Goal: Task Accomplishment & Management: Manage account settings

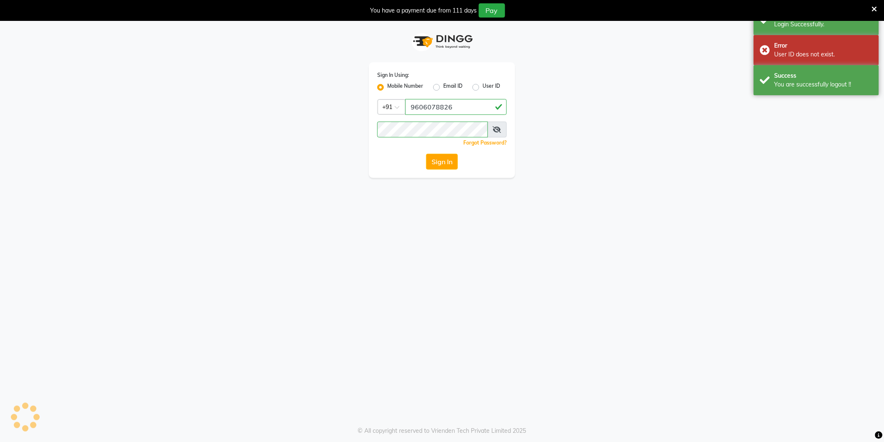
select select "106"
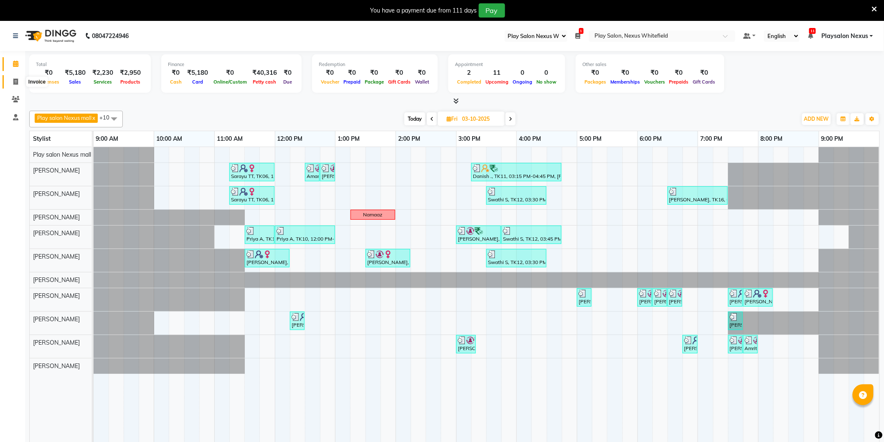
click at [17, 81] on icon at bounding box center [15, 82] width 5 height 6
select select "service"
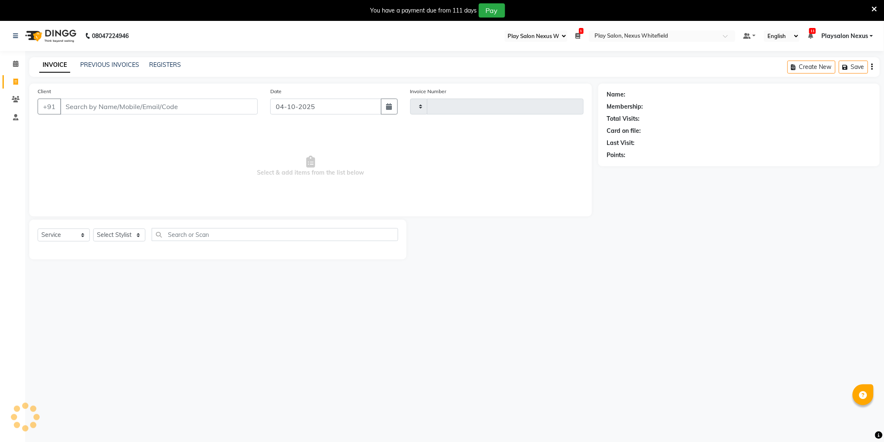
type input "3888"
select select "8356"
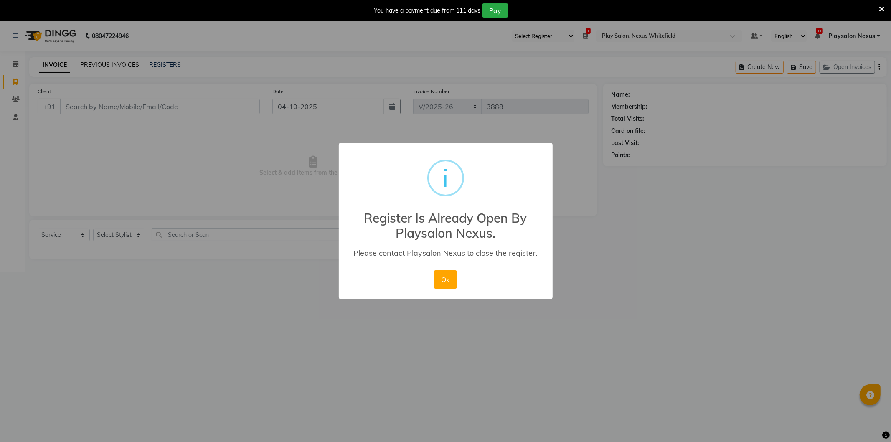
click at [93, 64] on div "× i Register Is Already Open By Playsalon Nexus. Please contact Playsalon Nexus…" at bounding box center [445, 221] width 891 height 442
click at [449, 278] on button "Ok" at bounding box center [445, 279] width 23 height 18
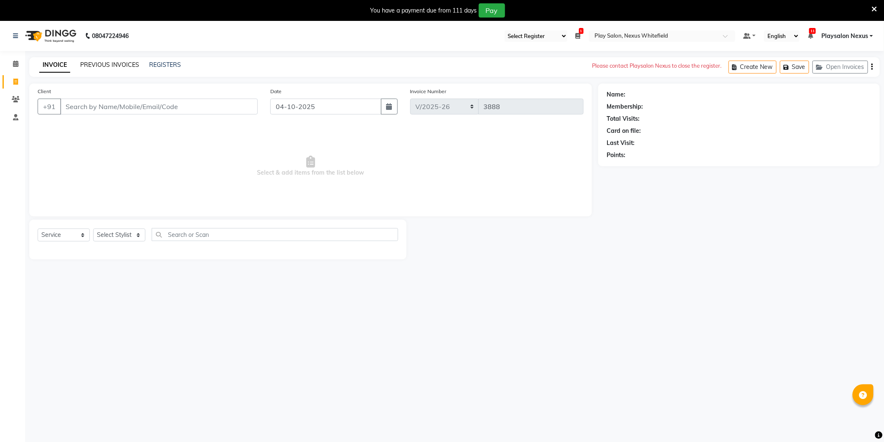
click at [123, 64] on link "PREVIOUS INVOICES" at bounding box center [109, 65] width 59 height 8
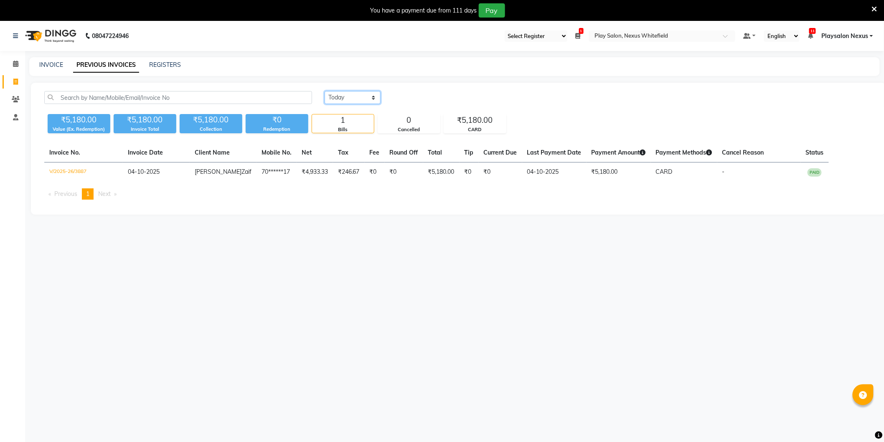
click at [374, 97] on select "Today Yesterday Custom Range" at bounding box center [353, 97] width 56 height 13
select select "yesterday"
click at [325, 91] on select "Today Yesterday Custom Range" at bounding box center [353, 97] width 56 height 13
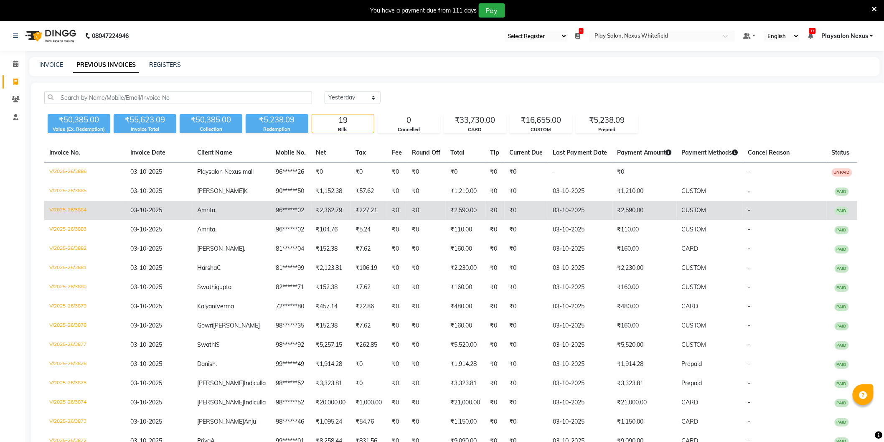
drag, startPoint x: 674, startPoint y: 212, endPoint x: 647, endPoint y: 211, distance: 27.6
click at [647, 211] on tr "V/2025-26/3884 03-10-2025 Amrita . 96******02 ₹2,362.79 ₹227.21 ₹0 ₹0 ₹2,590.00…" at bounding box center [450, 210] width 813 height 19
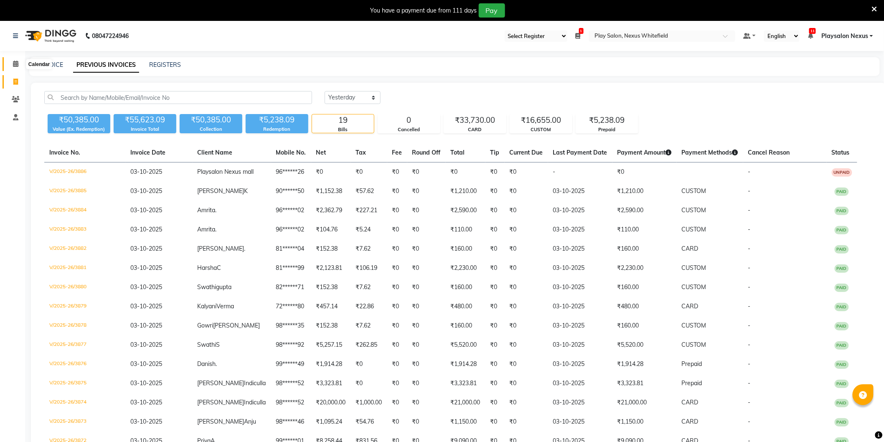
click at [19, 63] on span at bounding box center [15, 64] width 15 height 10
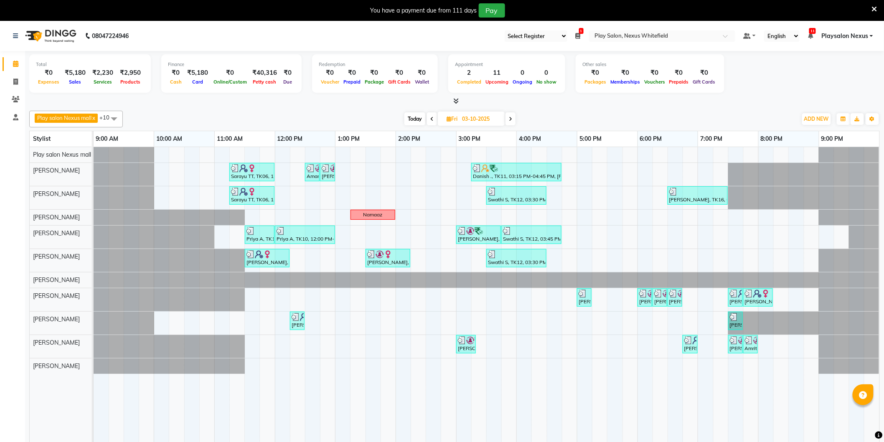
click at [512, 117] on icon at bounding box center [510, 119] width 3 height 5
type input "04-10-2025"
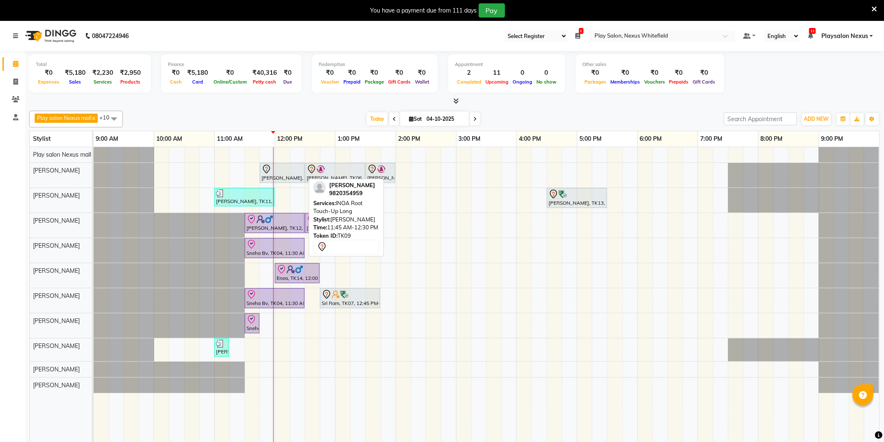
click at [293, 176] on div "Malvika Sharma, TK09, 11:45 AM-12:30 PM, INOA Root Touch-Up Long" at bounding box center [282, 173] width 43 height 18
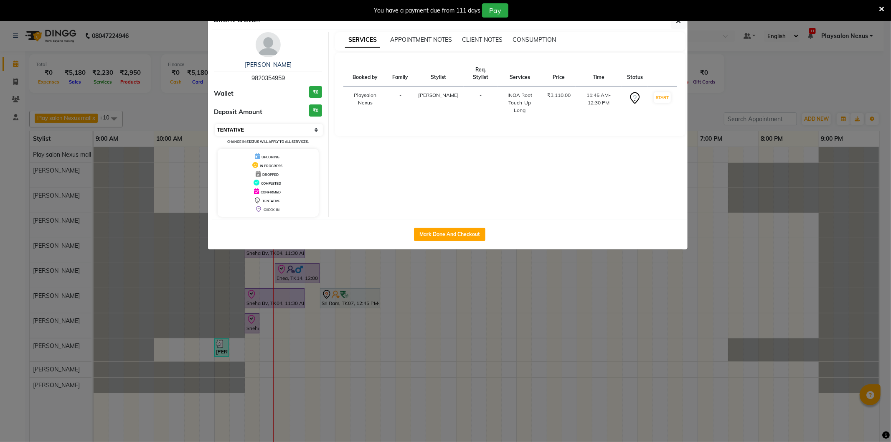
click at [317, 128] on select "Select IN SERVICE CONFIRMED TENTATIVE CHECK IN MARK DONE DROPPED UPCOMING" at bounding box center [269, 130] width 108 height 12
select select "8"
click at [215, 124] on select "Select IN SERVICE CONFIRMED TENTATIVE CHECK IN MARK DONE DROPPED UPCOMING" at bounding box center [269, 130] width 108 height 12
click at [677, 23] on icon "button" at bounding box center [679, 21] width 5 height 7
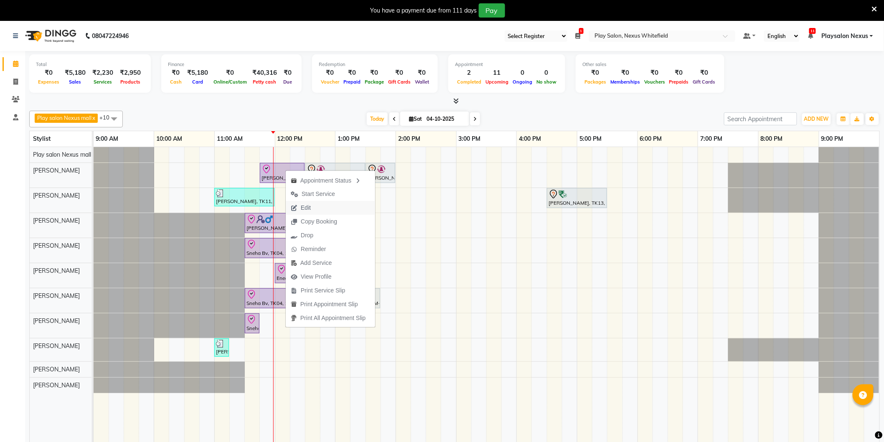
click at [313, 203] on span "Edit" at bounding box center [301, 208] width 30 height 14
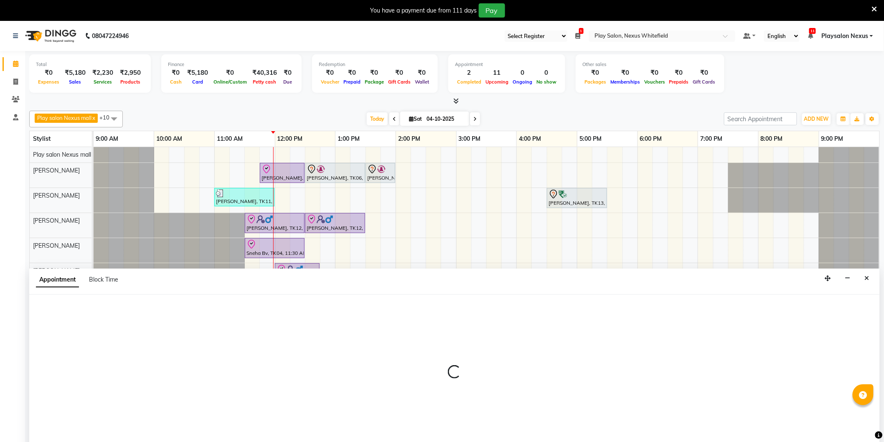
select select "705"
select select "check-in"
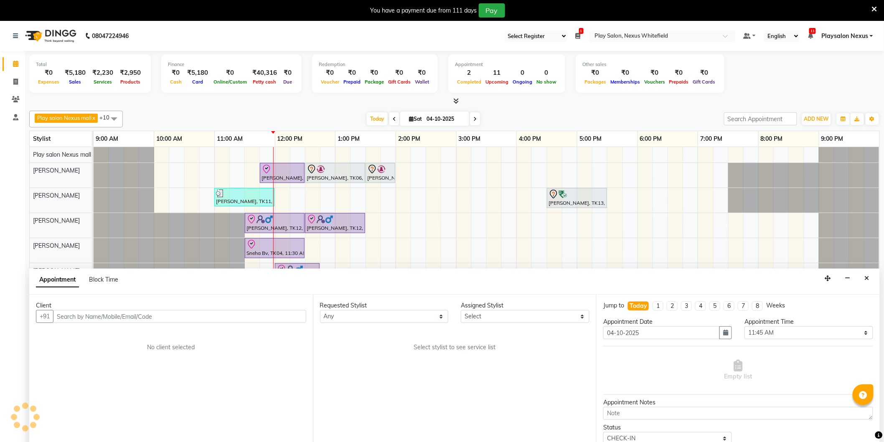
scroll to position [21, 0]
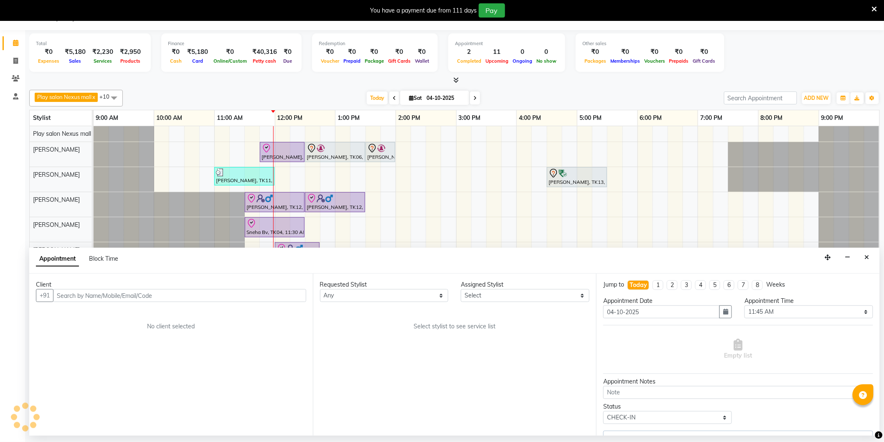
select select "81391"
select select "4200"
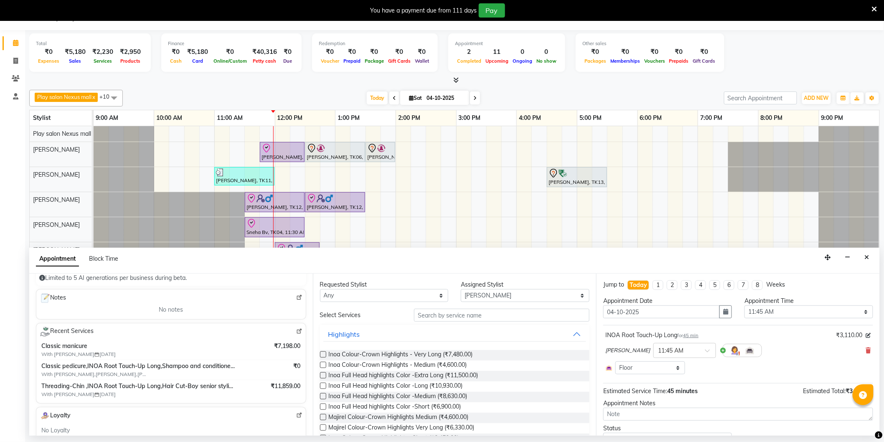
scroll to position [139, 0]
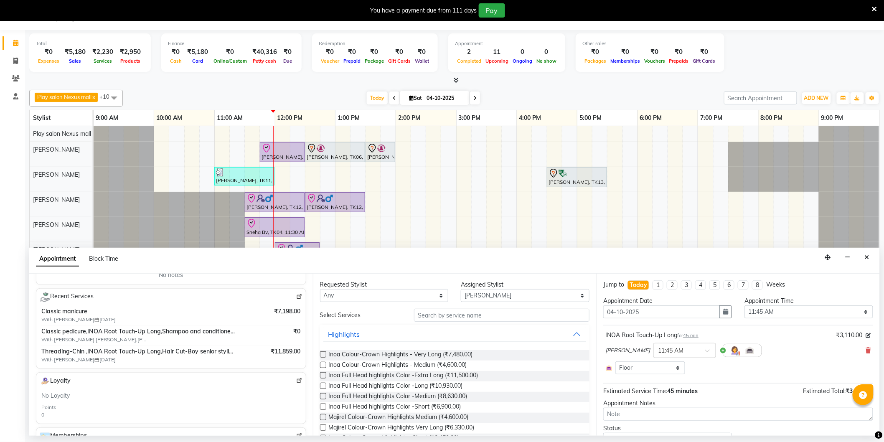
click at [296, 297] on img at bounding box center [299, 297] width 6 height 6
click at [870, 255] on button "Close" at bounding box center [867, 257] width 12 height 13
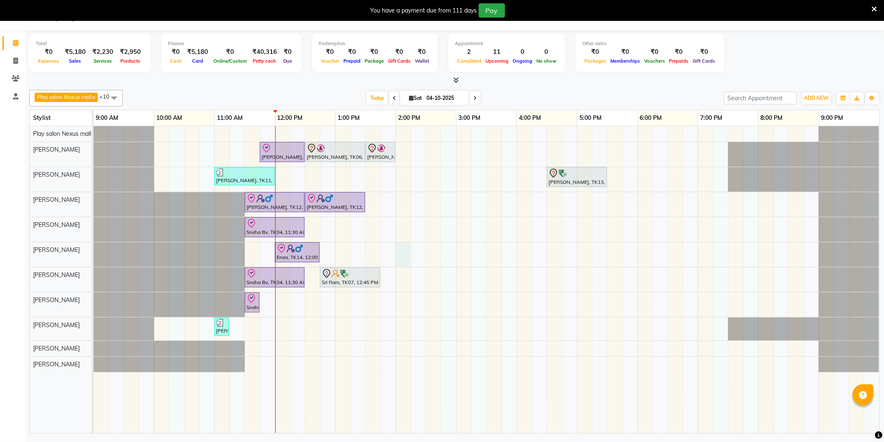
click at [403, 250] on div "Malvika Sharma, TK09, 11:45 AM-12:30 PM, INOA Root Touch-Up Long Jayanth Kizhep…" at bounding box center [487, 279] width 786 height 307
select select "81403"
select select "tentative"
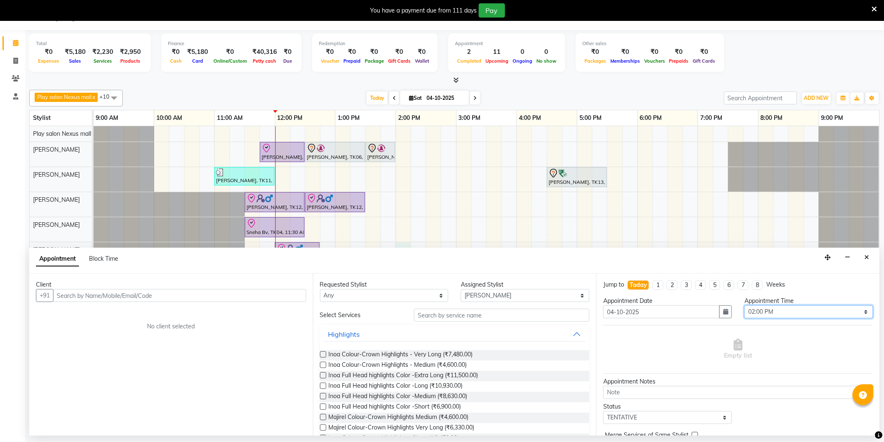
click at [754, 312] on select "Select 10:00 AM 10:15 AM 10:30 AM 10:45 AM 11:00 AM 11:15 AM 11:30 AM 11:45 AM …" at bounding box center [809, 311] width 129 height 13
select select "870"
click at [745, 305] on select "Select 10:00 AM 10:15 AM 10:30 AM 10:45 AM 11:00 AM 11:15 AM 11:30 AM 11:45 AM …" at bounding box center [809, 311] width 129 height 13
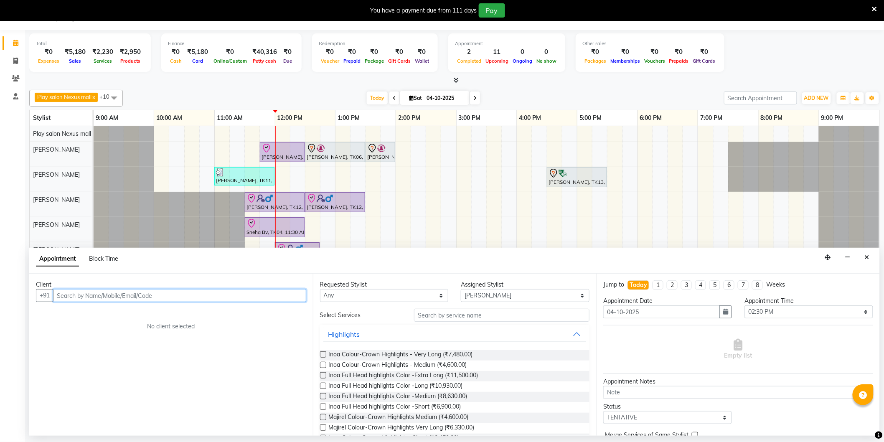
click at [248, 293] on input "text" at bounding box center [179, 295] width 253 height 13
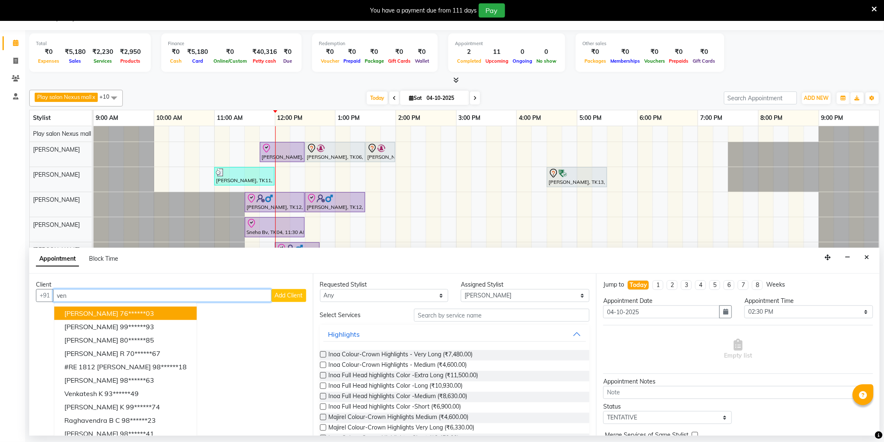
click at [72, 297] on input "ven" at bounding box center [162, 295] width 219 height 13
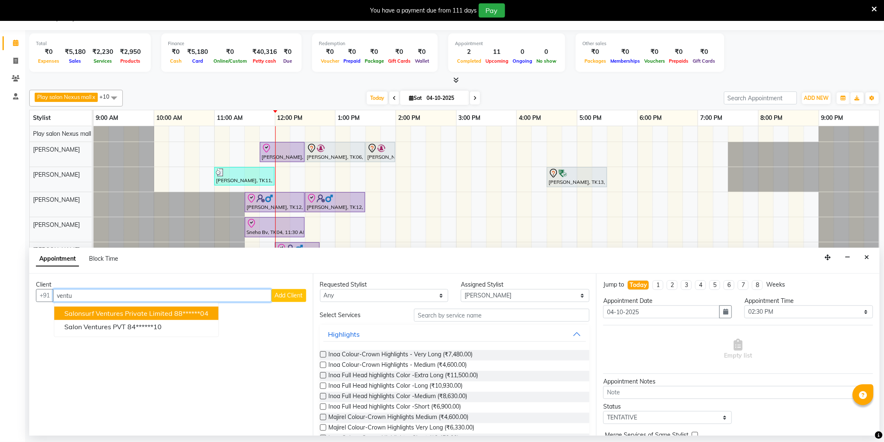
click at [149, 313] on span "Salonsurf Ventures Private Limited" at bounding box center [118, 313] width 108 height 8
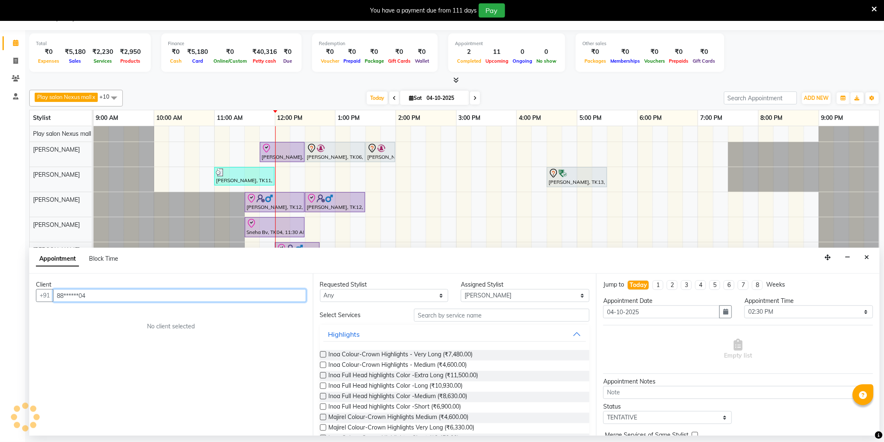
type input "88******04"
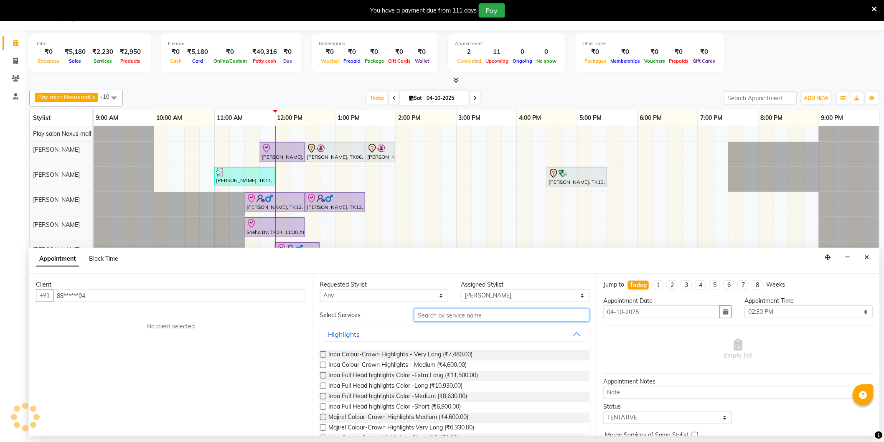
click at [472, 318] on input "text" at bounding box center [502, 315] width 176 height 13
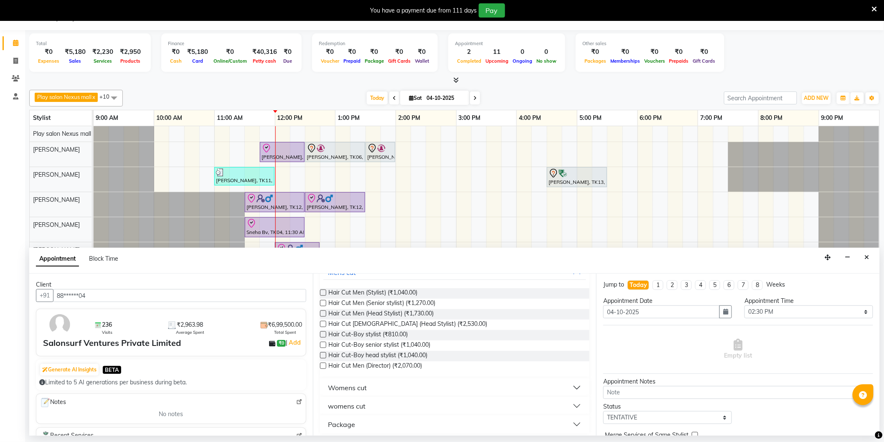
scroll to position [66, 0]
type input "cut"
click at [383, 384] on button "Womens cut" at bounding box center [454, 383] width 263 height 15
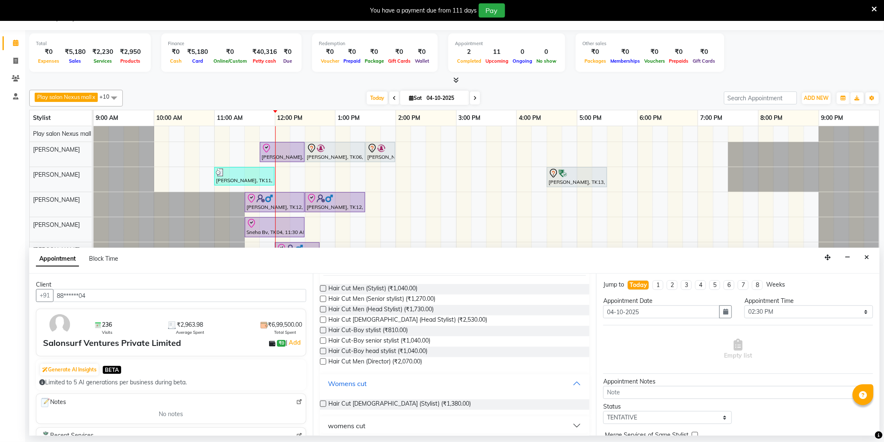
scroll to position [90, 0]
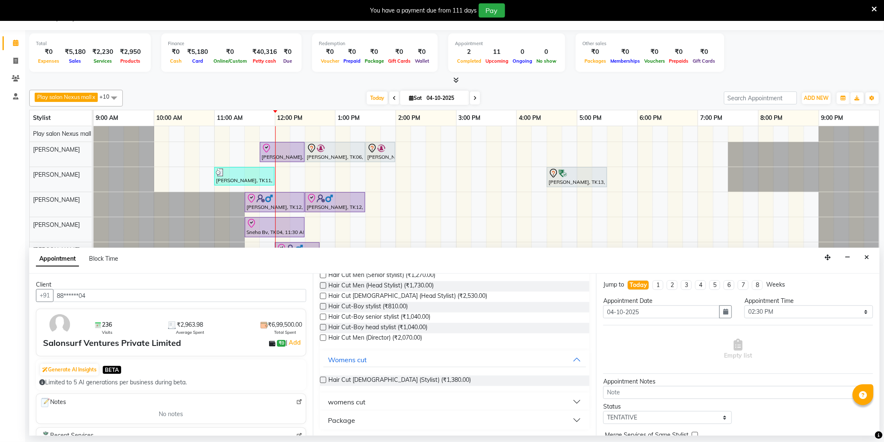
click at [354, 399] on div "womens cut" at bounding box center [347, 402] width 38 height 10
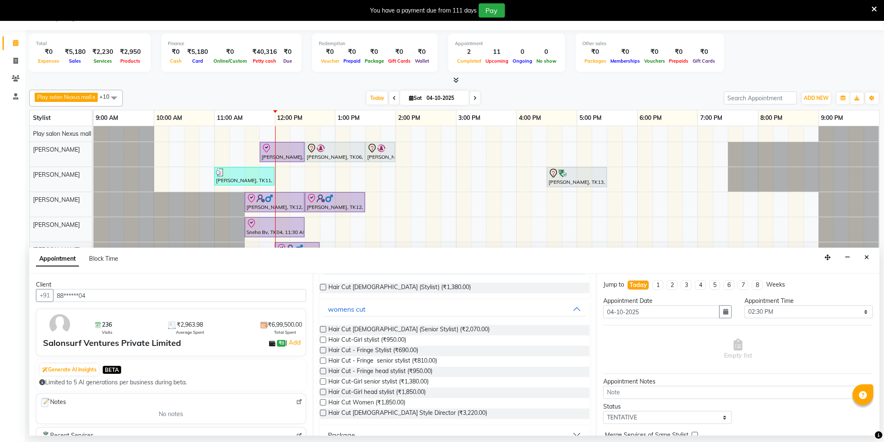
click at [324, 328] on label at bounding box center [323, 329] width 6 height 6
click at [324, 328] on input "checkbox" at bounding box center [322, 330] width 5 height 5
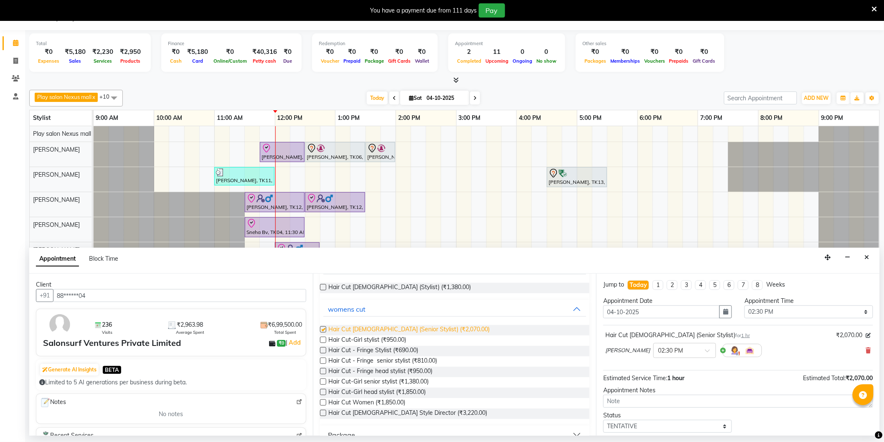
scroll to position [8, 0]
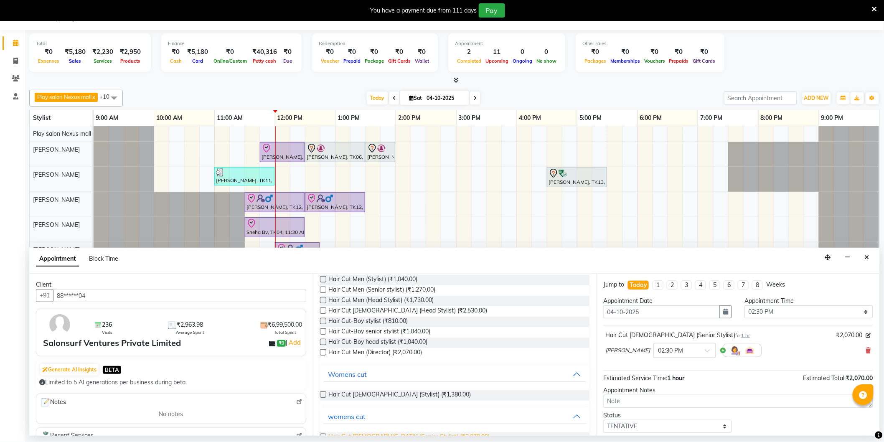
checkbox input "false"
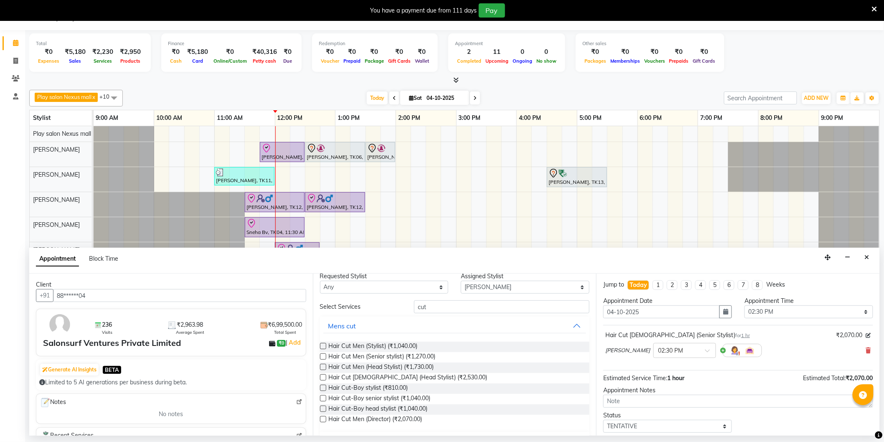
scroll to position [0, 0]
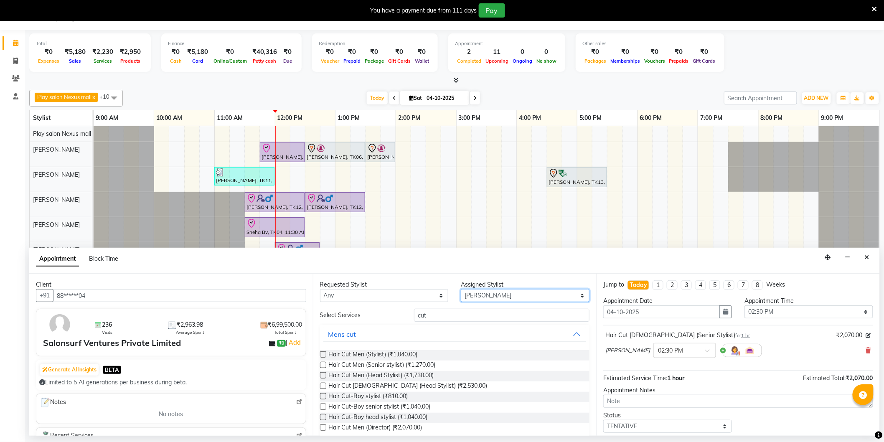
drag, startPoint x: 508, startPoint y: 298, endPoint x: 431, endPoint y: 298, distance: 76.9
click at [431, 298] on div "Requested Stylist Any Abdulla Md Adil Ali Ambika Rai Asha Thapa Ashim Sapkota D…" at bounding box center [455, 291] width 282 height 22
click at [461, 289] on select "Select Abdulla Md Adil Ali Ambika Rai Asha Thapa Ashim Sapkota Dawa Tamang Mohd…" at bounding box center [525, 295] width 129 height 13
drag, startPoint x: 436, startPoint y: 318, endPoint x: 395, endPoint y: 319, distance: 40.6
click at [395, 319] on div "Select Services cut" at bounding box center [455, 315] width 282 height 13
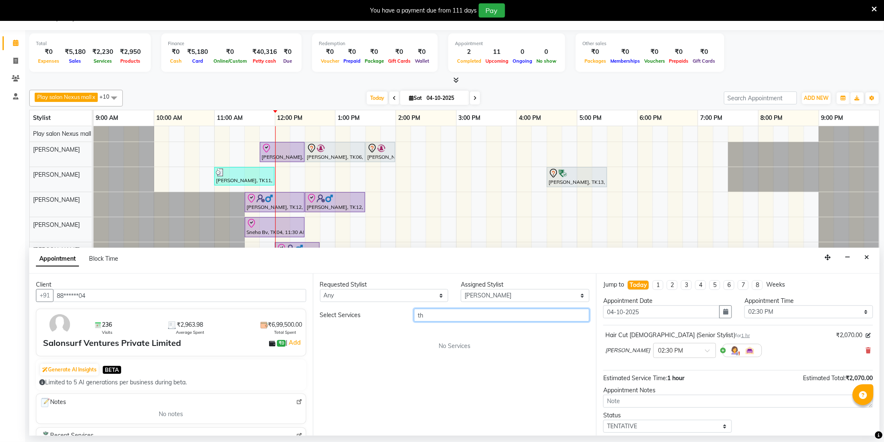
type input "t"
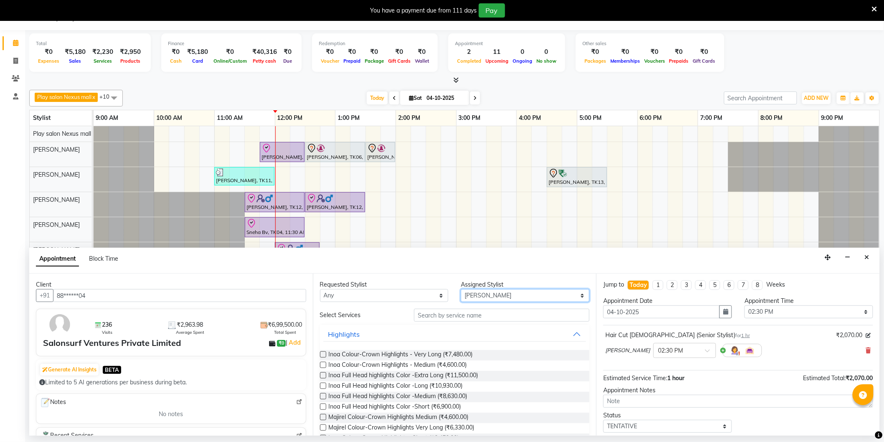
click at [461, 297] on select "Select Abdulla Md Adil Ali Ambika Rai Asha Thapa Ashim Sapkota Dawa Tamang Mohd…" at bounding box center [525, 295] width 129 height 13
select select "81393"
click at [461, 289] on select "Select Abdulla Md Adil Ali Ambika Rai Asha Thapa Ashim Sapkota Dawa Tamang Mohd…" at bounding box center [525, 295] width 129 height 13
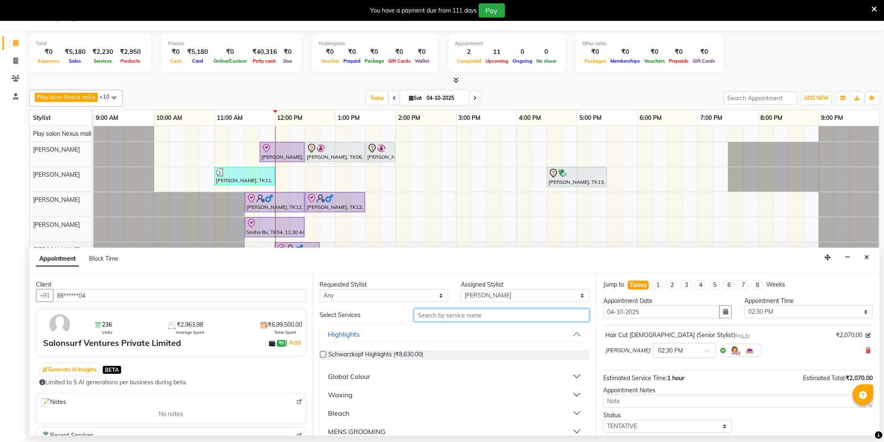
click at [457, 317] on input "text" at bounding box center [502, 315] width 176 height 13
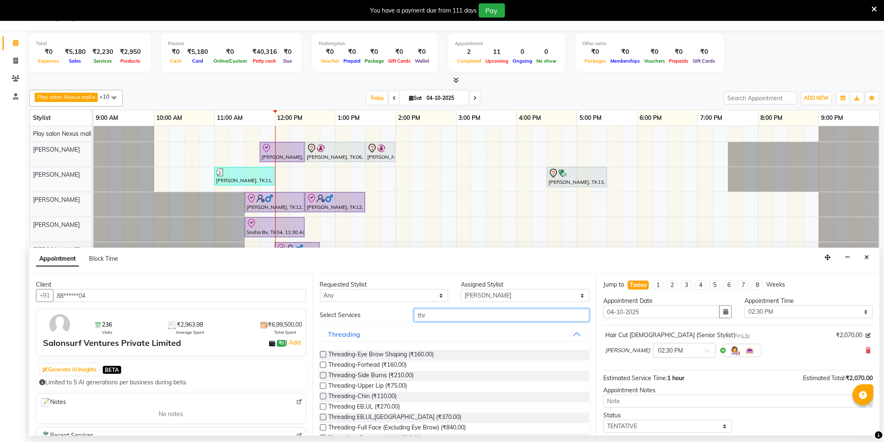
type input "thr"
click at [323, 356] on label at bounding box center [323, 354] width 6 height 6
click at [323, 356] on input "checkbox" at bounding box center [322, 355] width 5 height 5
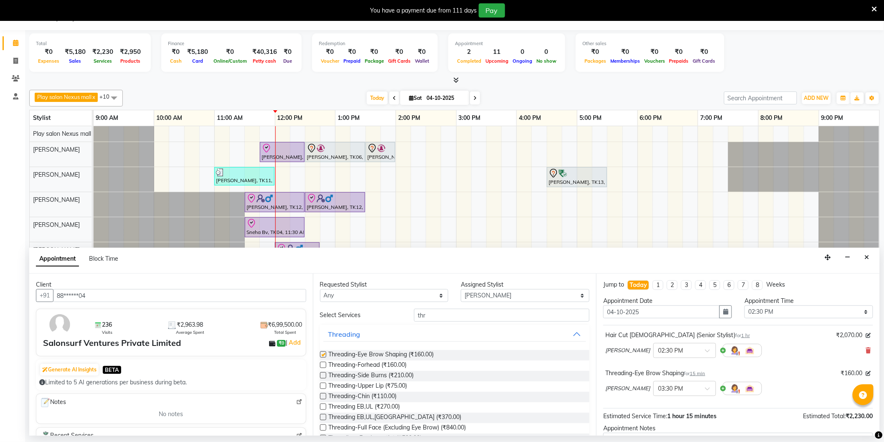
checkbox input "false"
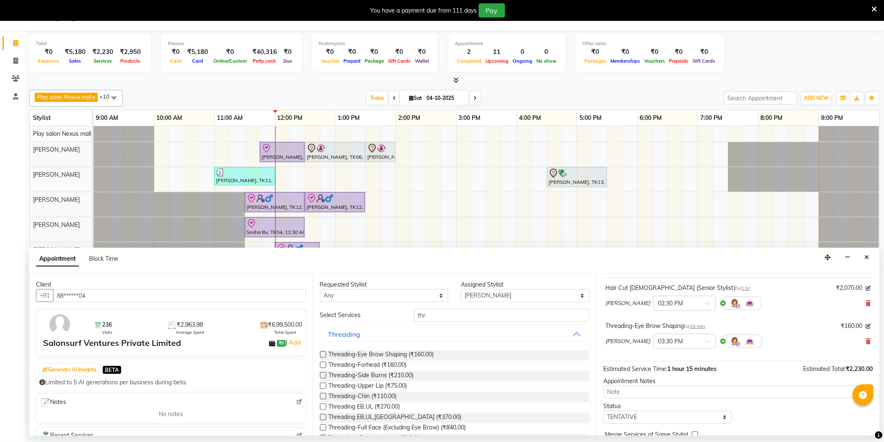
scroll to position [88, 0]
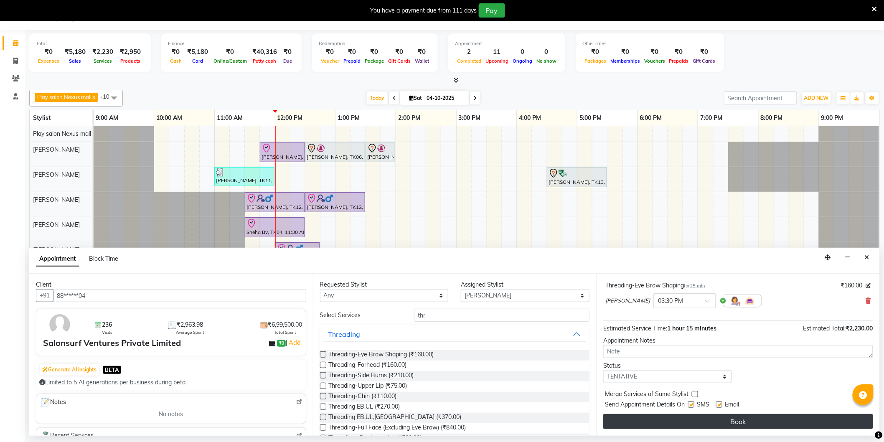
click at [702, 424] on button "Book" at bounding box center [738, 421] width 270 height 15
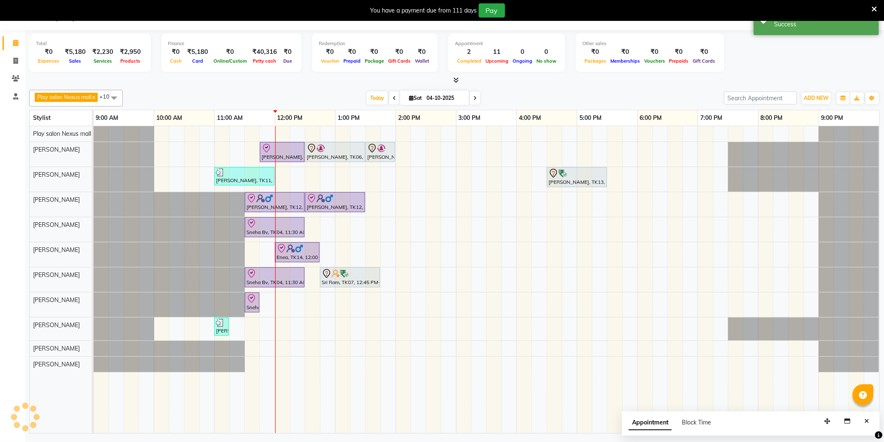
scroll to position [0, 0]
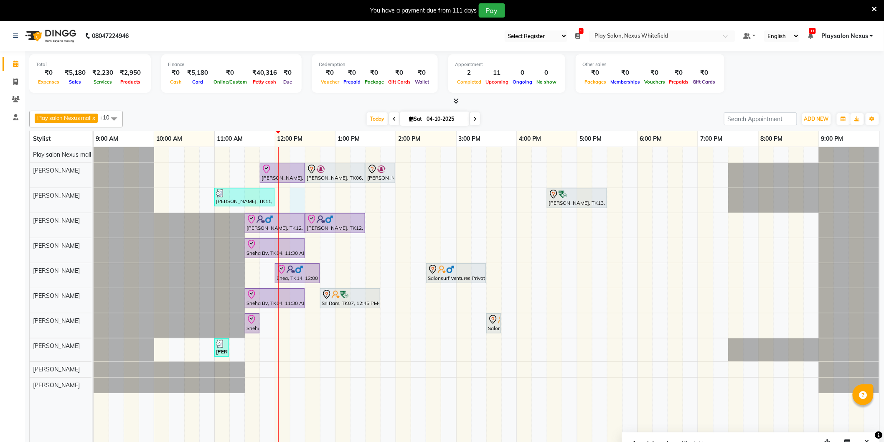
click at [295, 195] on div "Malvika Sharma, TK09, 11:45 AM-12:30 PM, INOA Root Touch-Up Long Jayanth Kizhep…" at bounding box center [487, 300] width 786 height 307
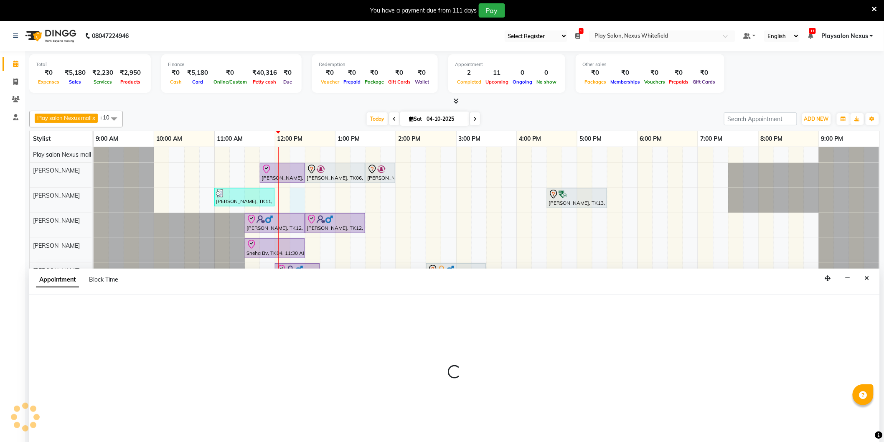
scroll to position [21, 0]
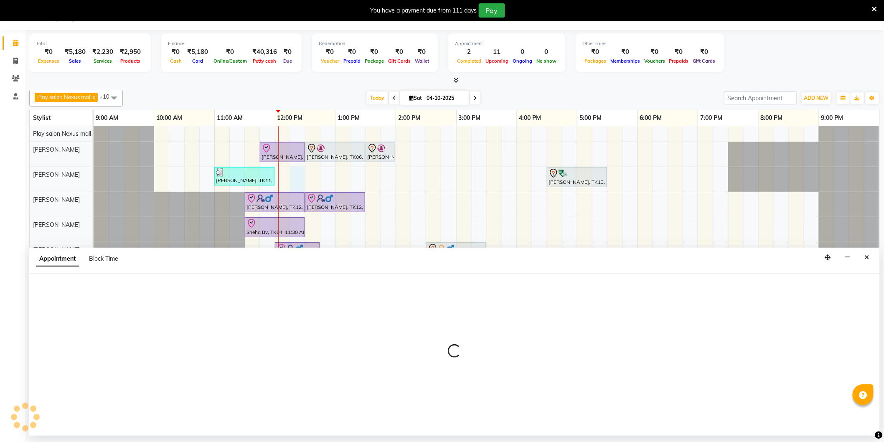
select select "81405"
select select "735"
select select "tentative"
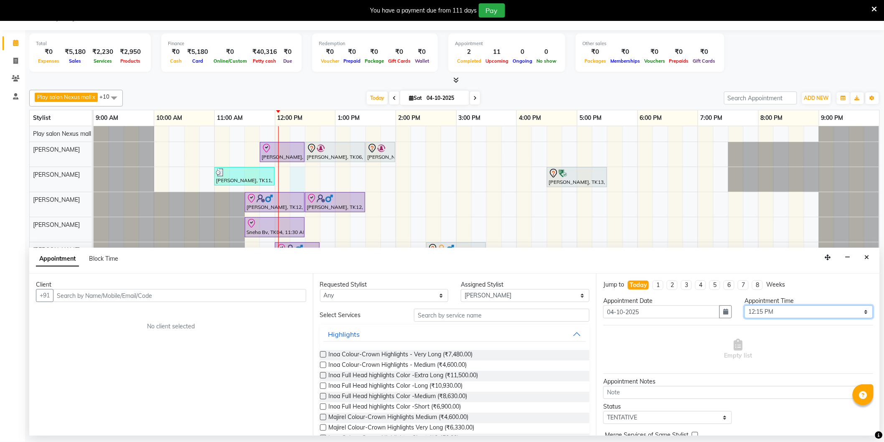
click at [762, 314] on select "Select 10:00 AM 10:15 AM 10:30 AM 10:45 AM 11:00 AM 11:15 AM 11:30 AM 11:45 AM …" at bounding box center [809, 311] width 129 height 13
select select "750"
click at [745, 305] on select "Select 10:00 AM 10:15 AM 10:30 AM 10:45 AM 11:00 AM 11:15 AM 11:30 AM 11:45 AM …" at bounding box center [809, 311] width 129 height 13
drag, startPoint x: 240, startPoint y: 303, endPoint x: 240, endPoint y: 298, distance: 5.0
click at [240, 303] on div "Client +91 No client selected" at bounding box center [171, 355] width 284 height 162
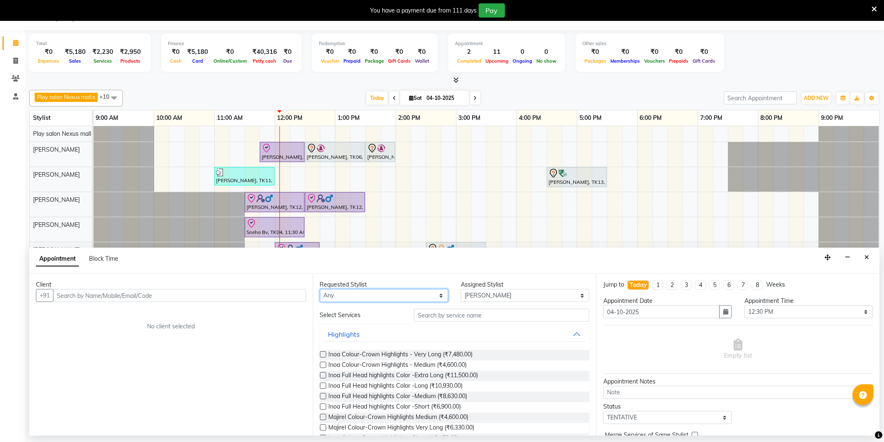
click at [440, 297] on select "Any Abdulla Md Adil Ali Ambika Rai Asha Thapa Ashim Sapkota Dawa Tamang Mohd Aa…" at bounding box center [384, 295] width 129 height 13
select select "81405"
click at [320, 289] on select "Any Abdulla Md Adil Ali Ambika Rai Asha Thapa Ashim Sapkota Dawa Tamang Mohd Aa…" at bounding box center [384, 295] width 129 height 13
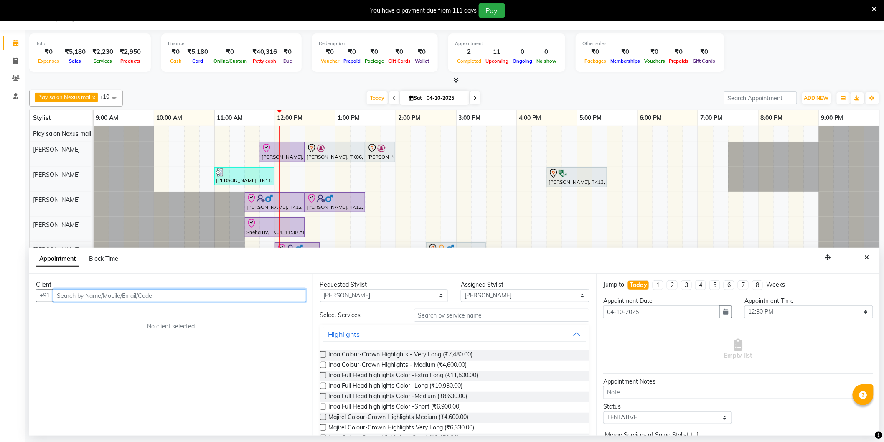
click at [254, 292] on input "text" at bounding box center [179, 295] width 253 height 13
click at [207, 294] on input "text" at bounding box center [179, 295] width 253 height 13
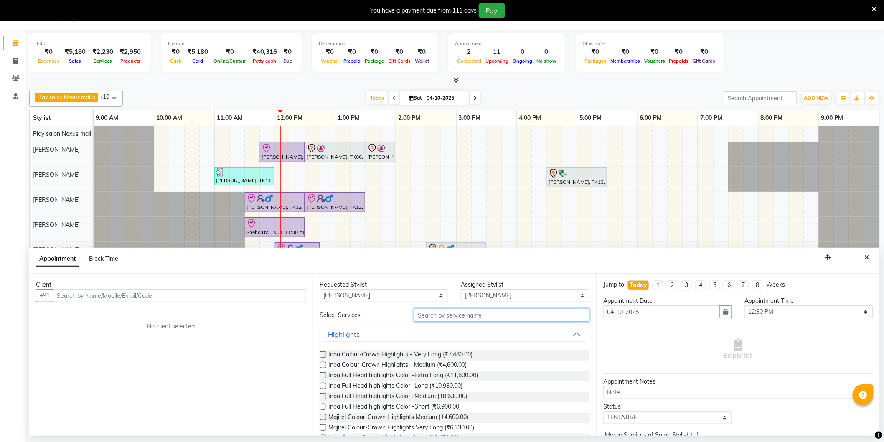
click at [465, 320] on input "text" at bounding box center [502, 315] width 176 height 13
type input "cut"
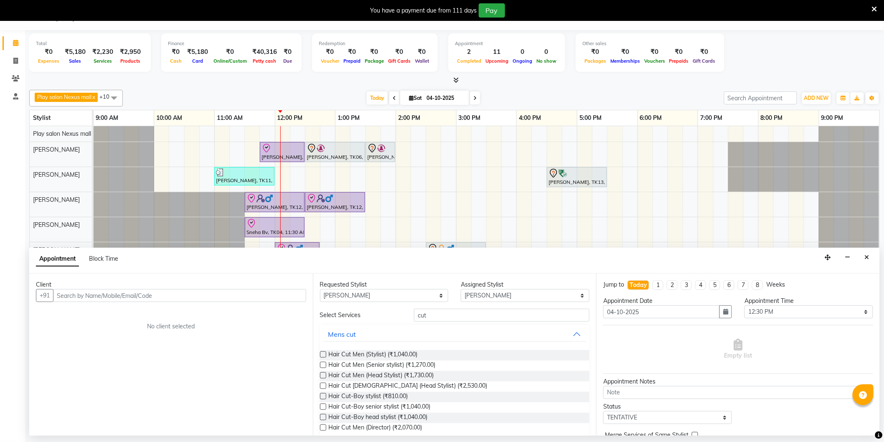
click at [323, 353] on label at bounding box center [323, 354] width 6 height 6
click at [323, 353] on input "checkbox" at bounding box center [322, 355] width 5 height 5
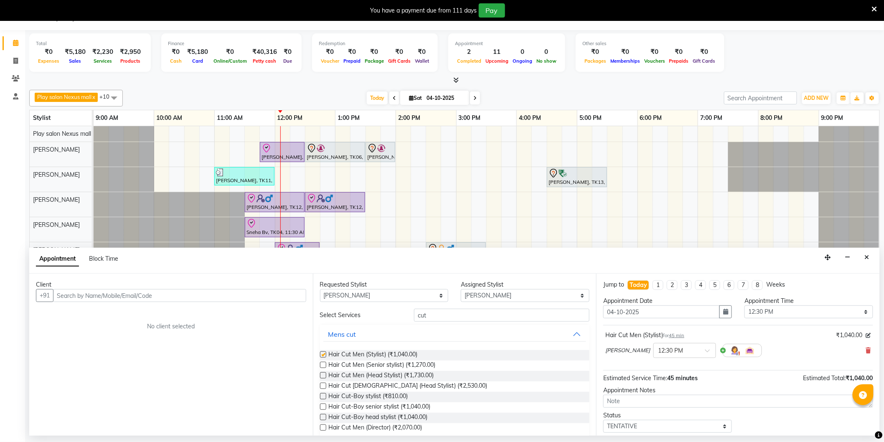
checkbox input "false"
drag, startPoint x: 437, startPoint y: 316, endPoint x: 390, endPoint y: 316, distance: 47.2
click at [390, 316] on div "Select Services cut" at bounding box center [455, 315] width 282 height 13
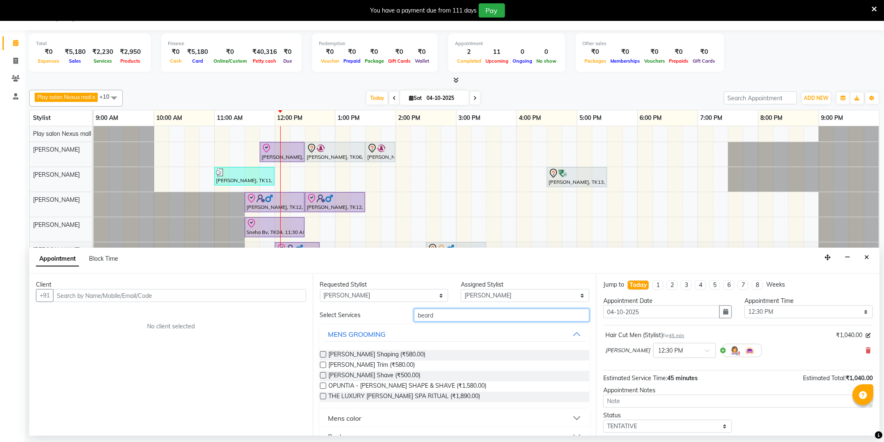
type input "beard"
click at [325, 356] on label at bounding box center [323, 354] width 6 height 6
click at [325, 356] on input "checkbox" at bounding box center [322, 355] width 5 height 5
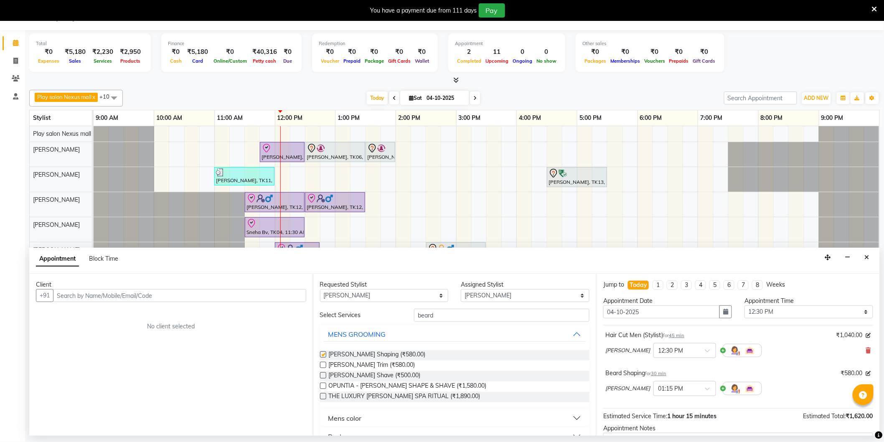
checkbox input "false"
drag, startPoint x: 445, startPoint y: 320, endPoint x: 409, endPoint y: 315, distance: 36.3
click at [409, 315] on div "beard" at bounding box center [502, 315] width 188 height 13
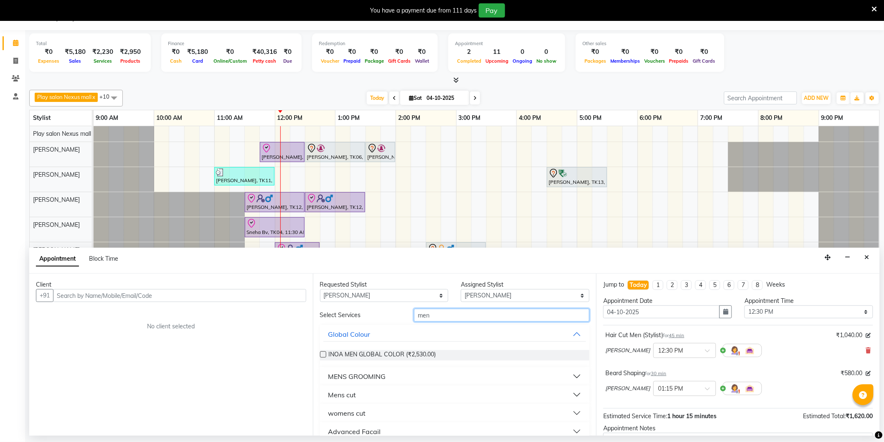
type input "men"
click at [322, 354] on label at bounding box center [323, 354] width 6 height 6
click at [322, 354] on input "checkbox" at bounding box center [322, 355] width 5 height 5
checkbox input "false"
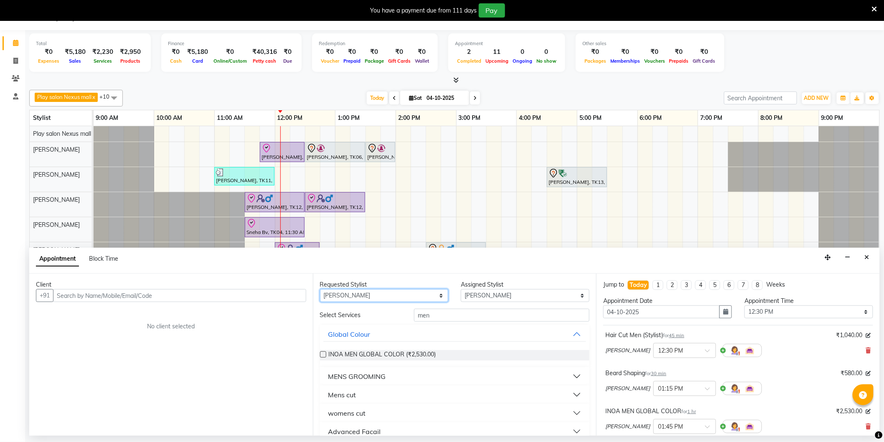
click at [427, 294] on select "Any Abdulla Md Adil Ali Ambika Rai Asha Thapa Ashim Sapkota Dawa Tamang Mohd Aa…" at bounding box center [384, 295] width 129 height 13
select select "81393"
click at [320, 289] on select "Any Abdulla Md Adil Ali Ambika Rai Asha Thapa Ashim Sapkota Dawa Tamang Mohd Aa…" at bounding box center [384, 295] width 129 height 13
select select "81393"
drag, startPoint x: 440, startPoint y: 317, endPoint x: 388, endPoint y: 316, distance: 52.2
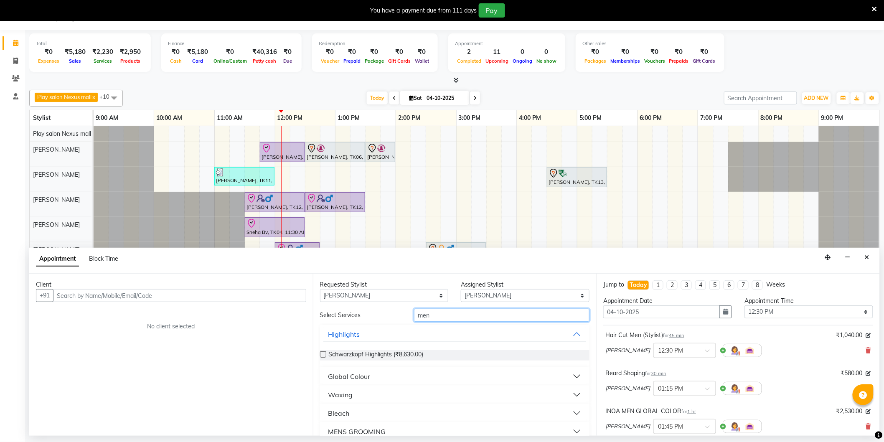
click at [388, 316] on div "Select Services men" at bounding box center [455, 315] width 282 height 13
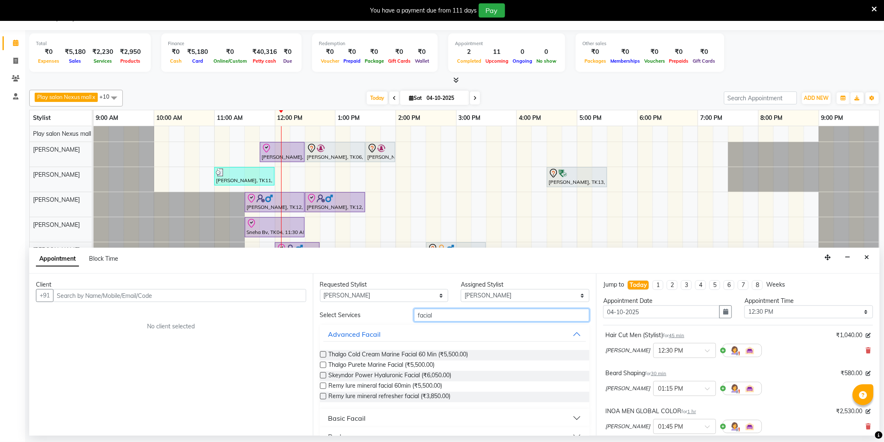
type input "facial"
click at [323, 377] on label at bounding box center [323, 375] width 6 height 6
click at [323, 377] on input "checkbox" at bounding box center [322, 376] width 5 height 5
checkbox input "false"
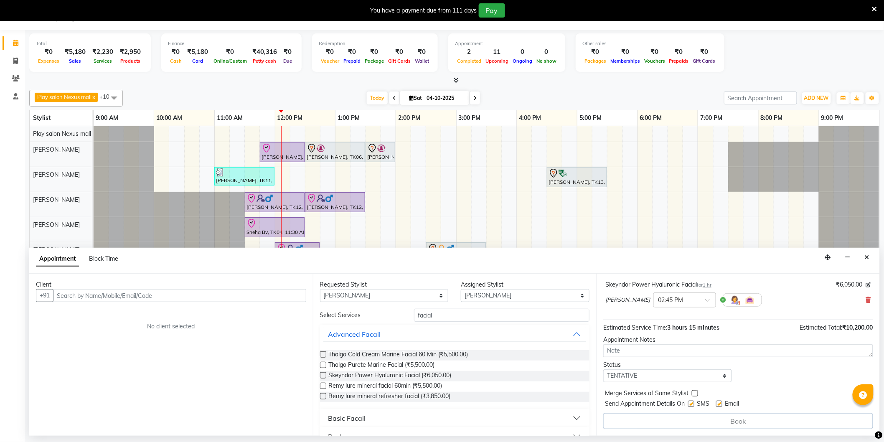
scroll to position [0, 0]
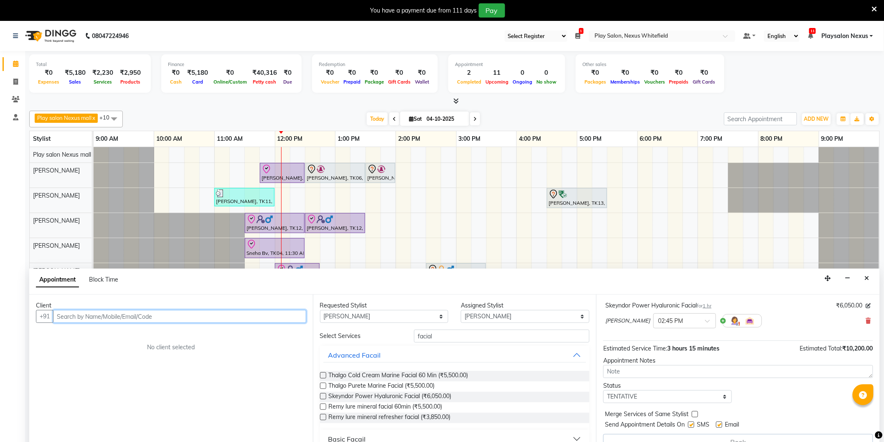
click at [198, 320] on input "text" at bounding box center [179, 316] width 253 height 13
click at [248, 313] on input "text" at bounding box center [179, 316] width 253 height 13
type input "9620831341"
click at [287, 318] on span "Add Client" at bounding box center [289, 317] width 28 height 8
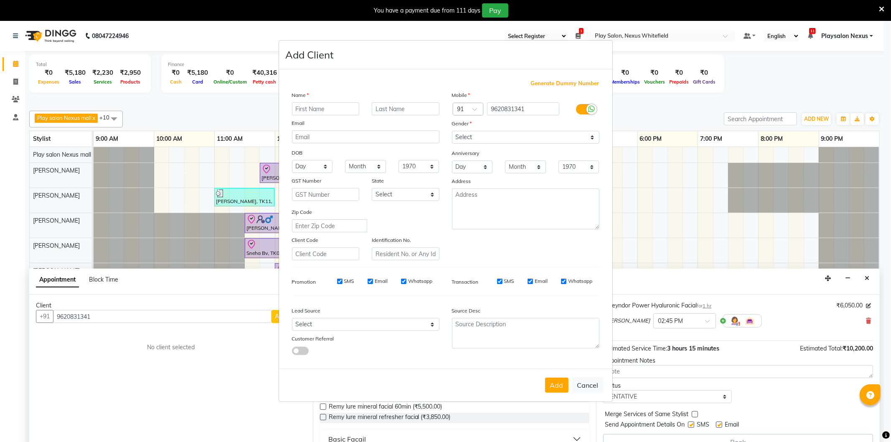
click at [328, 107] on input "text" at bounding box center [326, 108] width 68 height 13
type input "Shiva"
click at [469, 139] on select "Select Male Female Other Prefer Not To Say" at bounding box center [526, 137] width 148 height 13
select select "male"
click at [452, 131] on select "Select Male Female Other Prefer Not To Say" at bounding box center [526, 137] width 148 height 13
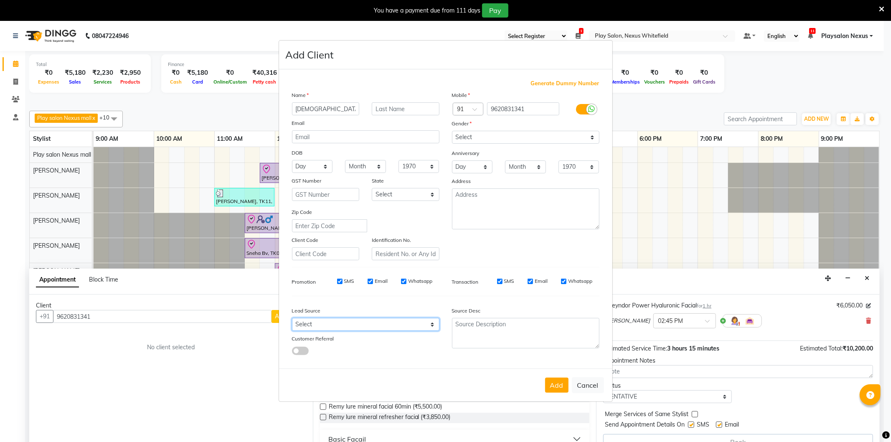
click at [331, 321] on select "Select Walk-in Internet Friend Word of Mouth Advertisement Facebook JustDial Go…" at bounding box center [366, 324] width 148 height 13
select select "54912"
click at [292, 318] on select "Select Walk-in Internet Friend Word of Mouth Advertisement Facebook JustDial Go…" at bounding box center [366, 324] width 148 height 13
click at [557, 387] on button "Add" at bounding box center [556, 385] width 23 height 15
type input "96******41"
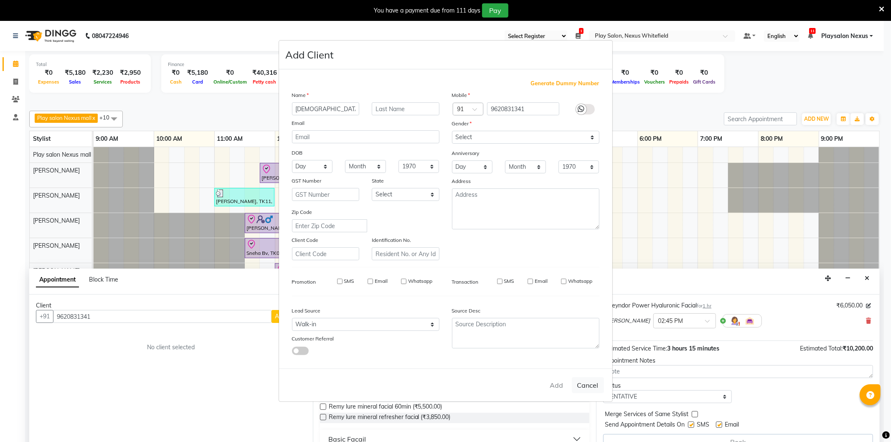
select select
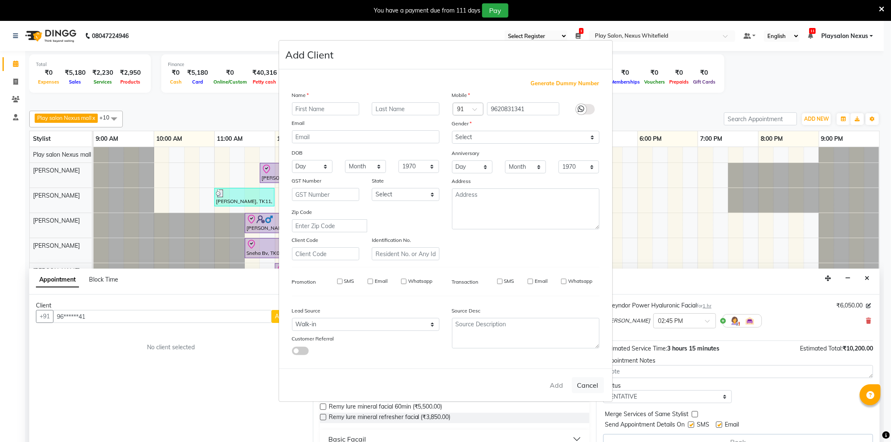
select select
checkbox input "false"
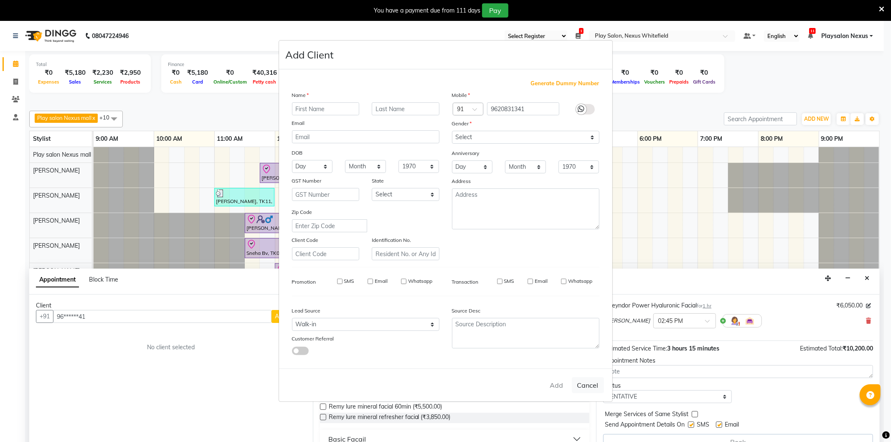
checkbox input "false"
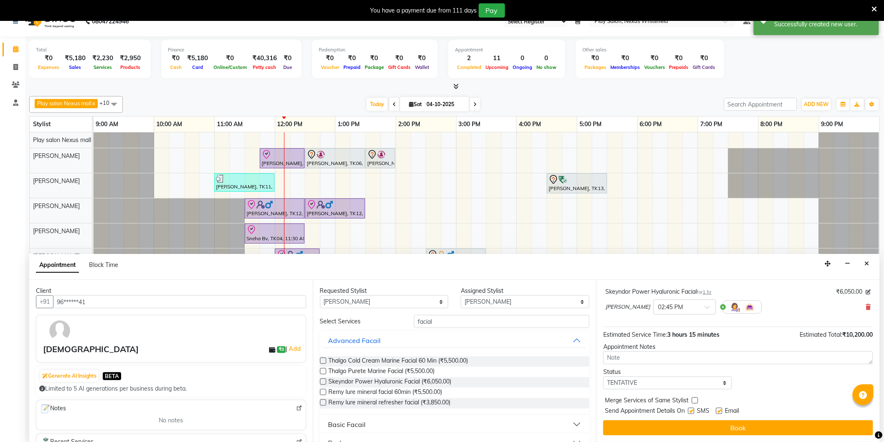
scroll to position [21, 0]
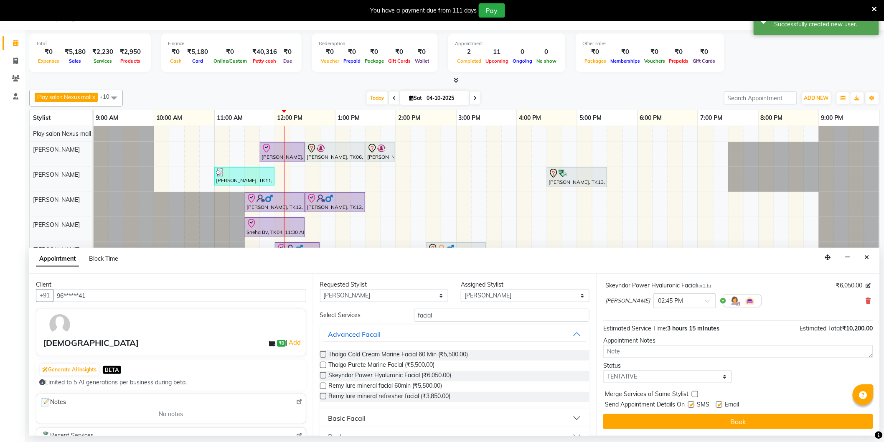
click at [737, 416] on button "Book" at bounding box center [738, 421] width 270 height 15
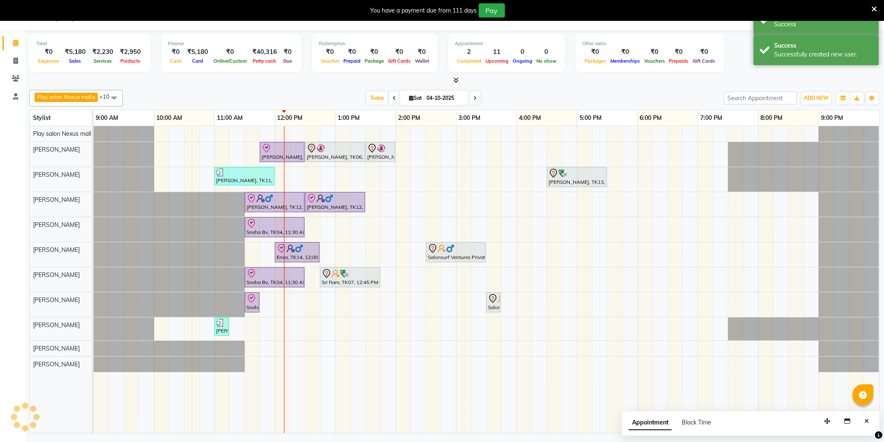
scroll to position [0, 0]
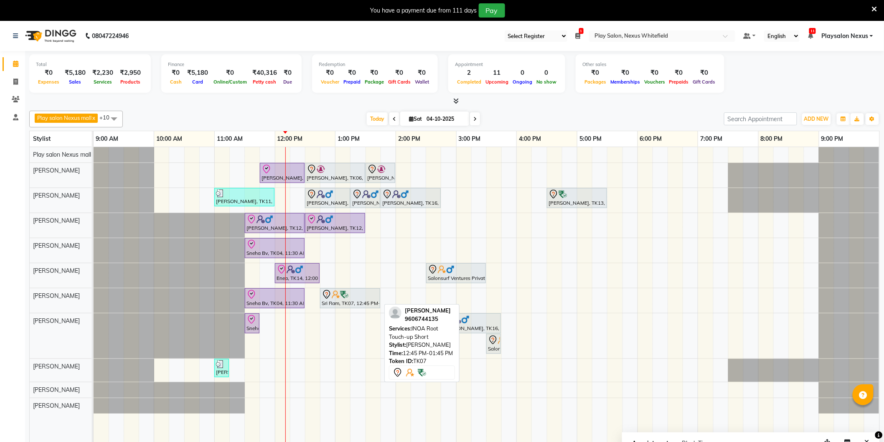
click at [343, 303] on div "Sri Ram, TK07, 12:45 PM-01:45 PM, INOA Root Touch-up Short" at bounding box center [350, 299] width 59 height 18
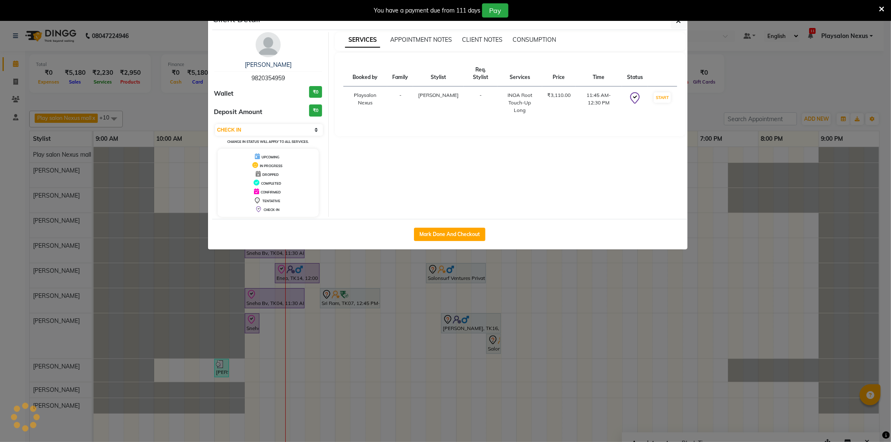
select select "7"
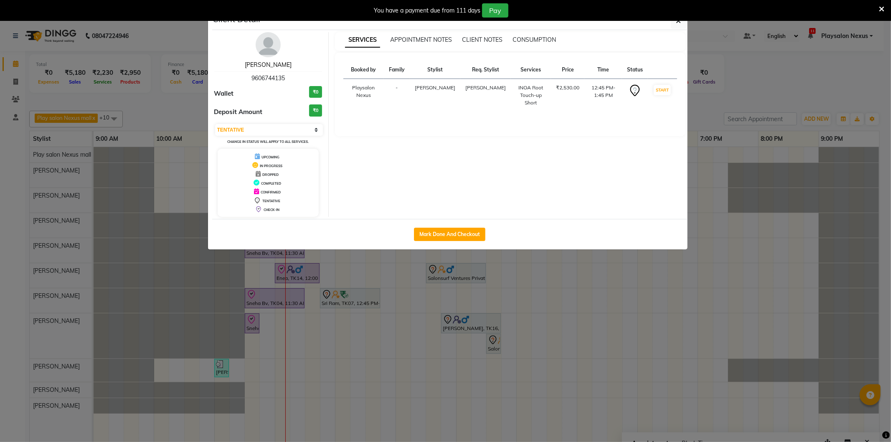
click at [274, 64] on link "Sri Ram" at bounding box center [268, 65] width 47 height 8
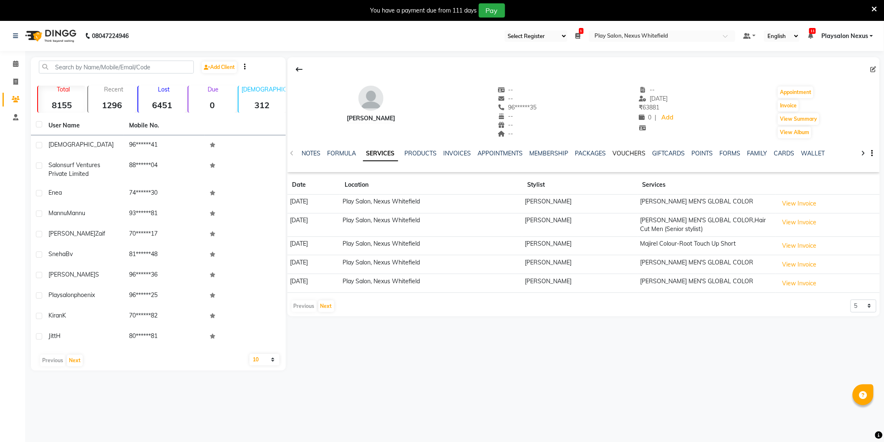
click at [628, 153] on link "VOUCHERS" at bounding box center [629, 154] width 33 height 8
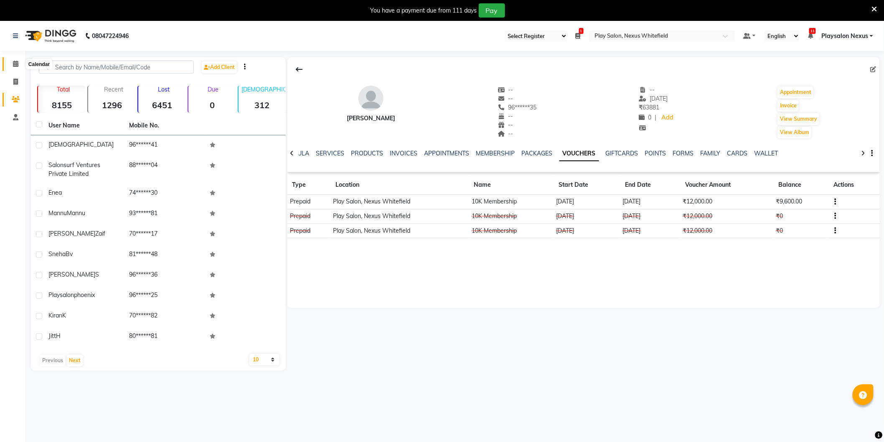
click at [16, 65] on icon at bounding box center [15, 64] width 5 height 6
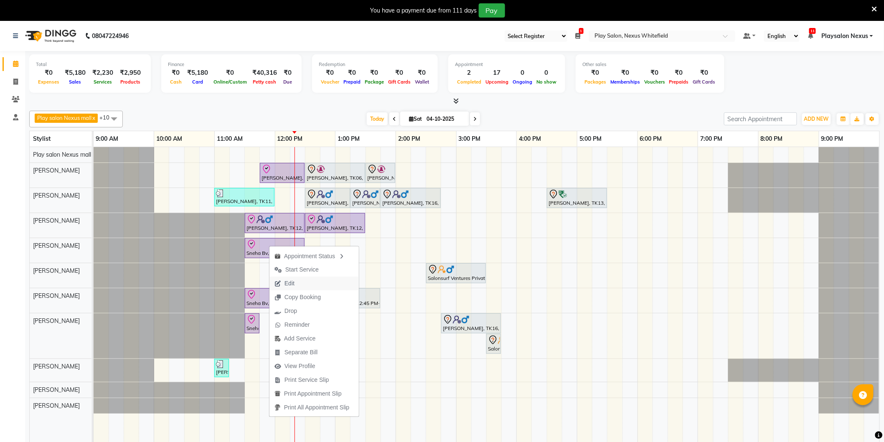
click at [291, 282] on span "Edit" at bounding box center [290, 283] width 10 height 9
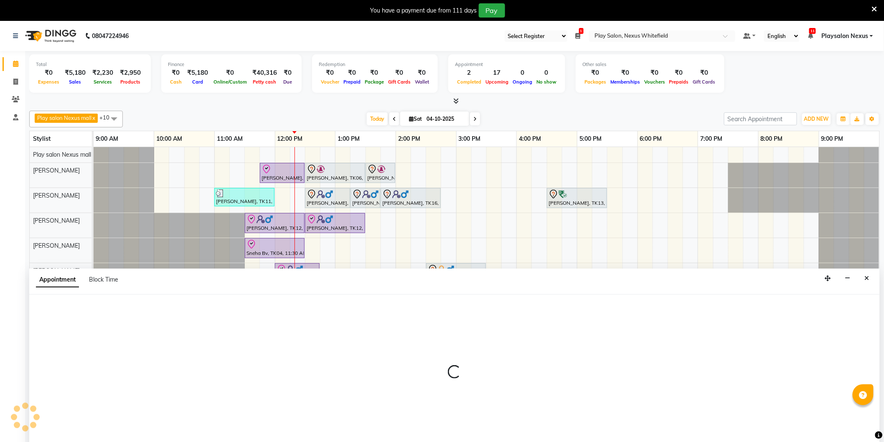
scroll to position [21, 0]
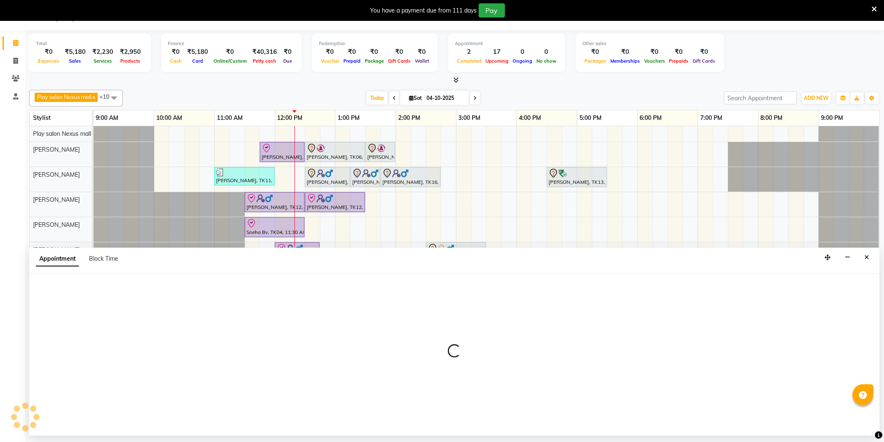
select select "tentative"
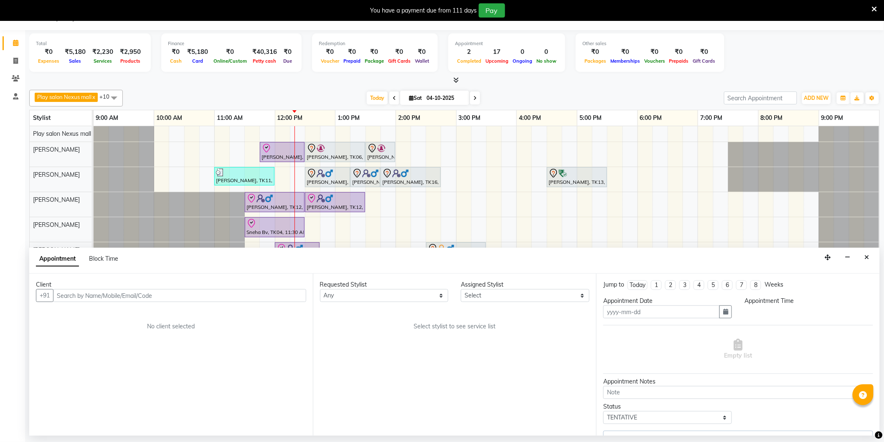
type input "04-10-2025"
select select "check-in"
select select "690"
select select "81392"
select select
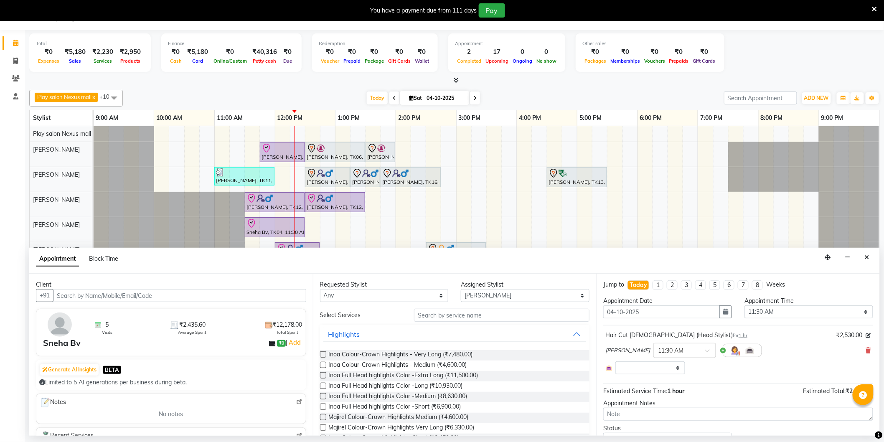
select select
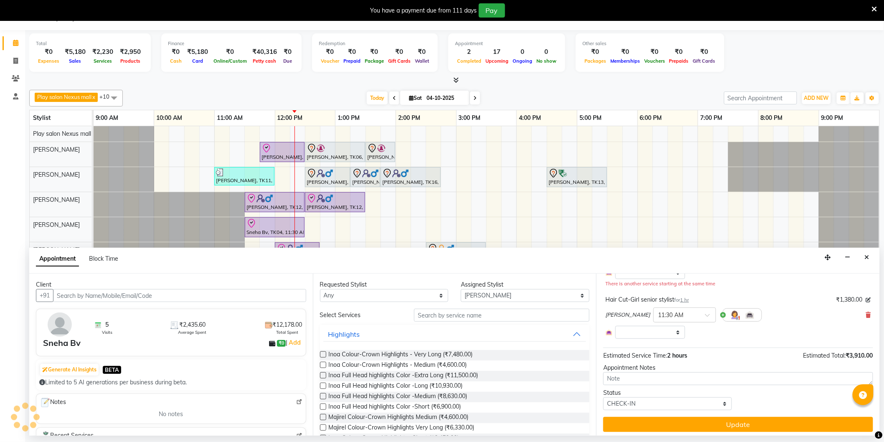
select select "4200"
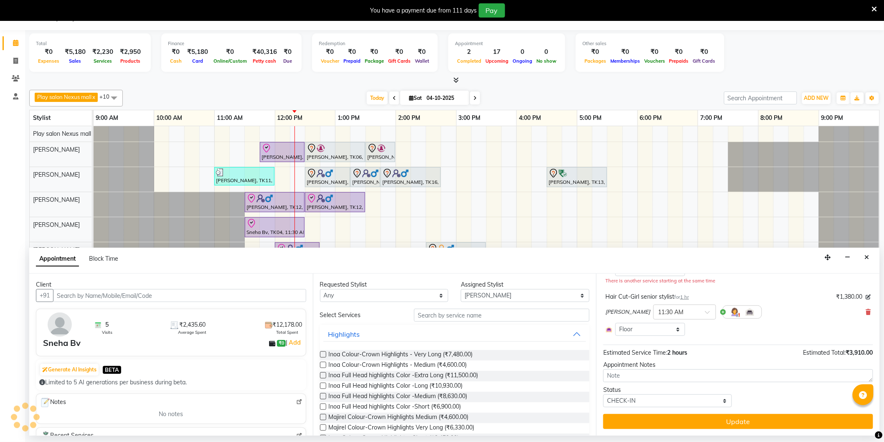
select select "4200"
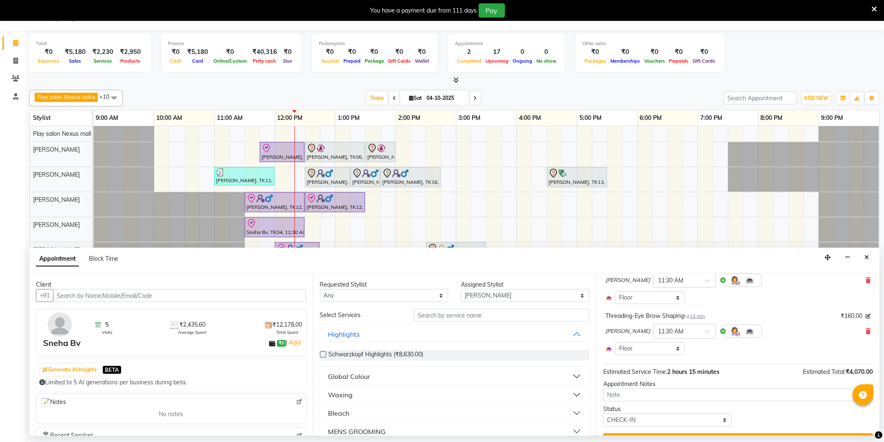
scroll to position [149, 0]
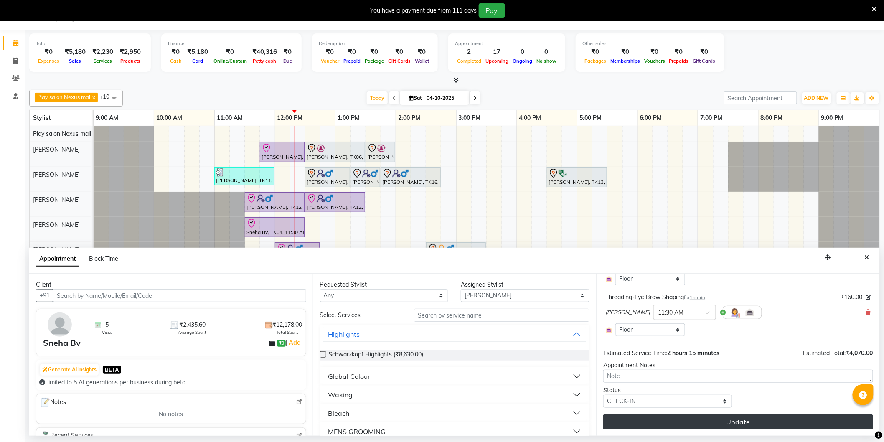
click at [729, 420] on button "Update" at bounding box center [738, 422] width 270 height 15
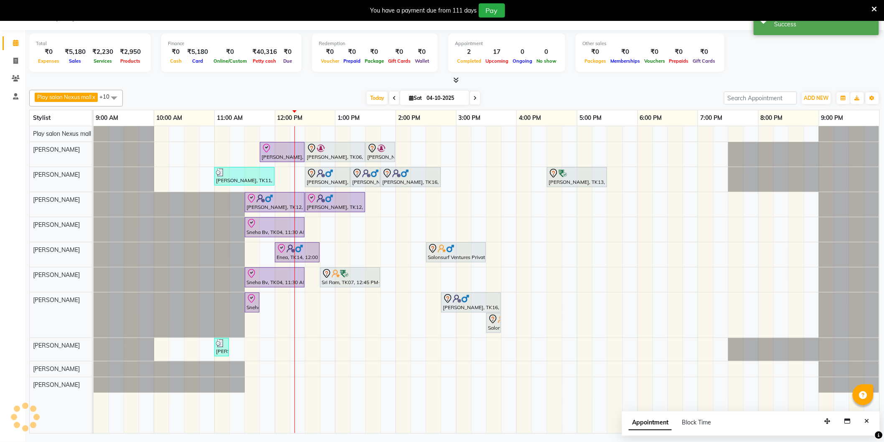
scroll to position [0, 0]
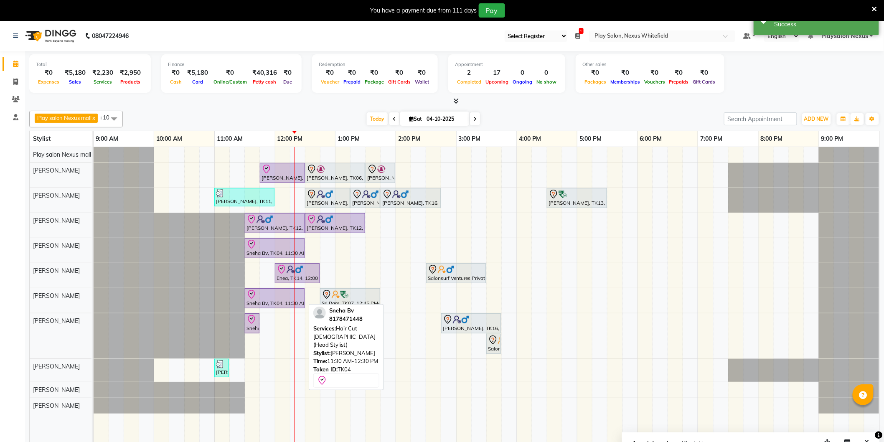
click at [270, 297] on div at bounding box center [275, 295] width 56 height 10
select select "8"
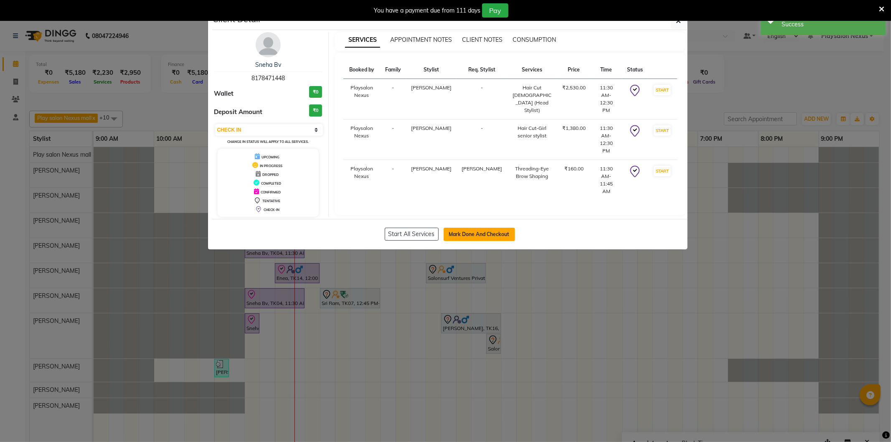
click at [466, 232] on button "Mark Done And Checkout" at bounding box center [479, 234] width 71 height 13
select select "service"
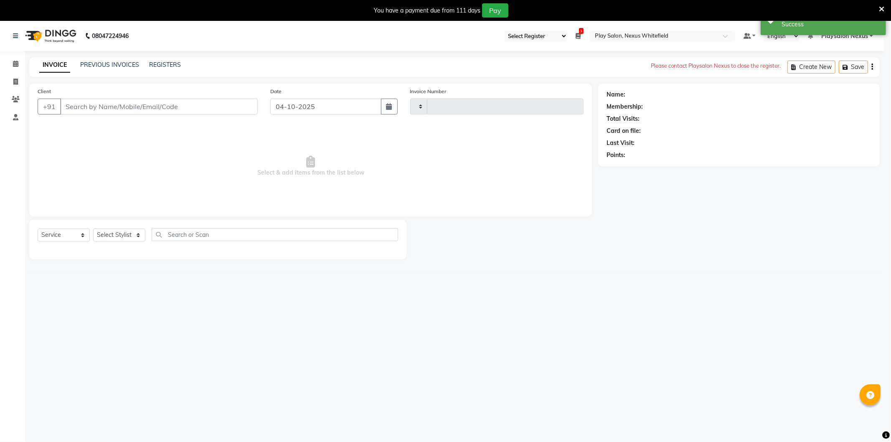
type input "3888"
select select "8356"
type input "81******48"
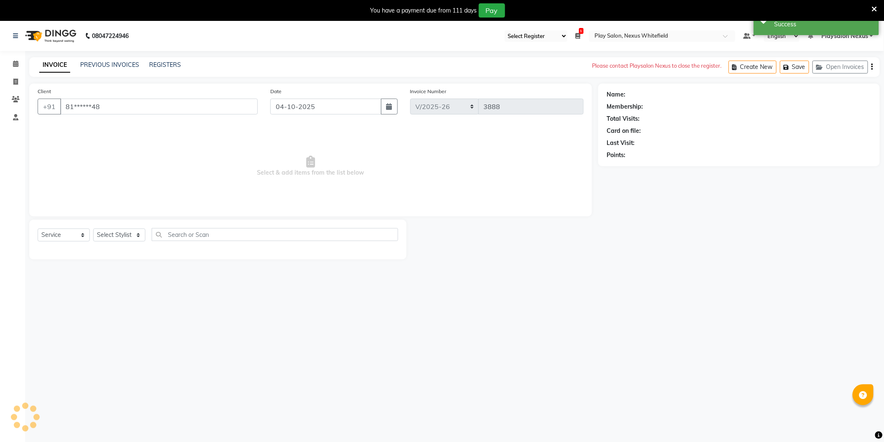
select select "81395"
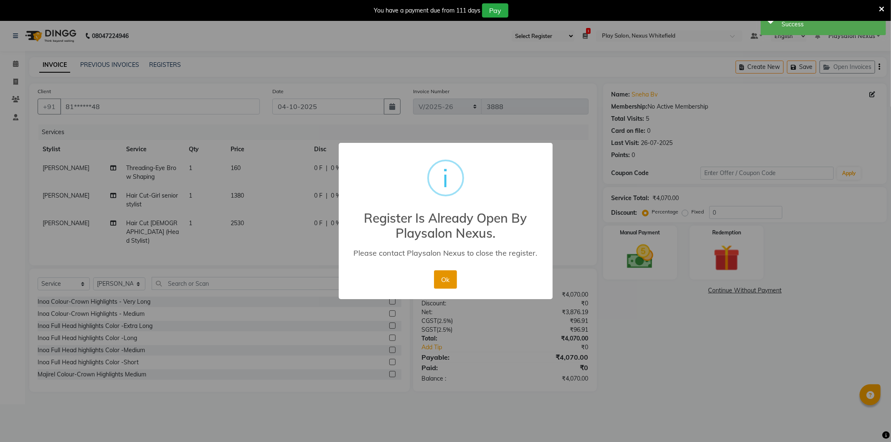
click at [445, 280] on button "Ok" at bounding box center [445, 279] width 23 height 18
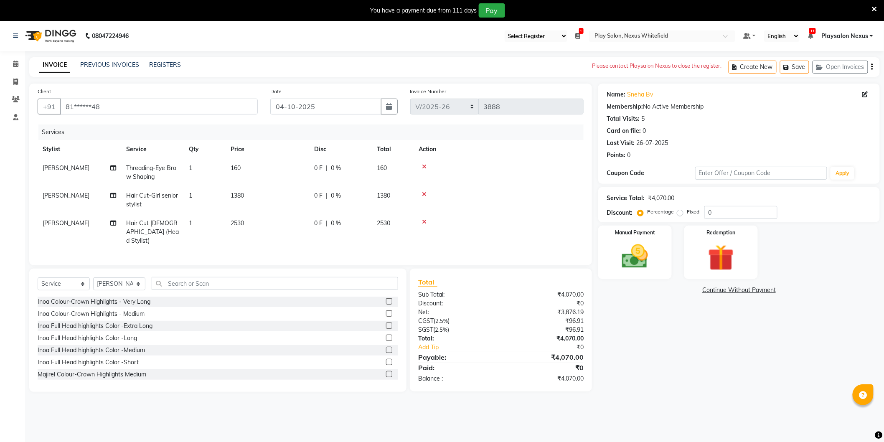
click at [566, 35] on select "Select Register Play Salon Nexus Whitefield" at bounding box center [536, 36] width 63 height 11
click at [578, 35] on icon at bounding box center [578, 36] width 5 height 6
click at [565, 64] on button "Close" at bounding box center [566, 65] width 23 height 13
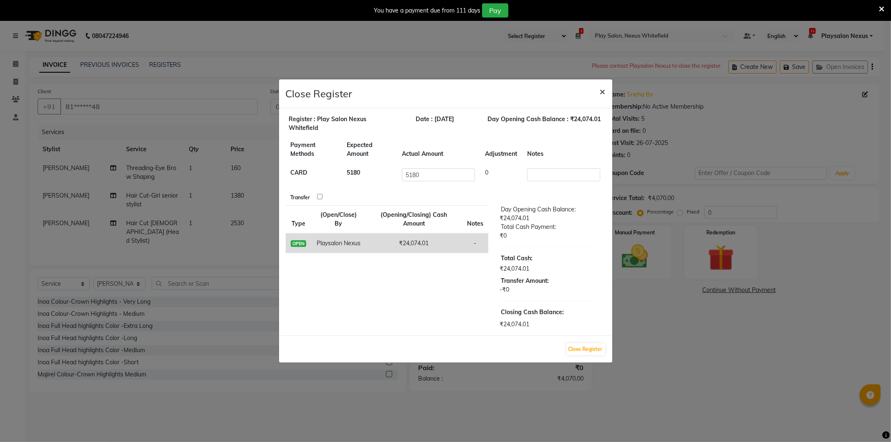
click at [603, 94] on span "×" at bounding box center [603, 91] width 6 height 13
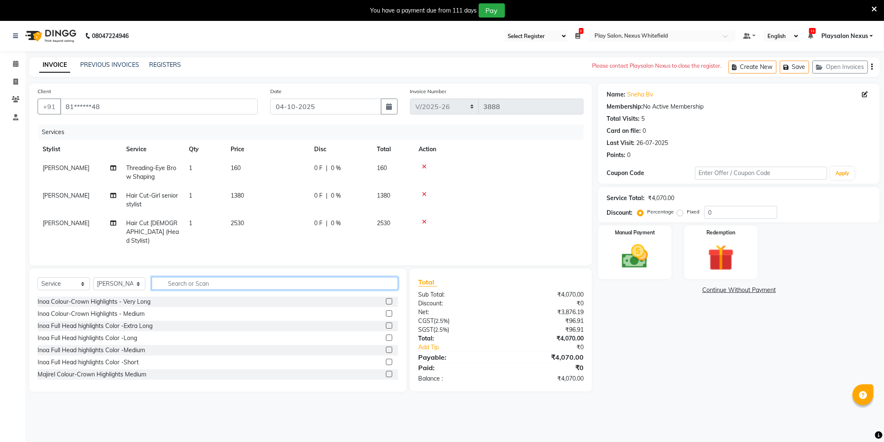
click at [205, 278] on input "text" at bounding box center [275, 283] width 247 height 13
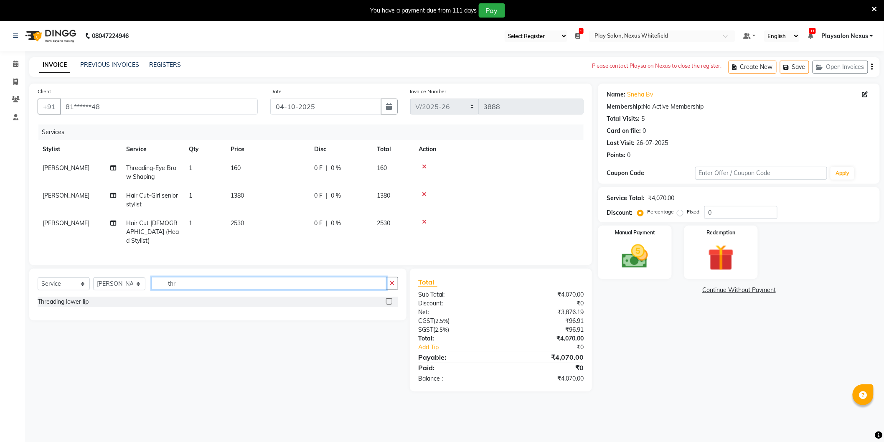
drag, startPoint x: 191, startPoint y: 282, endPoint x: 154, endPoint y: 282, distance: 37.6
click at [154, 282] on input "thr" at bounding box center [269, 283] width 235 height 13
click at [190, 279] on input "thr" at bounding box center [269, 283] width 235 height 13
type input "thr"
click at [140, 281] on select "Select Stylist Abdulla Md Adil Ali Ambika Rai Asha Thapa Ashim Sapkota Bhargavi…" at bounding box center [119, 283] width 52 height 13
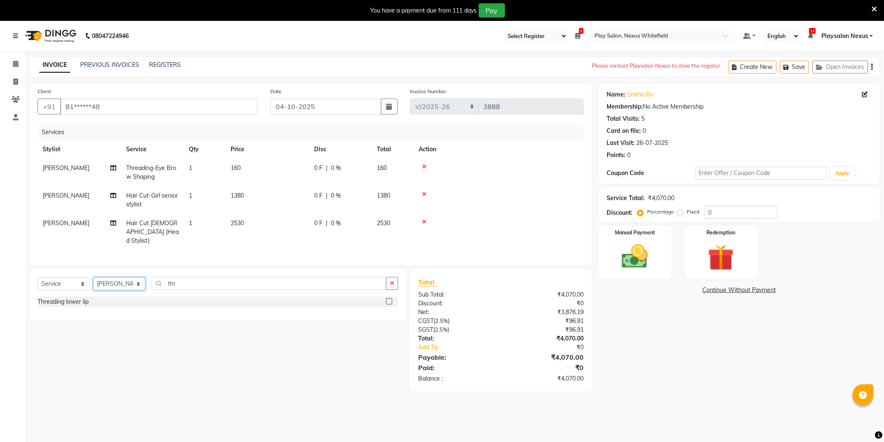
select select "81393"
click at [93, 277] on select "Select Stylist Abdulla Md Adil Ali Ambika Rai Asha Thapa Ashim Sapkota Bhargavi…" at bounding box center [119, 283] width 52 height 13
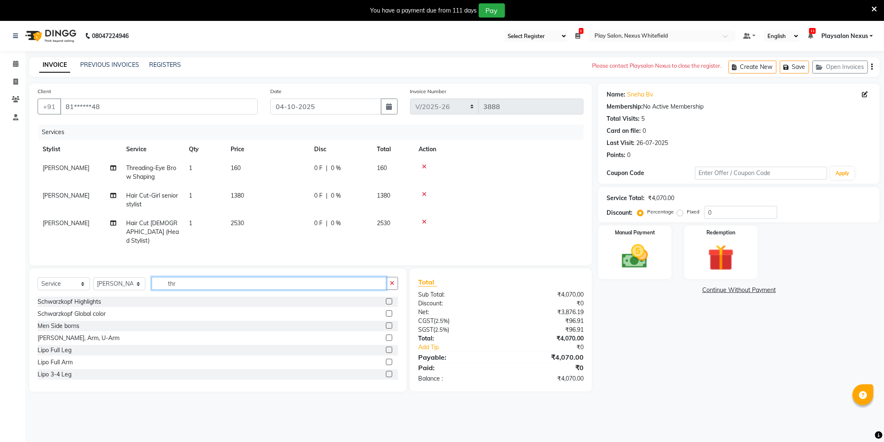
click at [195, 282] on input "thr" at bounding box center [269, 283] width 235 height 13
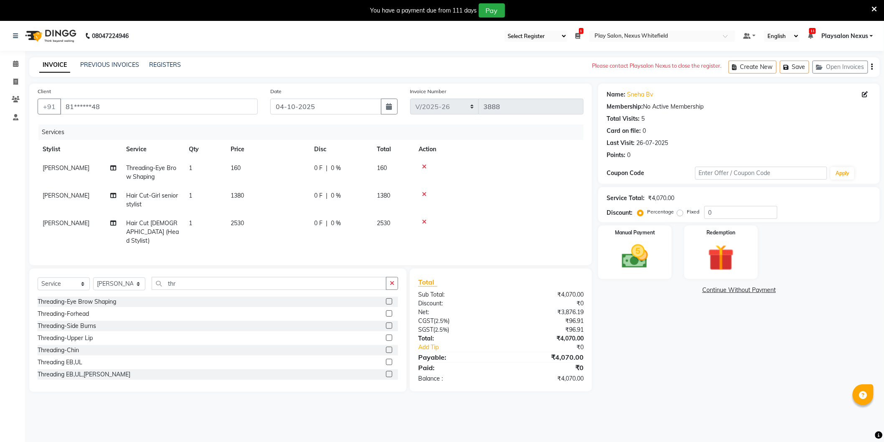
click at [386, 312] on label at bounding box center [389, 313] width 6 height 6
click at [386, 312] on input "checkbox" at bounding box center [388, 313] width 5 height 5
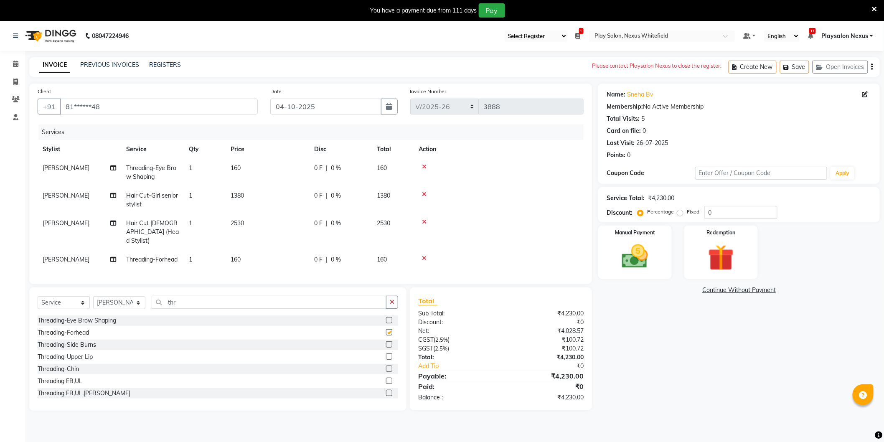
checkbox input "false"
click at [386, 354] on label at bounding box center [389, 357] width 6 height 6
click at [386, 354] on input "checkbox" at bounding box center [388, 356] width 5 height 5
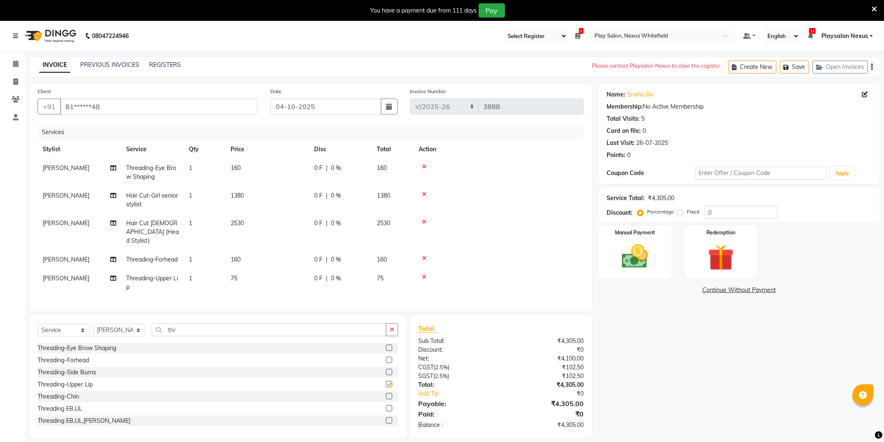
checkbox input "false"
click at [642, 253] on img at bounding box center [635, 256] width 44 height 31
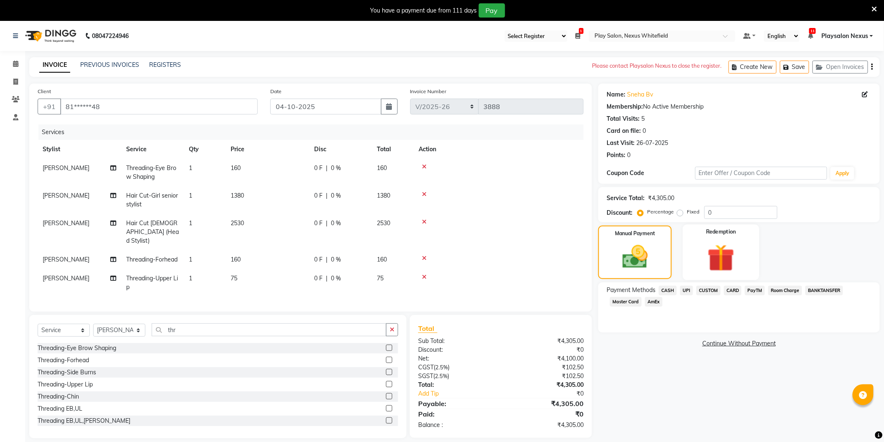
click at [728, 257] on img at bounding box center [721, 258] width 44 height 34
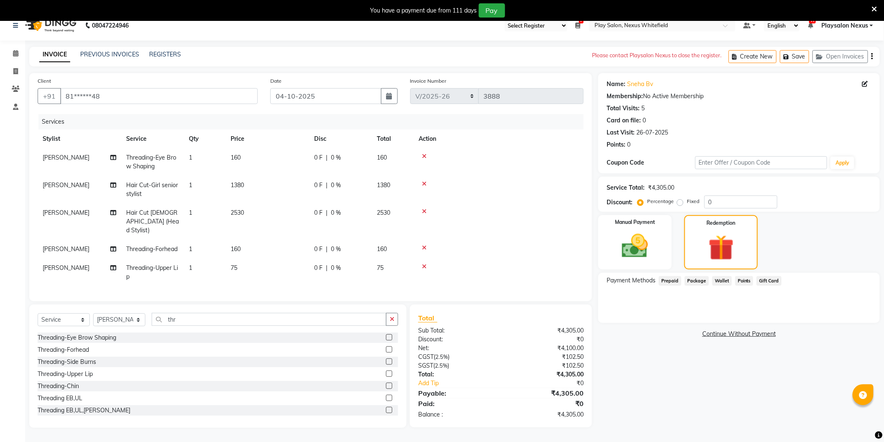
scroll to position [21, 0]
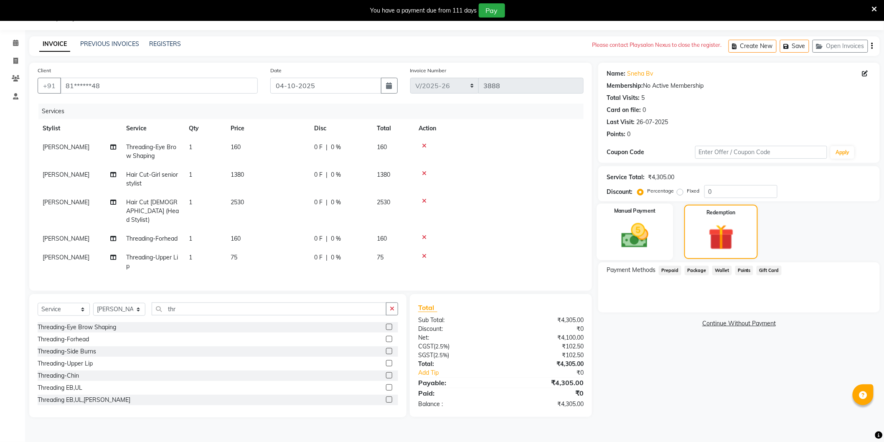
click at [632, 234] on img at bounding box center [635, 235] width 44 height 31
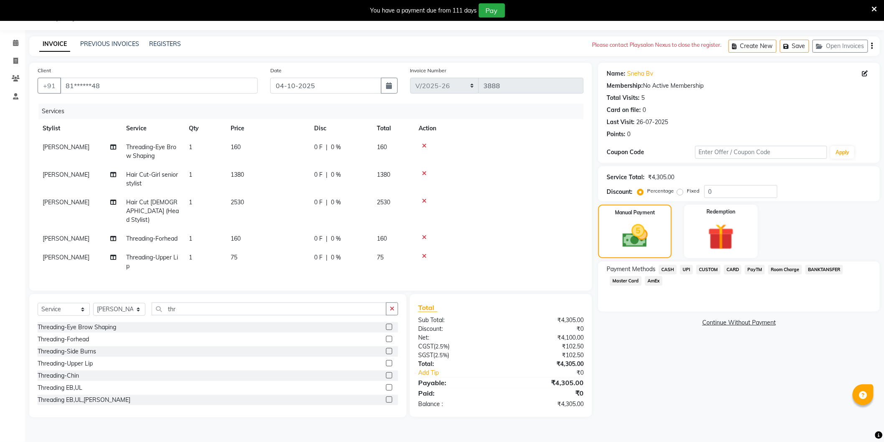
click at [669, 270] on span "CASH" at bounding box center [668, 270] width 18 height 10
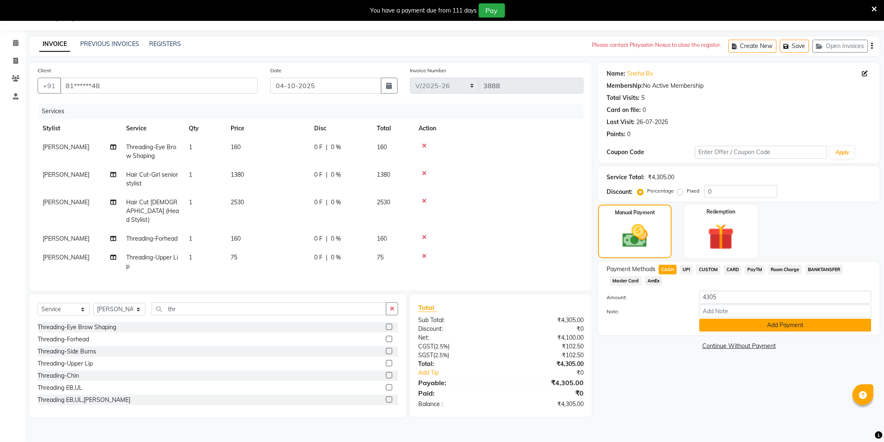
click at [773, 326] on button "Add Payment" at bounding box center [785, 325] width 172 height 13
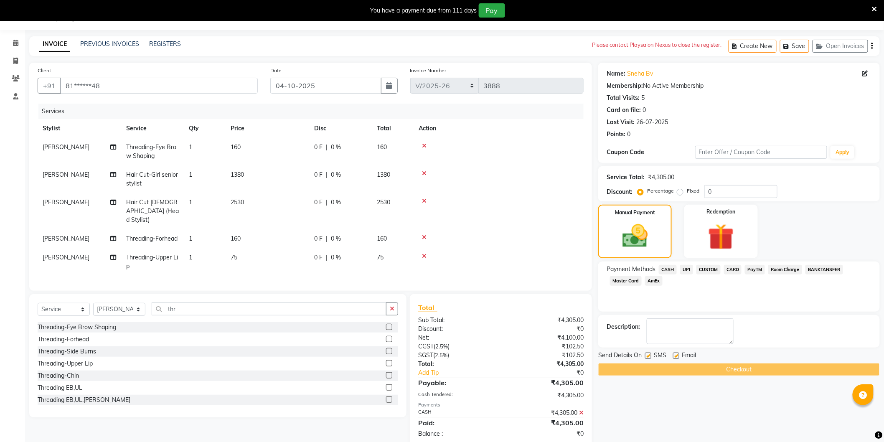
click at [741, 369] on div "Checkout" at bounding box center [739, 369] width 282 height 13
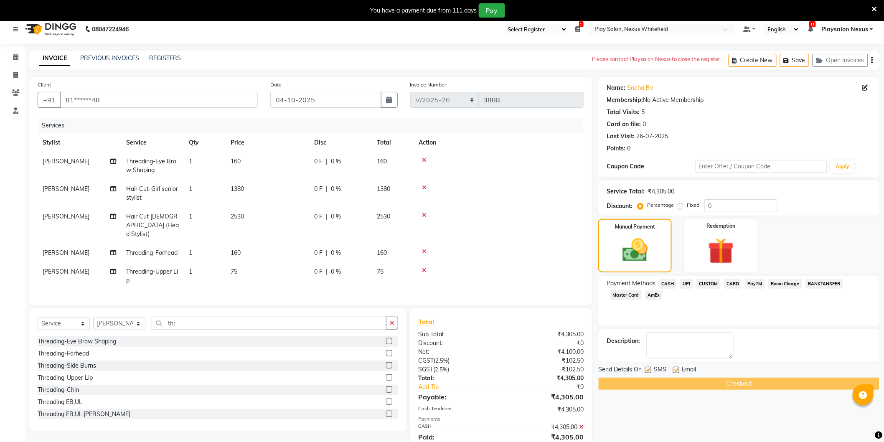
scroll to position [0, 0]
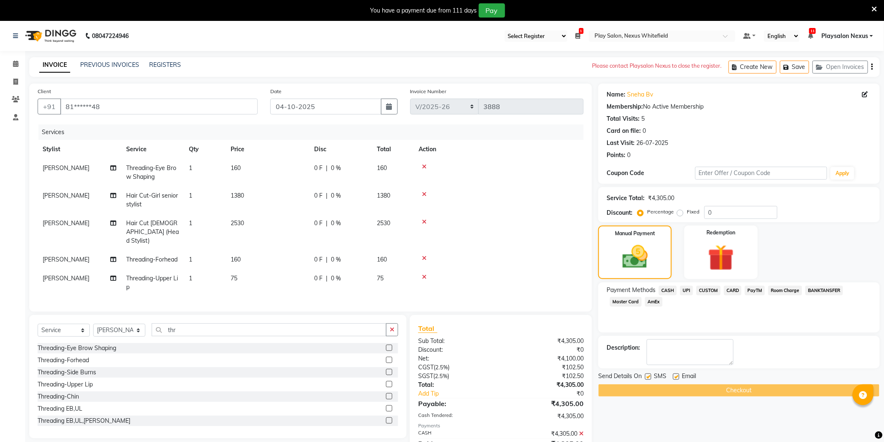
click at [567, 35] on select "Select Register Play Salon Nexus Whitefield" at bounding box center [536, 36] width 63 height 11
click at [507, 31] on select "Select Register Play Salon Nexus Whitefield" at bounding box center [536, 36] width 63 height 11
click at [581, 35] on icon at bounding box center [578, 36] width 5 height 6
click at [860, 124] on div "Name: Sneha Bv Membership: No Active Membership Total Visits: 5 Card on file: 0…" at bounding box center [739, 123] width 265 height 73
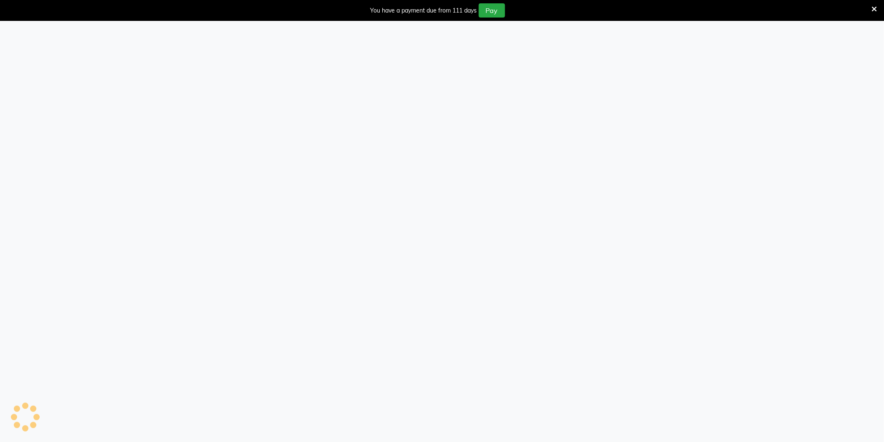
select select "106"
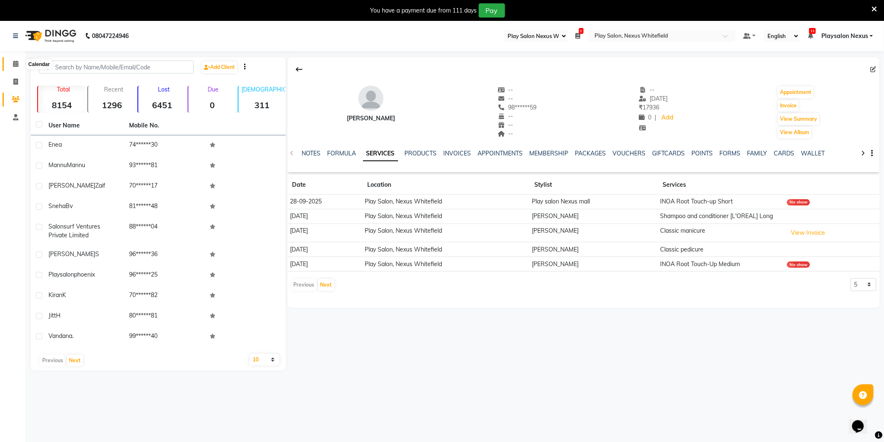
click at [15, 65] on icon at bounding box center [15, 64] width 5 height 6
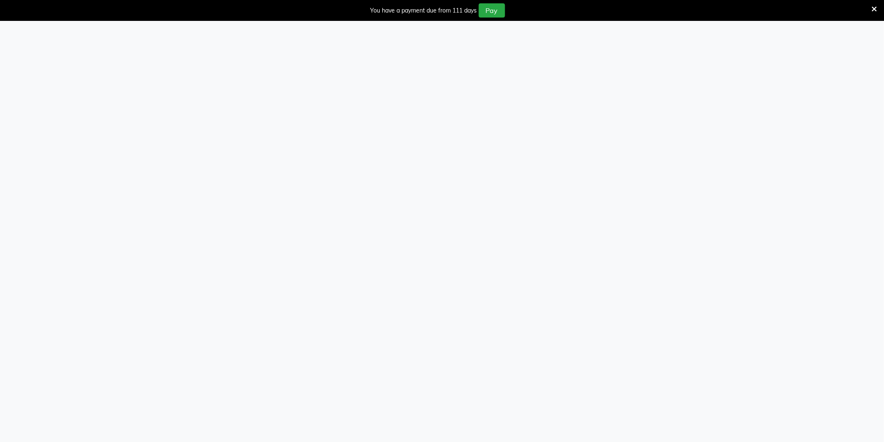
select select "106"
select select "8356"
select select "service"
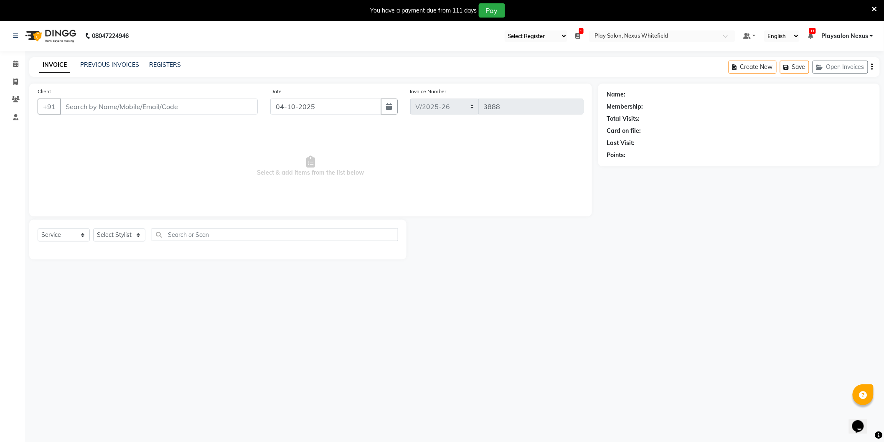
type input "81******48"
select select "81395"
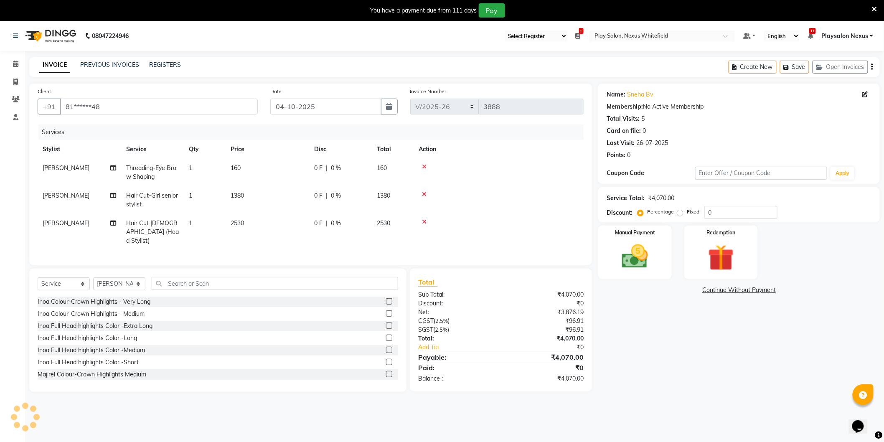
click at [582, 32] on span "1" at bounding box center [581, 31] width 5 height 6
click at [609, 56] on div "08047224946 Select Register Play Salon Nexus Whitefield 1 Daily Open Registers …" at bounding box center [442, 242] width 884 height 442
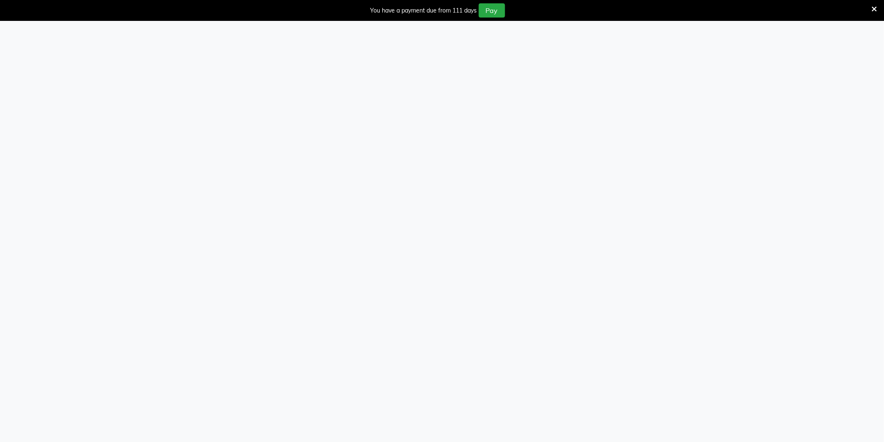
select select "106"
select select "service"
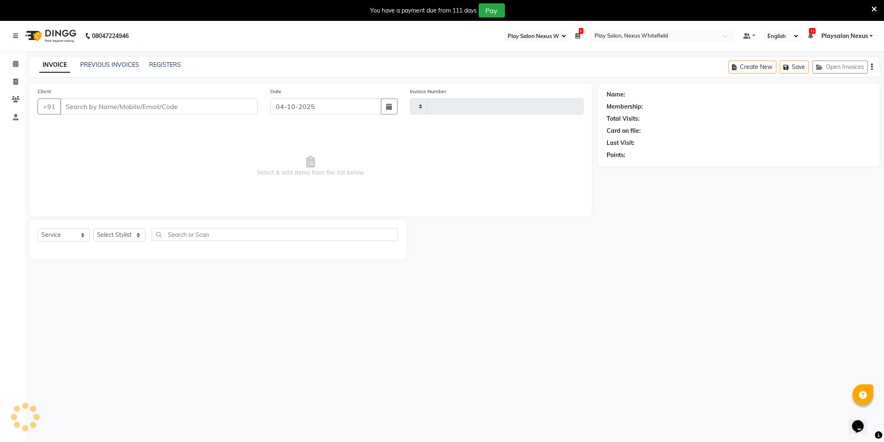
type input "81******48"
select select "81395"
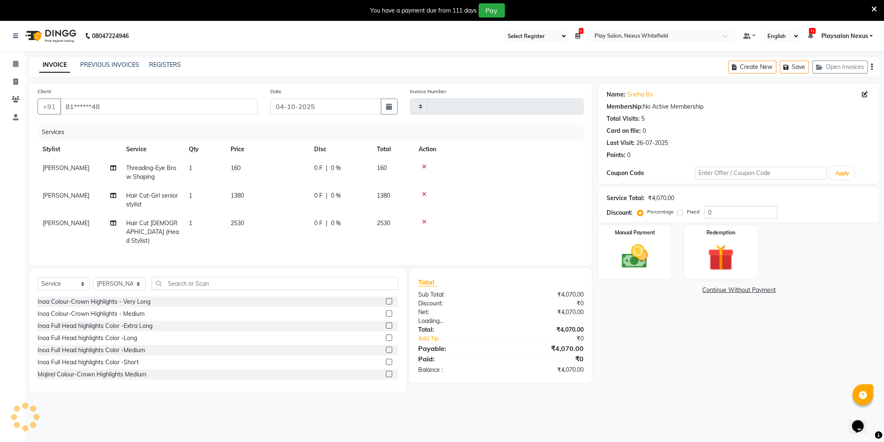
click at [160, 169] on span "Threading-Eye Brow Shaping" at bounding box center [151, 172] width 50 height 16
select select "81393"
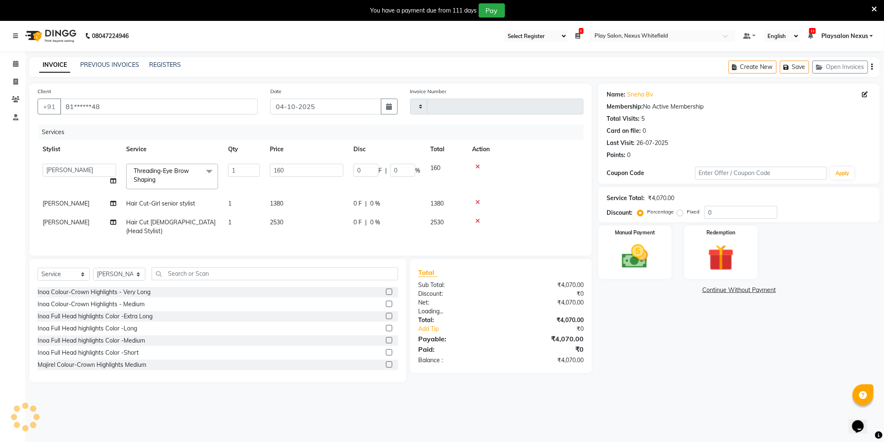
click at [209, 169] on span at bounding box center [209, 172] width 17 height 16
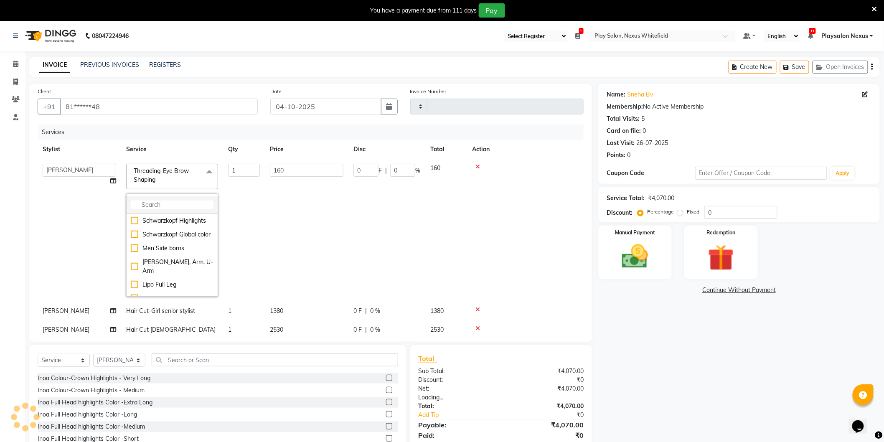
click at [188, 206] on input "multiselect-search" at bounding box center [172, 205] width 83 height 9
type input "thre"
type input "3888"
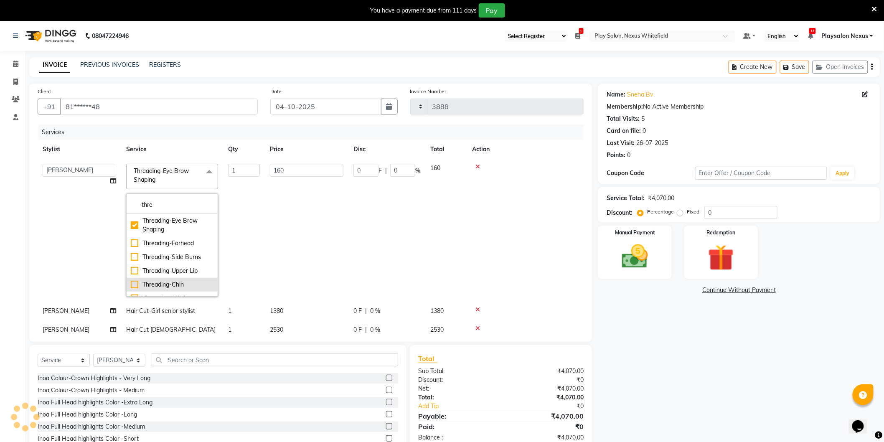
select select "8356"
type input "thre"
click at [135, 252] on div "Threading EB,UL" at bounding box center [172, 252] width 83 height 9
checkbox input "false"
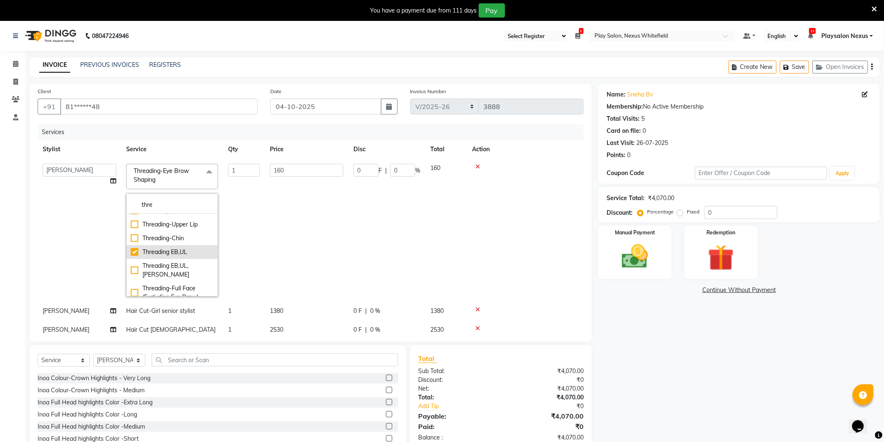
checkbox input "true"
type input "270"
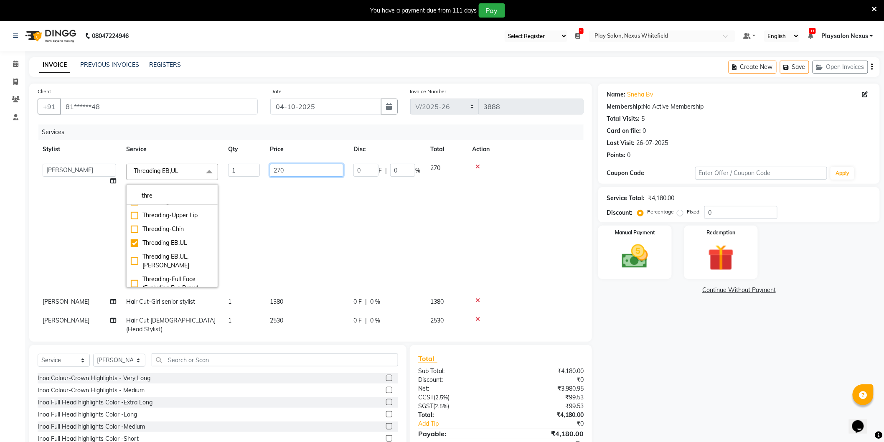
click at [302, 169] on input "270" at bounding box center [307, 170] width 74 height 13
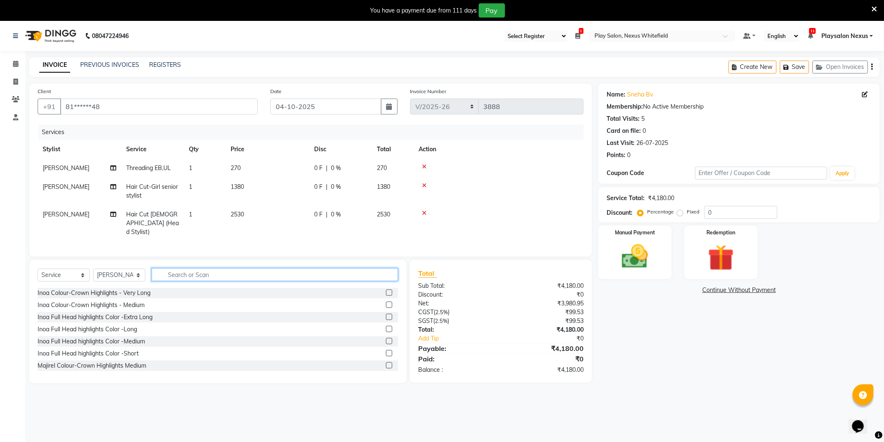
click at [235, 269] on input "text" at bounding box center [275, 274] width 247 height 13
click at [126, 276] on select "Select Stylist Abdulla Md Adil Ali Ambika Rai Asha Thapa Ashim Sapkota Bhargavi…" at bounding box center [119, 275] width 52 height 13
select select "81393"
click at [93, 269] on select "Select Stylist Abdulla Md Adil Ali Ambika Rai Asha Thapa Ashim Sapkota Bhargavi…" at bounding box center [119, 275] width 52 height 13
click at [181, 272] on input "text" at bounding box center [275, 274] width 247 height 13
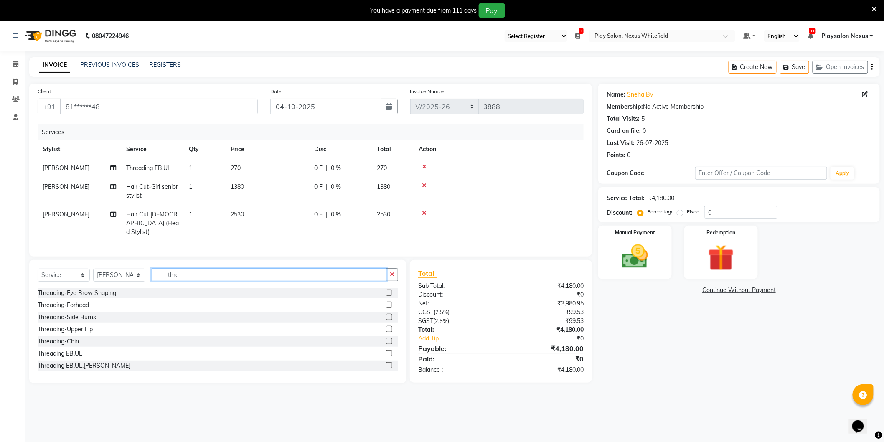
type input "thre"
click at [386, 303] on label at bounding box center [389, 305] width 6 height 6
click at [386, 303] on input "checkbox" at bounding box center [388, 305] width 5 height 5
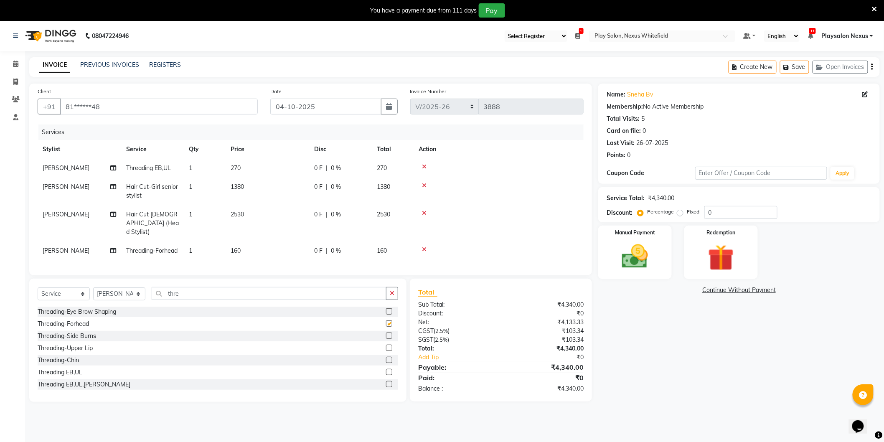
checkbox input "false"
click at [237, 186] on span "1380" at bounding box center [237, 187] width 13 height 8
select select "81392"
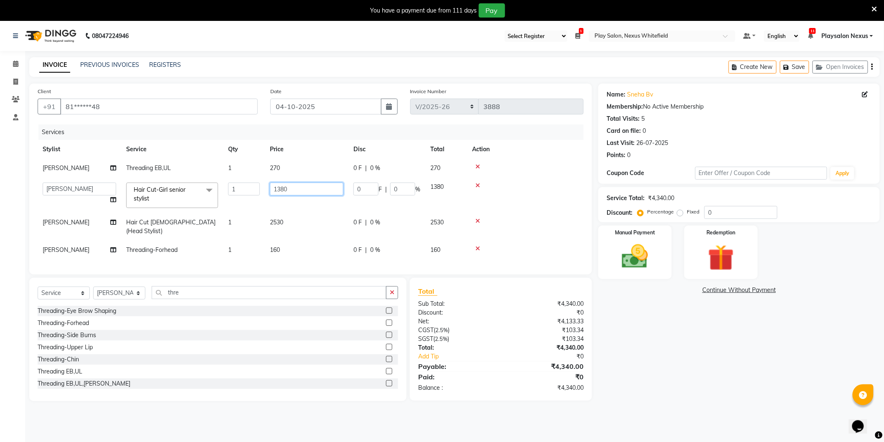
drag, startPoint x: 302, startPoint y: 184, endPoint x: 268, endPoint y: 190, distance: 34.4
click at [268, 190] on td "1380" at bounding box center [307, 196] width 84 height 36
type input "1340"
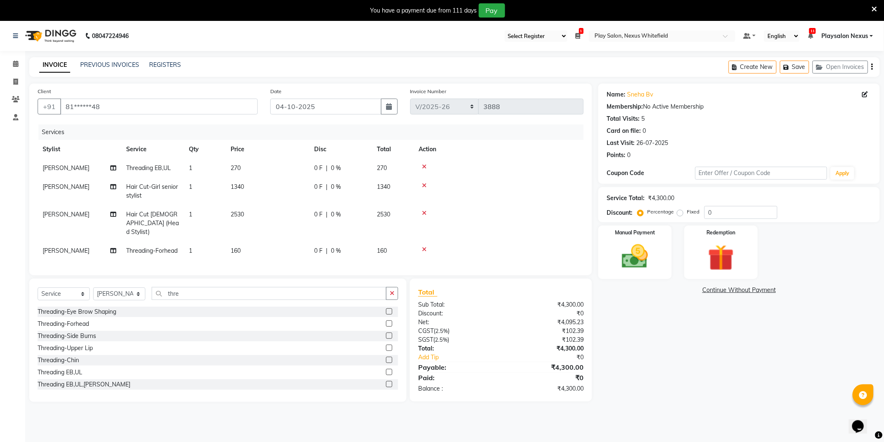
click at [276, 224] on td "2530" at bounding box center [268, 223] width 84 height 36
select select "81395"
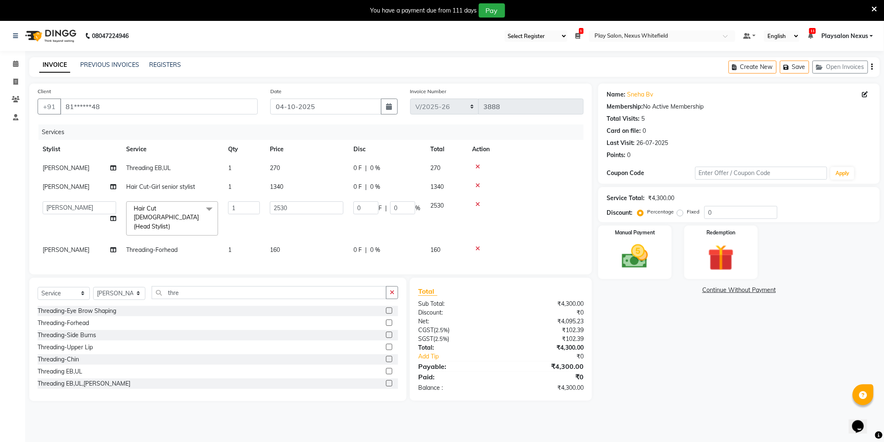
click at [276, 167] on span "270" at bounding box center [275, 168] width 10 height 8
select select "81393"
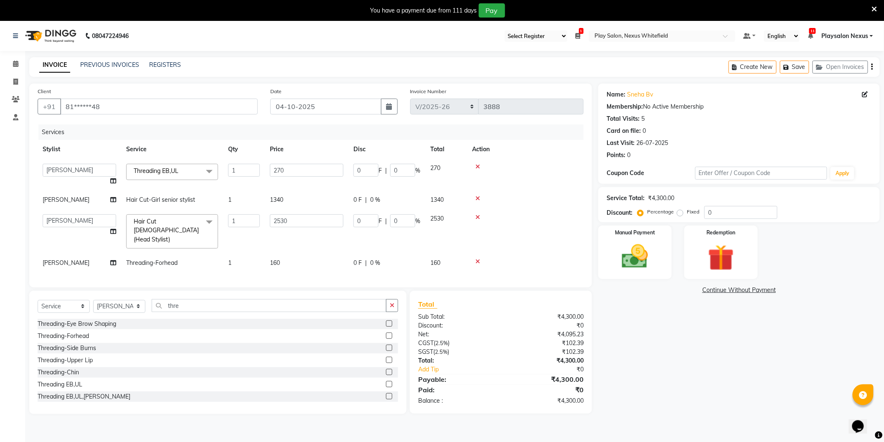
click at [276, 200] on span "1340" at bounding box center [276, 200] width 13 height 8
select select "81392"
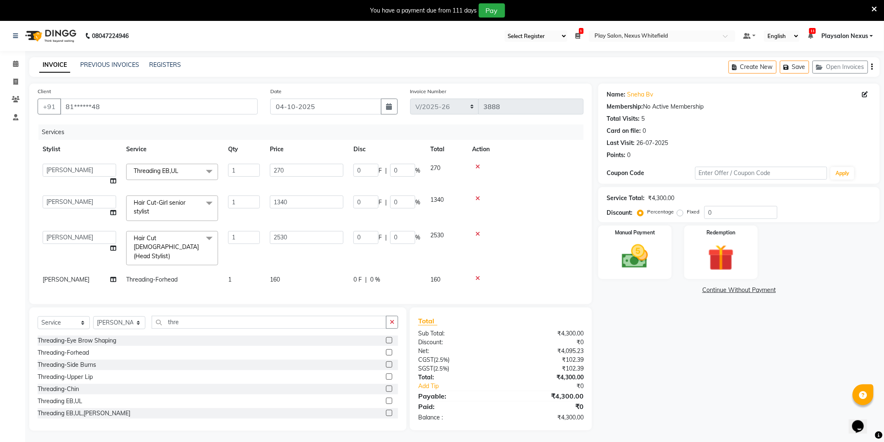
click at [211, 202] on span at bounding box center [209, 204] width 17 height 16
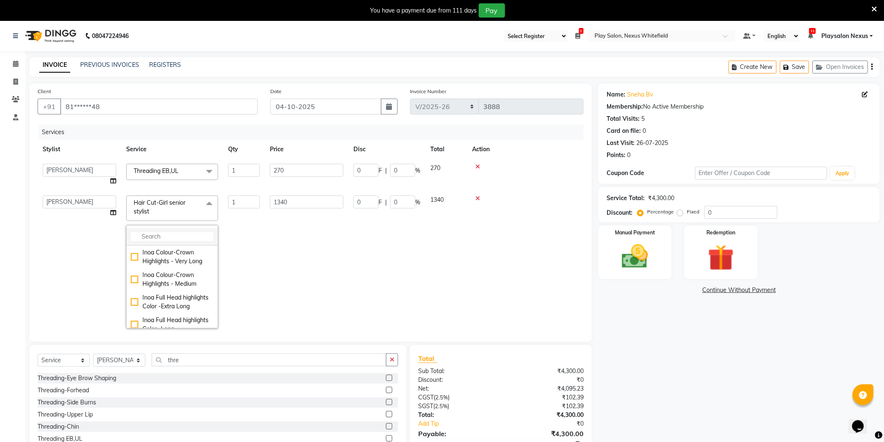
click at [182, 243] on li at bounding box center [172, 237] width 91 height 18
click at [156, 238] on input "multiselect-search" at bounding box center [172, 236] width 83 height 9
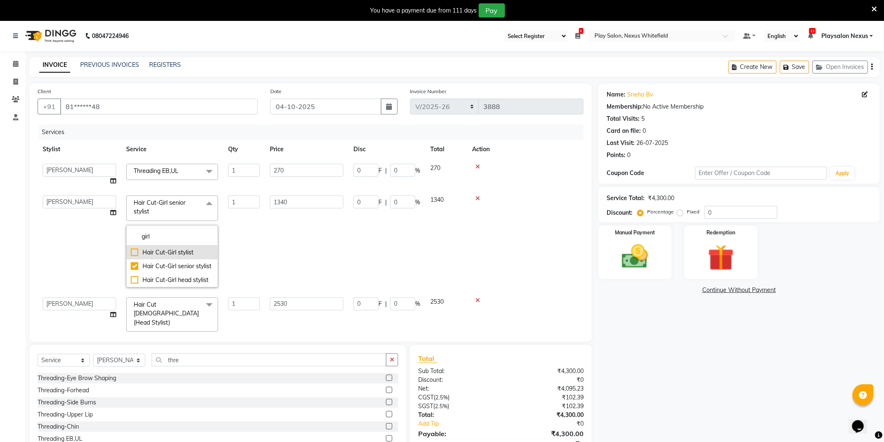
type input "girl"
click at [132, 252] on div "Hair Cut-Girl stylist" at bounding box center [172, 252] width 83 height 9
checkbox input "true"
checkbox input "false"
type input "950"
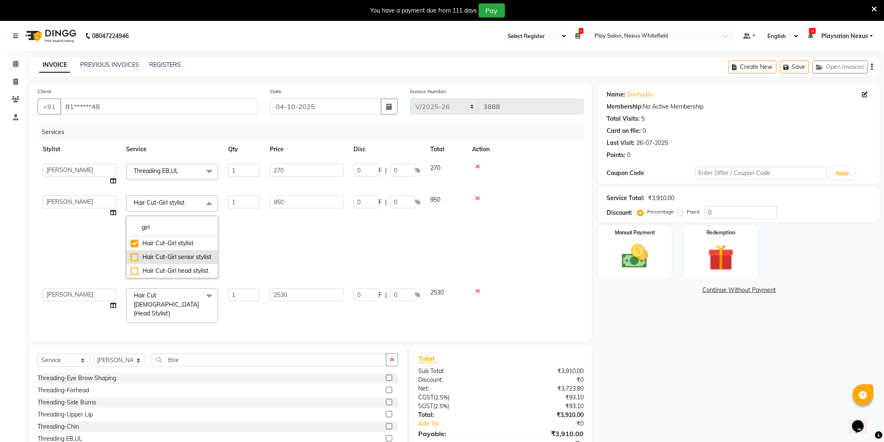
click at [134, 258] on div "Hair Cut-Girl senior stylist" at bounding box center [172, 257] width 83 height 9
checkbox input "false"
checkbox input "true"
type input "1380"
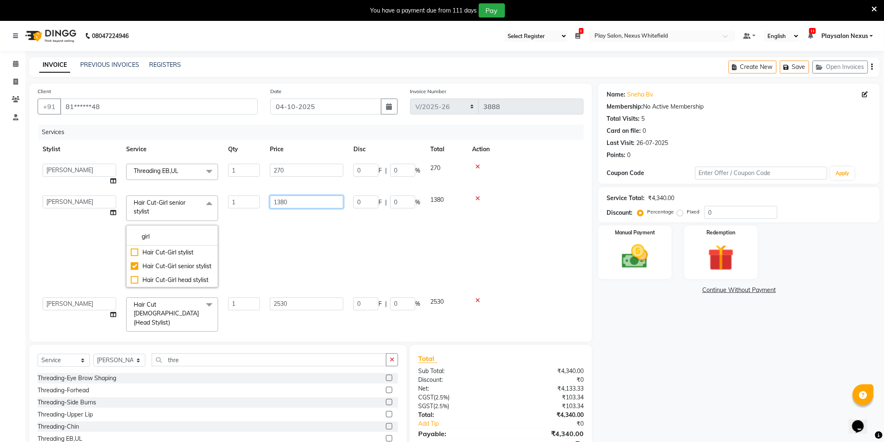
click at [321, 204] on input "1380" at bounding box center [307, 202] width 74 height 13
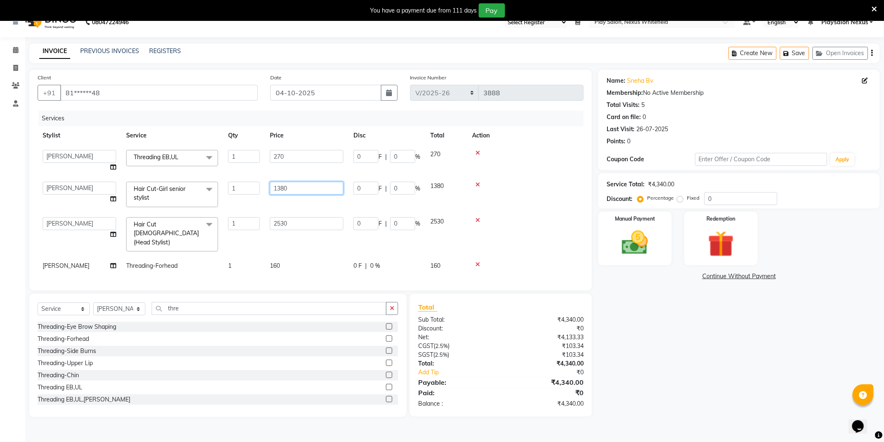
scroll to position [21, 0]
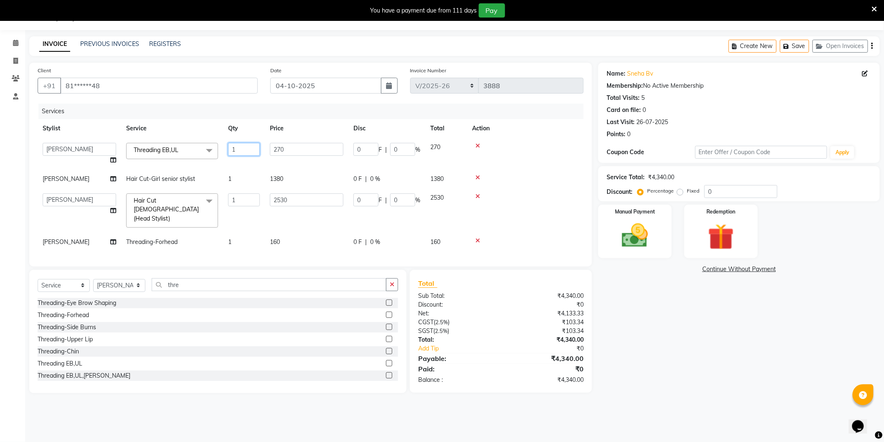
drag, startPoint x: 262, startPoint y: 151, endPoint x: 274, endPoint y: 148, distance: 12.0
click at [269, 149] on tr "Abdulla Md Adil Ali Ambika Rai Asha Thapa Ashim Sapkota Bhargavi H Dawa Tamang …" at bounding box center [311, 154] width 546 height 32
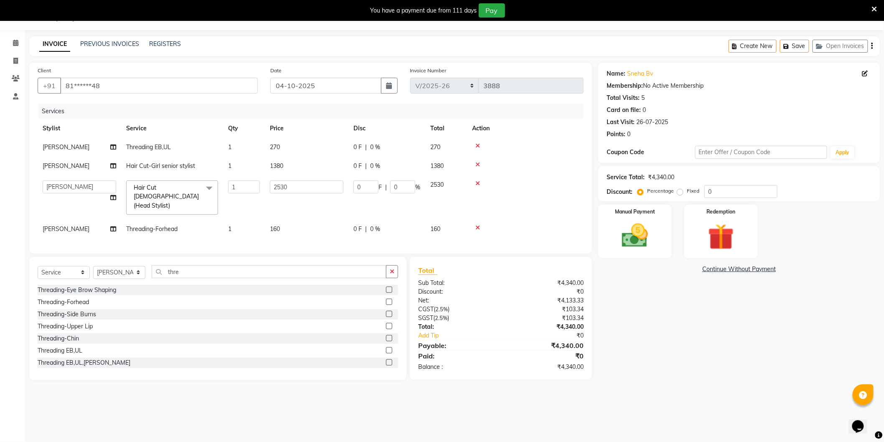
drag, startPoint x: 297, startPoint y: 153, endPoint x: 285, endPoint y: 149, distance: 12.4
click at [275, 148] on span "270" at bounding box center [275, 147] width 10 height 8
select select "81393"
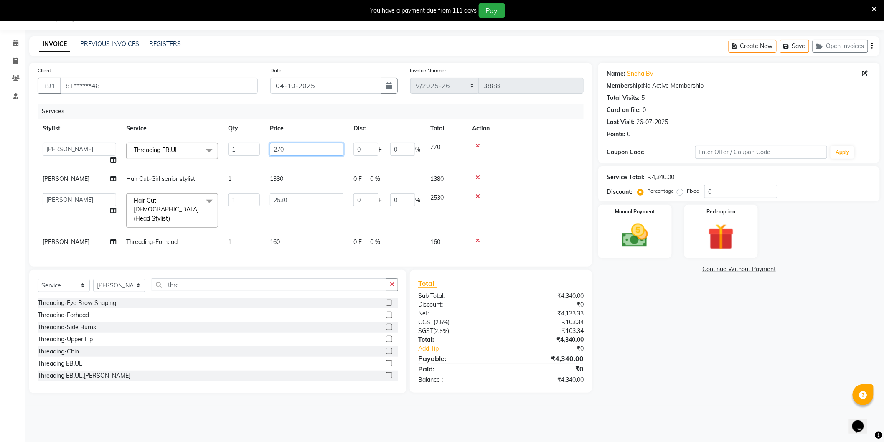
drag, startPoint x: 297, startPoint y: 150, endPoint x: 265, endPoint y: 145, distance: 31.7
click at [268, 150] on td "270" at bounding box center [307, 154] width 84 height 32
type input "235"
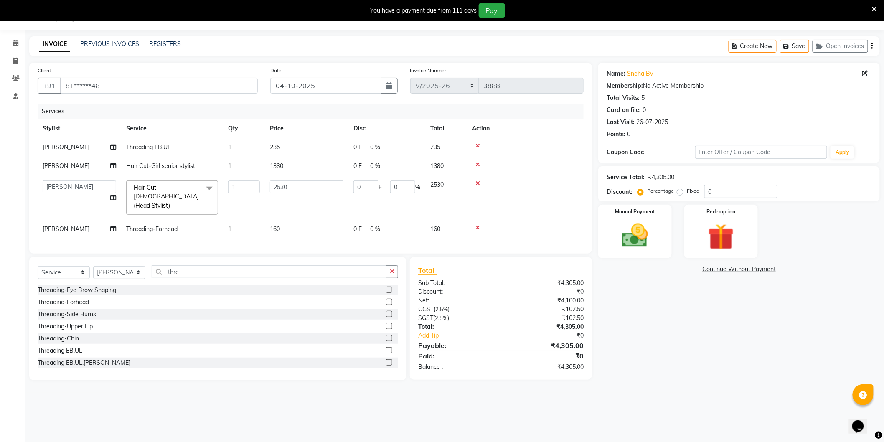
click at [279, 175] on td "1380" at bounding box center [307, 166] width 84 height 19
select select "81392"
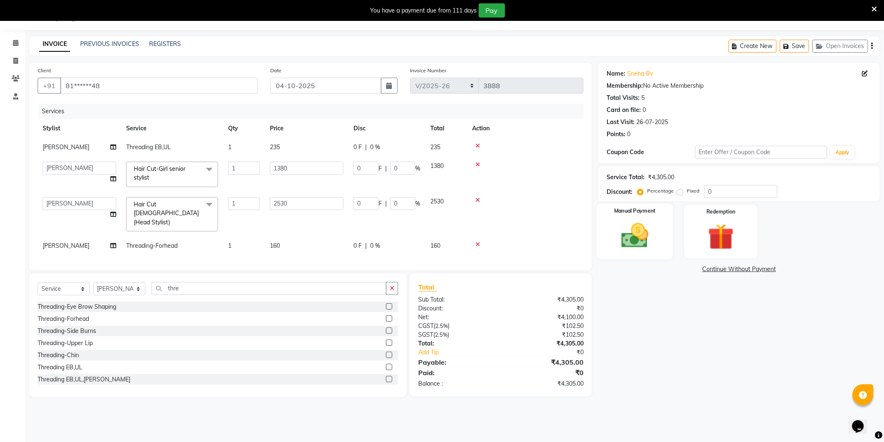
click at [621, 234] on img at bounding box center [635, 235] width 44 height 31
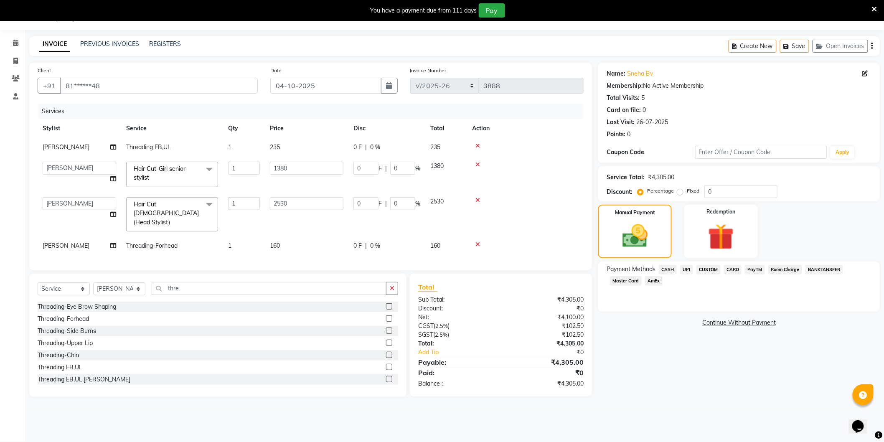
click at [667, 270] on span "CASH" at bounding box center [668, 270] width 18 height 10
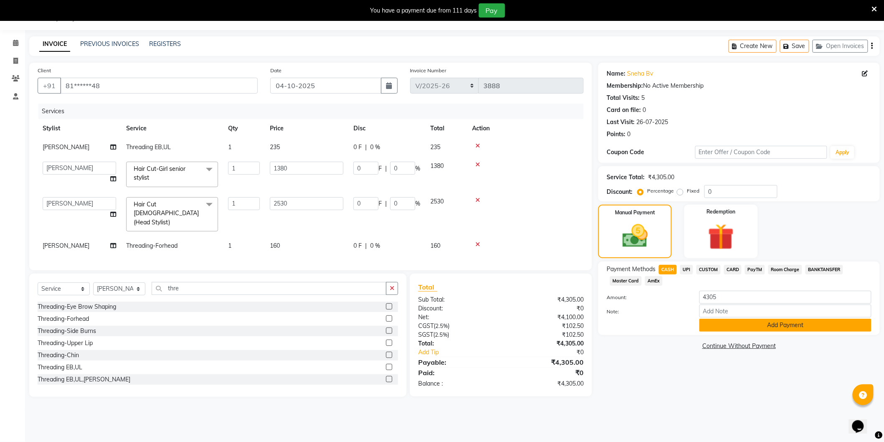
click at [753, 326] on button "Add Payment" at bounding box center [785, 325] width 172 height 13
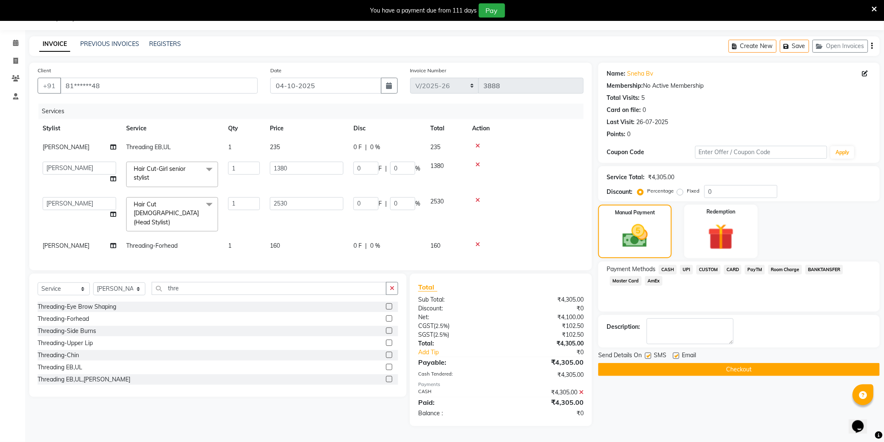
click at [730, 365] on button "Checkout" at bounding box center [739, 369] width 282 height 13
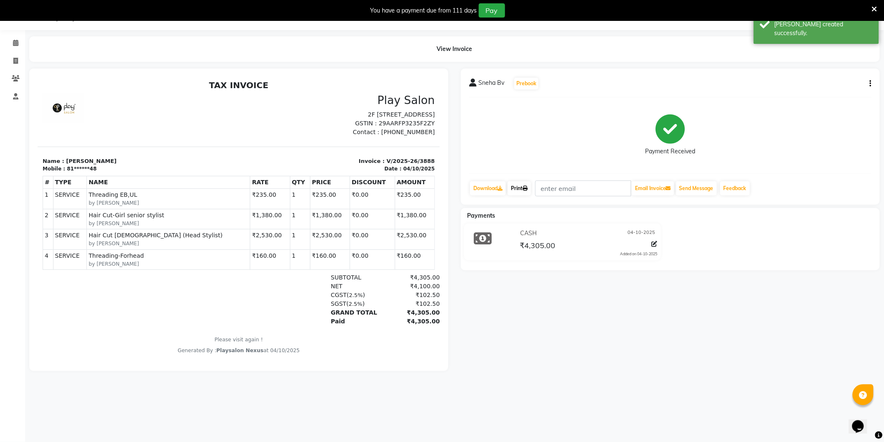
click at [528, 187] on icon at bounding box center [525, 188] width 5 height 5
click at [14, 43] on icon at bounding box center [15, 43] width 5 height 6
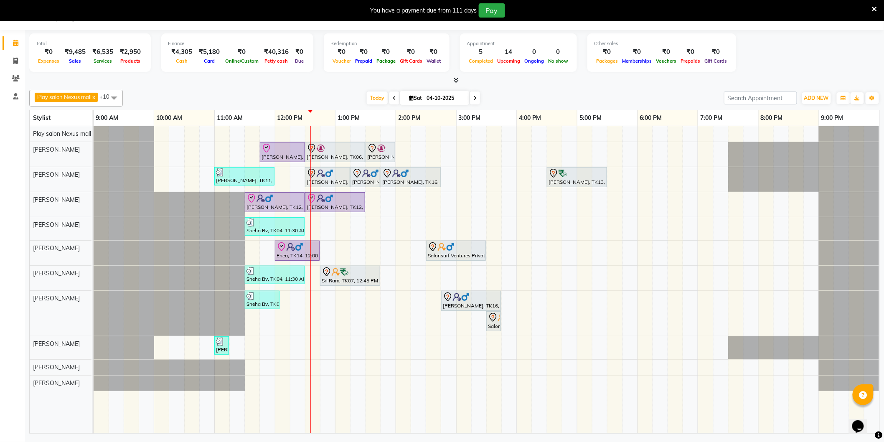
click at [115, 99] on span at bounding box center [114, 98] width 17 height 16
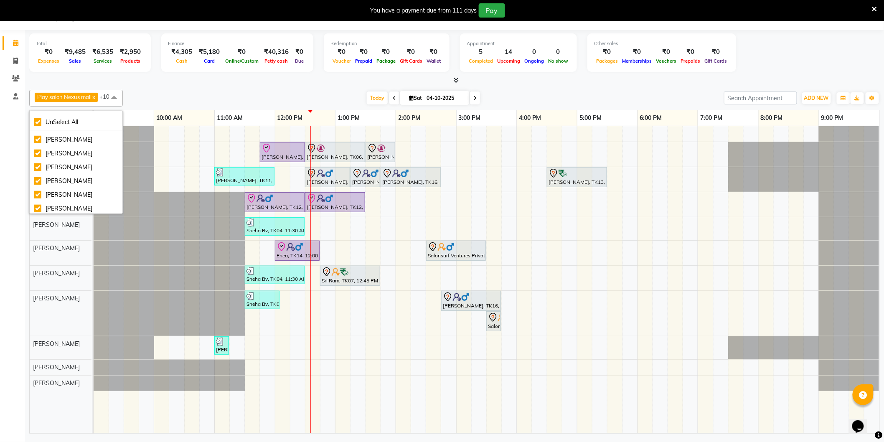
scroll to position [69, 0]
click at [36, 194] on div "[PERSON_NAME]" at bounding box center [76, 193] width 84 height 9
checkbox input "false"
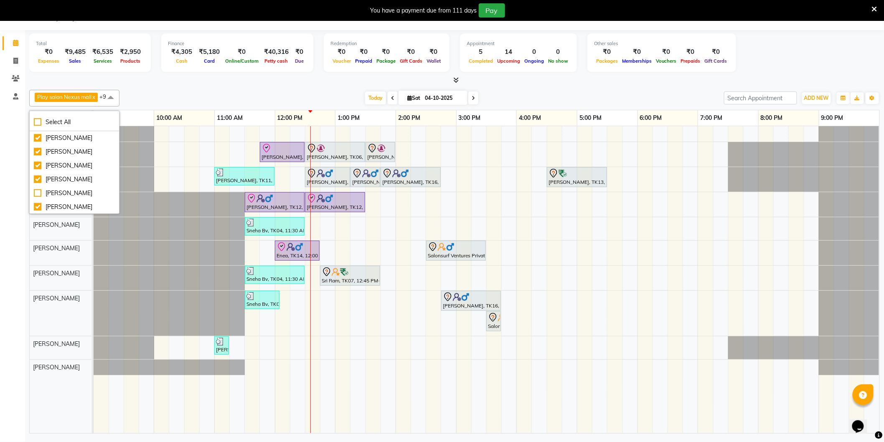
click at [144, 235] on div at bounding box center [169, 228] width 151 height 23
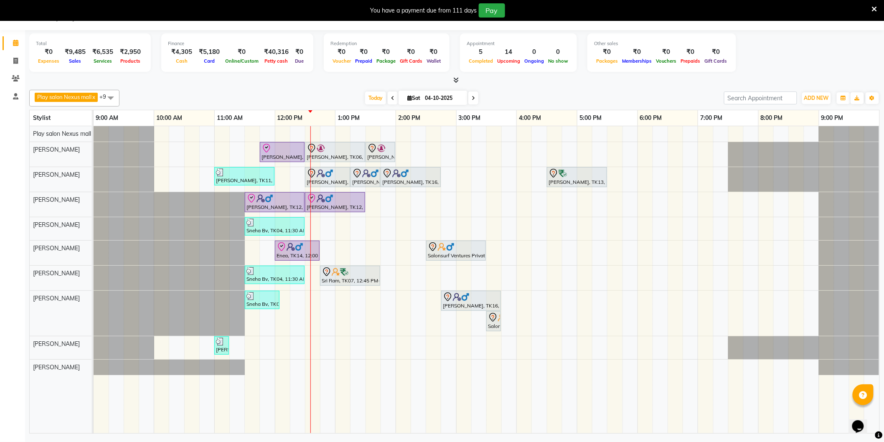
click at [113, 95] on span at bounding box center [110, 98] width 17 height 16
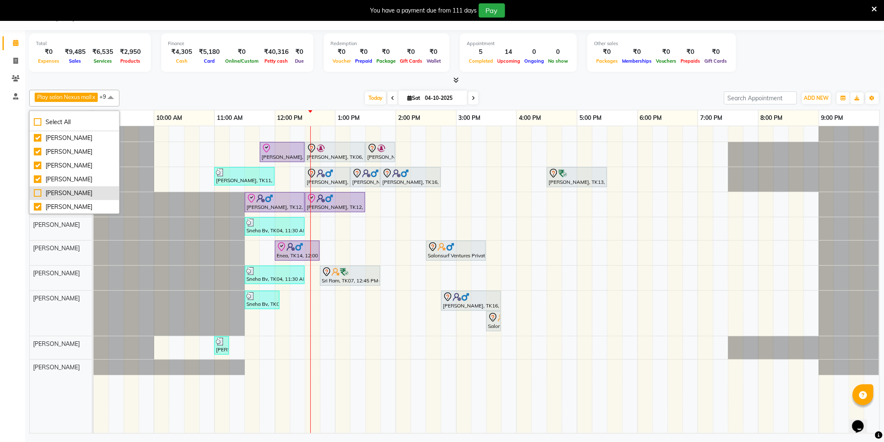
click at [39, 189] on div "[PERSON_NAME]" at bounding box center [74, 193] width 81 height 9
checkbox input "true"
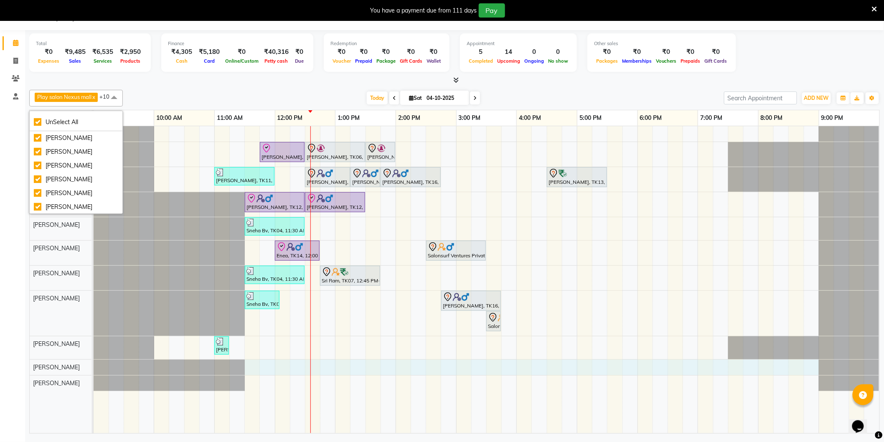
drag, startPoint x: 245, startPoint y: 366, endPoint x: 804, endPoint y: 366, distance: 559.5
click at [812, 367] on div "Malvika Sharma, TK09, 11:45 AM-12:30 PM, INOA Root Touch-Up Long Jayanth Kizhep…" at bounding box center [487, 279] width 786 height 307
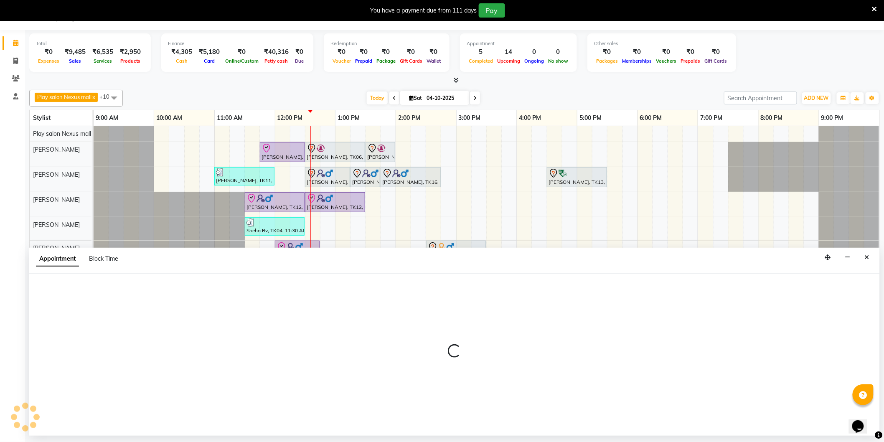
select select "81398"
select select "690"
select select "tentative"
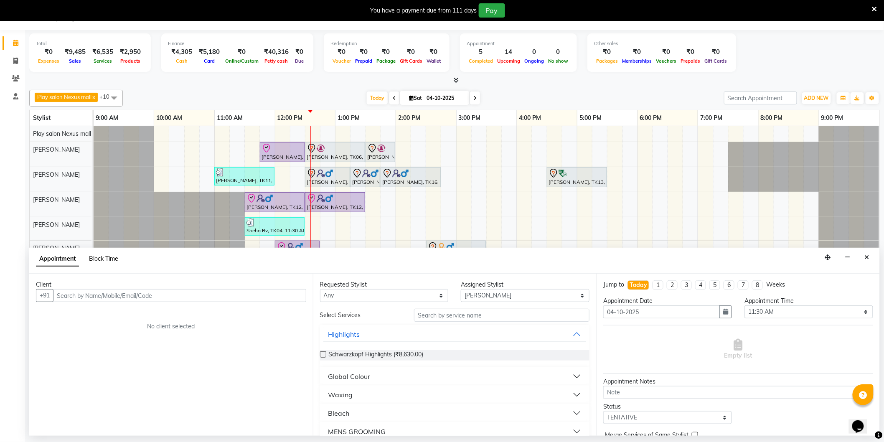
click at [98, 259] on span "Block Time" at bounding box center [103, 259] width 29 height 8
select select "81398"
select select "690"
select select "1260"
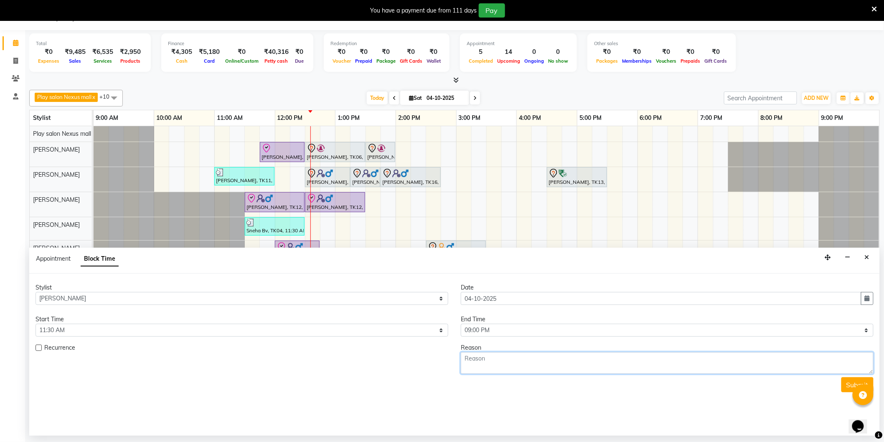
click at [473, 359] on textarea at bounding box center [667, 363] width 413 height 22
type textarea "Sick Leave"
click at [851, 385] on button "Submit" at bounding box center [858, 384] width 32 height 15
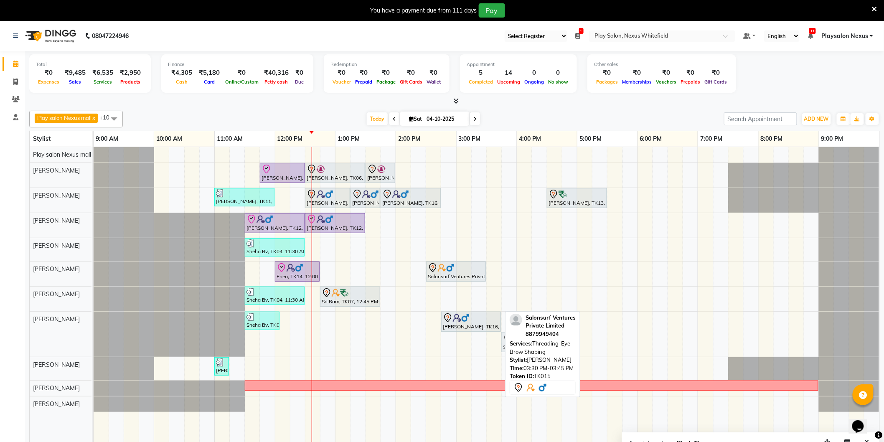
drag, startPoint x: 494, startPoint y: 343, endPoint x: 503, endPoint y: 343, distance: 9.2
click at [94, 343] on div "Sneha Bv, TK04, 11:30 AM-12:05 PM, Threading EB,UL,Threading-Forhead Shiva, TK1…" at bounding box center [94, 334] width 0 height 45
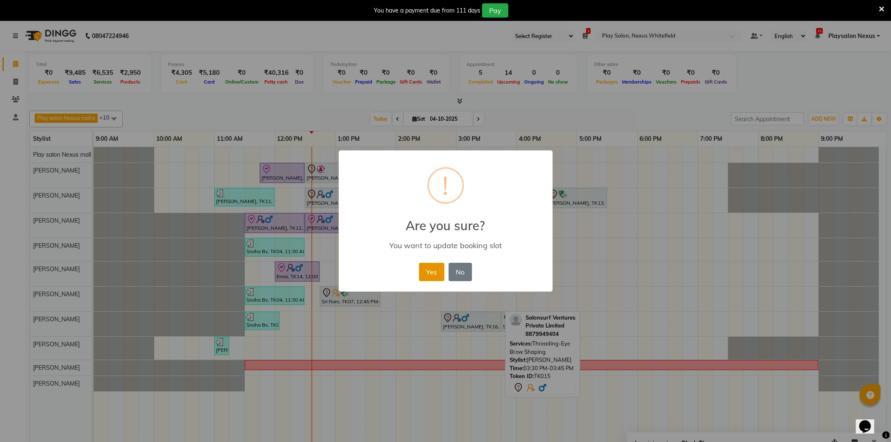
click at [427, 273] on button "Yes" at bounding box center [431, 272] width 25 height 18
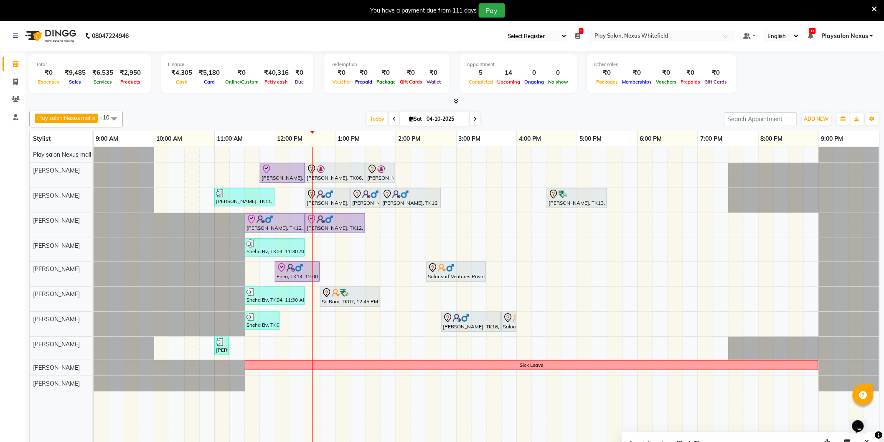
click at [473, 119] on icon at bounding box center [474, 119] width 3 height 5
type input "05-10-2025"
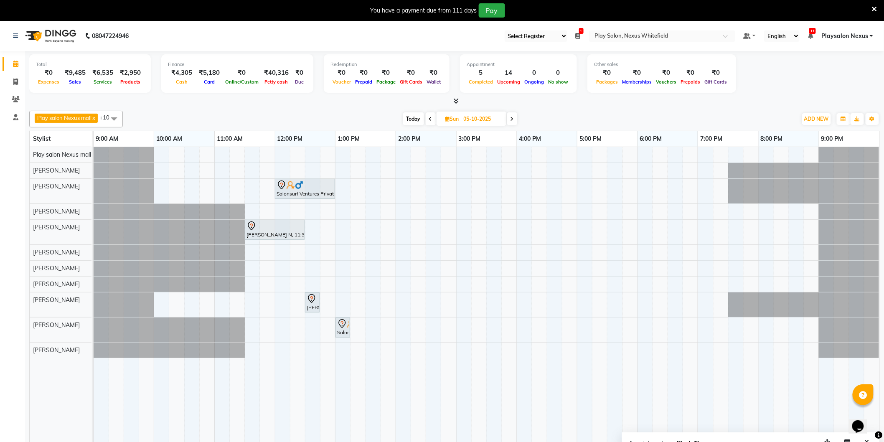
click at [457, 186] on div "Salonsurf Ventures Private Limited, 12:00 PM-01:00 PM, Hair Cut Lady (Senior St…" at bounding box center [487, 300] width 786 height 307
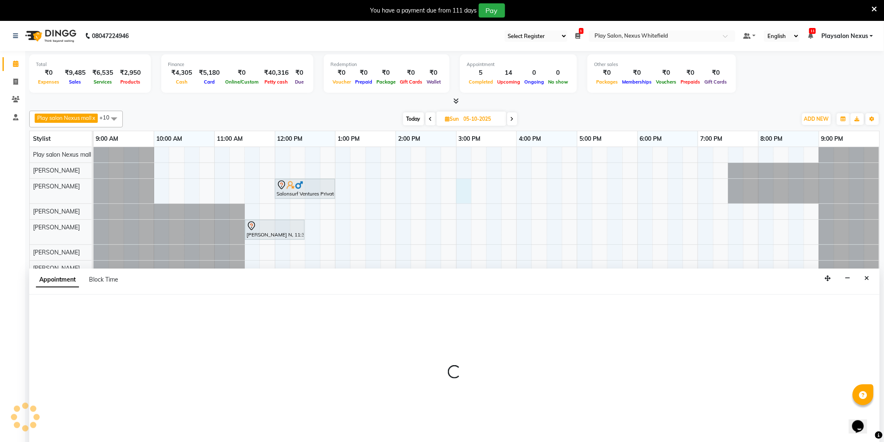
scroll to position [21, 0]
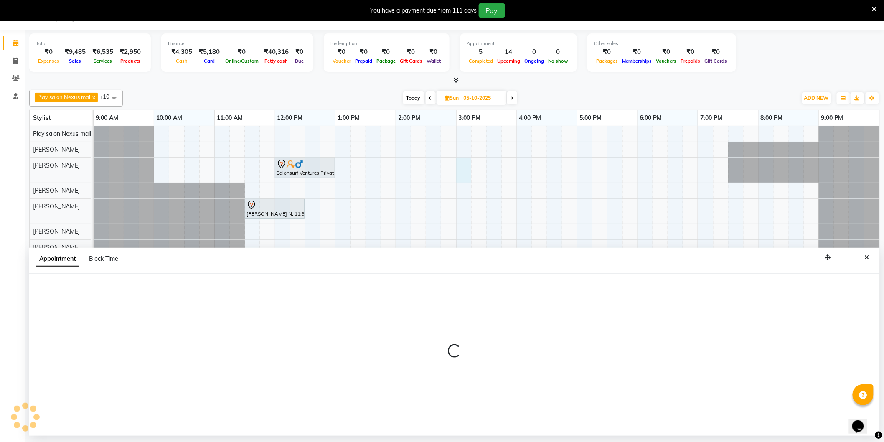
select select "81405"
select select "900"
select select "tentative"
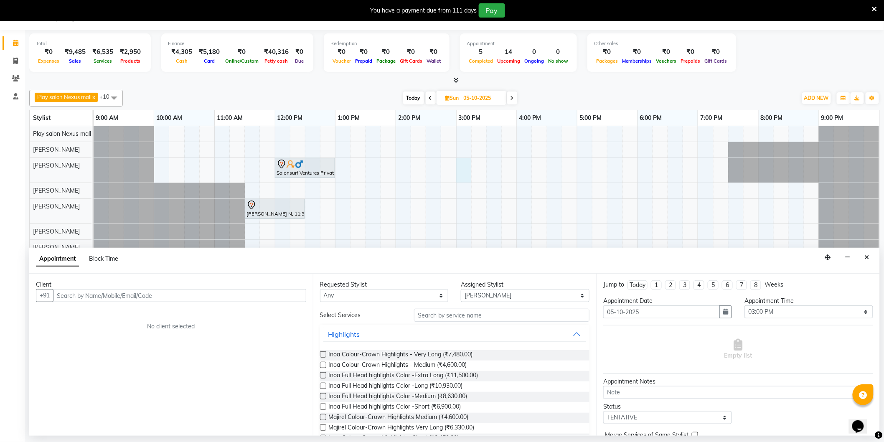
click at [153, 297] on input "text" at bounding box center [179, 295] width 253 height 13
click at [452, 313] on input "text" at bounding box center [502, 315] width 176 height 13
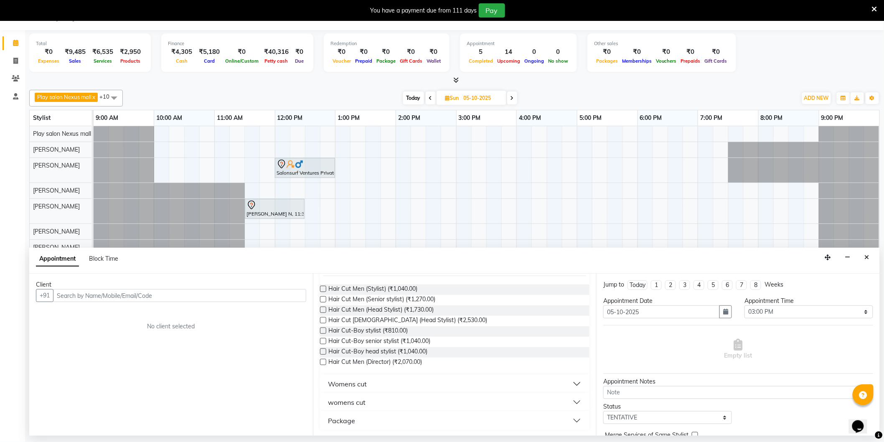
scroll to position [66, 0]
type input "cut"
click at [362, 403] on div "womens cut" at bounding box center [347, 402] width 38 height 10
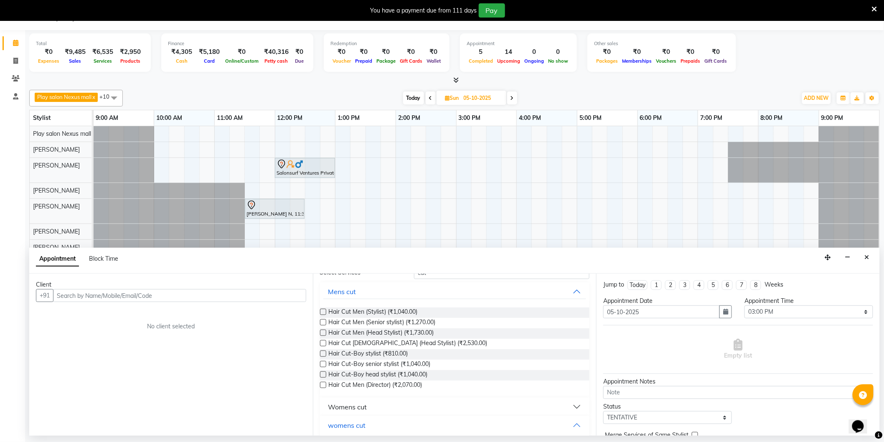
scroll to position [139, 0]
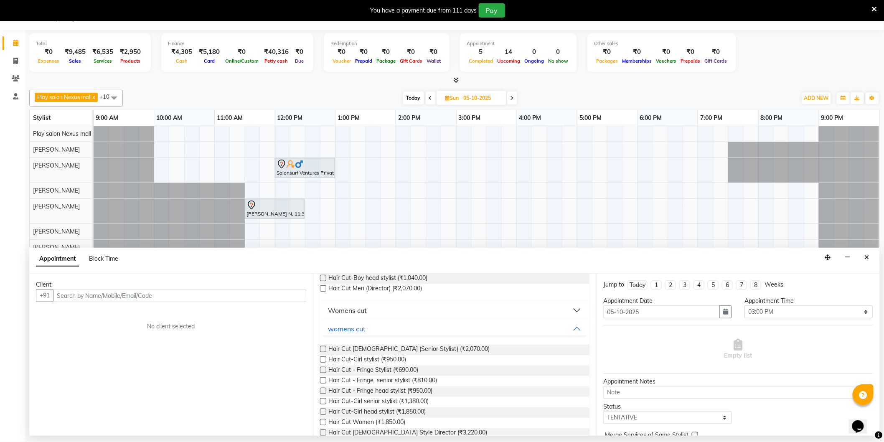
click at [323, 348] on label at bounding box center [323, 349] width 6 height 6
click at [323, 348] on input "checkbox" at bounding box center [322, 349] width 5 height 5
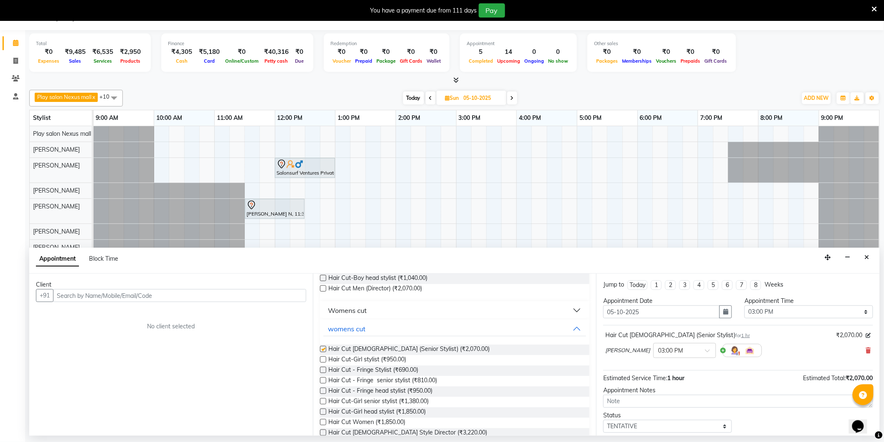
checkbox input "false"
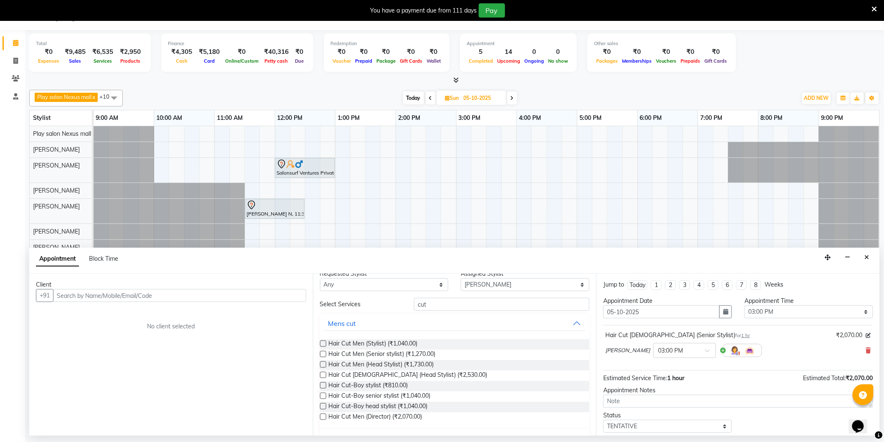
scroll to position [0, 0]
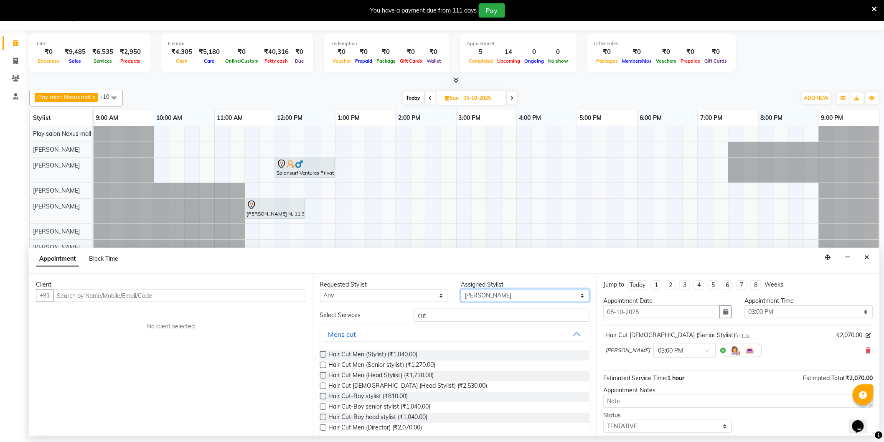
click at [464, 293] on select "Select Abdulla Md Adil Ali Ambika Rai Asha Thapa Ashim Sapkota Dawa Tamang Mohd…" at bounding box center [525, 295] width 129 height 13
select select "81392"
click at [461, 289] on select "Select Abdulla Md Adil Ali Ambika Rai Asha Thapa Ashim Sapkota Dawa Tamang Mohd…" at bounding box center [525, 295] width 129 height 13
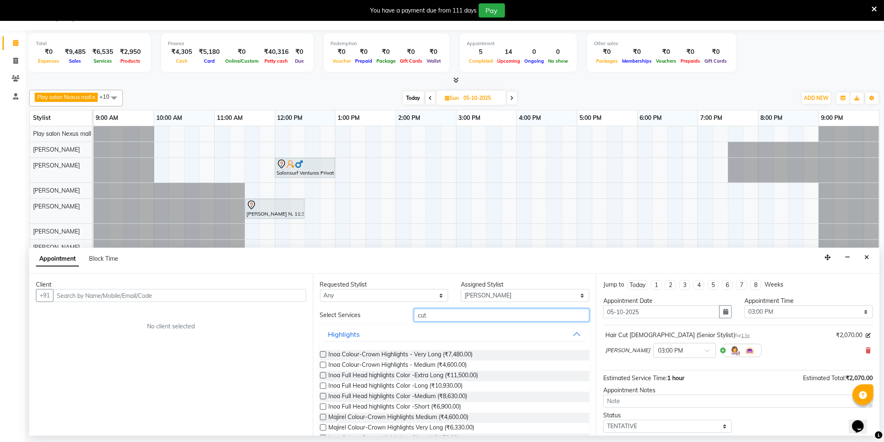
click at [439, 314] on input "cut" at bounding box center [502, 315] width 176 height 13
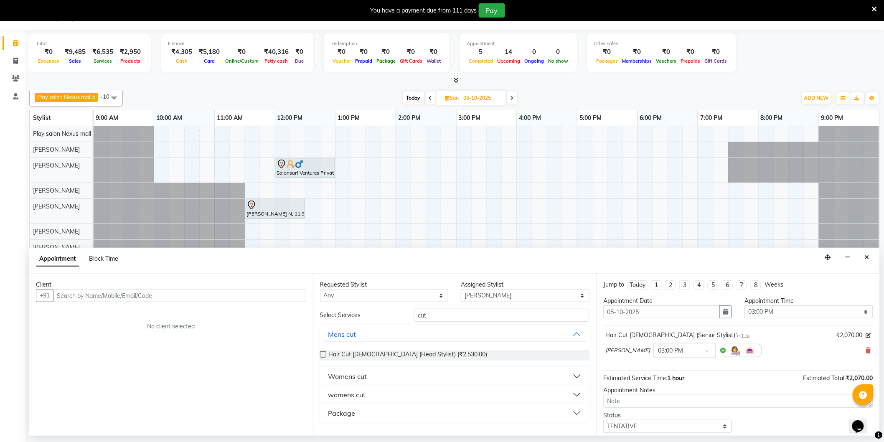
click at [396, 396] on button "womens cut" at bounding box center [454, 394] width 263 height 15
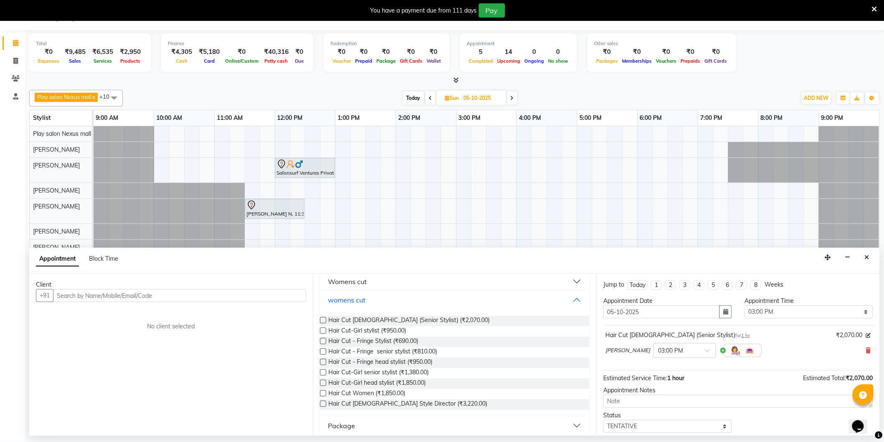
scroll to position [100, 0]
click at [322, 315] on label at bounding box center [323, 315] width 6 height 6
click at [322, 315] on input "checkbox" at bounding box center [322, 315] width 5 height 5
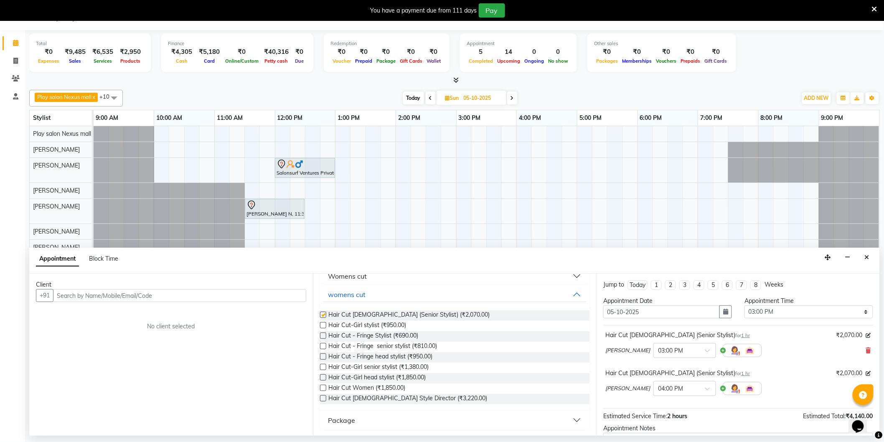
checkbox input "false"
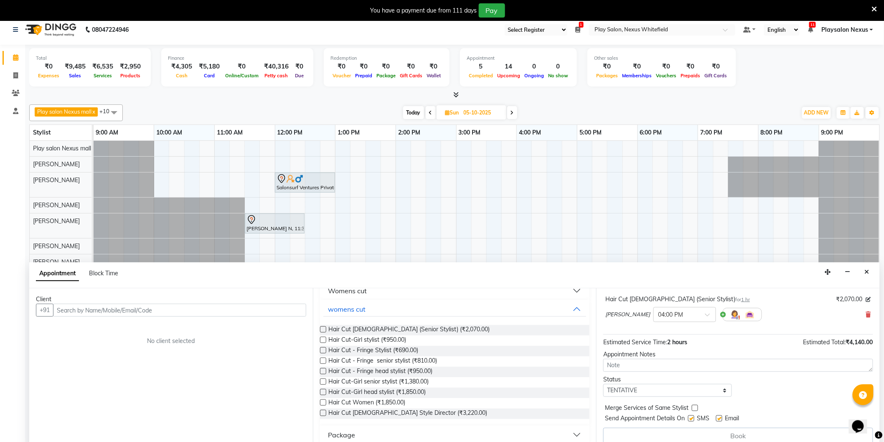
scroll to position [0, 0]
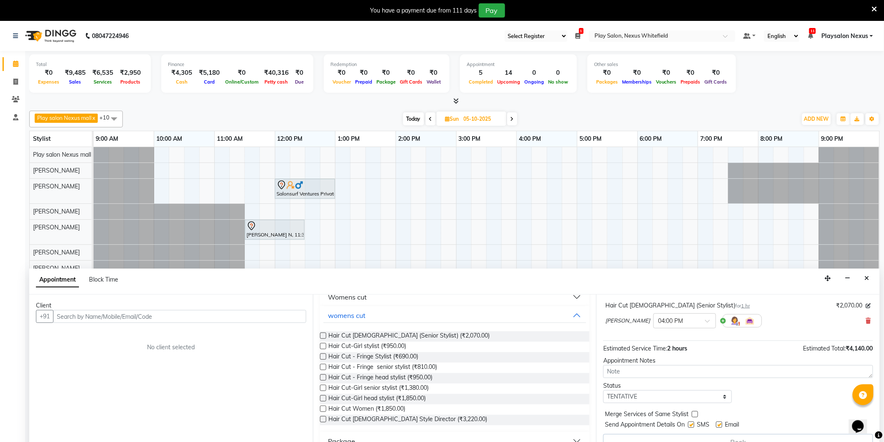
click at [242, 309] on div "Client" at bounding box center [171, 305] width 270 height 9
click at [229, 313] on input "text" at bounding box center [179, 316] width 253 height 13
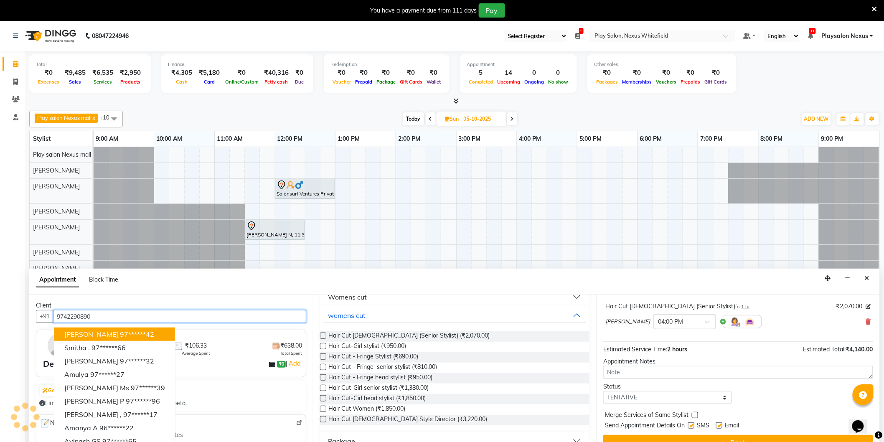
scroll to position [88, 0]
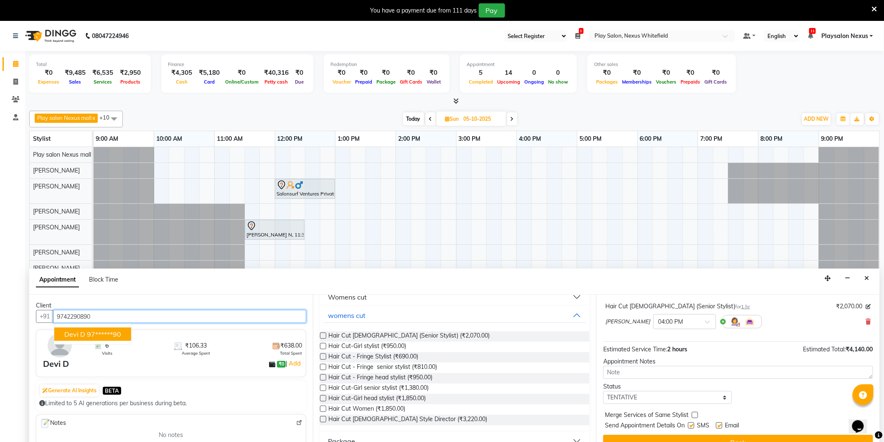
click at [124, 334] on button "Devi D 97******90" at bounding box center [92, 334] width 77 height 13
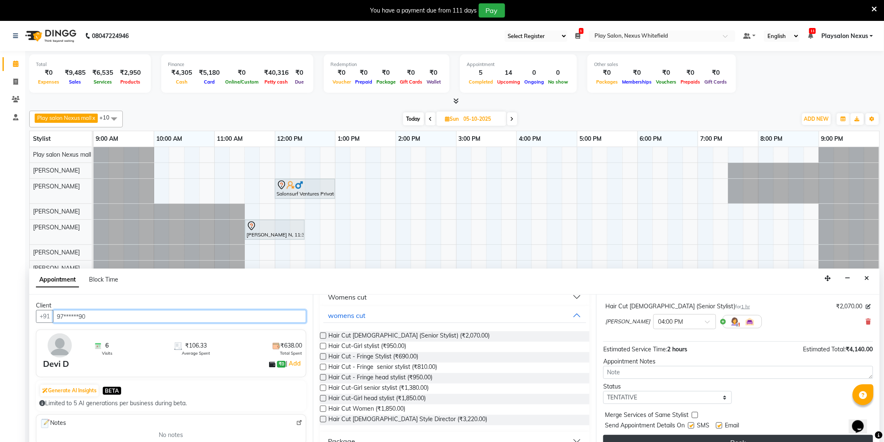
type input "97******90"
click at [747, 436] on button "Book" at bounding box center [738, 442] width 270 height 15
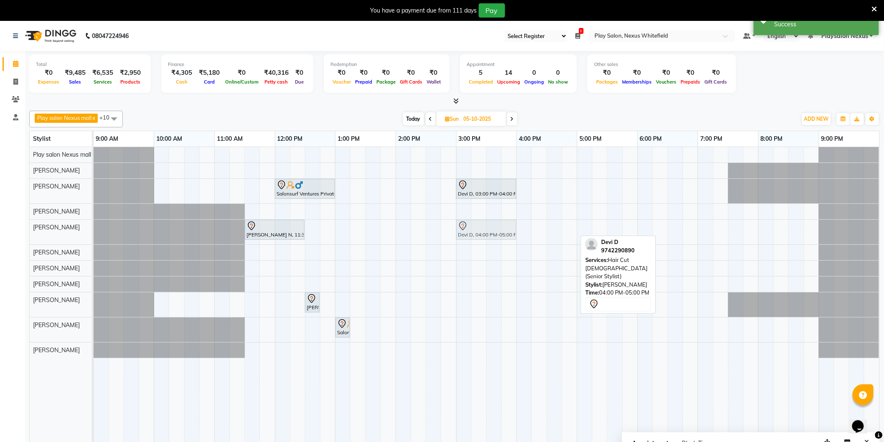
drag, startPoint x: 546, startPoint y: 231, endPoint x: 485, endPoint y: 234, distance: 61.1
click at [94, 234] on div "Neeru N, 11:30 AM-12:30 PM, Hair Cut Lady (Senior Stylist) Devi D, 04:00 PM-05:…" at bounding box center [94, 232] width 0 height 25
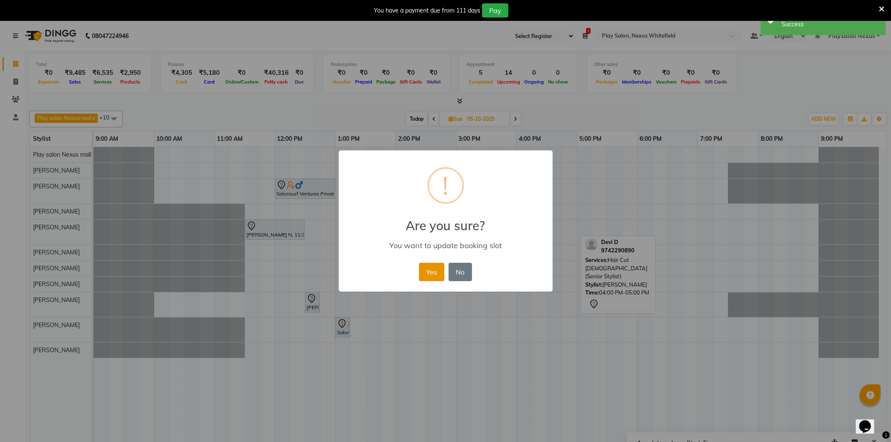
click at [429, 270] on button "Yes" at bounding box center [431, 272] width 25 height 18
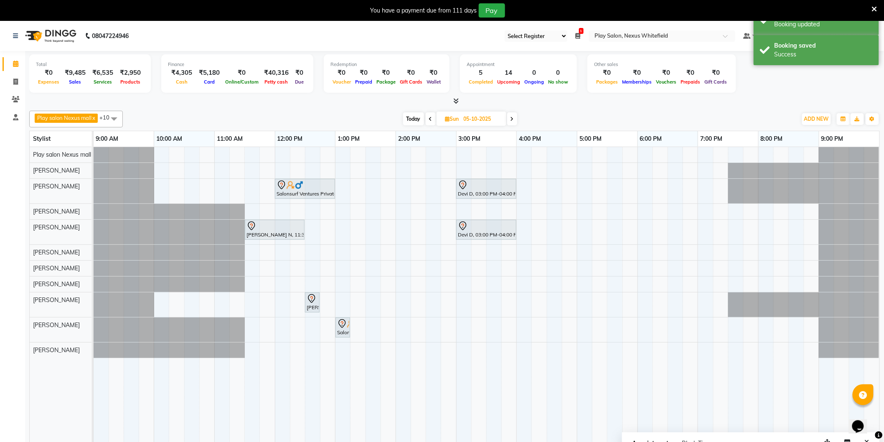
click at [430, 118] on icon at bounding box center [430, 119] width 3 height 5
type input "04-10-2025"
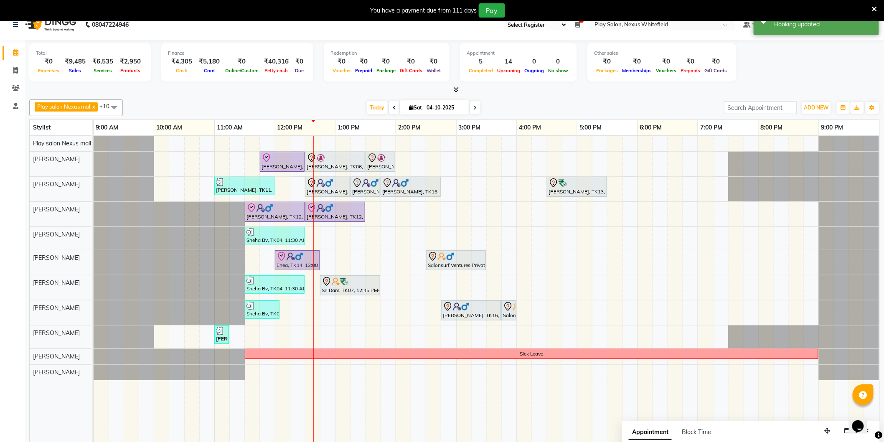
scroll to position [21, 0]
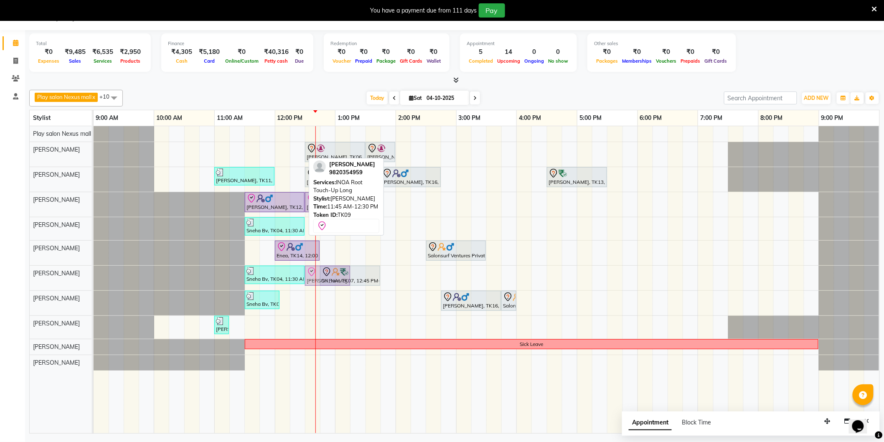
drag, startPoint x: 277, startPoint y: 151, endPoint x: 325, endPoint y: 273, distance: 131.5
click at [325, 273] on tbody "Malvika Sharma, TK09, 11:45 AM-12:30 PM, INOA Root Touch-Up Long Jayanth Kizhep…" at bounding box center [487, 248] width 786 height 244
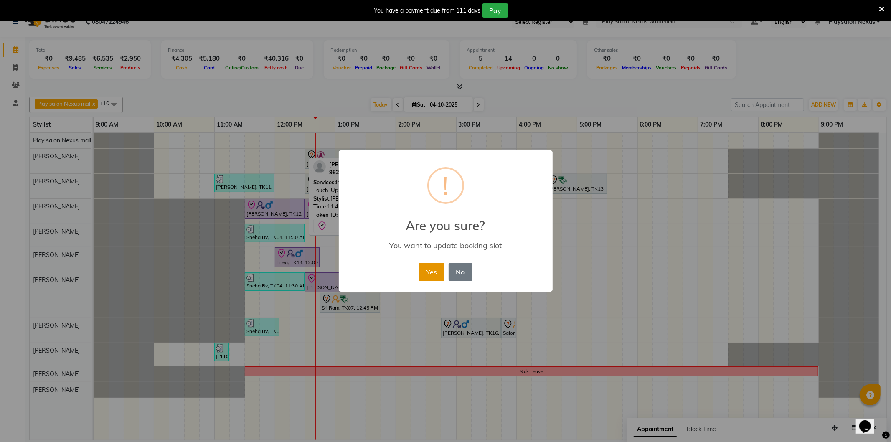
click at [435, 272] on button "Yes" at bounding box center [431, 272] width 25 height 18
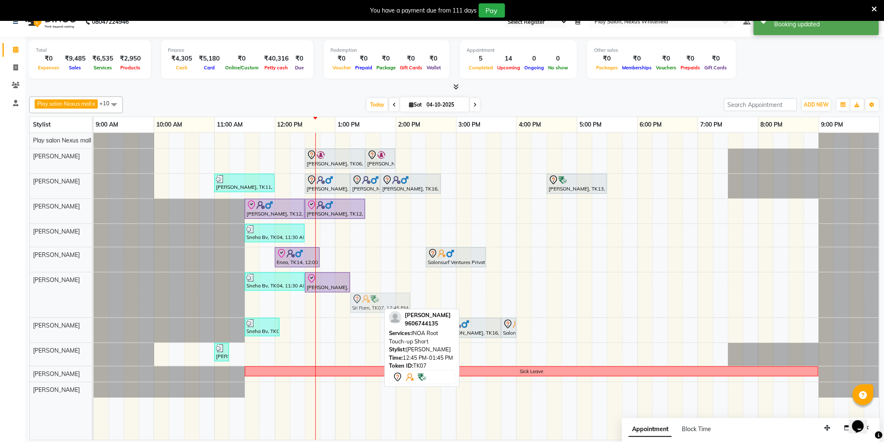
drag, startPoint x: 336, startPoint y: 304, endPoint x: 372, endPoint y: 304, distance: 35.9
click at [94, 304] on div "Sneha Bv, TK04, 11:30 AM-12:30 PM, Hair Cut Lady (Head Stylist) Malvika Sharma,…" at bounding box center [94, 294] width 0 height 45
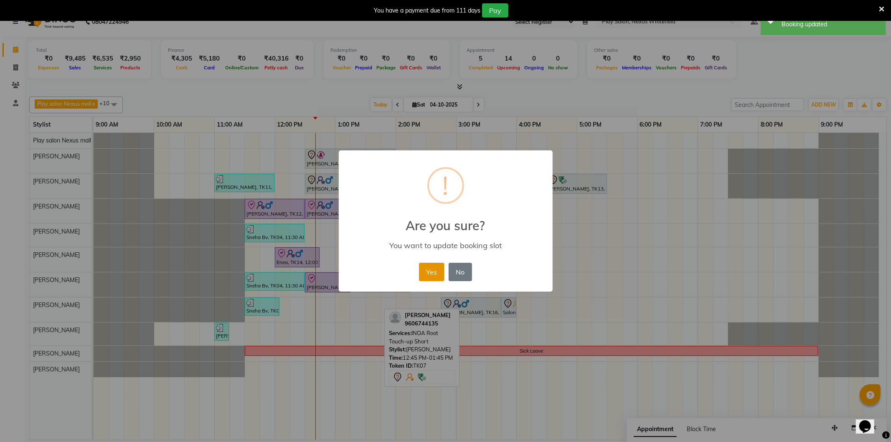
click at [437, 266] on button "Yes" at bounding box center [431, 272] width 25 height 18
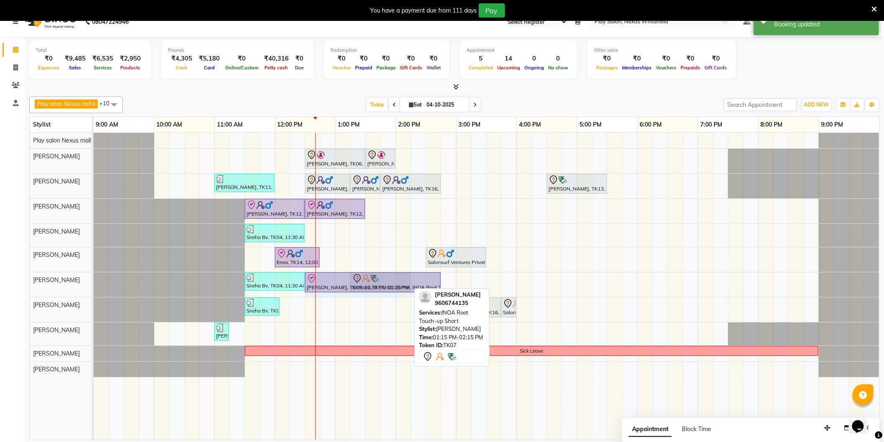
drag, startPoint x: 349, startPoint y: 279, endPoint x: 436, endPoint y: 278, distance: 86.9
click at [94, 278] on div "Sneha Bv, TK04, 11:30 AM-12:30 PM, Hair Cut Lady (Head Stylist) Malvika Sharma,…" at bounding box center [94, 284] width 0 height 25
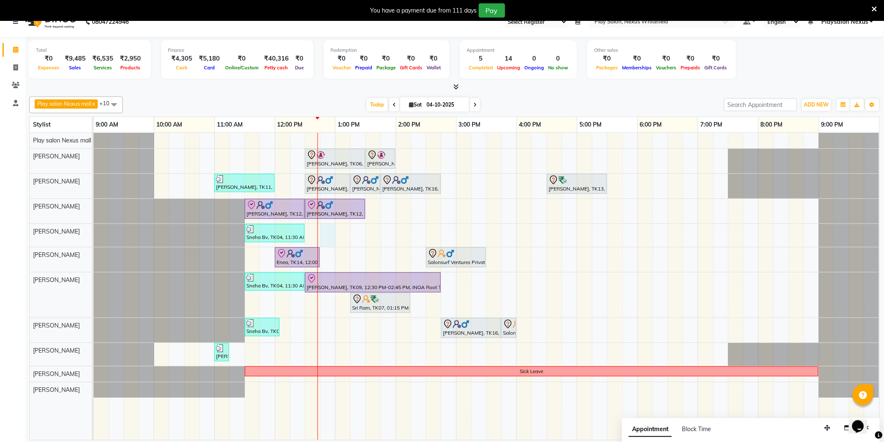
click at [326, 229] on div "Jayanth Kizhepatt, TK06, 12:30 PM-01:30 PM, Hair Cut Men (Senior stylist) Jayan…" at bounding box center [487, 286] width 786 height 307
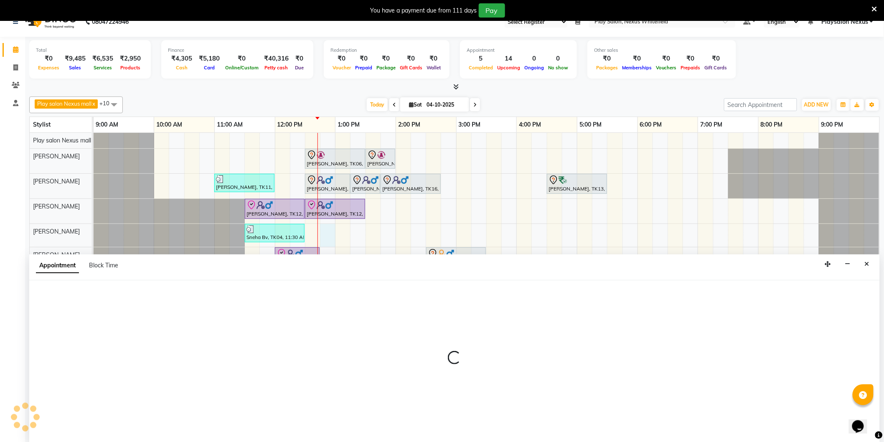
scroll to position [21, 0]
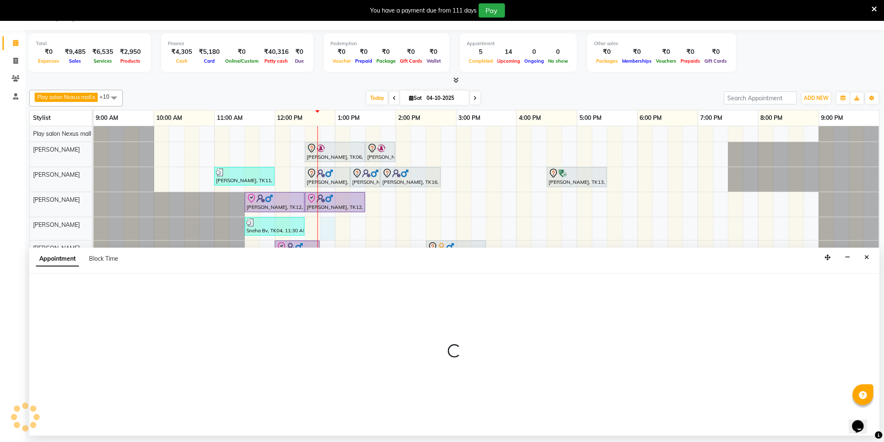
select select "81392"
select select "765"
select select "tentative"
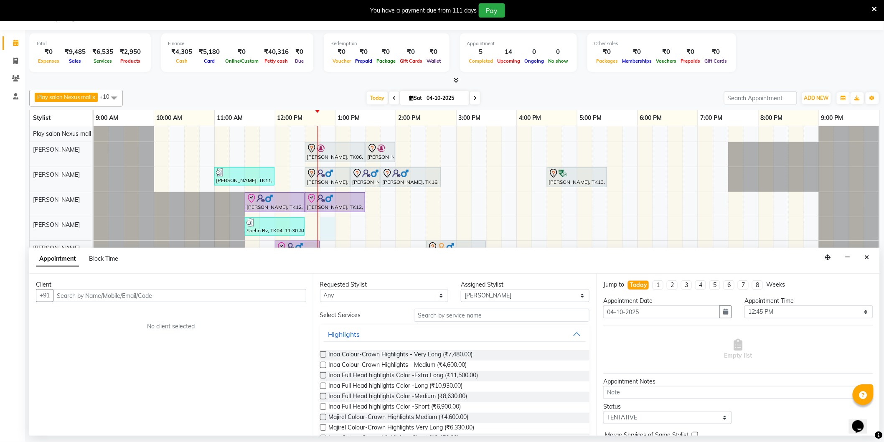
click at [223, 293] on input "text" at bounding box center [179, 295] width 253 height 13
click at [201, 291] on input "text" at bounding box center [179, 295] width 253 height 13
click at [175, 297] on input "text" at bounding box center [179, 295] width 253 height 13
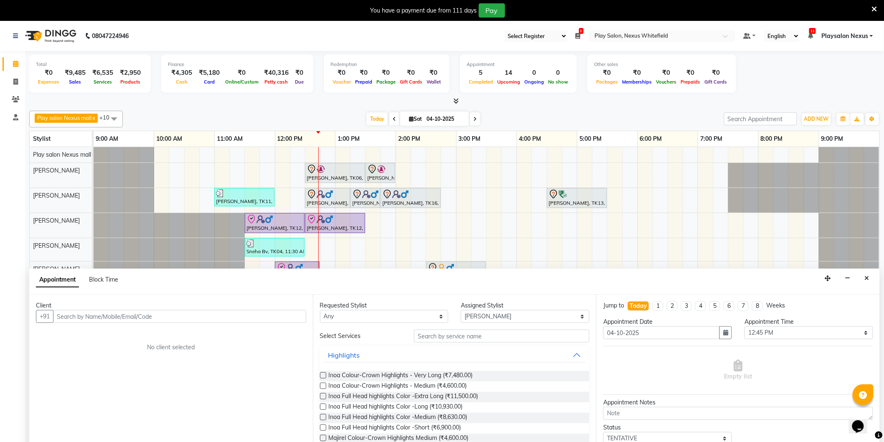
click at [247, 311] on input "text" at bounding box center [179, 316] width 253 height 13
click at [537, 318] on select "Select Abdulla Md Adil Ali Ambika Rai Asha Thapa Ashim Sapkota Dawa Tamang Mohd…" at bounding box center [525, 316] width 129 height 13
select select "81391"
click at [461, 310] on select "Select Abdulla Md Adil Ali Ambika Rai Asha Thapa Ashim Sapkota Dawa Tamang Mohd…" at bounding box center [525, 316] width 129 height 13
click at [420, 318] on select "Any Abdulla Md Adil Ali Ambika Rai Asha Thapa Ashim Sapkota Dawa Tamang Mohd Aa…" at bounding box center [384, 316] width 129 height 13
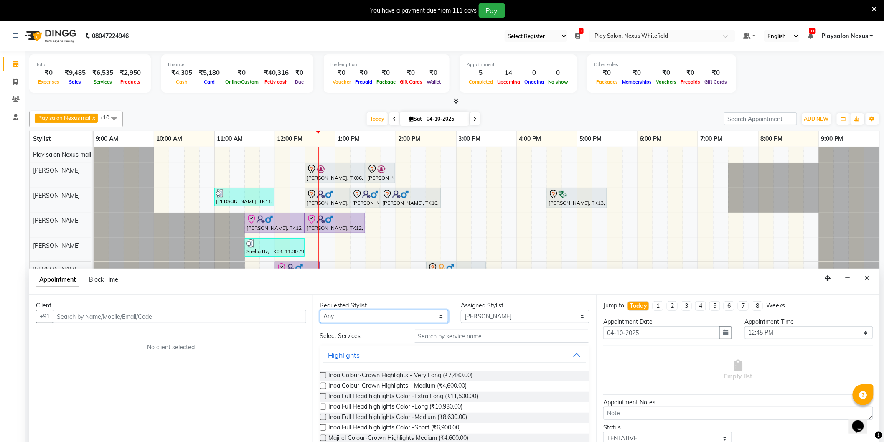
select select "81391"
click at [320, 310] on select "Any Abdulla Md Adil Ali Ambika Rai Asha Thapa Ashim Sapkota Dawa Tamang Mohd Aa…" at bounding box center [384, 316] width 129 height 13
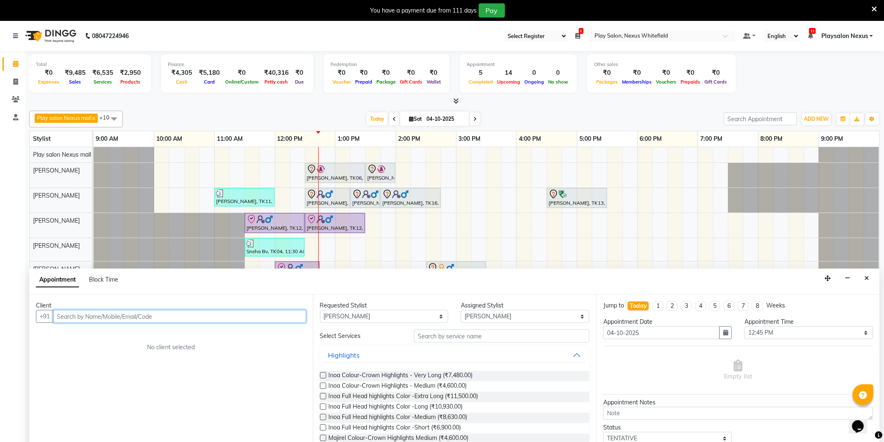
click at [270, 315] on input "text" at bounding box center [179, 316] width 253 height 13
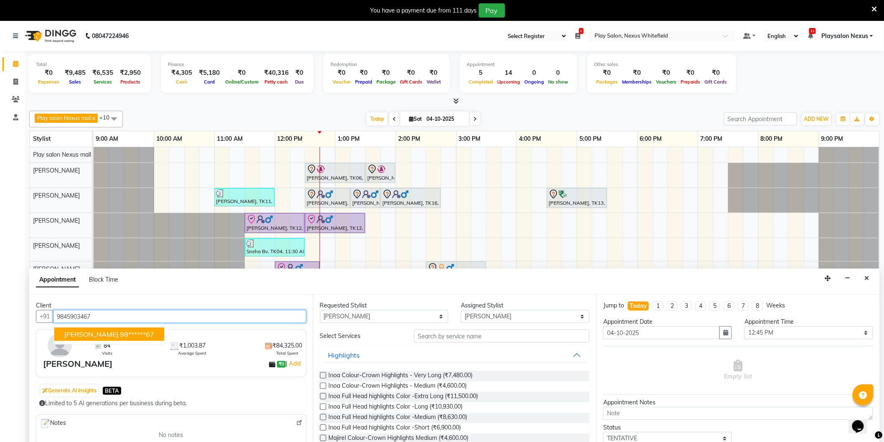
click at [99, 331] on span "Sashi Rajamani" at bounding box center [91, 334] width 54 height 8
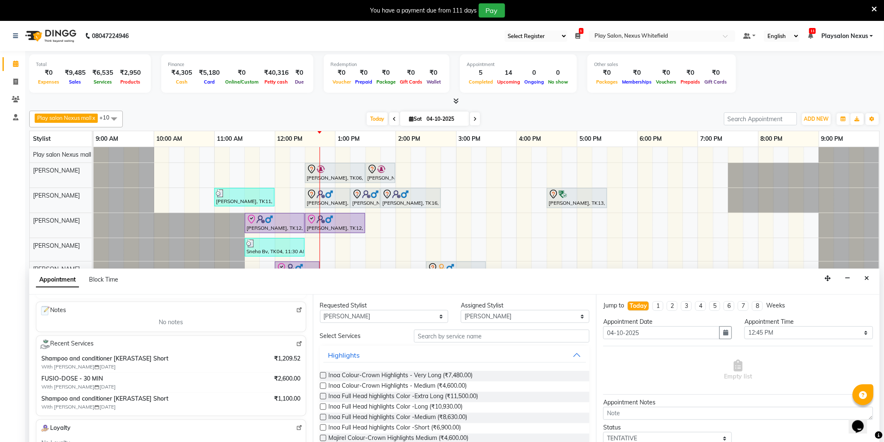
scroll to position [139, 0]
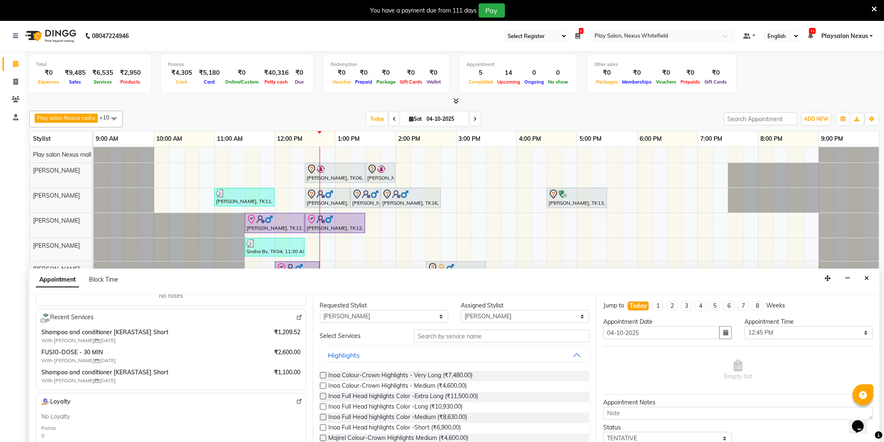
type input "98******67"
click at [450, 339] on input "text" at bounding box center [502, 336] width 176 height 13
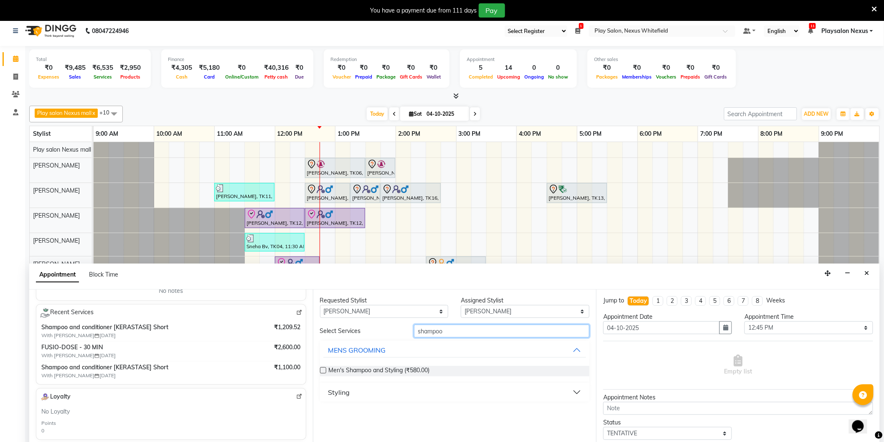
scroll to position [21, 0]
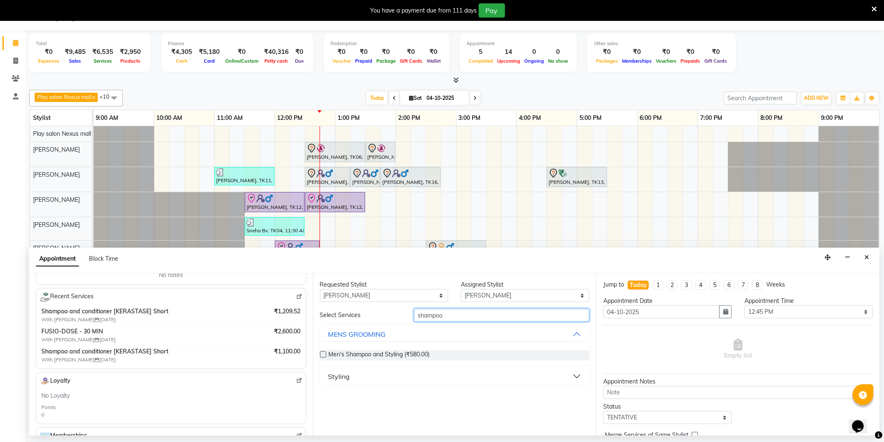
type input "shampoo"
click at [347, 377] on div "Styling" at bounding box center [339, 376] width 22 height 10
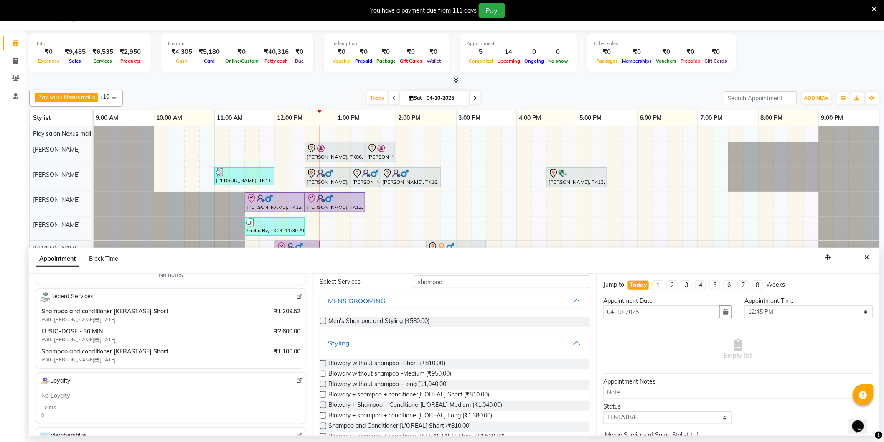
scroll to position [93, 0]
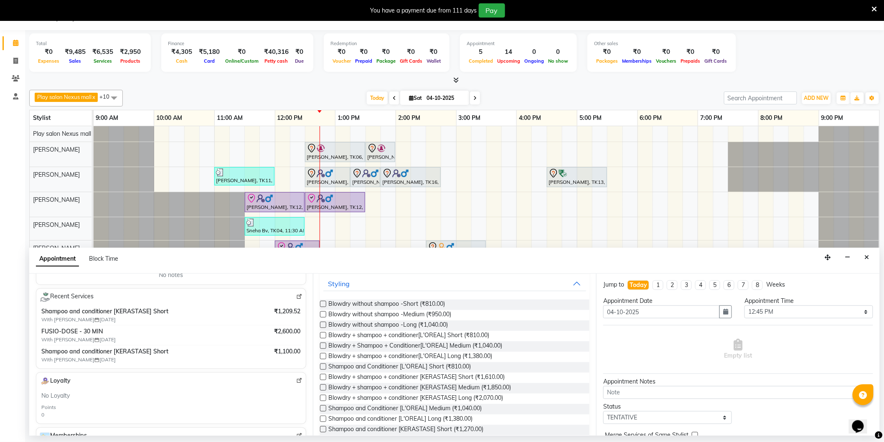
click at [322, 354] on label at bounding box center [323, 356] width 6 height 6
click at [322, 354] on input "checkbox" at bounding box center [322, 356] width 5 height 5
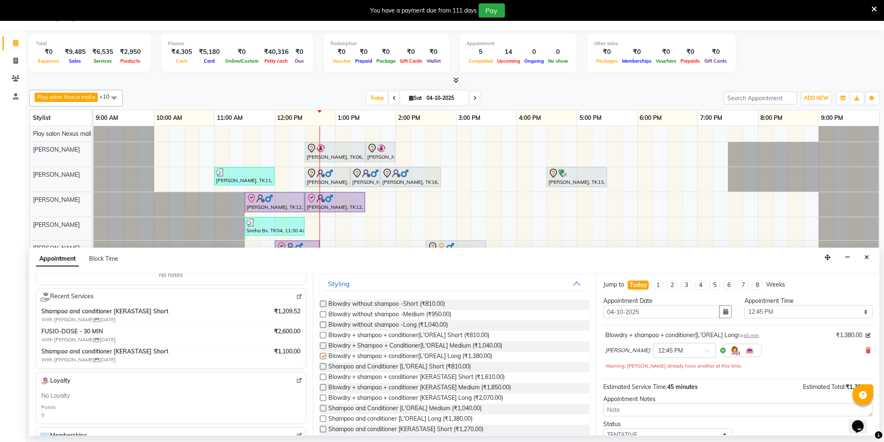
checkbox input "false"
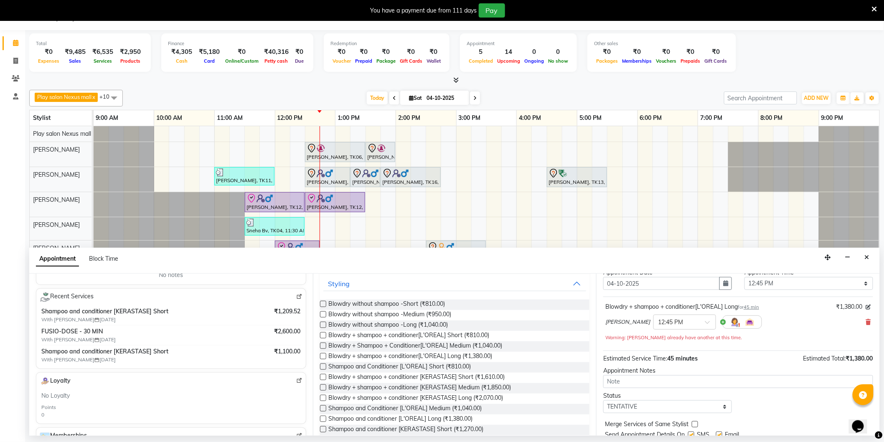
scroll to position [59, 0]
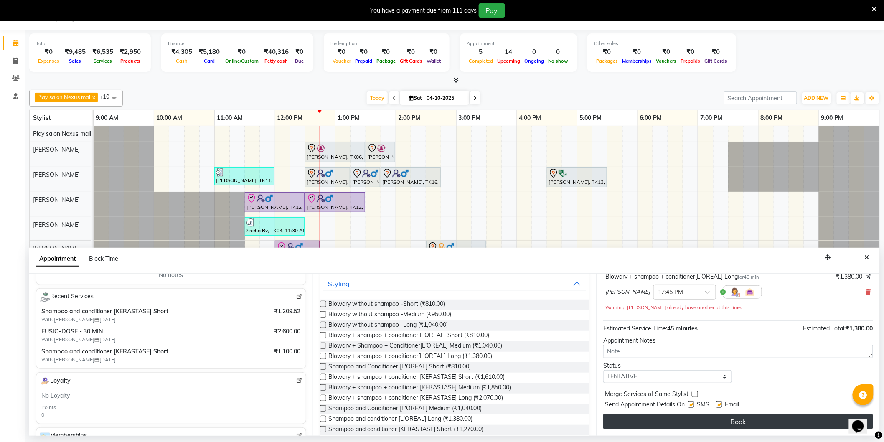
click at [749, 420] on button "Book" at bounding box center [738, 421] width 270 height 15
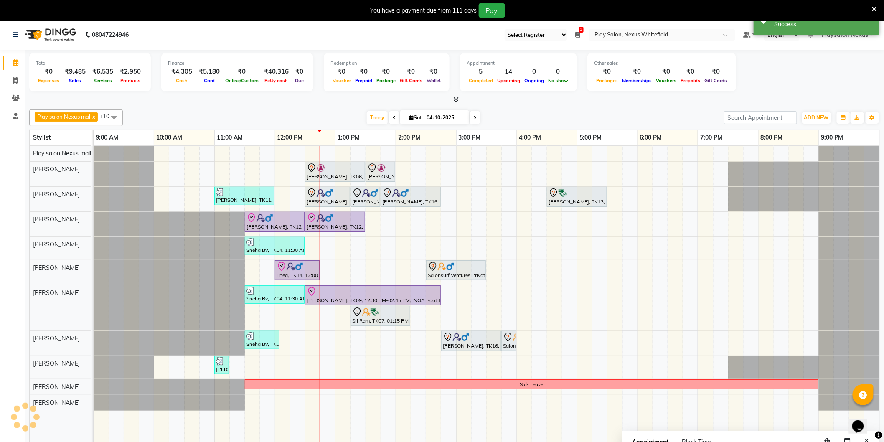
scroll to position [0, 0]
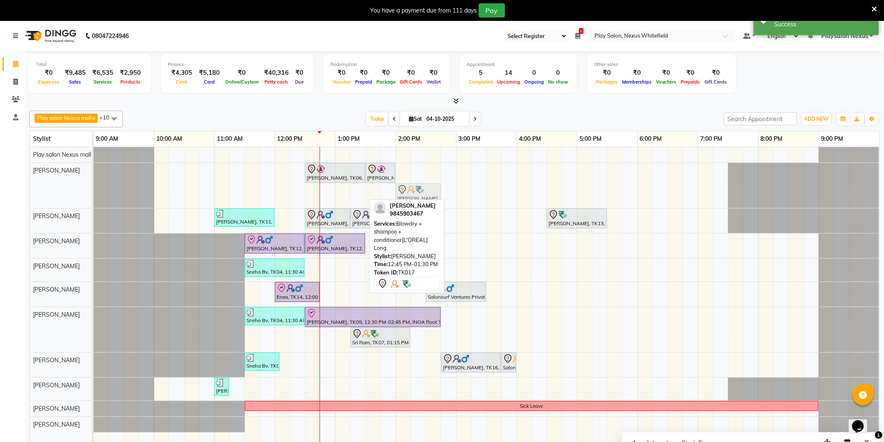
drag, startPoint x: 334, startPoint y: 192, endPoint x: 415, endPoint y: 179, distance: 82.2
click at [415, 179] on div "Jayanth Kizhepatt, TK06, 12:30 PM-01:30 PM, Hair Cut Men (Senior stylist) Jayan…" at bounding box center [487, 300] width 786 height 307
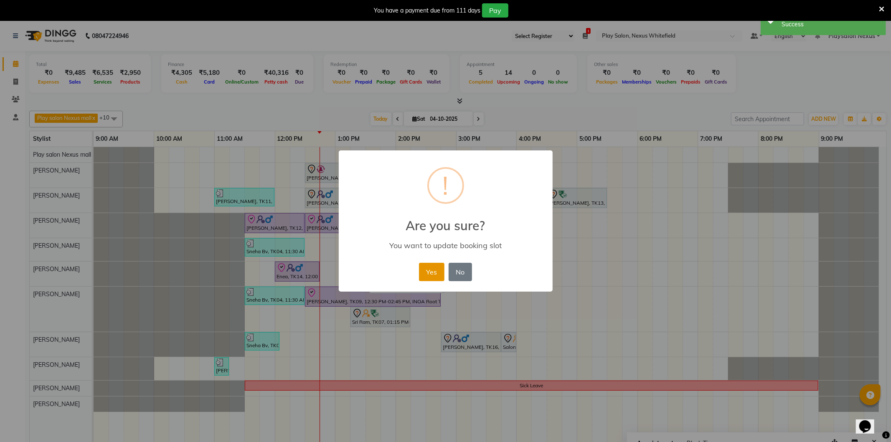
click at [435, 272] on button "Yes" at bounding box center [431, 272] width 25 height 18
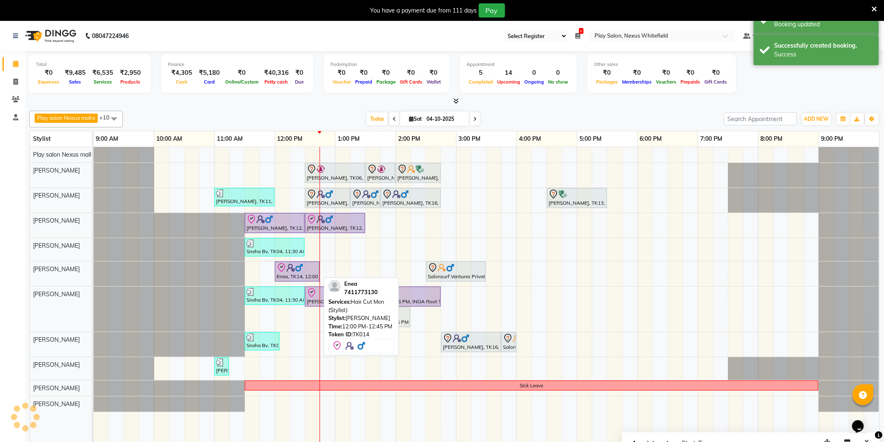
click at [294, 272] on div at bounding box center [297, 268] width 41 height 10
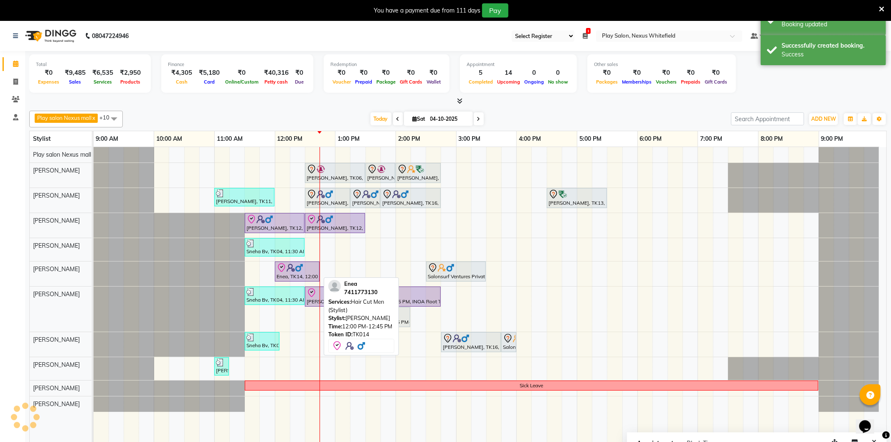
select select "8"
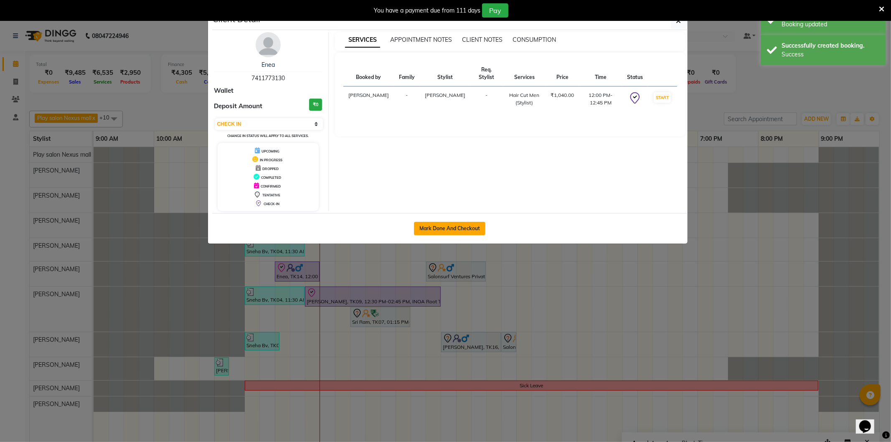
click at [453, 226] on button "Mark Done And Checkout" at bounding box center [449, 228] width 71 height 13
select select "service"
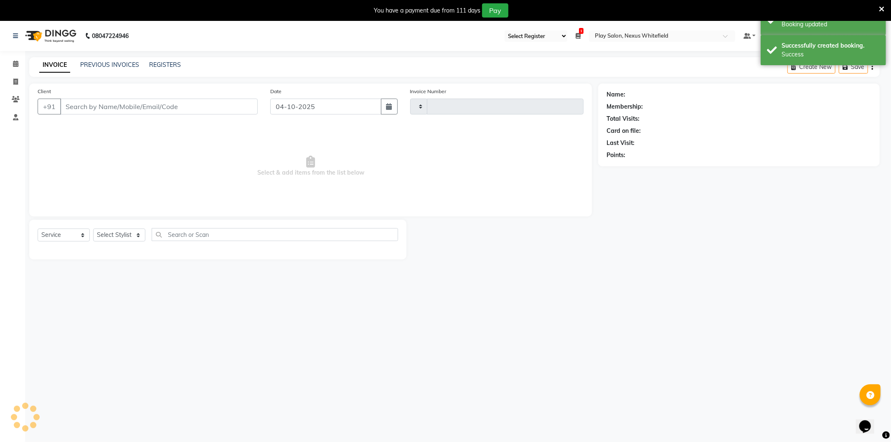
type input "3889"
select select "8356"
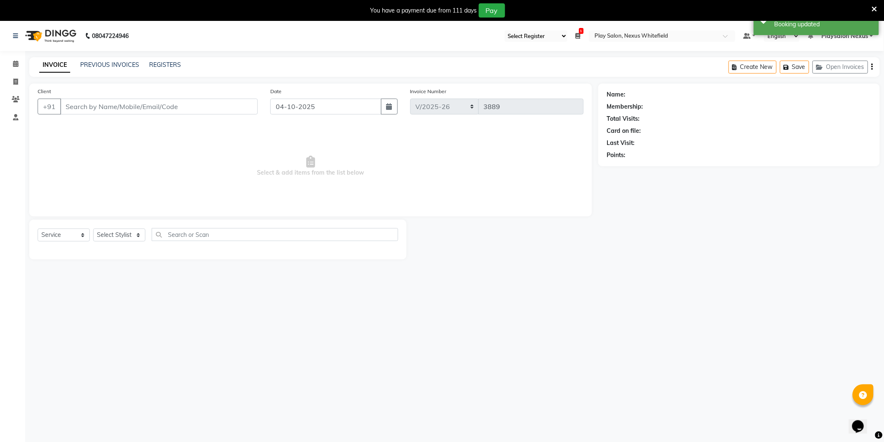
type input "74******30"
select select "81403"
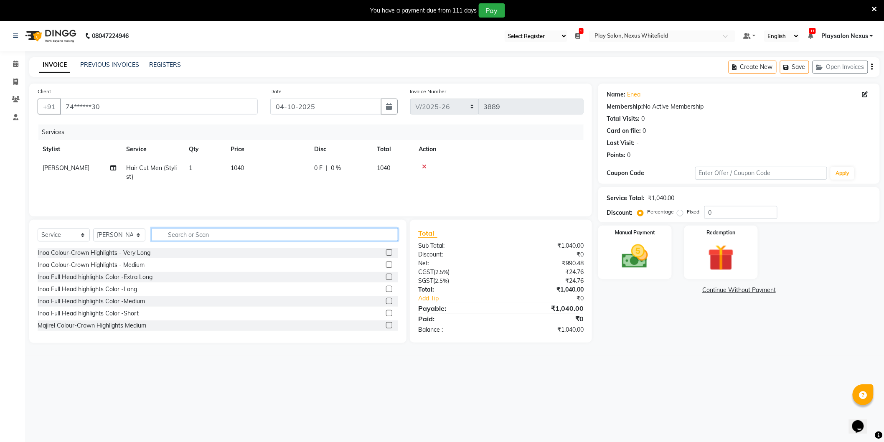
click at [206, 235] on input "text" at bounding box center [275, 234] width 247 height 13
type input "beard"
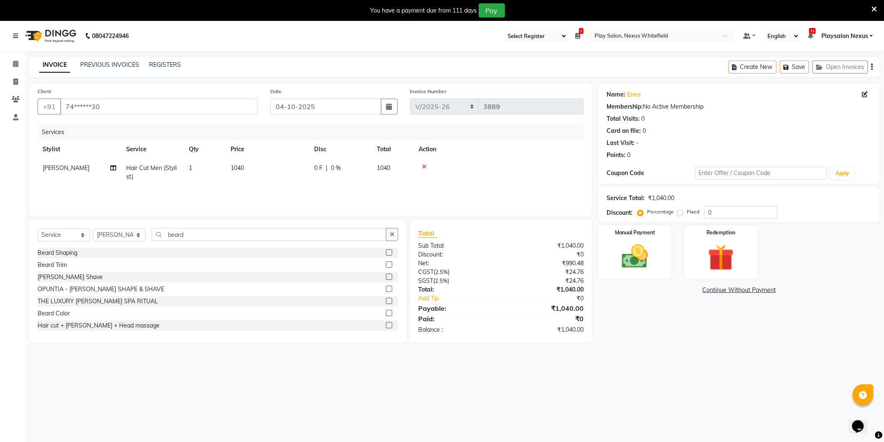
click at [386, 254] on label at bounding box center [389, 252] width 6 height 6
click at [386, 254] on input "checkbox" at bounding box center [388, 252] width 5 height 5
checkbox input "false"
click at [153, 170] on span "Hair Cut Men (Stylist)" at bounding box center [151, 172] width 51 height 16
select select "81403"
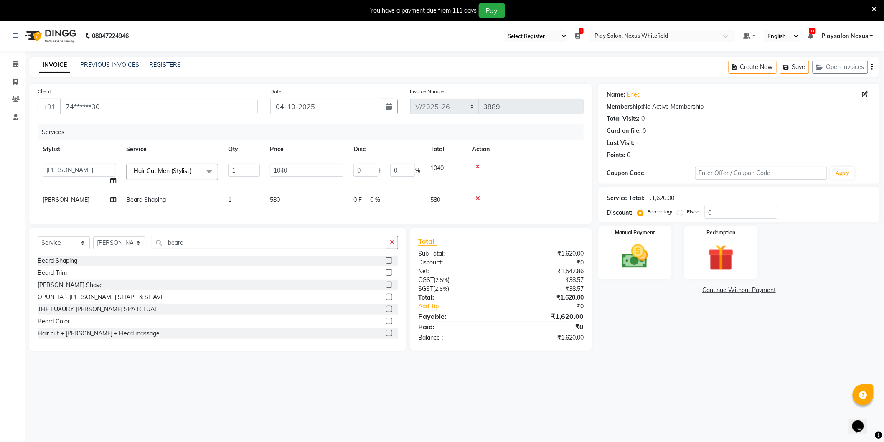
click at [163, 173] on span "Hair Cut Men (Stylist)" at bounding box center [163, 171] width 58 height 8
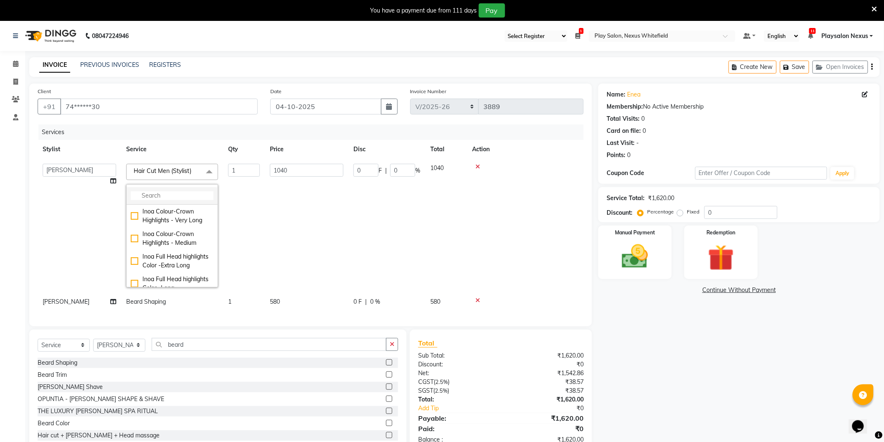
click at [174, 196] on input "multiselect-search" at bounding box center [172, 195] width 83 height 9
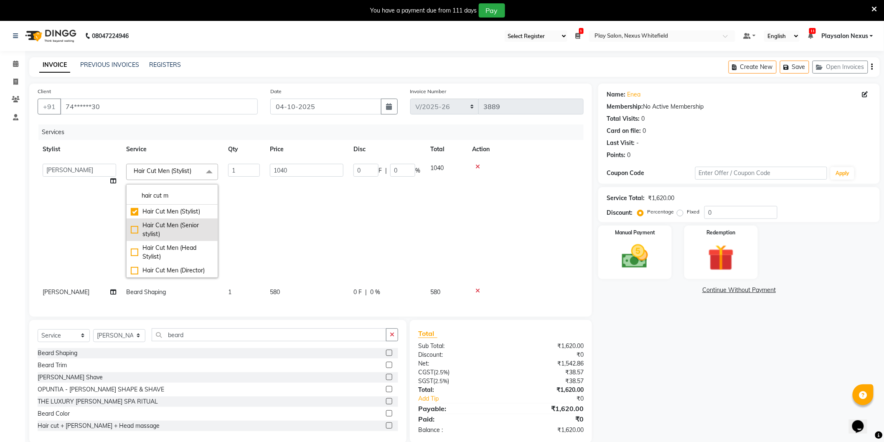
type input "hair cut m"
click at [132, 230] on div "Hair Cut Men (Senior stylist)" at bounding box center [172, 230] width 83 height 18
type input "1270"
checkbox input "false"
checkbox input "true"
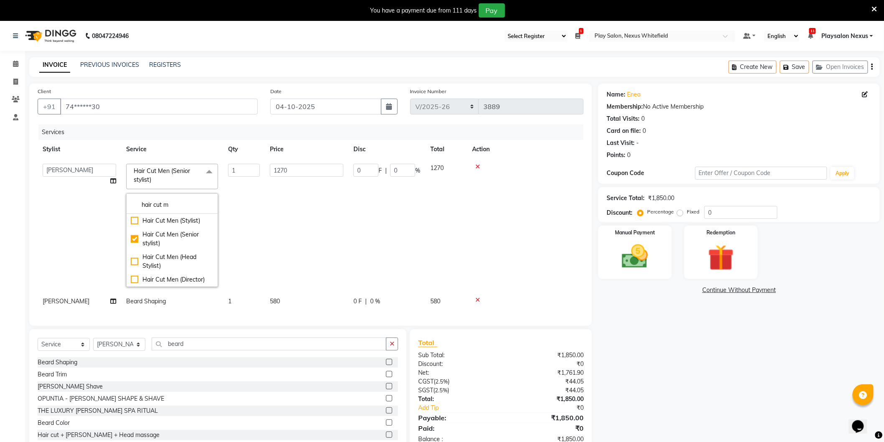
click at [353, 207] on td "0 F | 0 %" at bounding box center [386, 225] width 77 height 133
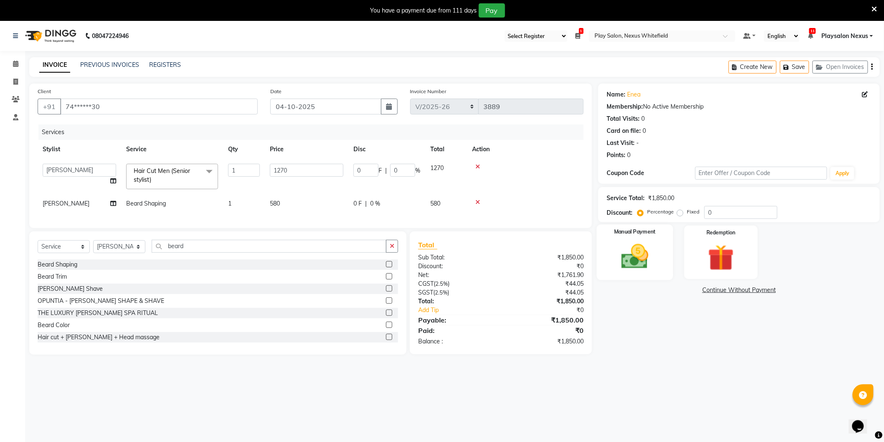
drag, startPoint x: 651, startPoint y: 254, endPoint x: 653, endPoint y: 257, distance: 4.3
click at [651, 253] on img at bounding box center [635, 256] width 44 height 31
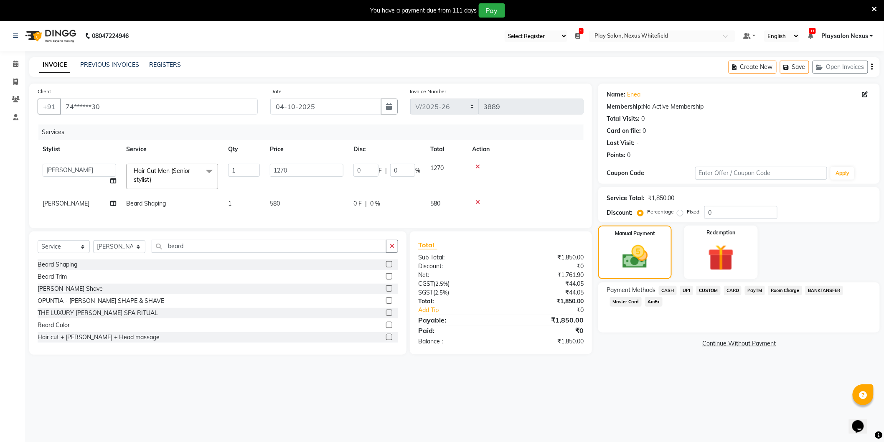
click at [733, 290] on span "CARD" at bounding box center [733, 291] width 18 height 10
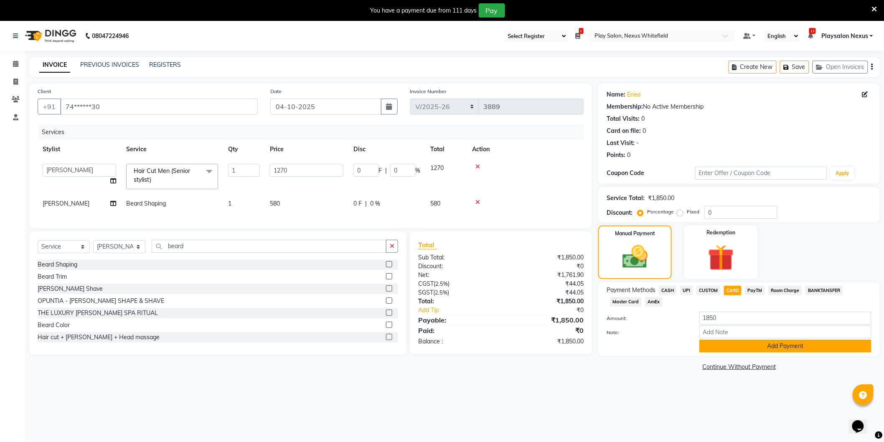
click at [776, 343] on button "Add Payment" at bounding box center [785, 346] width 172 height 13
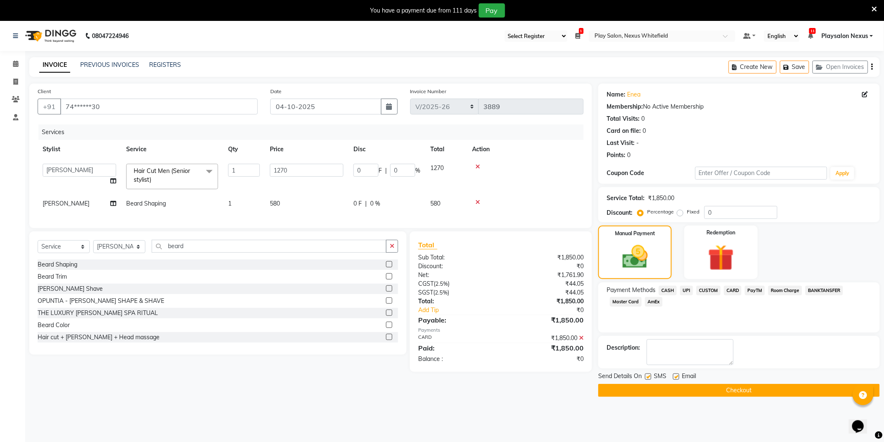
click at [734, 389] on button "Checkout" at bounding box center [739, 390] width 282 height 13
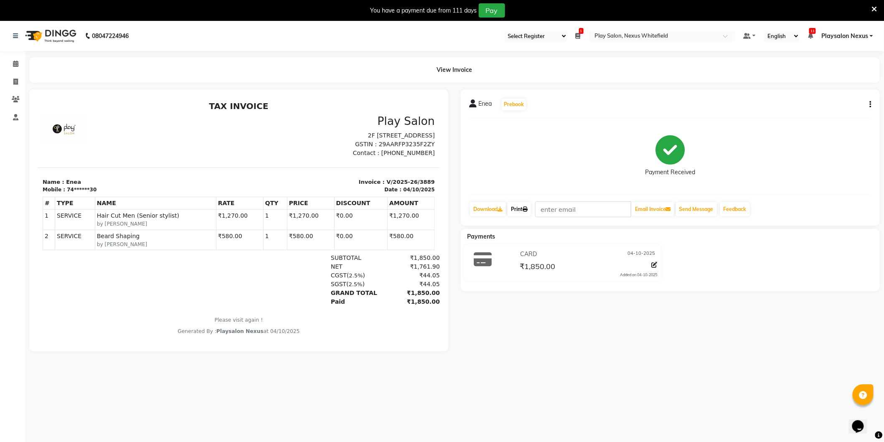
click at [528, 206] on link "Print" at bounding box center [519, 209] width 23 height 14
click at [14, 61] on icon at bounding box center [15, 64] width 5 height 6
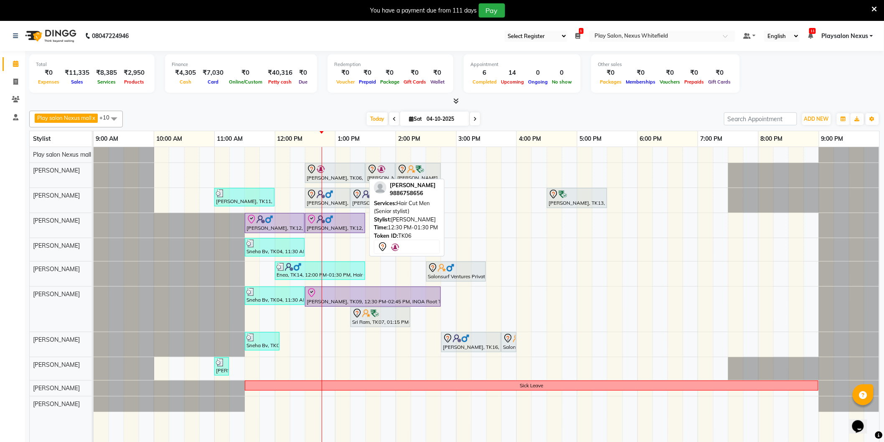
click at [344, 170] on div at bounding box center [335, 169] width 57 height 10
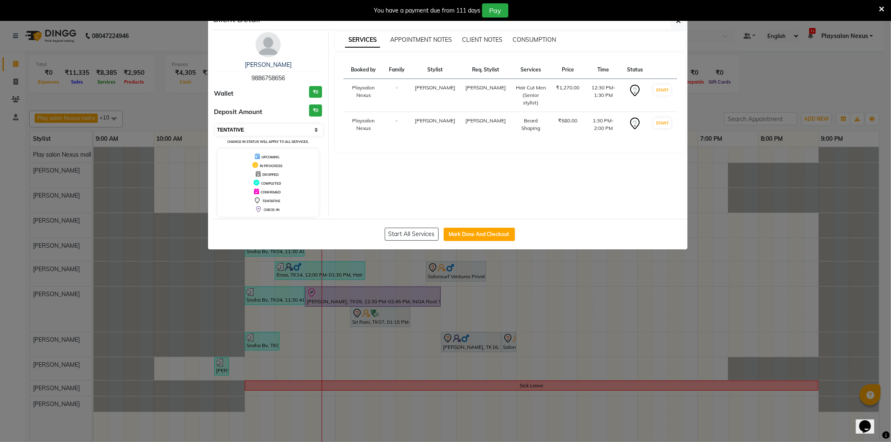
click at [318, 130] on select "Select IN SERVICE CONFIRMED TENTATIVE CHECK IN MARK DONE DROPPED UPCOMING" at bounding box center [269, 130] width 108 height 12
select select "8"
click at [215, 124] on select "Select IN SERVICE CONFIRMED TENTATIVE CHECK IN MARK DONE DROPPED UPCOMING" at bounding box center [269, 130] width 108 height 12
click at [675, 24] on button "button" at bounding box center [679, 21] width 16 height 16
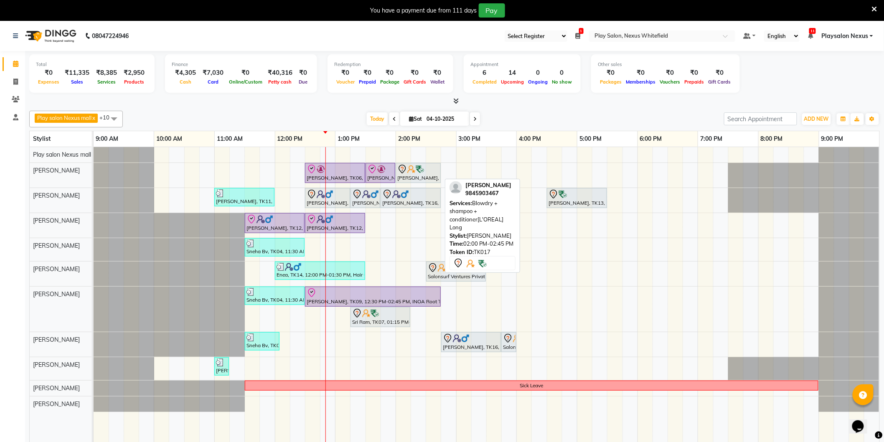
click at [406, 176] on div "Sashi Rajamani, TK17, 02:00 PM-02:45 PM, Blowdry + shampoo + conditioner[L'OREA…" at bounding box center [418, 173] width 43 height 18
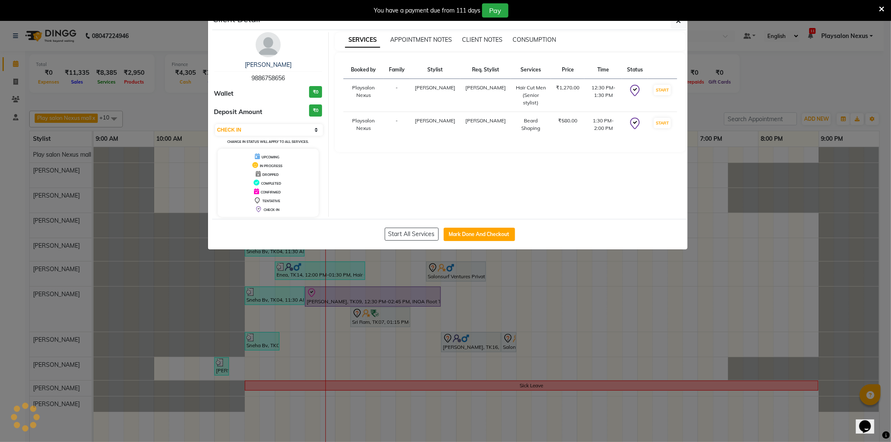
select select "7"
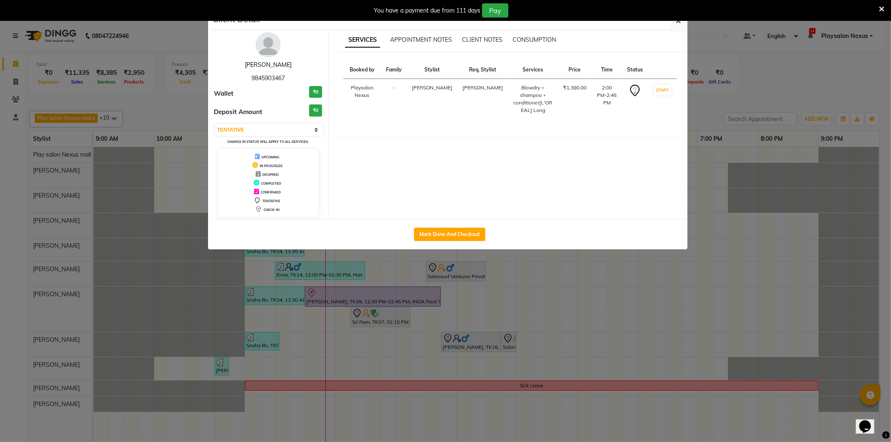
click at [272, 66] on link "Sashi Rajamani" at bounding box center [268, 65] width 47 height 8
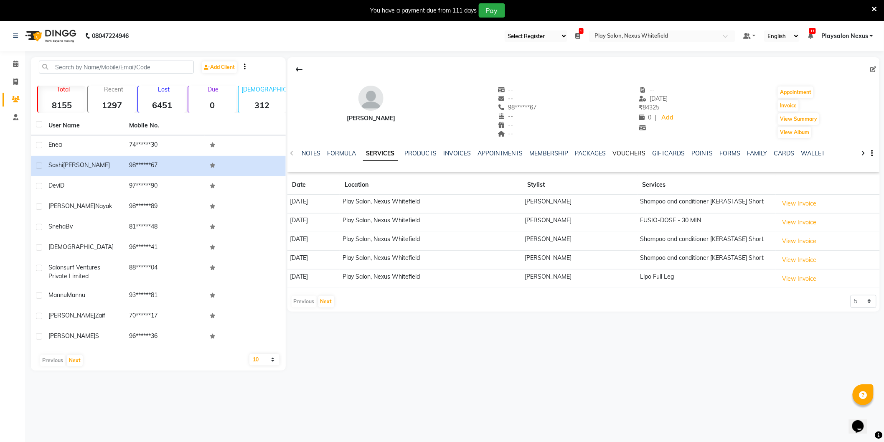
click at [641, 152] on link "VOUCHERS" at bounding box center [629, 154] width 33 height 8
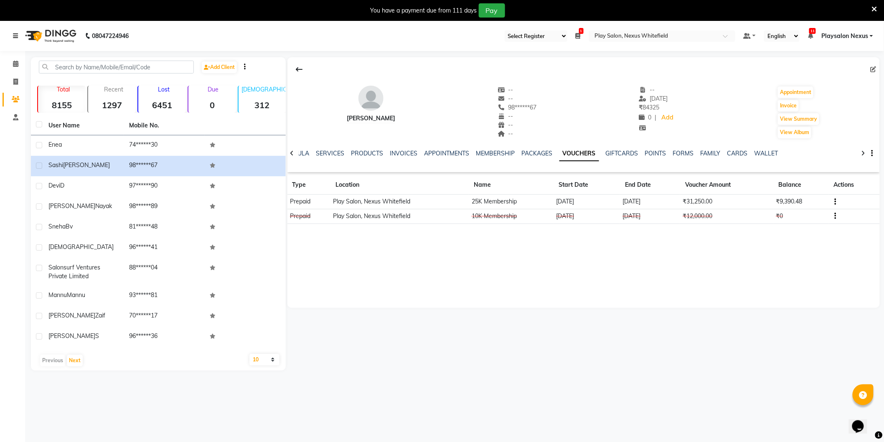
click at [16, 36] on icon at bounding box center [15, 36] width 5 height 6
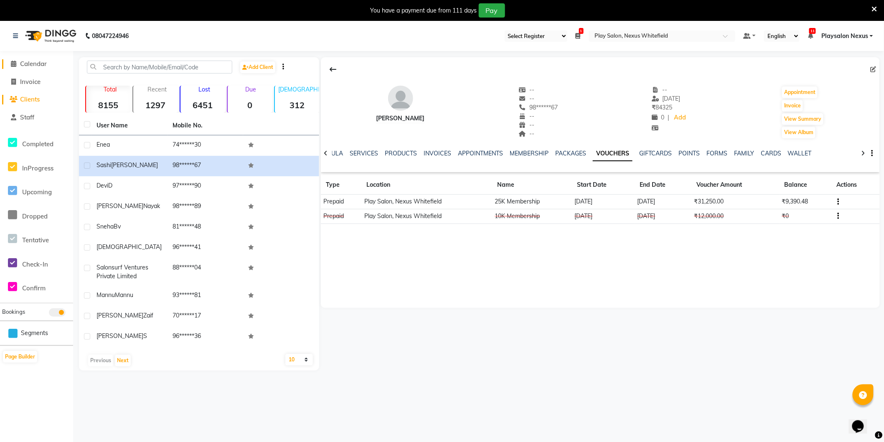
click at [35, 65] on span "Calendar" at bounding box center [33, 64] width 27 height 8
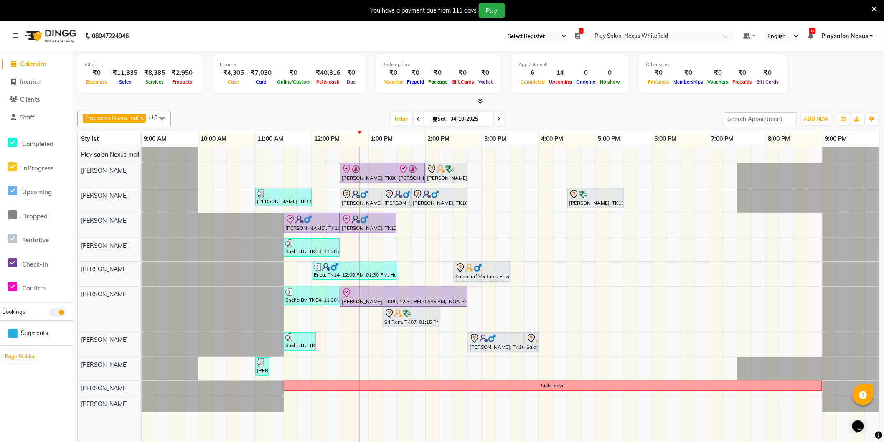
click at [17, 37] on icon at bounding box center [15, 36] width 5 height 6
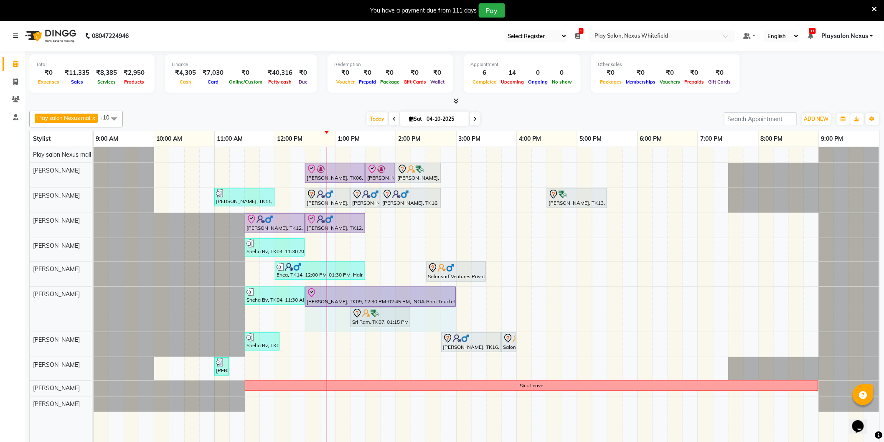
click at [94, 295] on div "Sneha Bv, TK04, 11:30 AM-12:30 PM, Hair Cut Lady (Head Stylist) Malvika Sharma,…" at bounding box center [94, 309] width 0 height 45
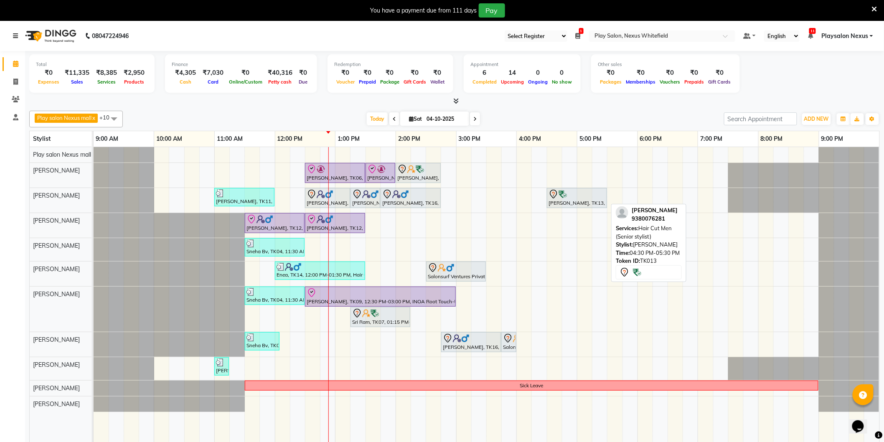
click at [573, 198] on div at bounding box center [577, 194] width 57 height 10
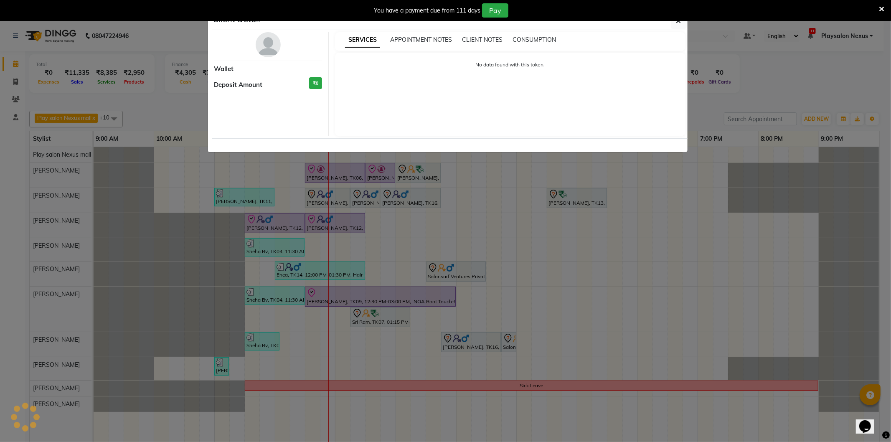
select select "7"
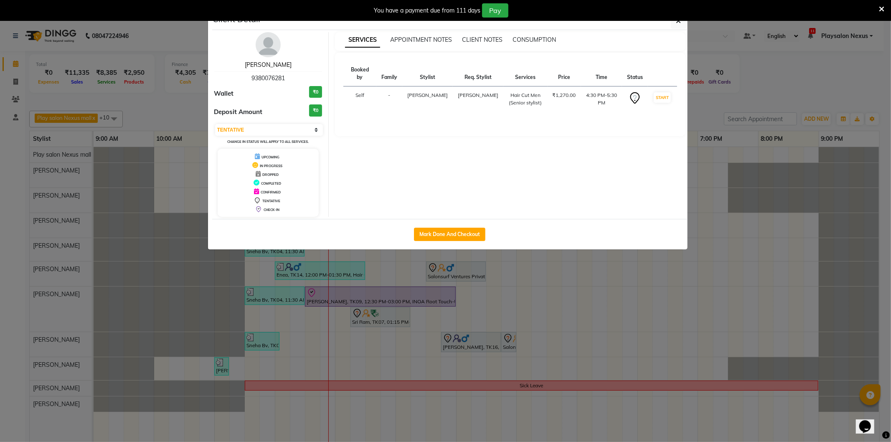
click at [270, 65] on link "Mannu Mannu" at bounding box center [268, 65] width 47 height 8
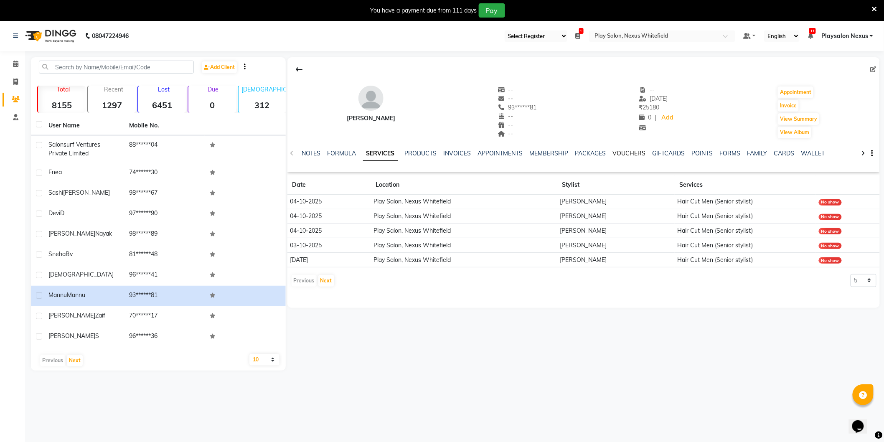
click at [630, 151] on link "VOUCHERS" at bounding box center [629, 154] width 33 height 8
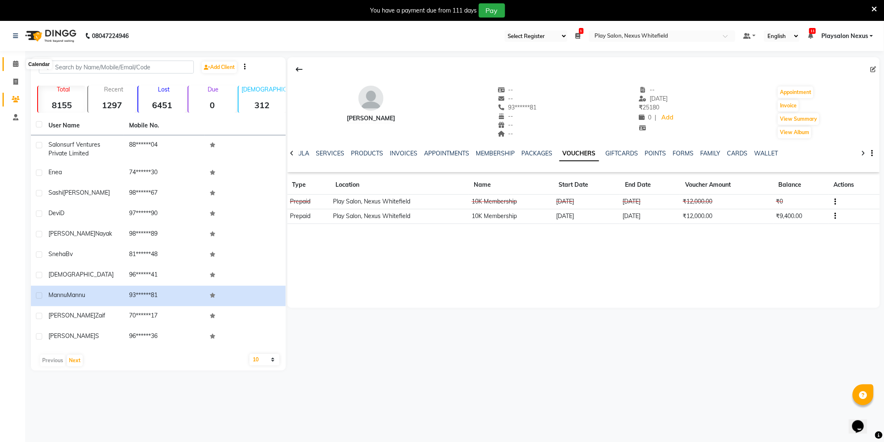
click at [15, 65] on icon at bounding box center [15, 64] width 5 height 6
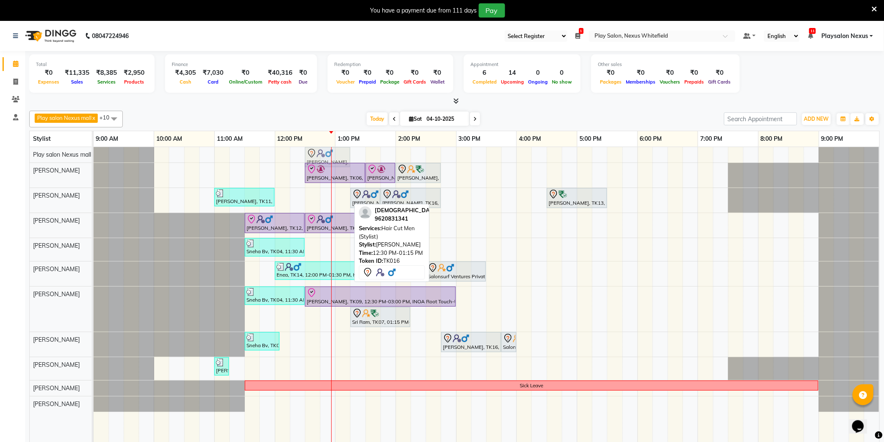
drag, startPoint x: 336, startPoint y: 199, endPoint x: 335, endPoint y: 157, distance: 42.2
click at [335, 157] on tbody "Shiva, TK16, 12:30 PM-01:15 PM, Hair Cut Men (Stylist) Jayanth Kizhepatt, TK06,…" at bounding box center [487, 279] width 786 height 265
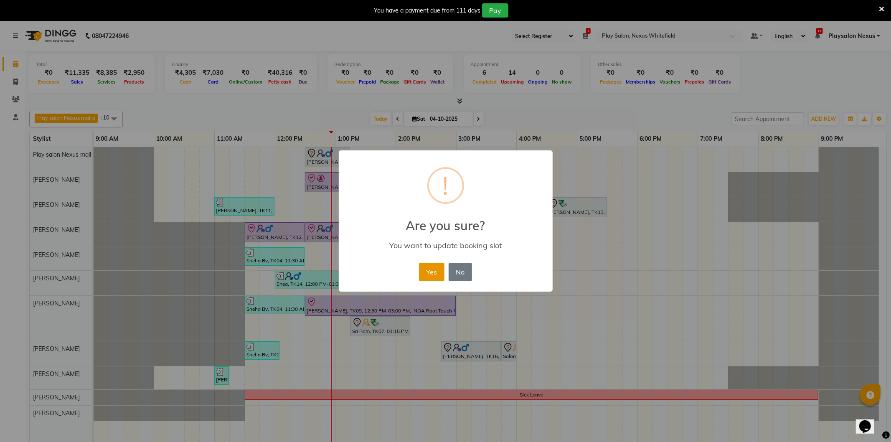
click at [444, 265] on button "Yes" at bounding box center [431, 272] width 25 height 18
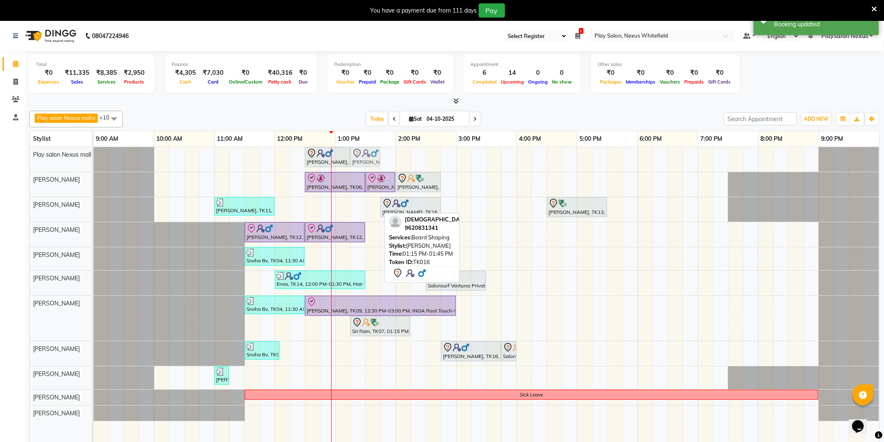
drag, startPoint x: 368, startPoint y: 194, endPoint x: 364, endPoint y: 169, distance: 25.4
click at [362, 158] on tbody "Shiva, TK16, 12:30 PM-01:15 PM, Hair Cut Men (Stylist) Shiva, TK16, 01:15 PM-01…" at bounding box center [487, 284] width 786 height 274
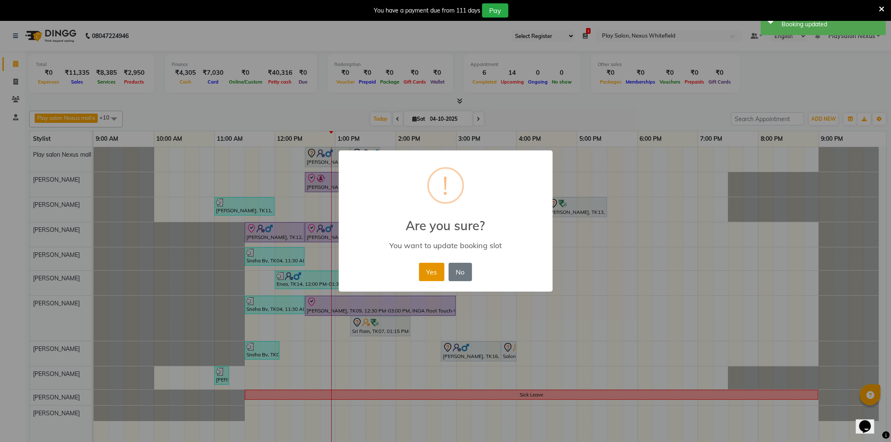
drag, startPoint x: 428, startPoint y: 269, endPoint x: 435, endPoint y: 245, distance: 24.7
click at [430, 269] on button "Yes" at bounding box center [431, 272] width 25 height 18
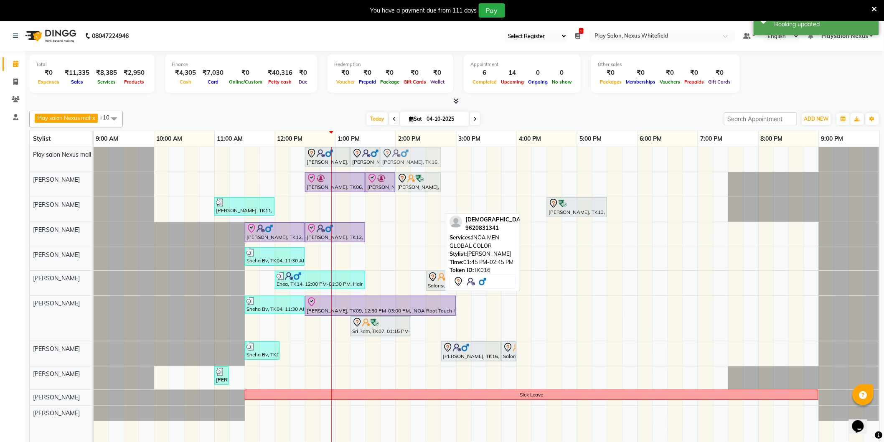
drag, startPoint x: 415, startPoint y: 212, endPoint x: 412, endPoint y: 162, distance: 50.2
click at [412, 162] on tbody "Shiva, TK16, 12:30 PM-01:15 PM, Hair Cut Men (Stylist) Shiva, TK16, 01:15 PM-01…" at bounding box center [487, 284] width 786 height 274
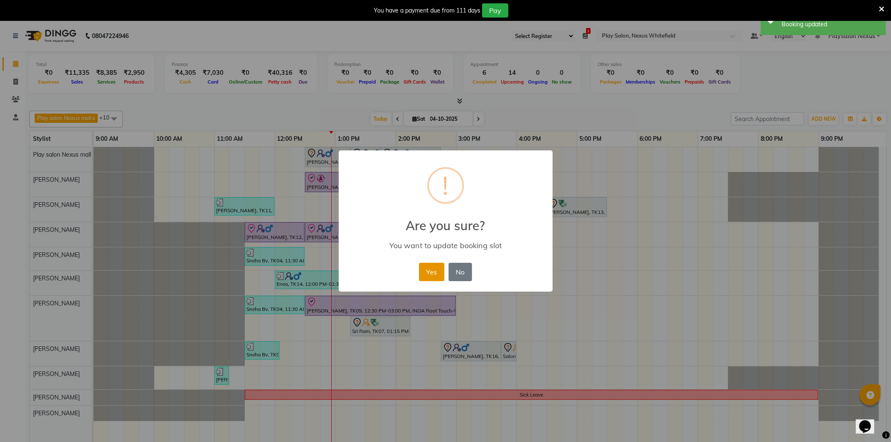
click at [425, 272] on button "Yes" at bounding box center [431, 272] width 25 height 18
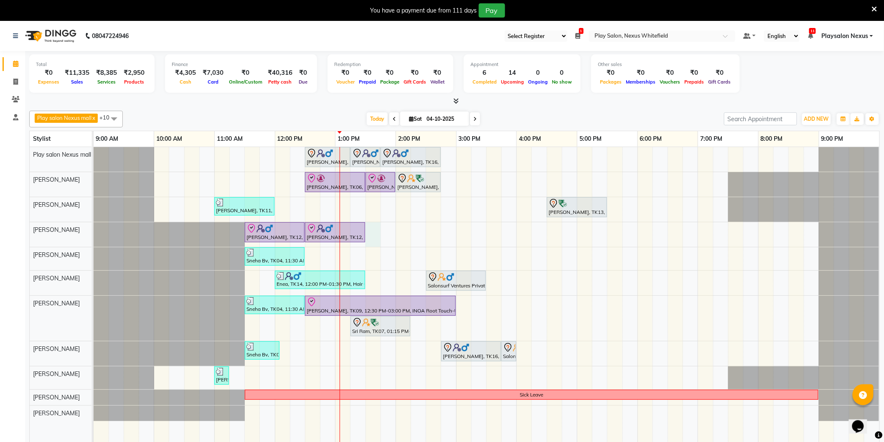
click at [366, 228] on div "Shiva, TK16, 12:30 PM-01:15 PM, Hair Cut Men (Stylist) Shiva, TK16, 01:15 PM-01…" at bounding box center [487, 300] width 786 height 307
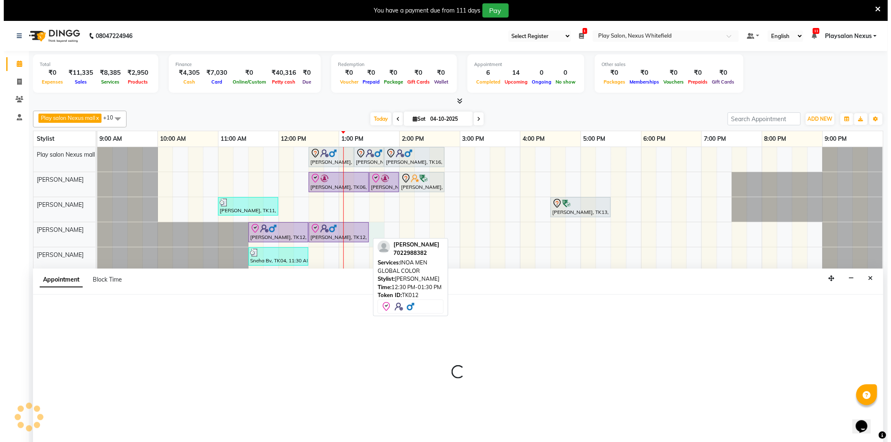
scroll to position [21, 0]
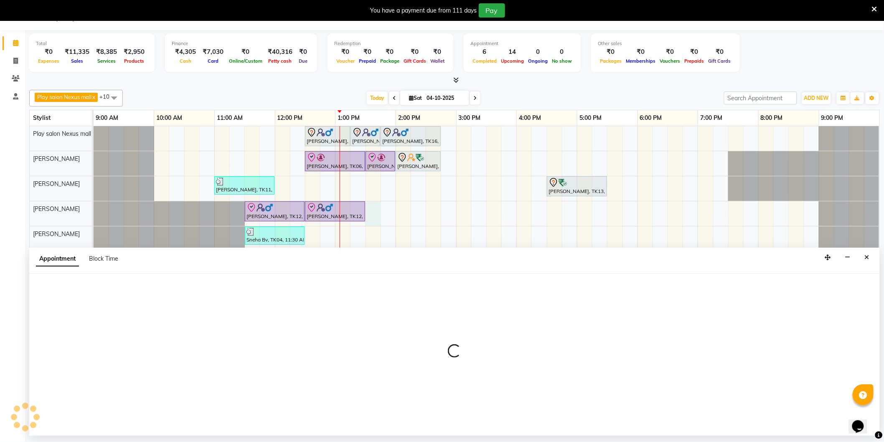
select select "81400"
select select "810"
select select "tentative"
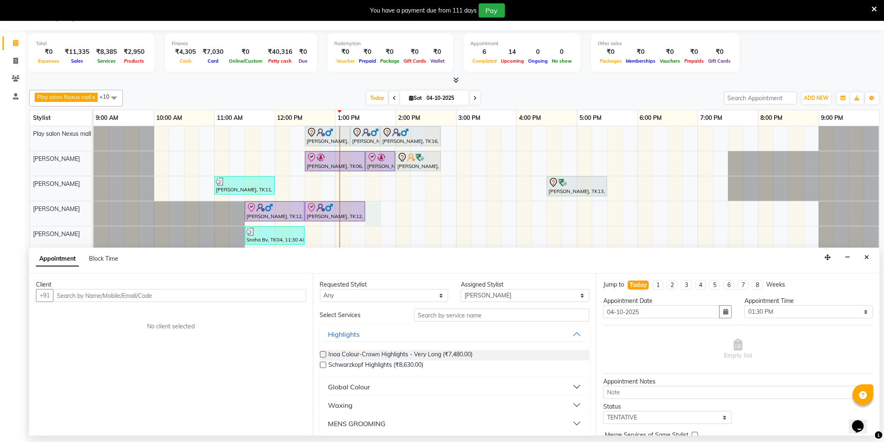
drag, startPoint x: 868, startPoint y: 257, endPoint x: 728, endPoint y: 249, distance: 140.2
click at [867, 257] on icon "Close" at bounding box center [867, 257] width 5 height 6
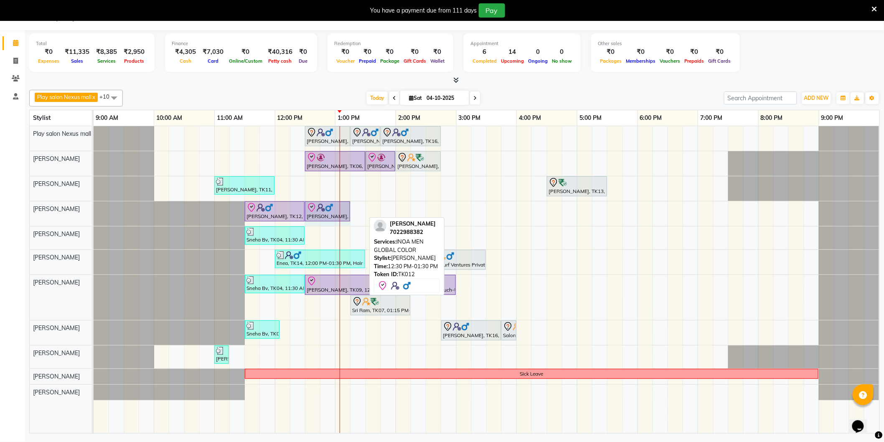
drag, startPoint x: 365, startPoint y: 206, endPoint x: 337, endPoint y: 209, distance: 27.8
click at [94, 207] on div "Kiran K, TK12, 11:30 AM-12:30 PM, Hair Cut Men (Senior stylist) Kiran K, TK12, …" at bounding box center [94, 213] width 0 height 25
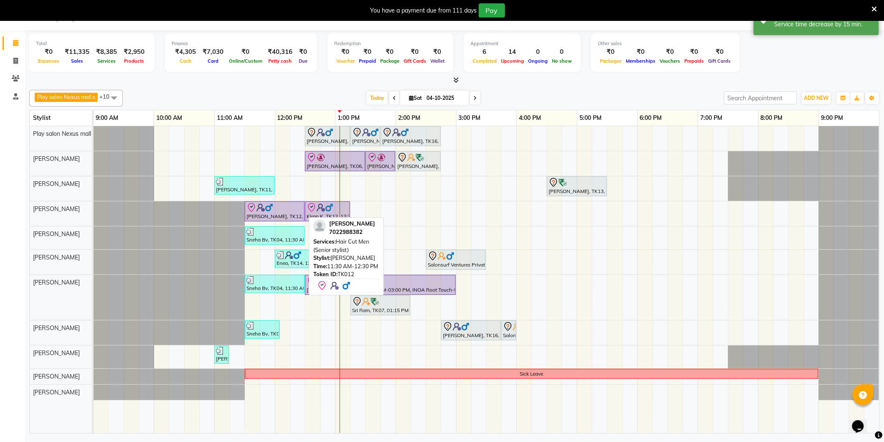
click at [276, 211] on div at bounding box center [275, 208] width 56 height 10
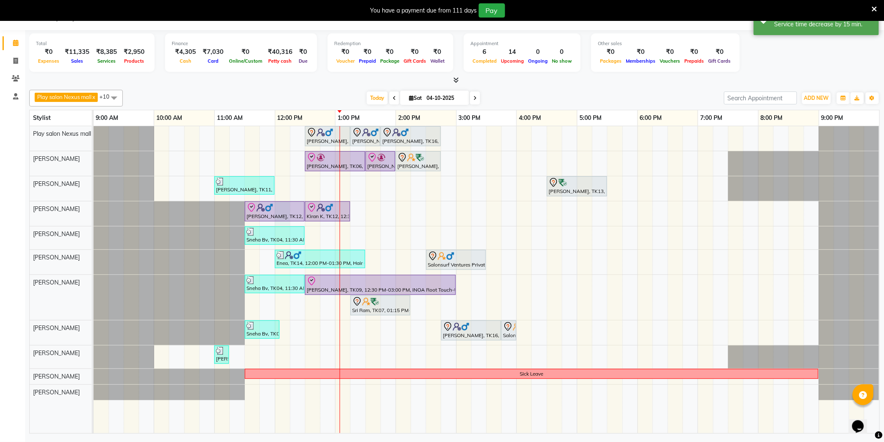
click at [281, 224] on div "Shiva, TK16, 12:30 PM-01:15 PM, Hair Cut Men (Stylist) Shiva, TK16, 01:15 PM-01…" at bounding box center [487, 279] width 786 height 307
select select "81400"
select select "720"
select select "tentative"
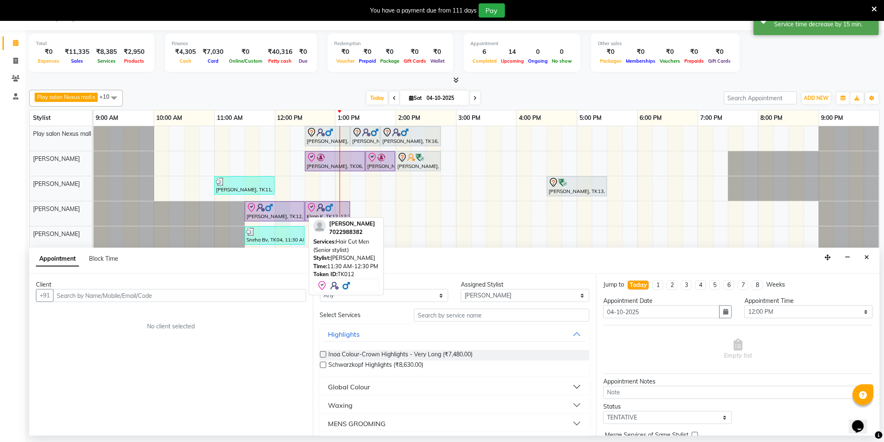
click at [280, 216] on div "[PERSON_NAME], TK12, 11:30 AM-12:30 PM, Hair Cut Men (Senior stylist)" at bounding box center [275, 212] width 58 height 18
select select "8"
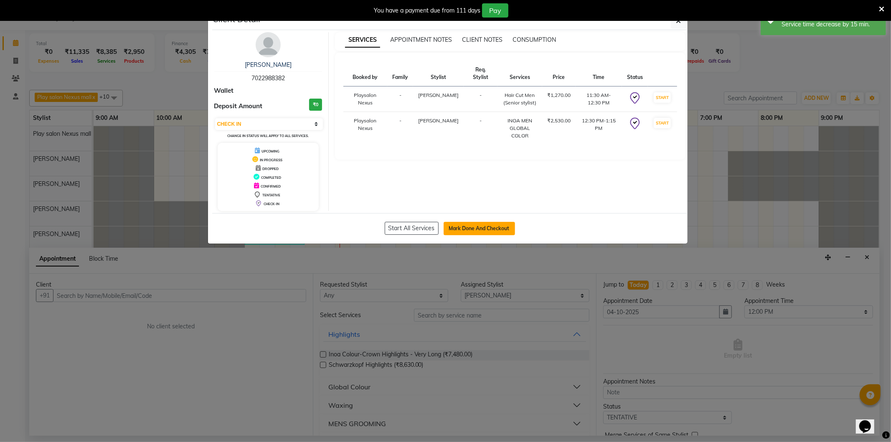
click at [480, 226] on button "Mark Done And Checkout" at bounding box center [479, 228] width 71 height 13
select select "service"
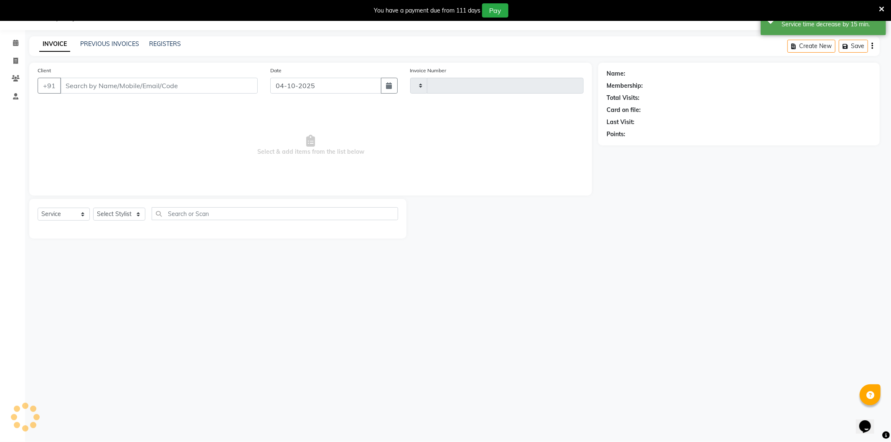
type input "3890"
select select "8356"
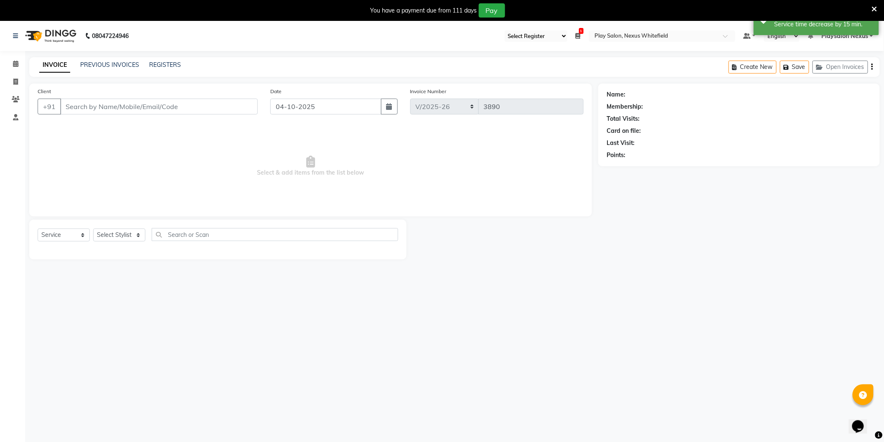
type input "70******82"
select select "81400"
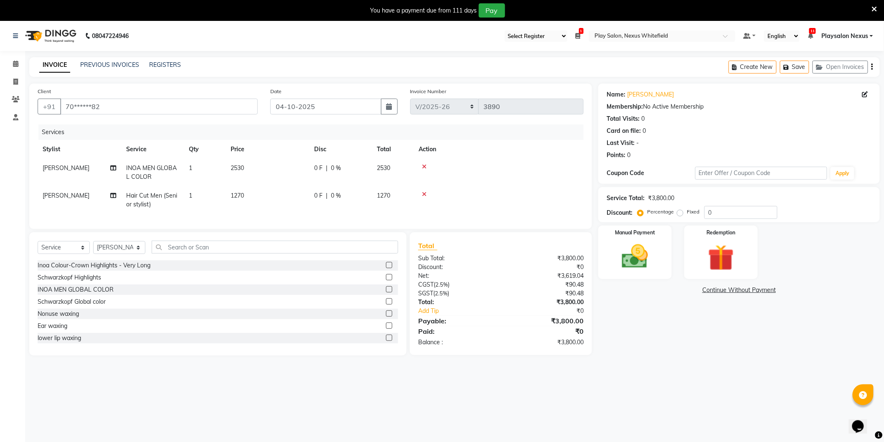
drag, startPoint x: 527, startPoint y: 161, endPoint x: 531, endPoint y: 167, distance: 7.4
click at [527, 161] on td at bounding box center [499, 173] width 170 height 28
click at [712, 260] on img at bounding box center [721, 258] width 44 height 34
click at [695, 290] on span "Package" at bounding box center [697, 292] width 24 height 10
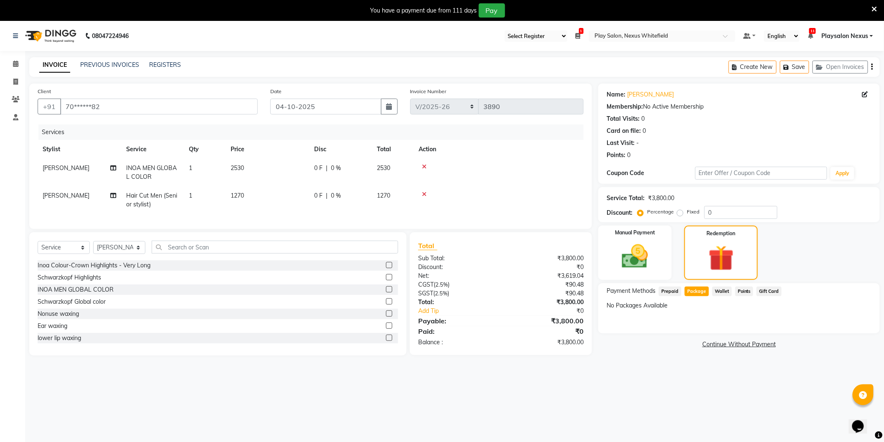
click at [528, 202] on td at bounding box center [499, 200] width 170 height 28
drag, startPoint x: 629, startPoint y: 254, endPoint x: 632, endPoint y: 260, distance: 6.9
click at [629, 254] on img at bounding box center [635, 256] width 44 height 31
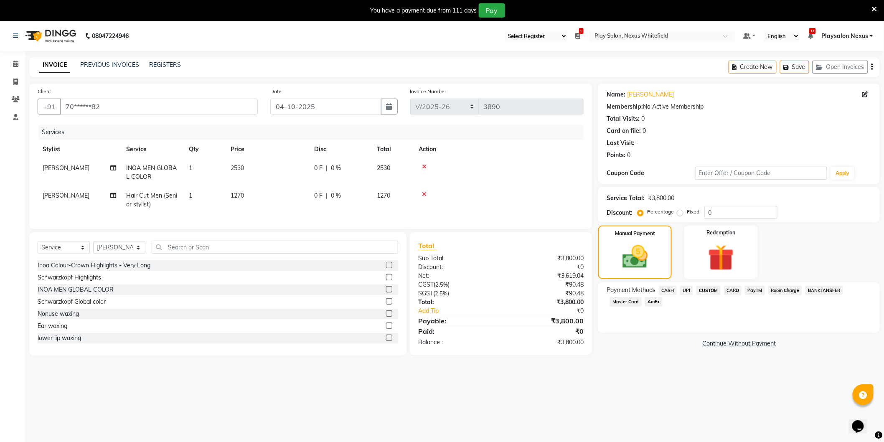
click at [729, 293] on span "CARD" at bounding box center [733, 291] width 18 height 10
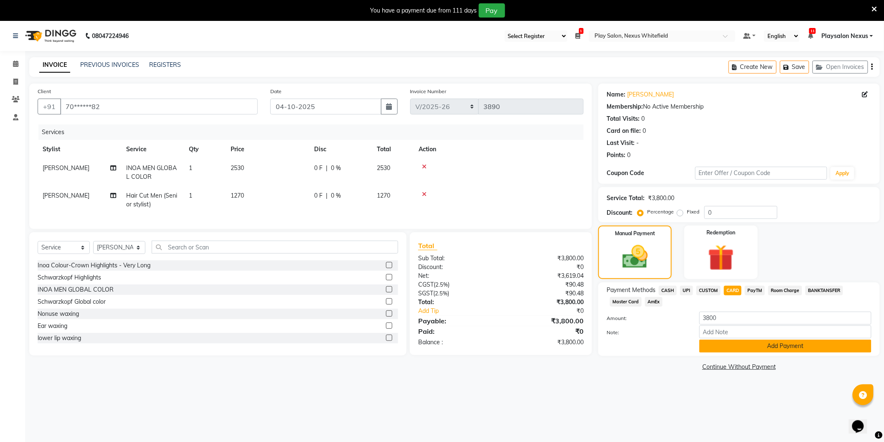
click at [761, 345] on button "Add Payment" at bounding box center [785, 346] width 172 height 13
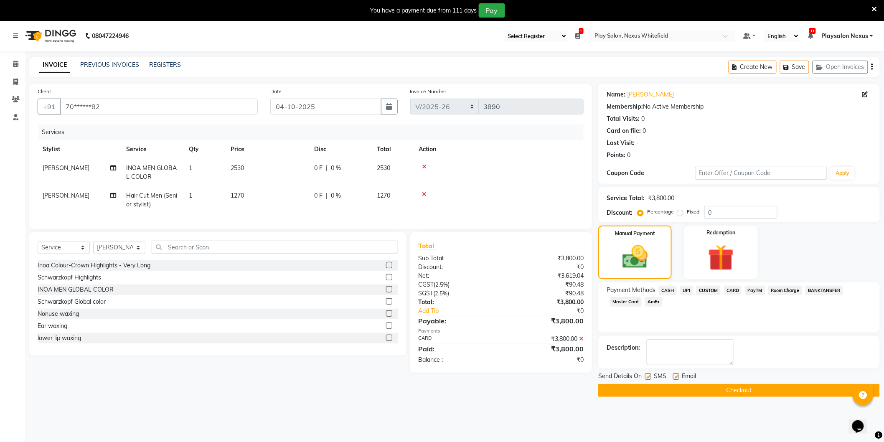
click at [750, 390] on button "Checkout" at bounding box center [739, 390] width 282 height 13
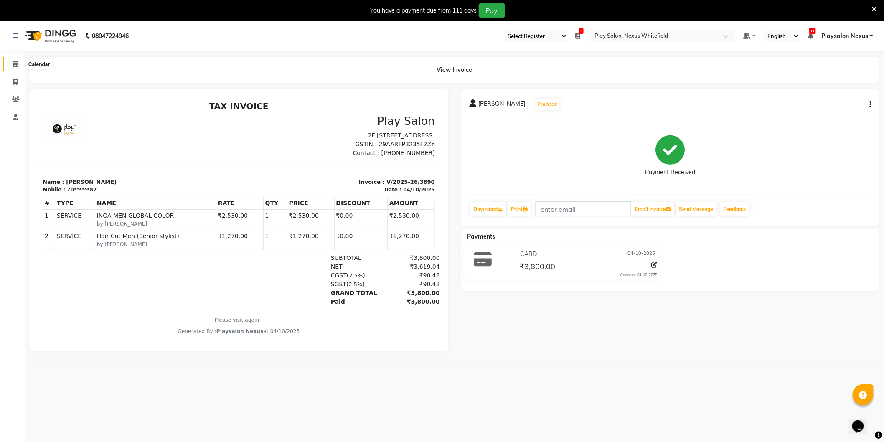
click at [16, 66] on icon at bounding box center [15, 64] width 5 height 6
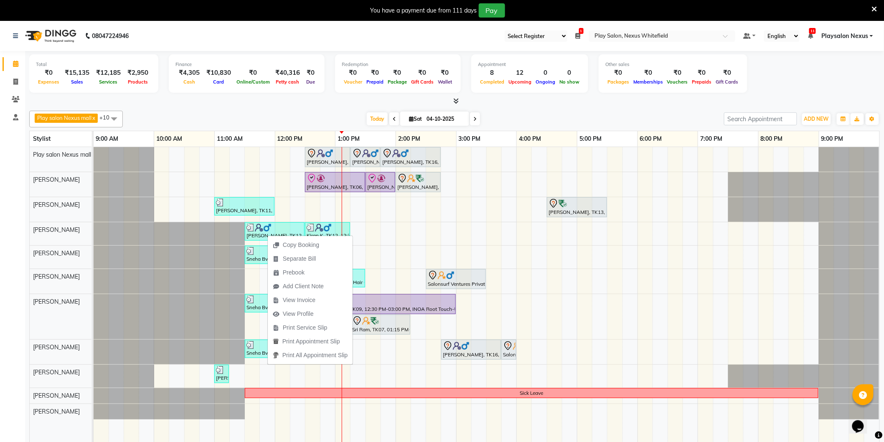
click at [299, 299] on span "View Invoice" at bounding box center [299, 300] width 33 height 9
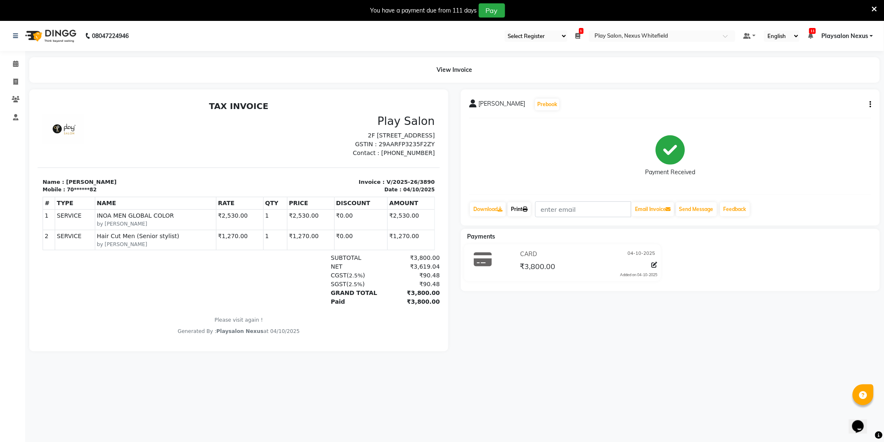
click at [522, 207] on link "Print" at bounding box center [519, 209] width 23 height 14
click at [19, 64] on span at bounding box center [15, 64] width 15 height 10
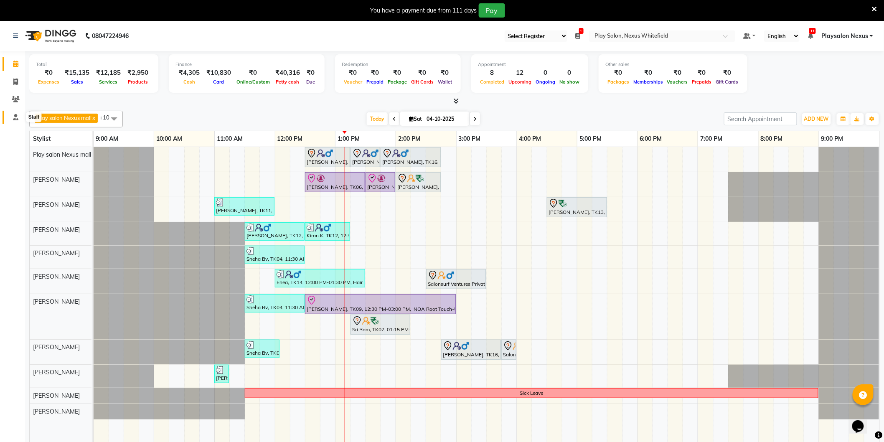
click at [18, 114] on span at bounding box center [15, 118] width 15 height 10
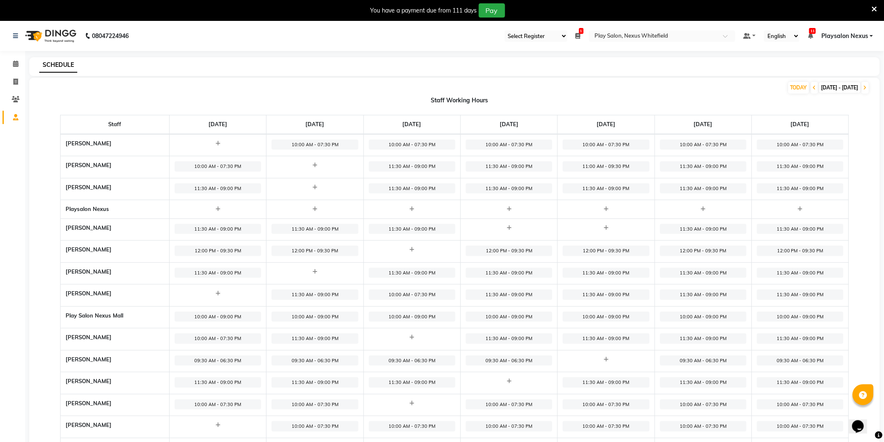
click at [699, 294] on span "11:30 AM - 09:00 PM" at bounding box center [703, 295] width 86 height 10
select select "11:30 AM"
select select "09:00 PM"
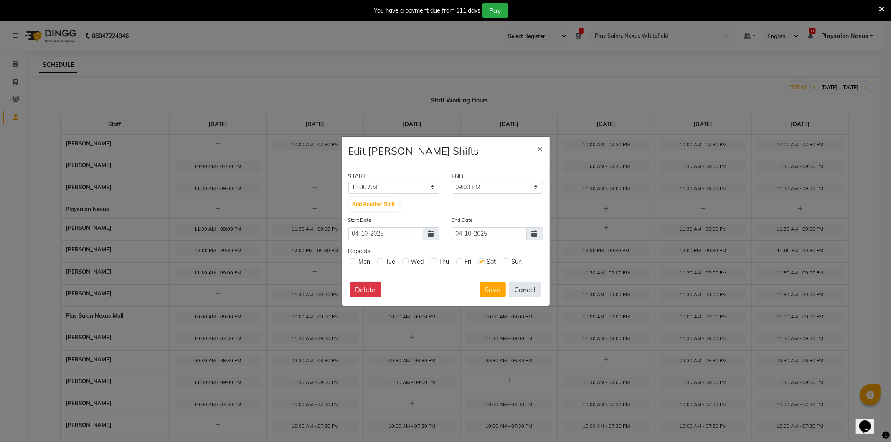
click at [528, 293] on button "Cancel" at bounding box center [525, 290] width 32 height 16
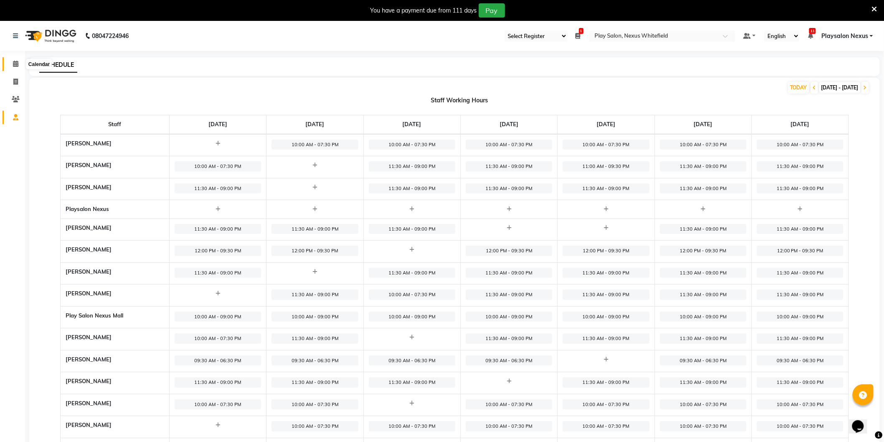
click at [16, 62] on icon at bounding box center [15, 64] width 5 height 6
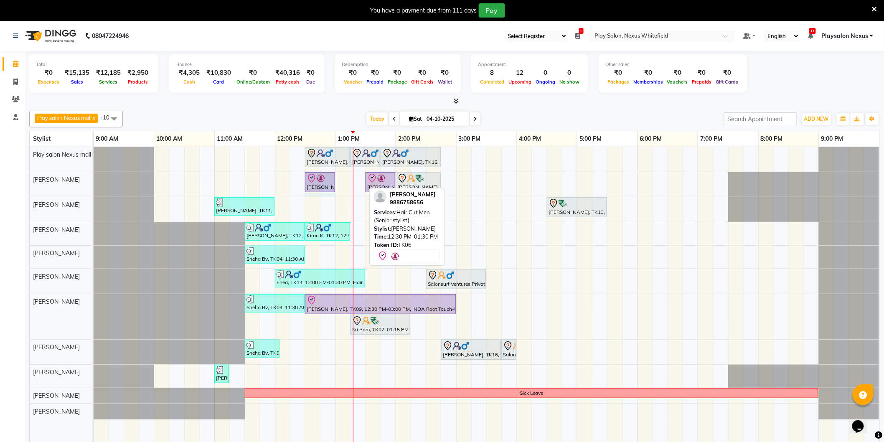
drag, startPoint x: 364, startPoint y: 176, endPoint x: 341, endPoint y: 185, distance: 24.6
click at [94, 180] on div "Jayanth Kizhepatt, TK06, 12:30 PM-01:30 PM, Hair Cut Men (Senior stylist) Jayan…" at bounding box center [94, 184] width 0 height 25
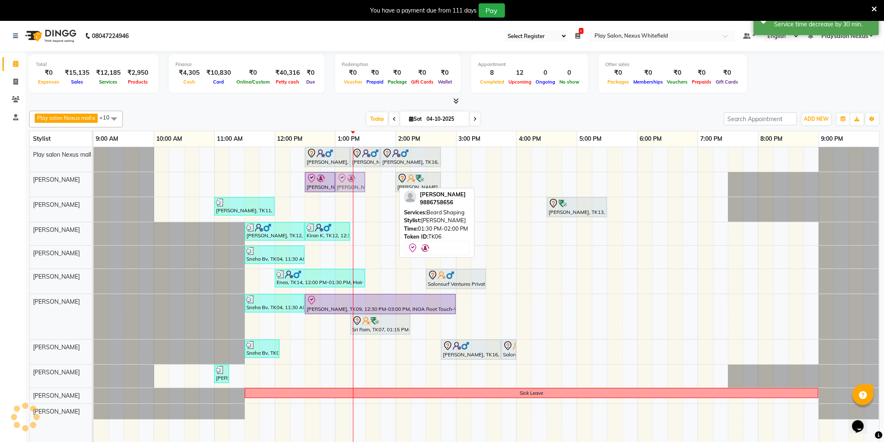
drag, startPoint x: 376, startPoint y: 179, endPoint x: 348, endPoint y: 182, distance: 28.6
click at [94, 182] on div "Jayanth Kizhepatt, TK06, 12:30 PM-01:30 PM, Hair Cut Men (Senior stylist) Jayan…" at bounding box center [94, 184] width 0 height 25
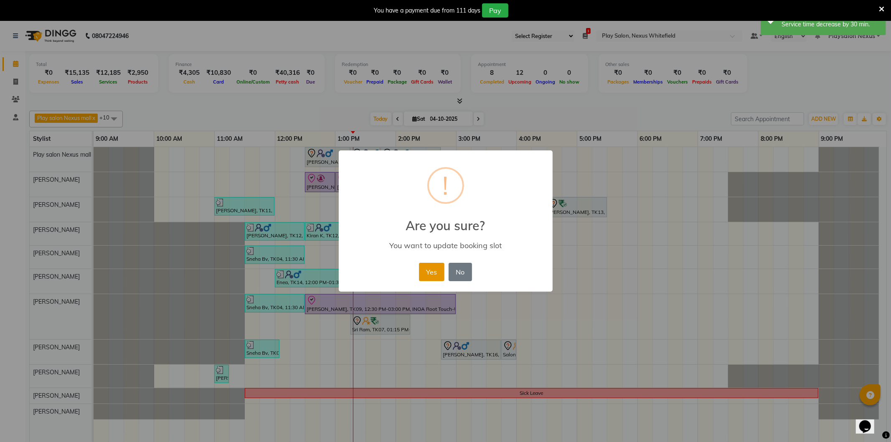
click at [433, 270] on button "Yes" at bounding box center [431, 272] width 25 height 18
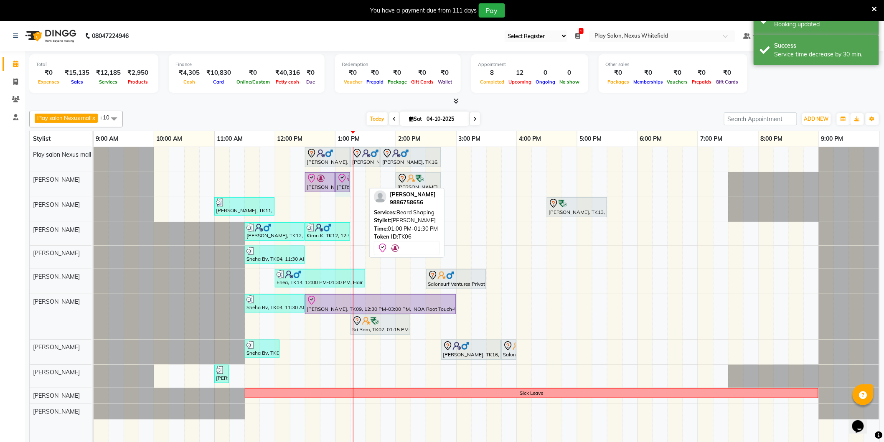
drag, startPoint x: 364, startPoint y: 178, endPoint x: 350, endPoint y: 182, distance: 14.3
click at [94, 182] on div "Jayanth Kizhepatt, TK06, 12:30 PM-01:00 PM, Hair Cut Men (Senior stylist) Jayan…" at bounding box center [94, 184] width 0 height 25
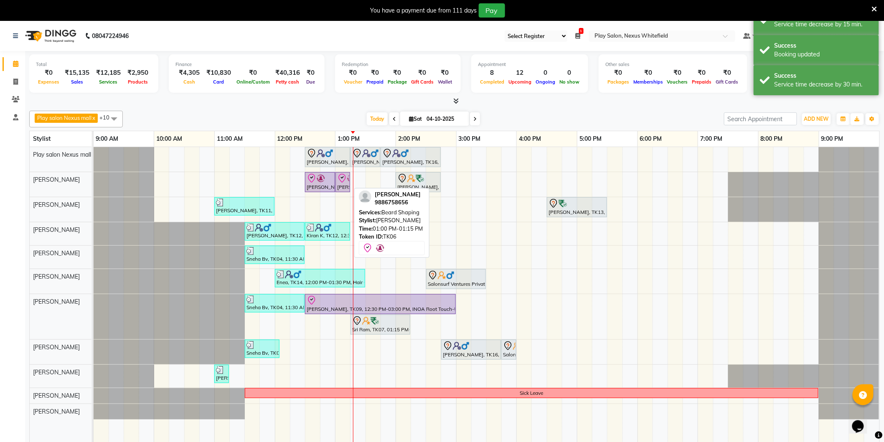
click at [340, 185] on div "Jayanth Kizhepatt, TK06, 01:00 PM-01:15 PM, Beard Shaping" at bounding box center [342, 182] width 13 height 18
click at [345, 186] on div "Jayanth Kizhepatt, TK06, 01:00 PM-01:15 PM, Beard Shaping" at bounding box center [342, 182] width 13 height 18
select select "8"
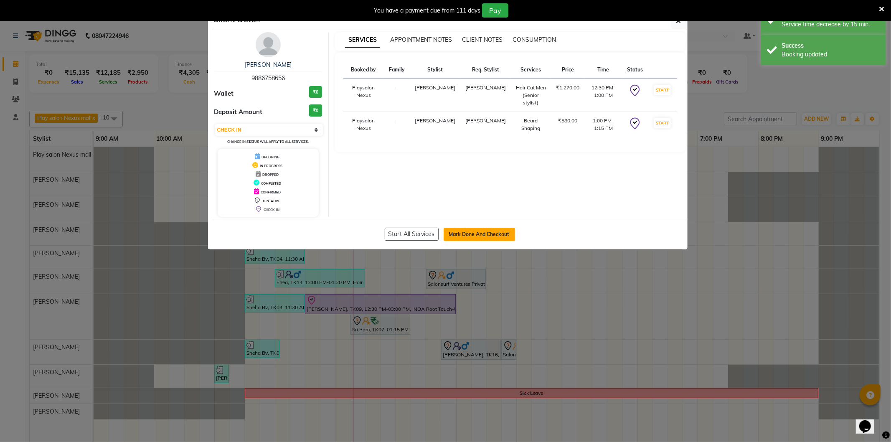
click at [489, 233] on button "Mark Done And Checkout" at bounding box center [479, 234] width 71 height 13
select select "service"
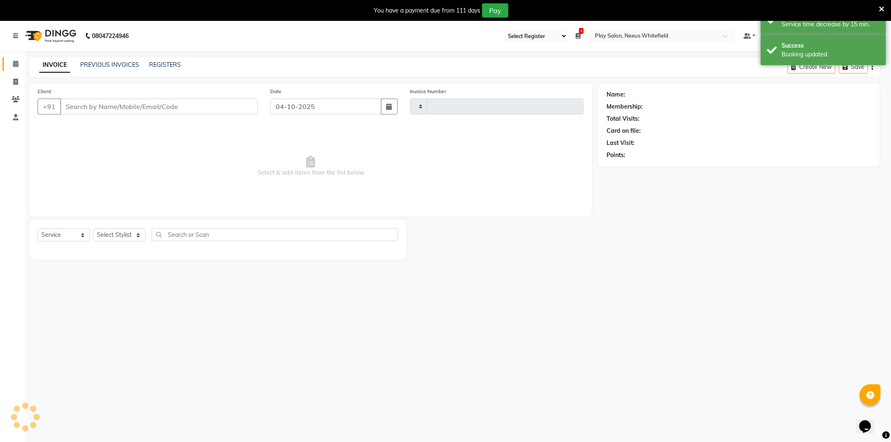
type input "3891"
select select "8356"
type input "98******56"
select select "81391"
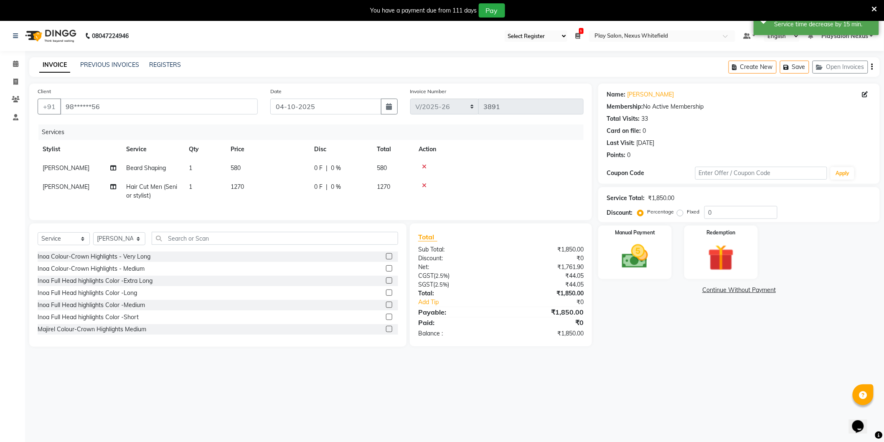
click at [145, 165] on span "Beard Shaping" at bounding box center [146, 168] width 40 height 8
select select "81391"
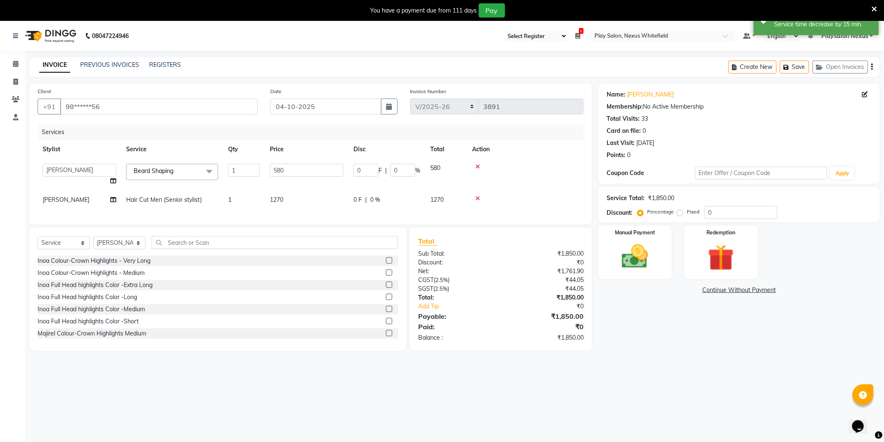
click at [169, 173] on span "Beard Shaping" at bounding box center [154, 171] width 40 height 8
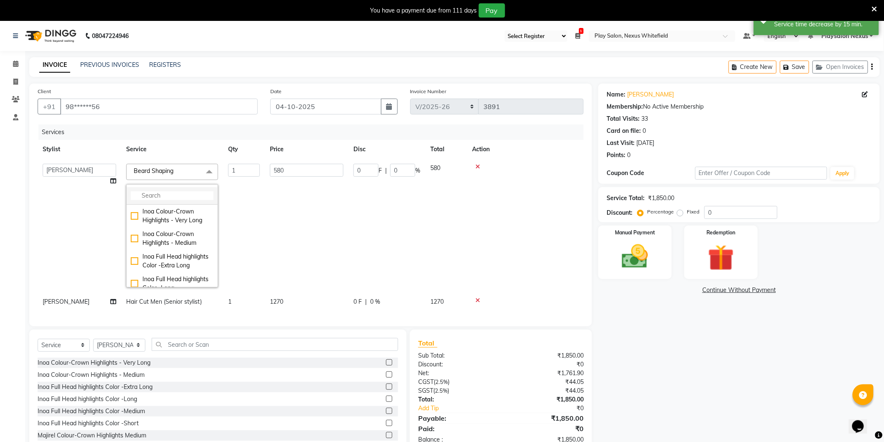
click at [163, 195] on input "multiselect-search" at bounding box center [172, 195] width 83 height 9
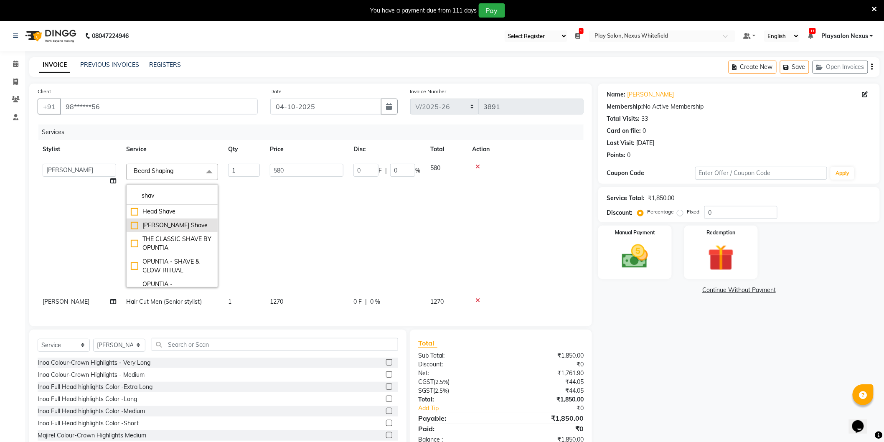
type input "shav"
click at [135, 226] on div "[PERSON_NAME] Shave" at bounding box center [172, 225] width 83 height 9
checkbox input "true"
drag, startPoint x: 285, startPoint y: 170, endPoint x: 227, endPoint y: 170, distance: 57.2
click at [227, 170] on tr "Abdulla Md Adil Ali Ambika Rai Asha Thapa Ashim Sapkota Bhargavi H Dawa Tamang …" at bounding box center [311, 226] width 546 height 134
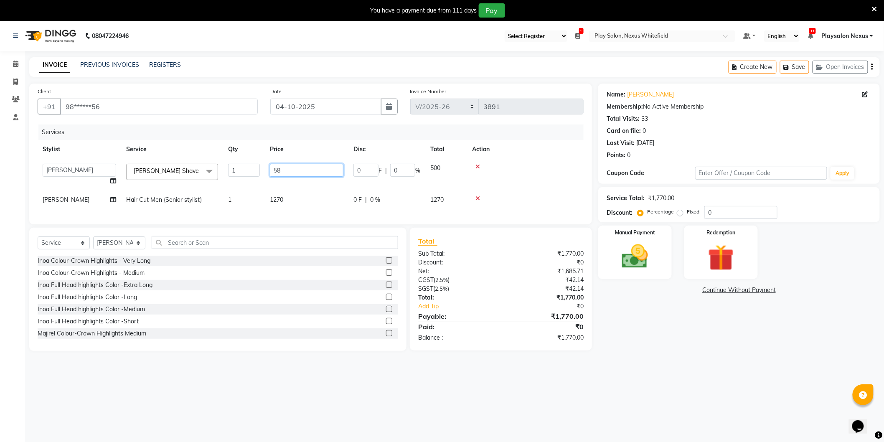
type input "580"
click at [500, 166] on div at bounding box center [525, 167] width 107 height 6
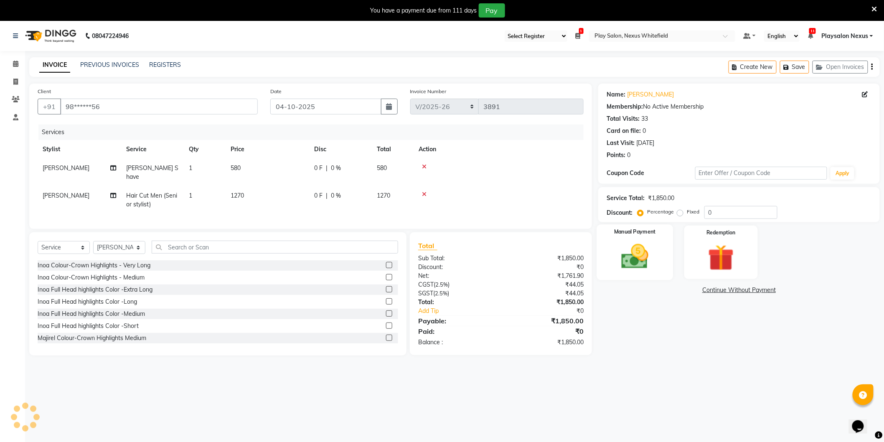
drag, startPoint x: 630, startPoint y: 260, endPoint x: 634, endPoint y: 258, distance: 4.5
click at [632, 260] on img at bounding box center [635, 256] width 44 height 31
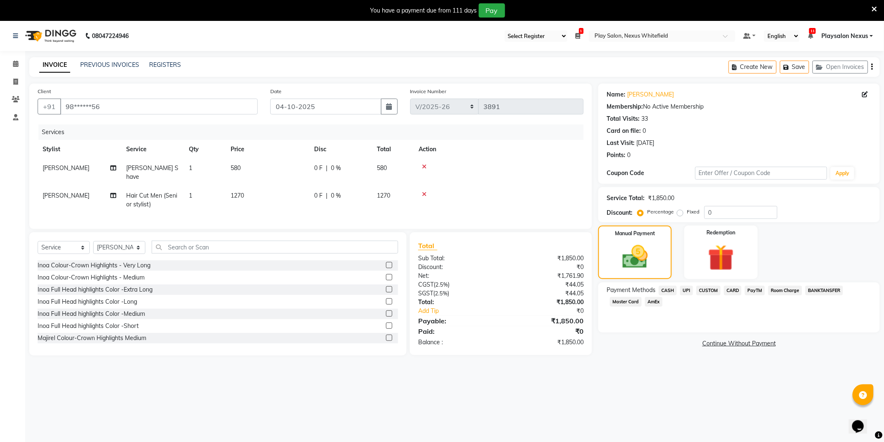
click at [705, 292] on span "CUSTOM" at bounding box center [709, 291] width 24 height 10
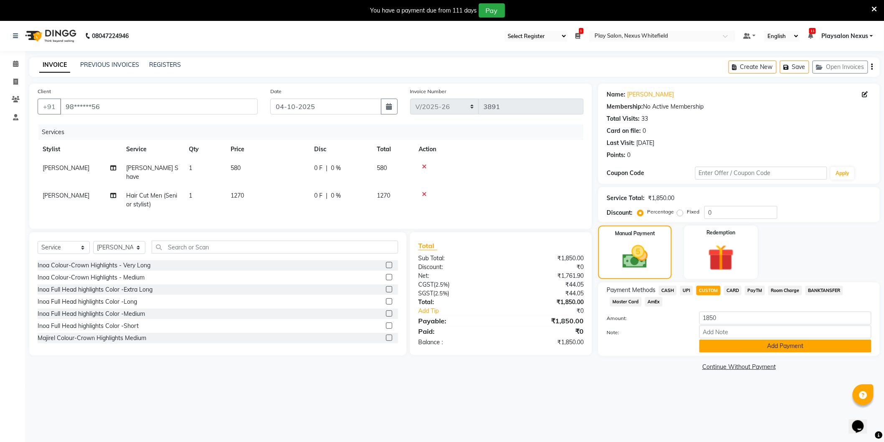
click at [777, 348] on button "Add Payment" at bounding box center [785, 346] width 172 height 13
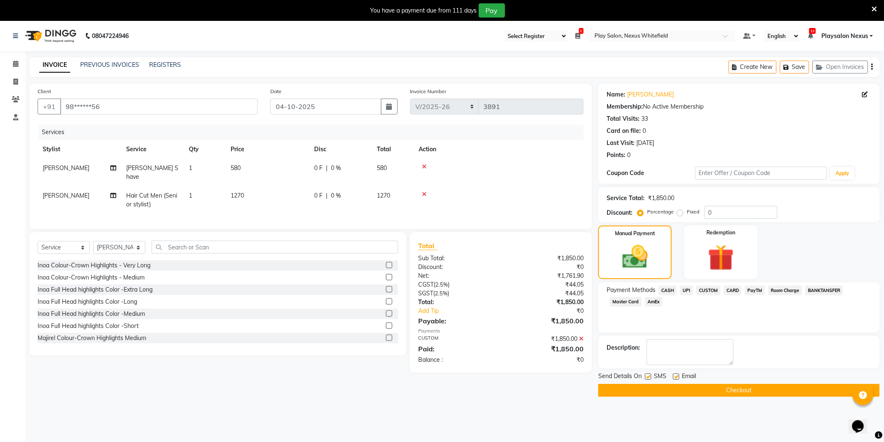
drag, startPoint x: 751, startPoint y: 389, endPoint x: 748, endPoint y: 394, distance: 5.8
click at [750, 392] on button "Checkout" at bounding box center [739, 390] width 282 height 13
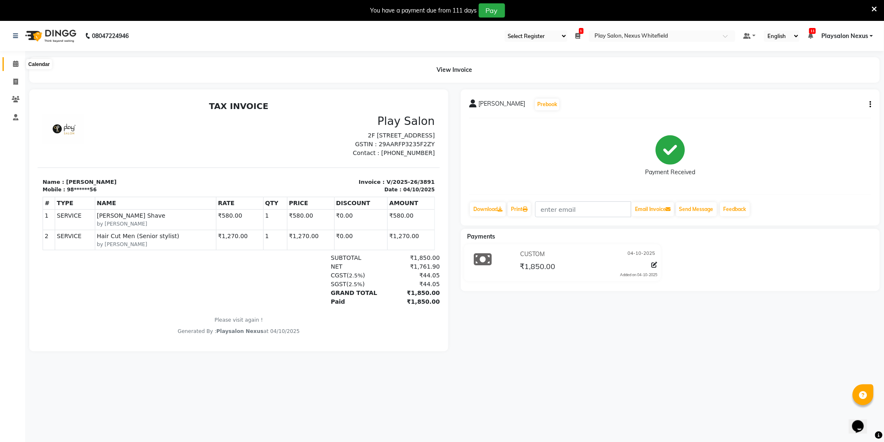
click at [14, 64] on icon at bounding box center [15, 64] width 5 height 6
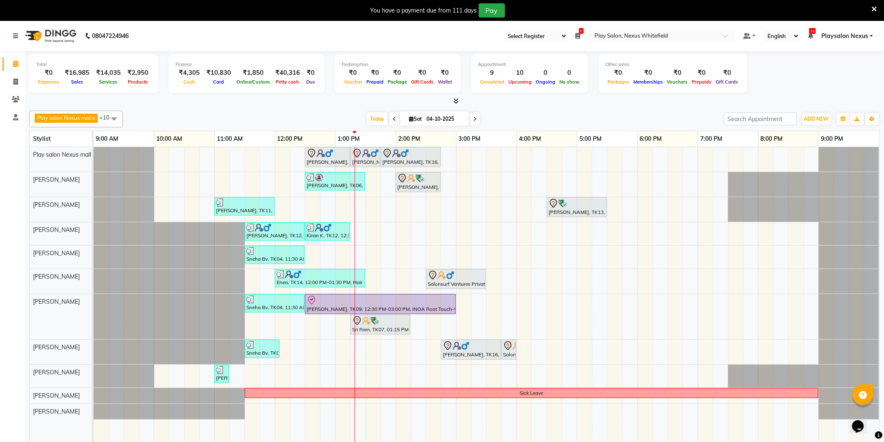
click at [314, 243] on div "Shiva, TK16, 12:30 PM-01:15 PM, Hair Cut Men (Stylist) Shiva, TK16, 01:15 PM-01…" at bounding box center [487, 300] width 786 height 307
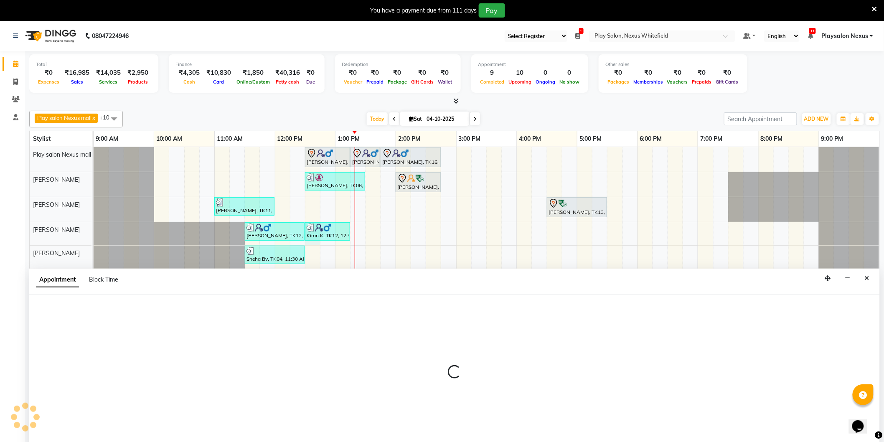
scroll to position [21, 0]
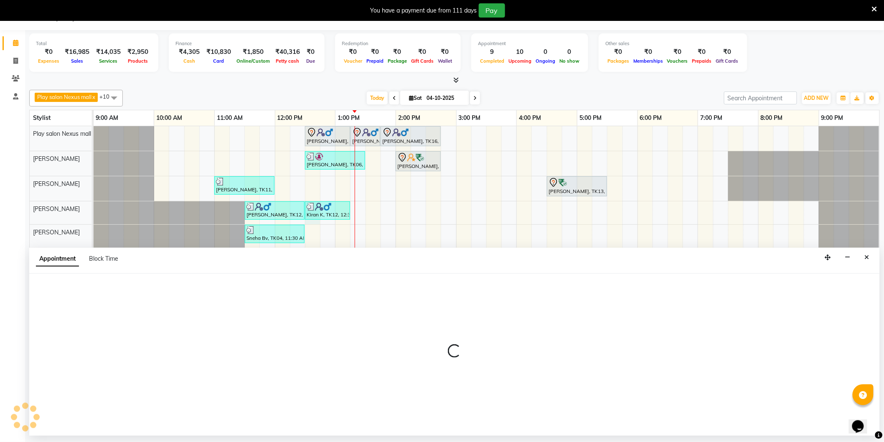
select select "81400"
select select "tentative"
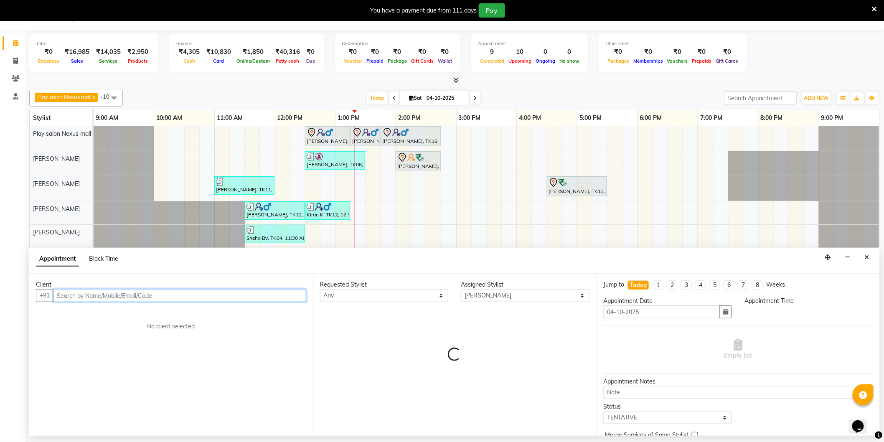
select select "750"
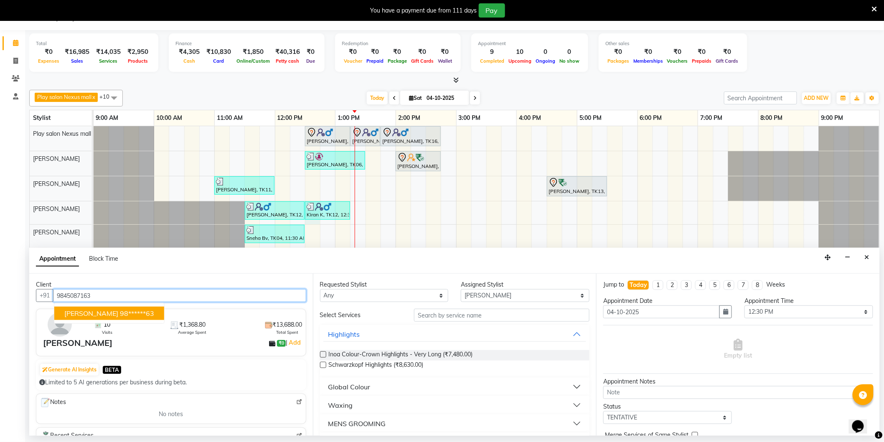
drag, startPoint x: 119, startPoint y: 312, endPoint x: 130, endPoint y: 314, distance: 11.1
click at [121, 312] on ngb-highlight "98******63" at bounding box center [137, 313] width 34 height 8
type input "98******63"
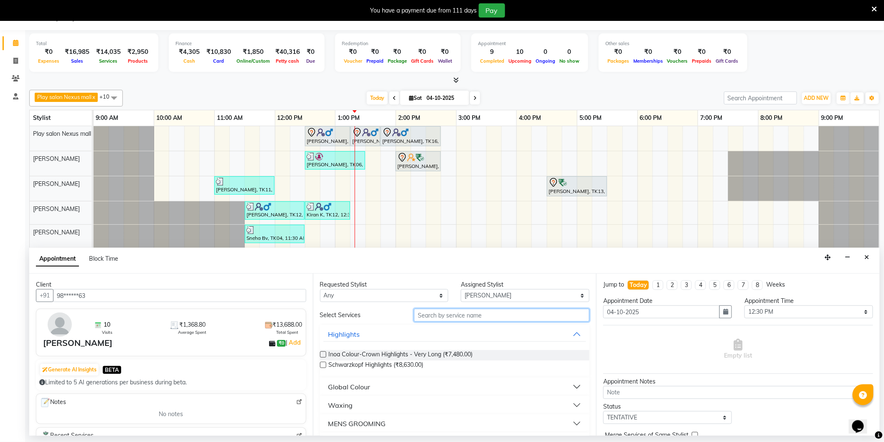
click at [458, 316] on input "text" at bounding box center [502, 315] width 176 height 13
type input "hair cut m"
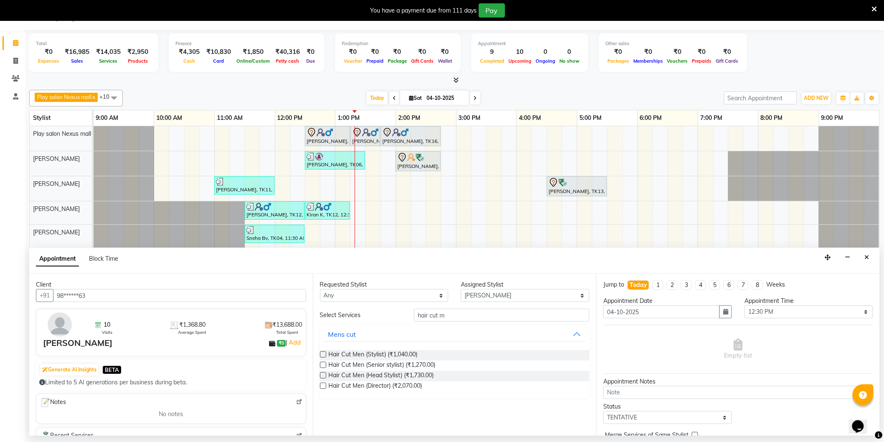
drag, startPoint x: 324, startPoint y: 364, endPoint x: 393, endPoint y: 356, distance: 69.4
click at [326, 364] on label at bounding box center [323, 365] width 6 height 6
click at [326, 364] on input "checkbox" at bounding box center [322, 365] width 5 height 5
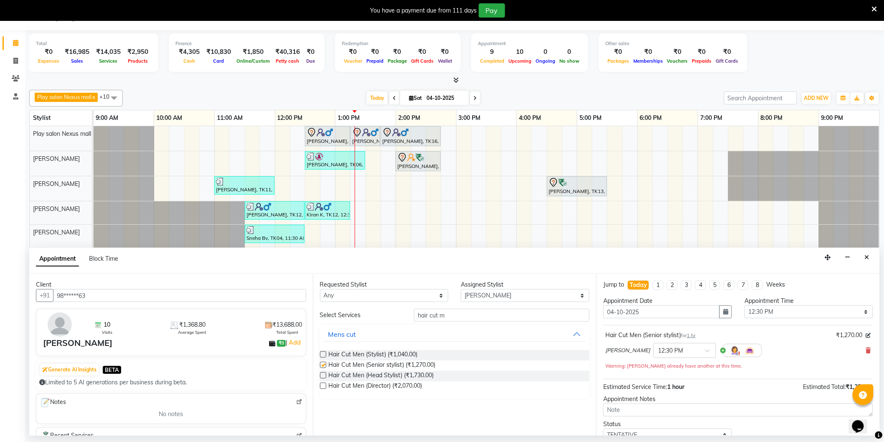
checkbox input "false"
drag, startPoint x: 407, startPoint y: 318, endPoint x: 398, endPoint y: 316, distance: 9.8
click at [398, 318] on div "Select Services hair cut m" at bounding box center [455, 315] width 282 height 13
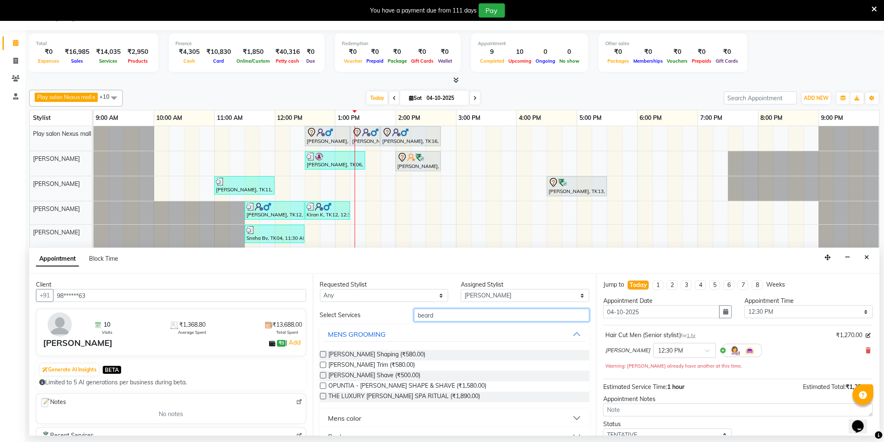
type input "beard"
drag, startPoint x: 323, startPoint y: 354, endPoint x: 358, endPoint y: 361, distance: 36.1
click at [323, 354] on label at bounding box center [323, 354] width 6 height 6
click at [323, 354] on input "checkbox" at bounding box center [322, 355] width 5 height 5
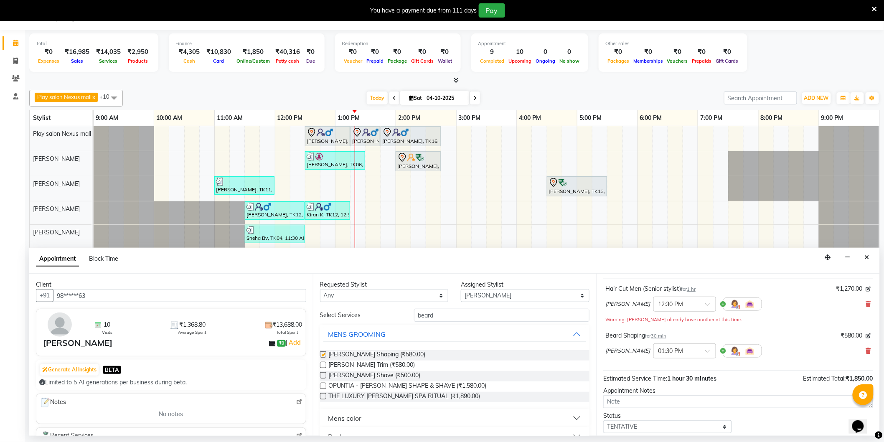
checkbox input "false"
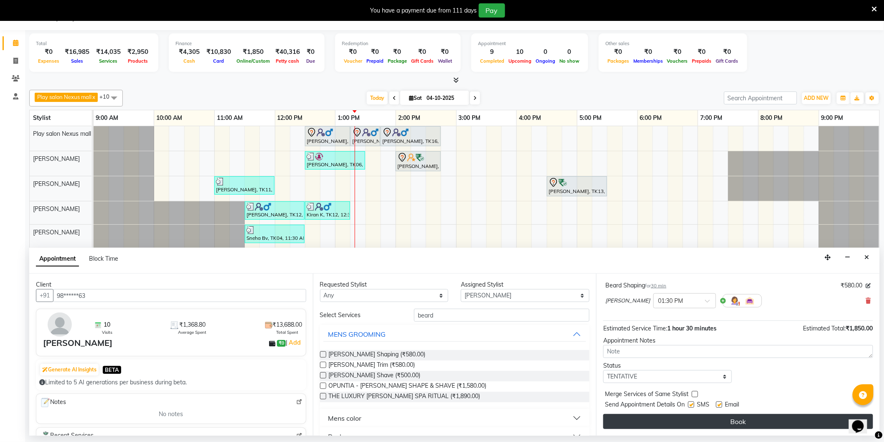
click at [750, 418] on button "Book" at bounding box center [738, 421] width 270 height 15
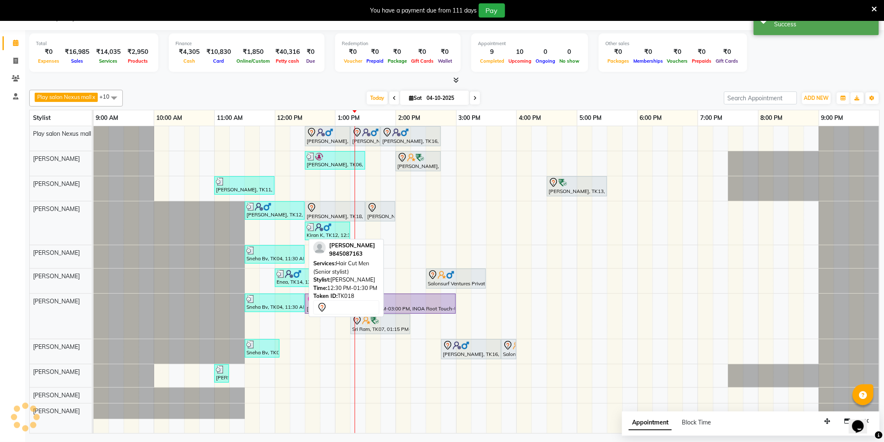
scroll to position [0, 0]
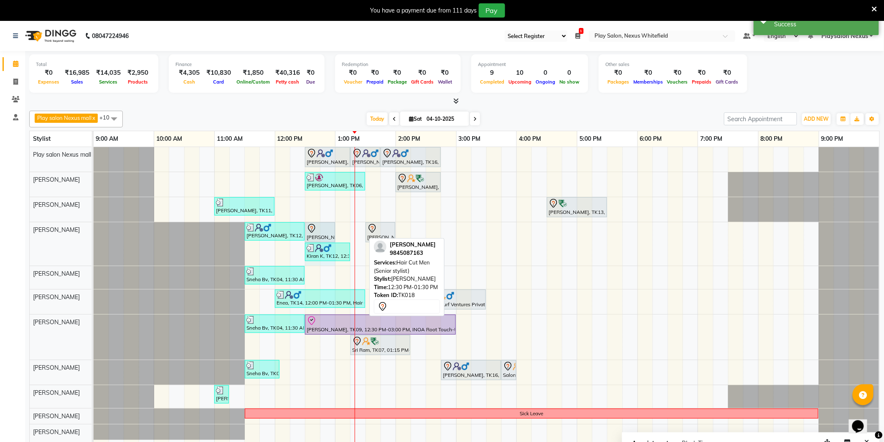
drag, startPoint x: 364, startPoint y: 229, endPoint x: 327, endPoint y: 230, distance: 36.8
click at [94, 230] on div "Kiran K, TK12, 11:30 AM-12:30 PM, Hair Cut Men (Senior stylist) Venkat Krishna,…" at bounding box center [94, 243] width 0 height 43
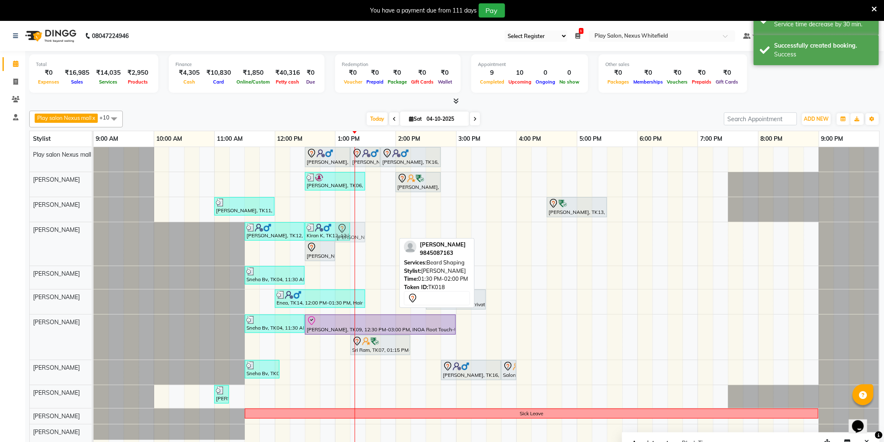
drag, startPoint x: 377, startPoint y: 232, endPoint x: 354, endPoint y: 233, distance: 23.0
click at [354, 233] on div "Shiva, TK16, 12:30 PM-01:15 PM, Hair Cut Men (Stylist) Shiva, TK16, 01:15 PM-01…" at bounding box center [487, 300] width 786 height 307
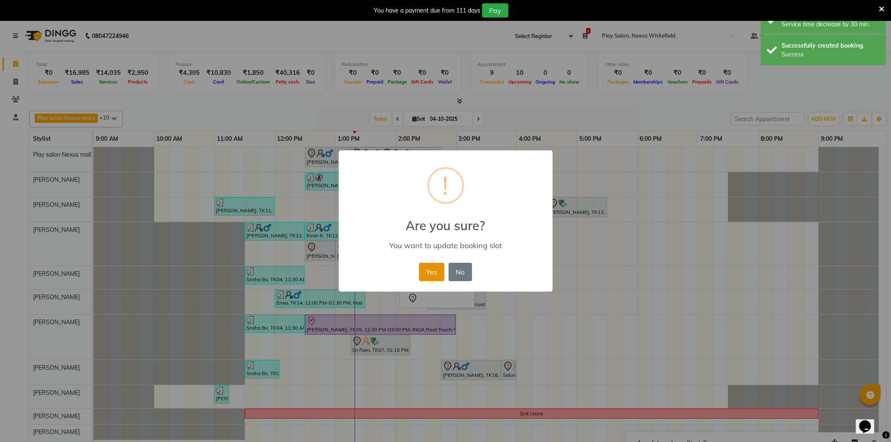
click at [429, 267] on button "Yes" at bounding box center [431, 272] width 25 height 18
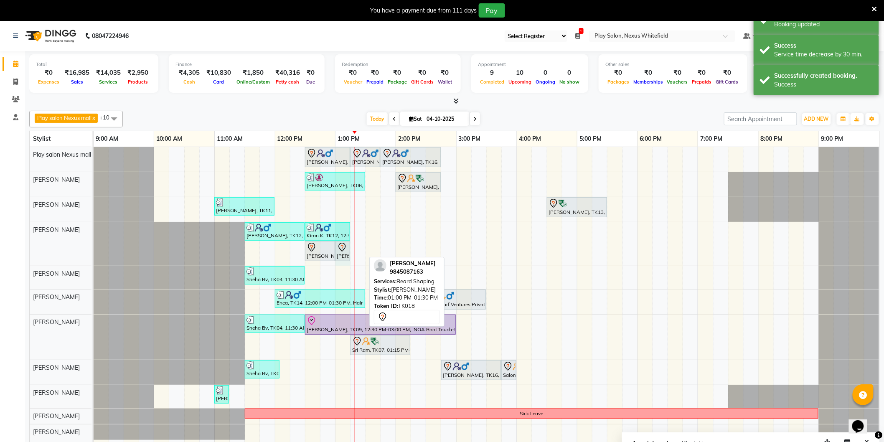
drag, startPoint x: 365, startPoint y: 248, endPoint x: 349, endPoint y: 251, distance: 15.7
click at [94, 251] on div "Kiran K, TK12, 11:30 AM-12:30 PM, Hair Cut Men (Senior stylist) Kiran K, TK12, …" at bounding box center [94, 243] width 0 height 43
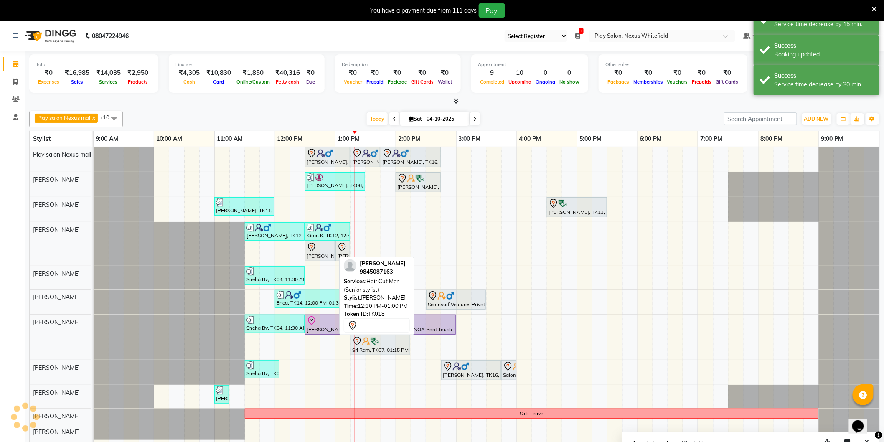
click at [326, 254] on div "[PERSON_NAME], TK18, 12:30 PM-01:00 PM, Hair Cut Men (Senior stylist)" at bounding box center [320, 251] width 28 height 18
click at [328, 252] on div at bounding box center [320, 247] width 27 height 10
select select "7"
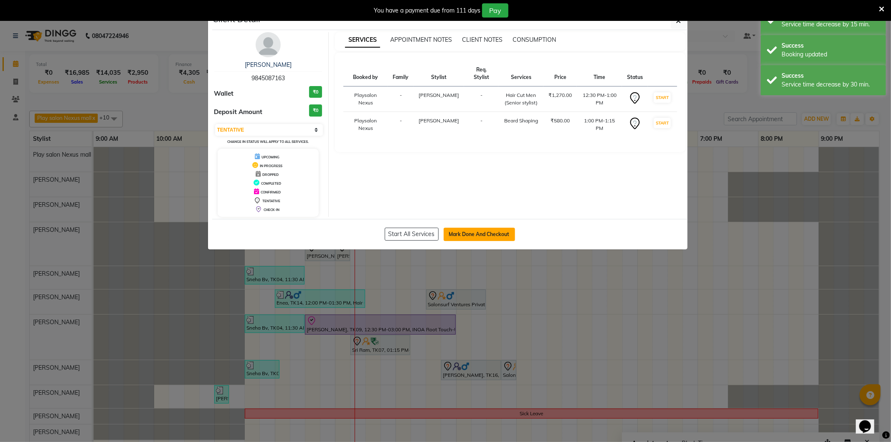
click at [461, 236] on button "Mark Done And Checkout" at bounding box center [479, 234] width 71 height 13
select select "service"
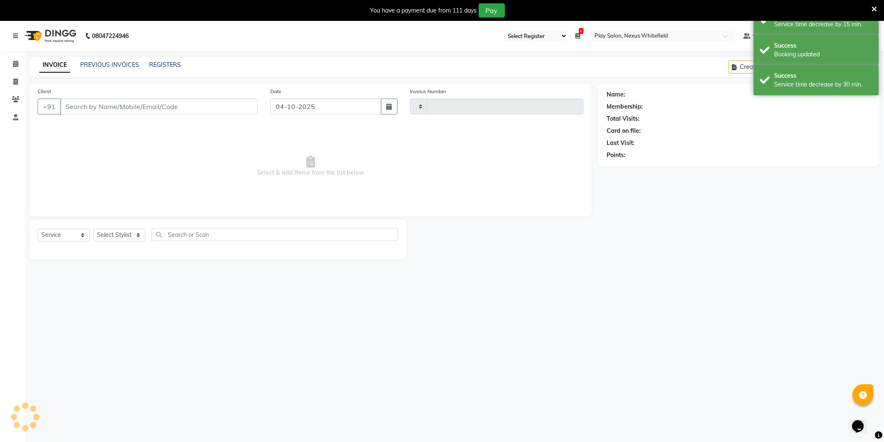
type input "3892"
select select "8356"
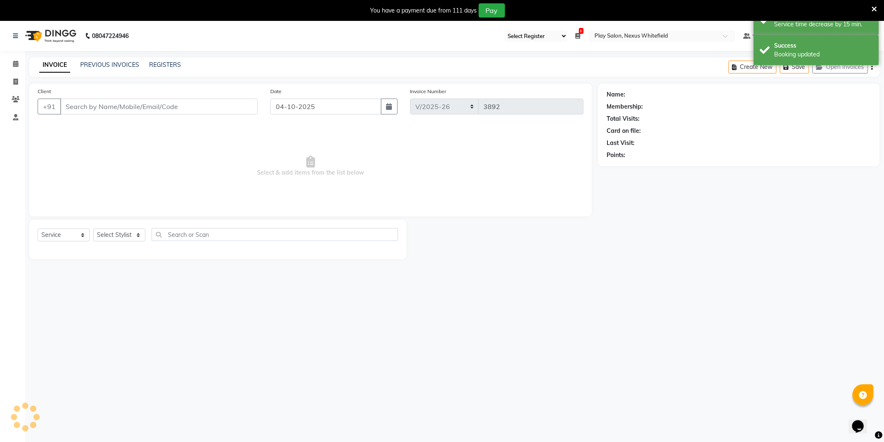
type input "98******63"
select select "81400"
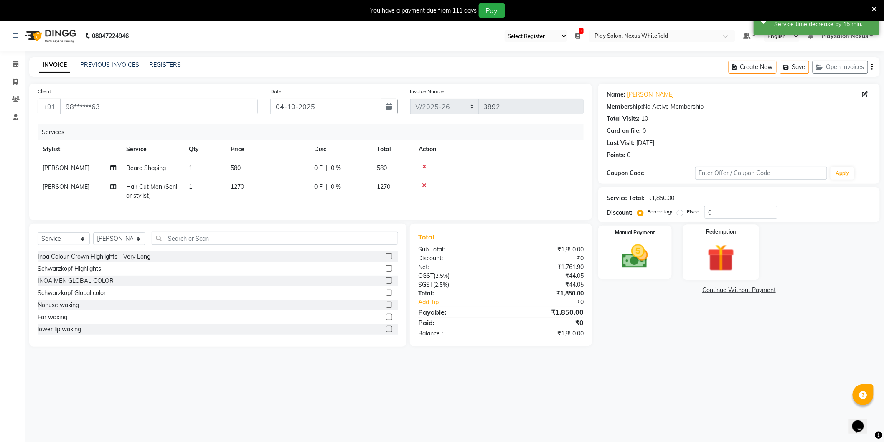
click at [725, 262] on img at bounding box center [721, 258] width 44 height 34
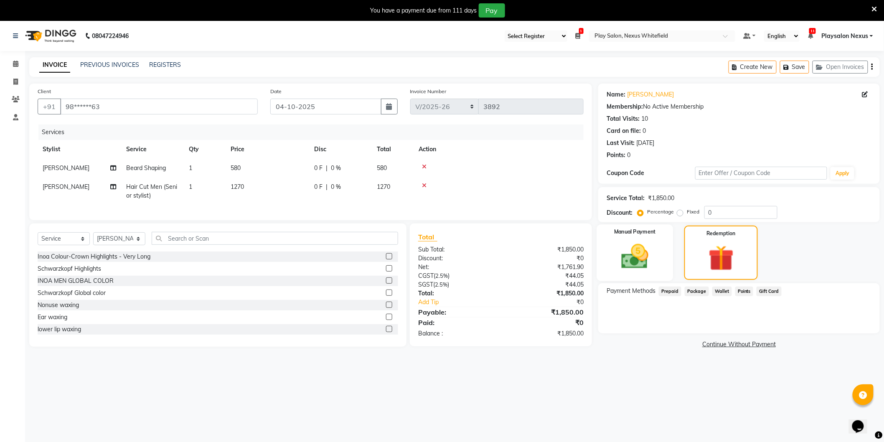
click at [634, 258] on img at bounding box center [635, 256] width 44 height 31
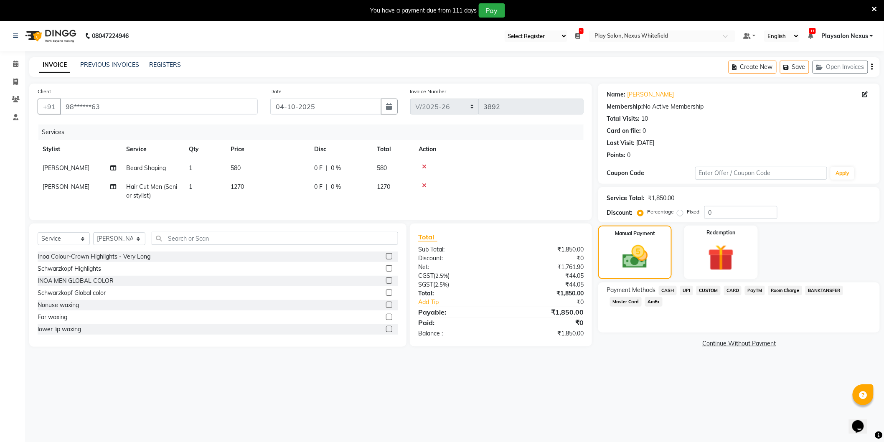
click at [711, 290] on span "CUSTOM" at bounding box center [709, 291] width 24 height 10
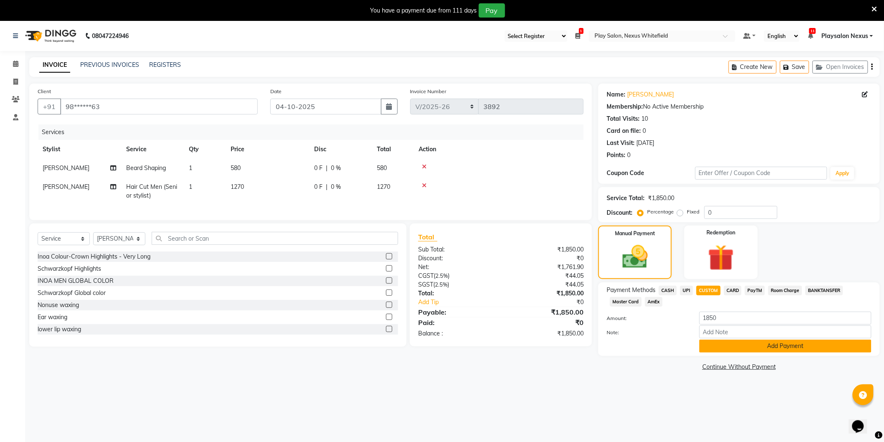
click at [782, 345] on button "Add Payment" at bounding box center [785, 346] width 172 height 13
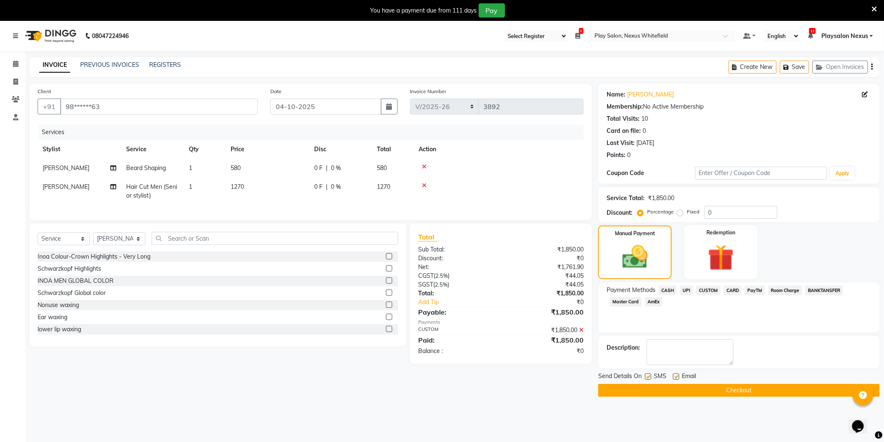
click at [735, 390] on button "Checkout" at bounding box center [739, 390] width 282 height 13
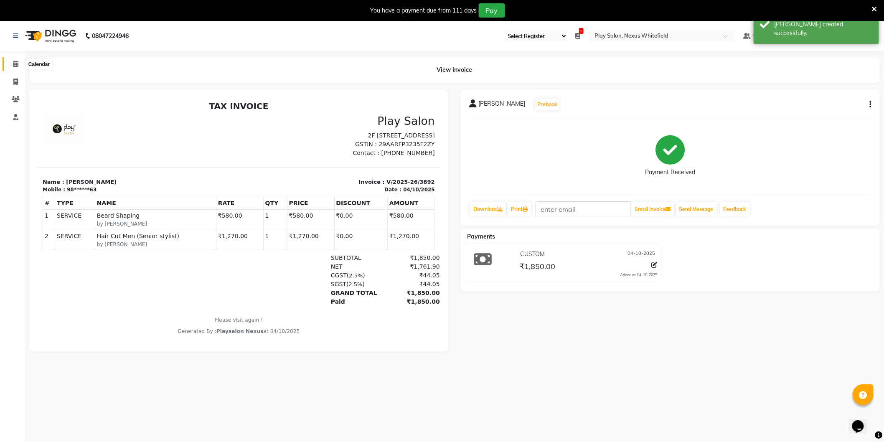
click at [14, 64] on icon at bounding box center [15, 64] width 5 height 6
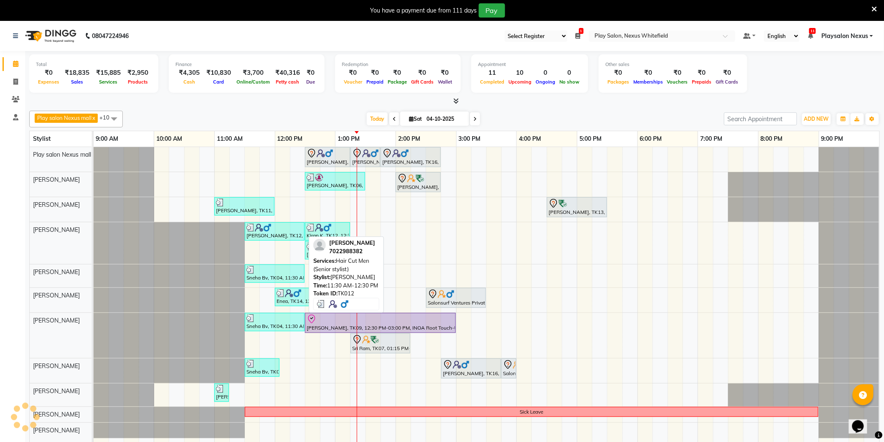
click at [273, 228] on div at bounding box center [275, 228] width 56 height 8
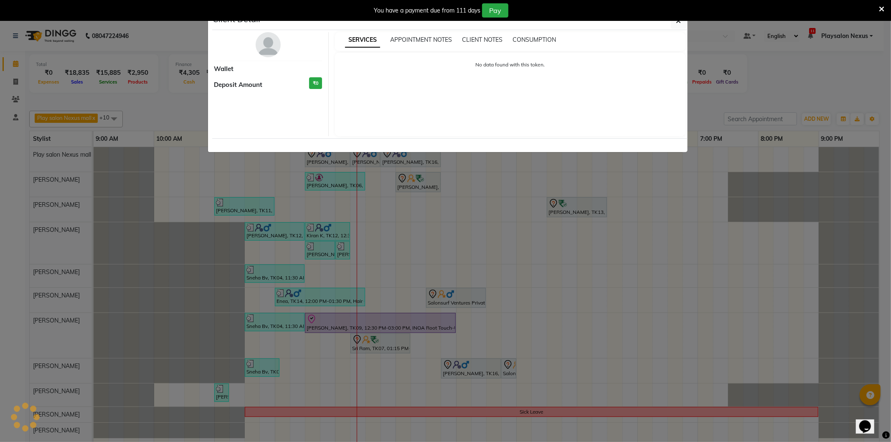
select select "3"
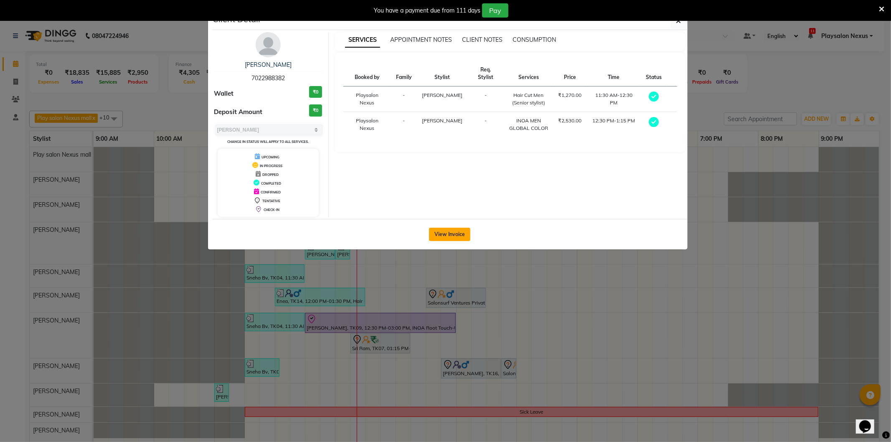
click at [467, 233] on button "View Invoice" at bounding box center [449, 234] width 41 height 13
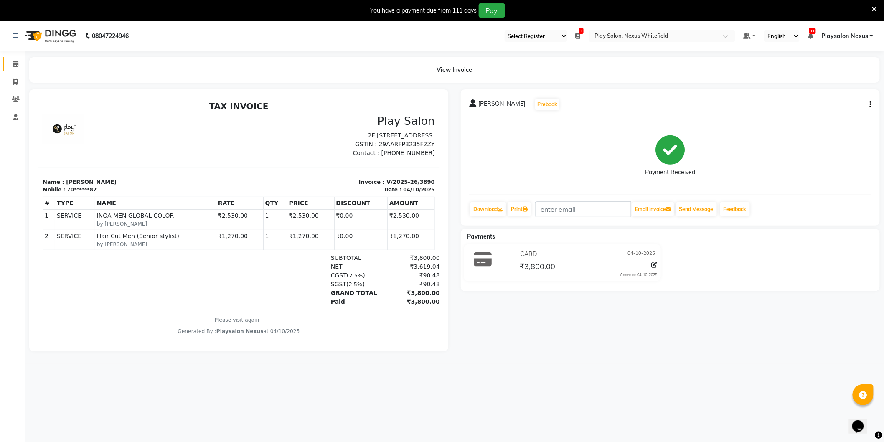
click at [13, 59] on link "Calendar" at bounding box center [13, 64] width 20 height 14
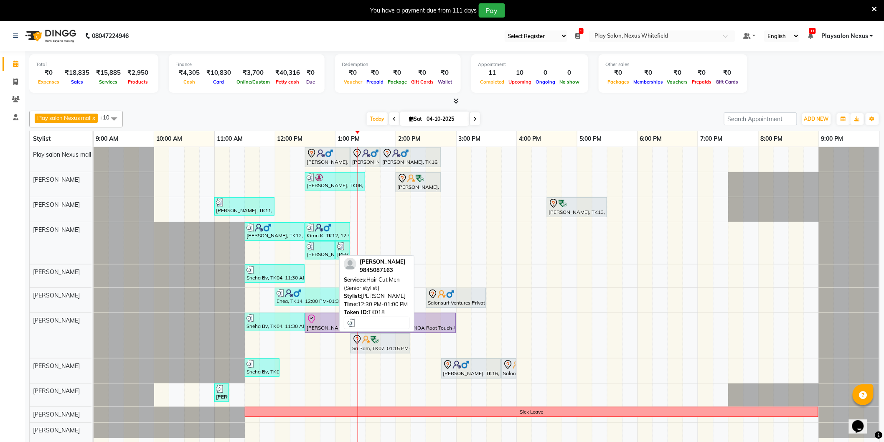
click at [319, 245] on div at bounding box center [320, 246] width 27 height 8
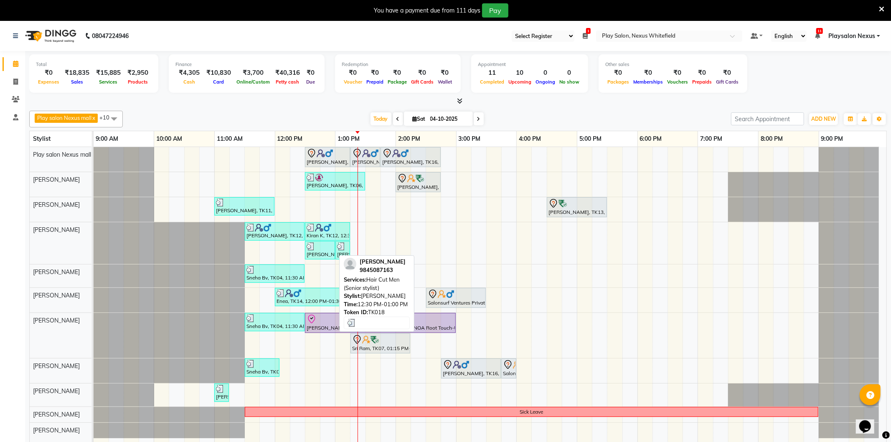
select select "3"
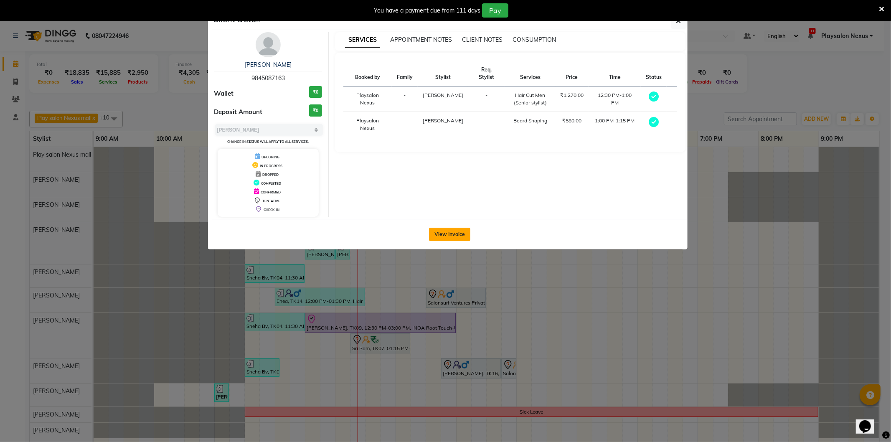
click at [442, 233] on button "View Invoice" at bounding box center [449, 234] width 41 height 13
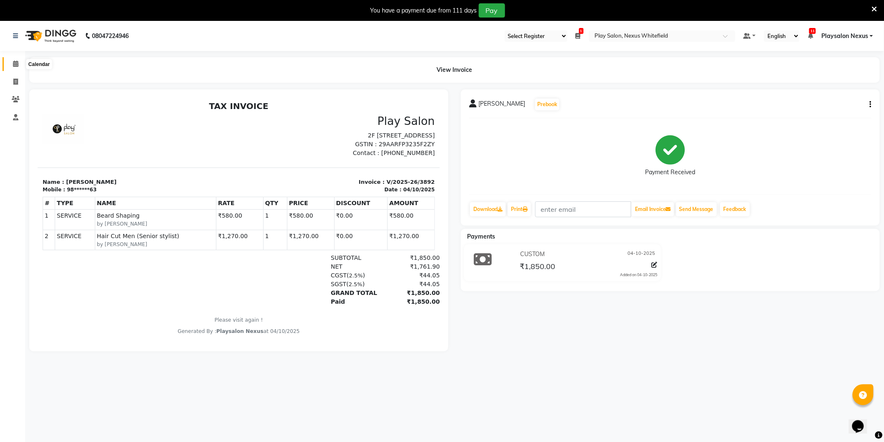
click at [15, 63] on icon at bounding box center [15, 64] width 5 height 6
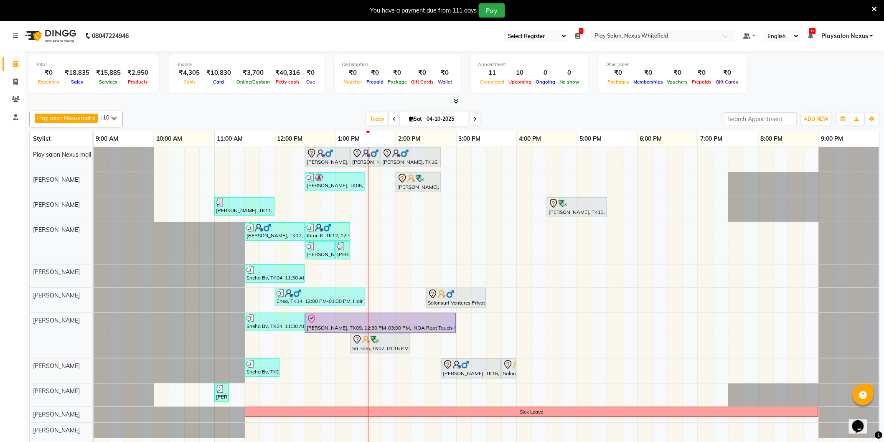
click at [723, 172] on div "Shiva, TK16, 12:30 PM-01:15 PM, Hair Cut Men (Stylist) Shiva, TK16, 01:15 PM-01…" at bounding box center [487, 300] width 786 height 307
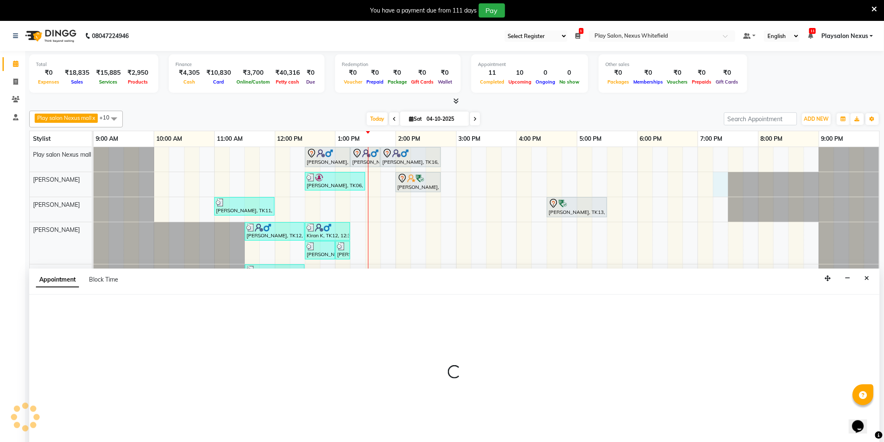
scroll to position [21, 0]
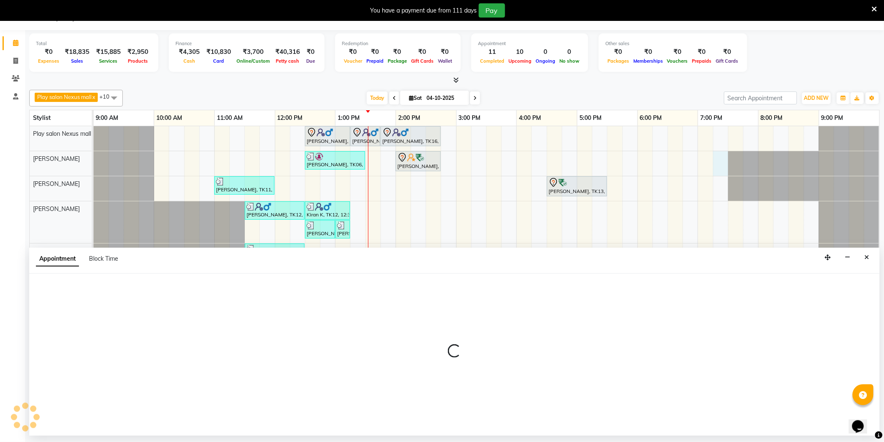
select select "81391"
select select "1155"
select select "tentative"
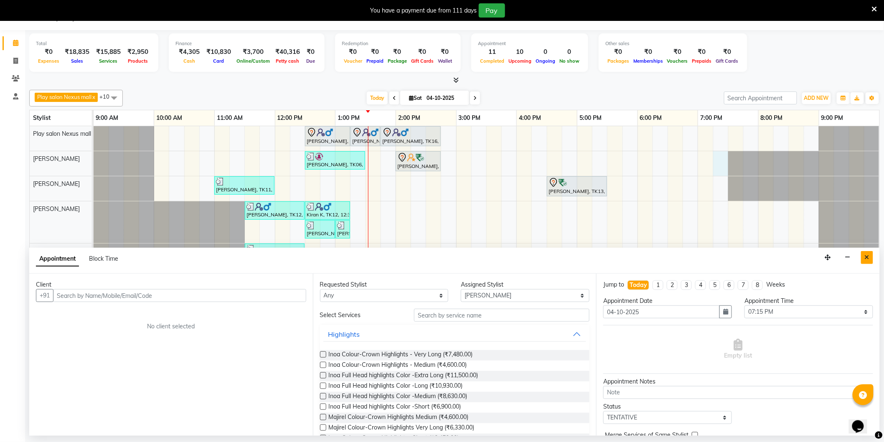
click at [867, 257] on icon "Close" at bounding box center [867, 257] width 5 height 6
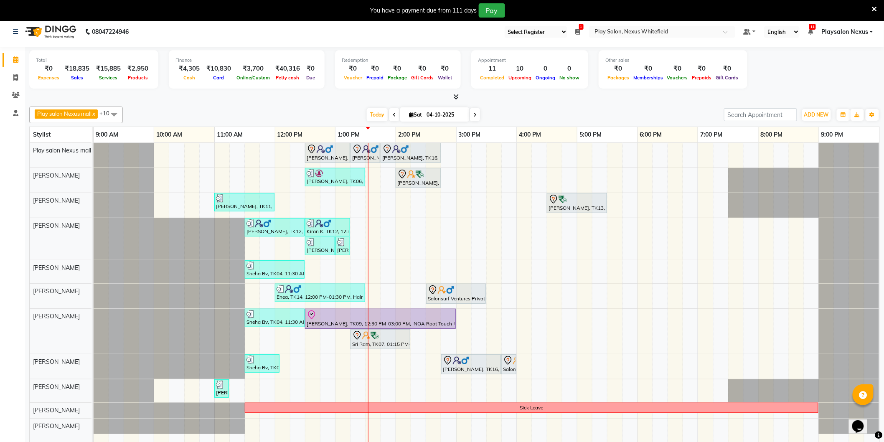
scroll to position [0, 0]
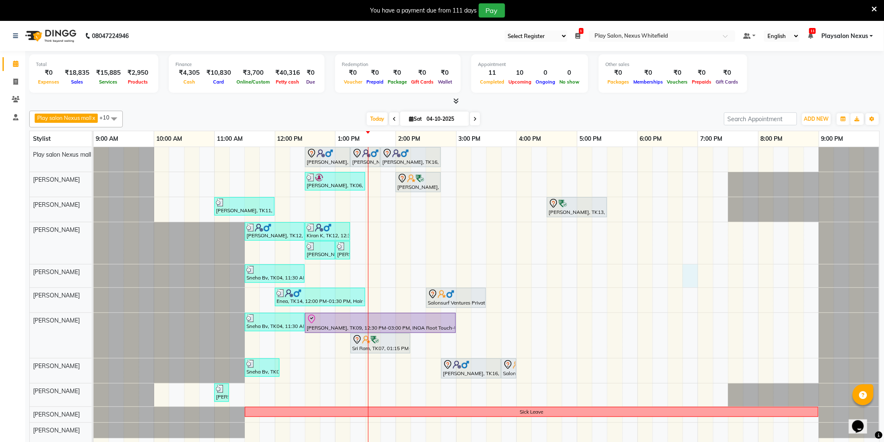
click at [687, 281] on div "Shiva, TK16, 12:30 PM-01:15 PM, Hair Cut Men (Stylist) Shiva, TK16, 01:15 PM-01…" at bounding box center [487, 300] width 786 height 307
select select "81392"
select select "1125"
select select "tentative"
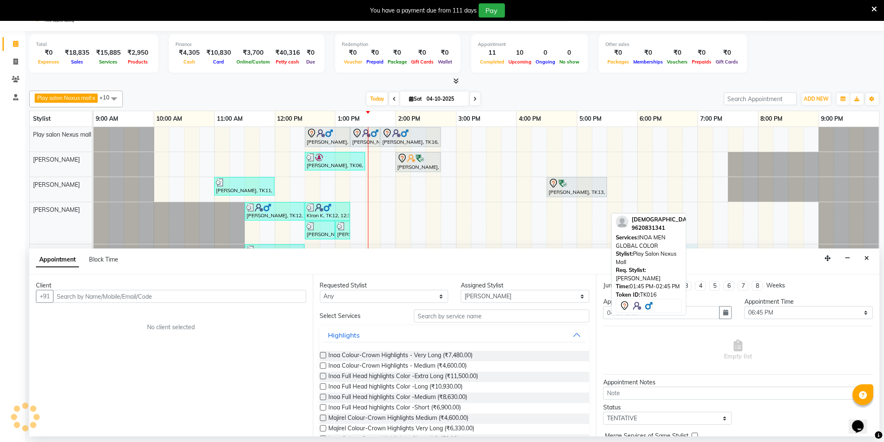
scroll to position [21, 0]
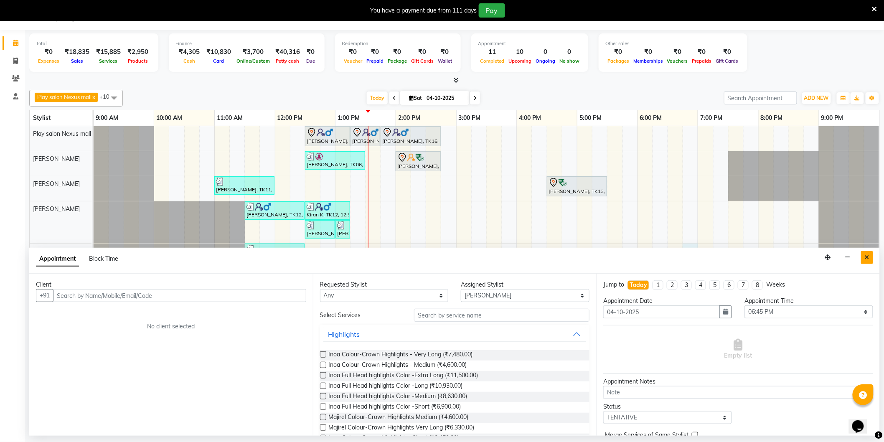
click at [865, 258] on icon "Close" at bounding box center [867, 257] width 5 height 6
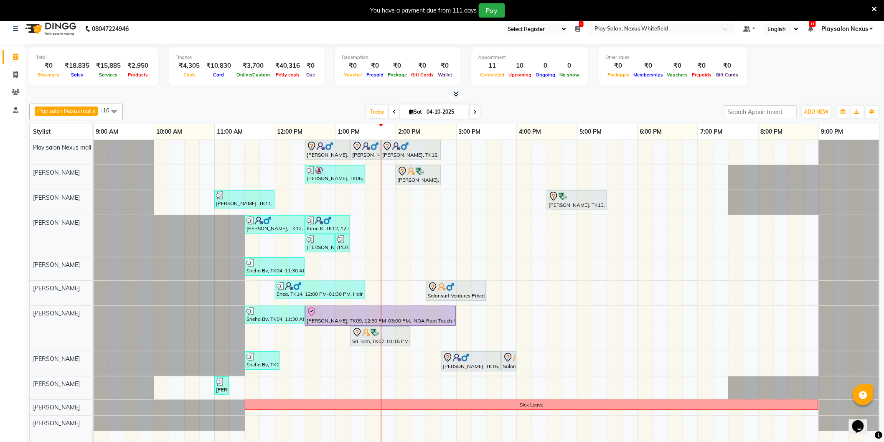
scroll to position [0, 0]
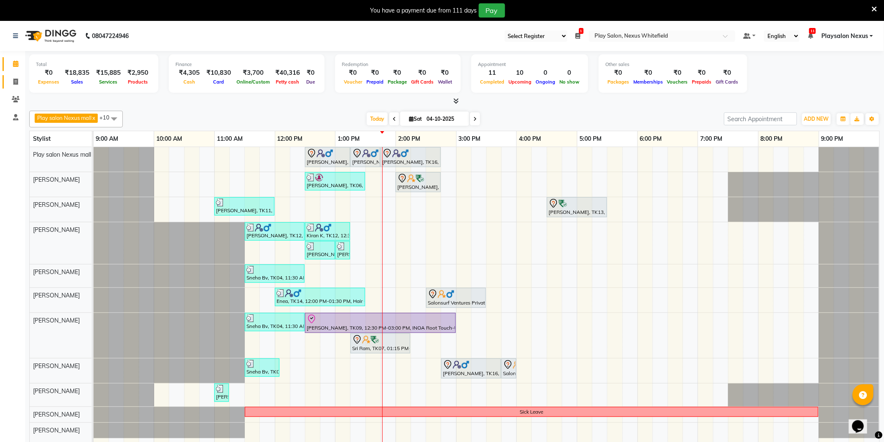
click at [17, 80] on icon at bounding box center [15, 82] width 5 height 6
select select "service"
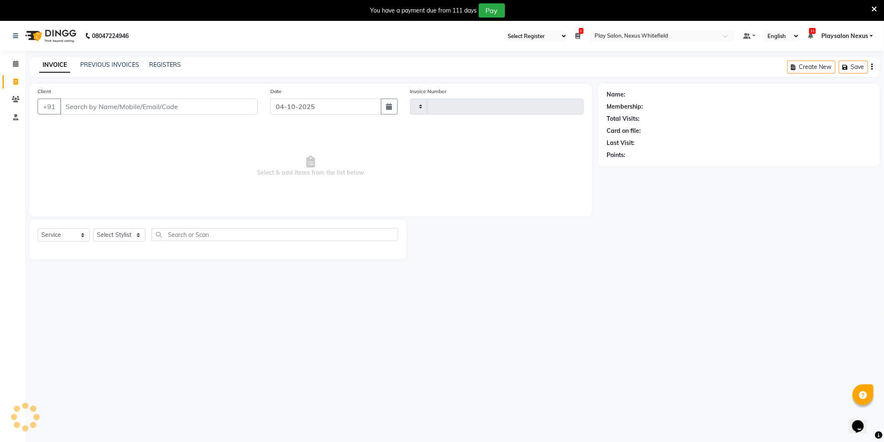
type input "3893"
select select "8356"
click at [141, 104] on input "Client" at bounding box center [159, 107] width 198 height 16
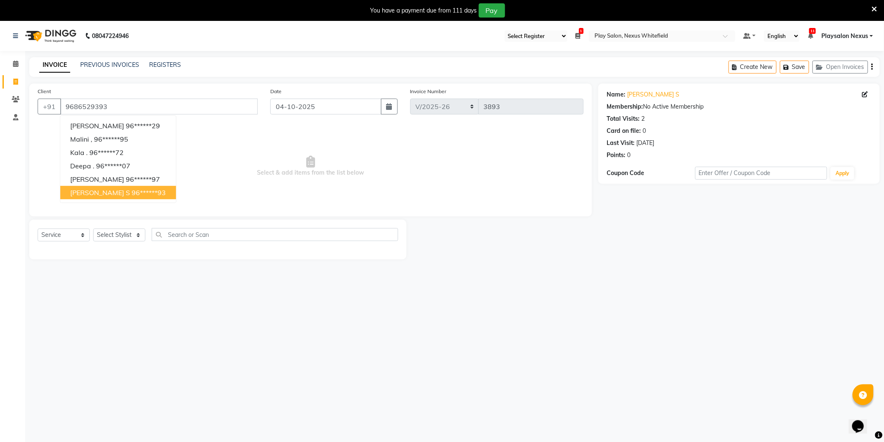
click at [132, 190] on ngb-highlight "96******93" at bounding box center [149, 192] width 34 height 8
type input "96******93"
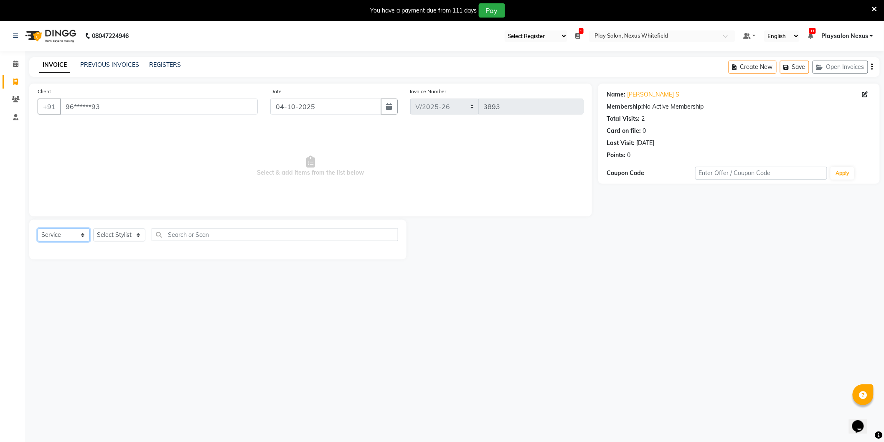
click at [57, 239] on select "Select Service Product Membership Package Voucher Prepaid Gift Card" at bounding box center [64, 235] width 52 height 13
select select "product"
click at [38, 229] on select "Select Service Product Membership Package Voucher Prepaid Gift Card" at bounding box center [64, 235] width 52 height 13
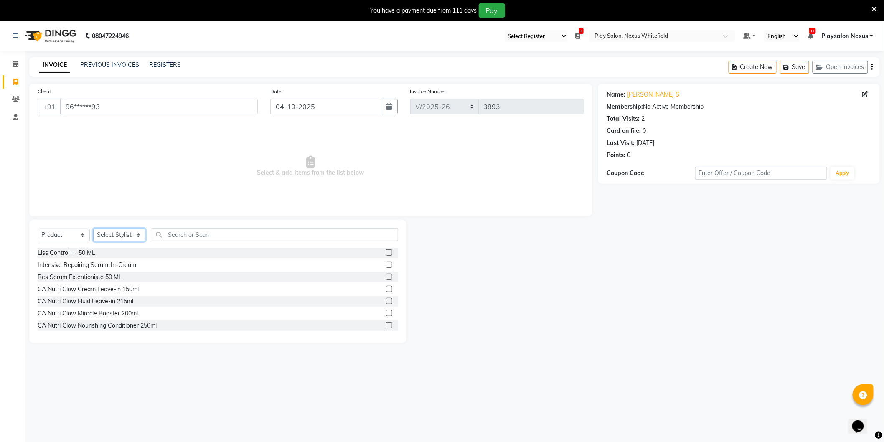
click at [111, 237] on select "Select Stylist Abdulla Md Adil Ali Ambika Rai Asha Thapa Ashim Sapkota Bhargavi…" at bounding box center [119, 235] width 52 height 13
select select "81394"
click at [93, 229] on select "Select Stylist Abdulla Md Adil Ali Ambika Rai Asha Thapa Ashim Sapkota Bhargavi…" at bounding box center [119, 235] width 52 height 13
click at [168, 234] on input "text" at bounding box center [275, 234] width 247 height 13
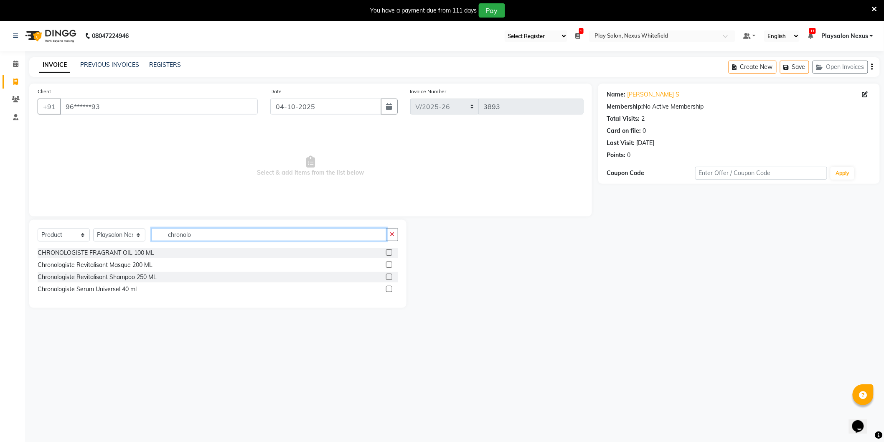
type input "chronolo"
click at [390, 265] on label at bounding box center [389, 265] width 6 height 6
click at [390, 265] on input "checkbox" at bounding box center [388, 264] width 5 height 5
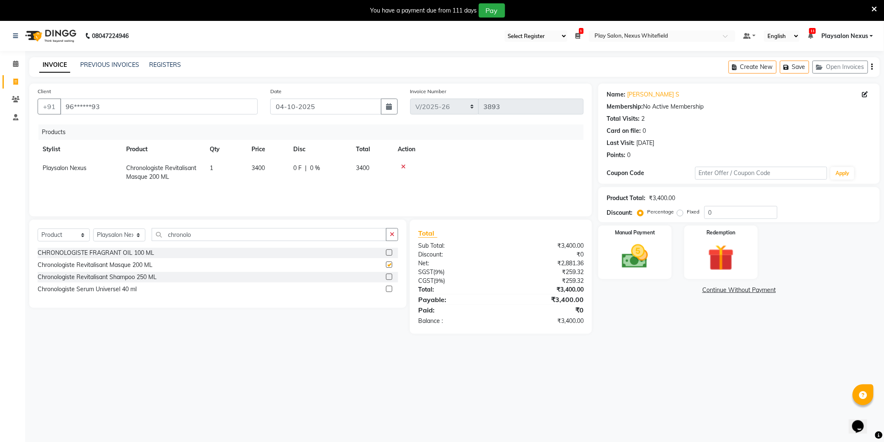
checkbox input "false"
click at [390, 277] on label at bounding box center [389, 277] width 6 height 6
click at [390, 277] on input "checkbox" at bounding box center [388, 277] width 5 height 5
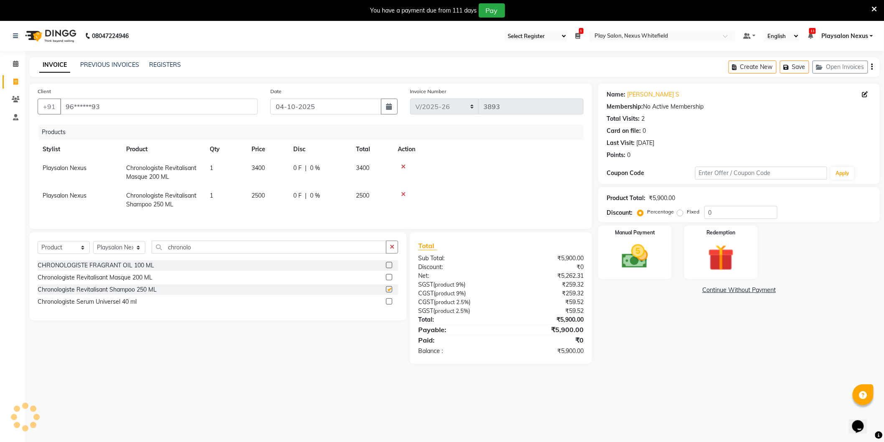
checkbox input "false"
click at [257, 168] on span "3400" at bounding box center [258, 168] width 13 height 8
select select "81394"
drag, startPoint x: 265, startPoint y: 171, endPoint x: 247, endPoint y: 167, distance: 18.0
click at [247, 168] on td "3400" at bounding box center [268, 173] width 42 height 28
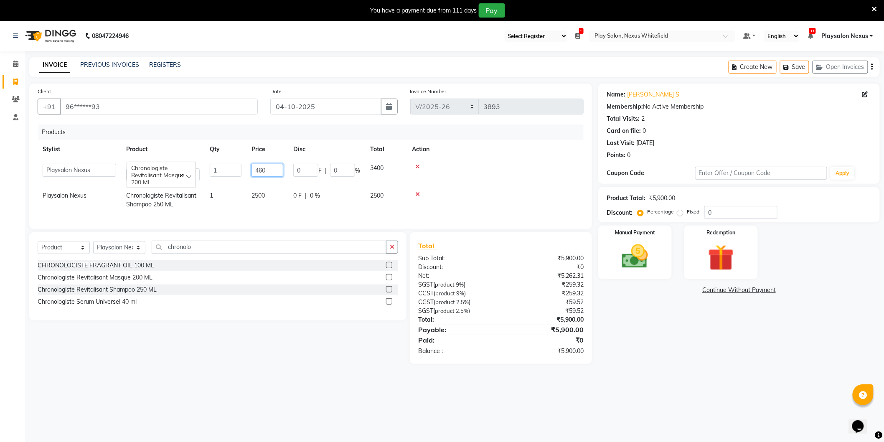
type input "4600"
click at [511, 165] on div at bounding box center [488, 167] width 181 height 6
click at [258, 196] on span "2500" at bounding box center [258, 196] width 13 height 8
select select "81394"
drag, startPoint x: 265, startPoint y: 198, endPoint x: 221, endPoint y: 201, distance: 44.4
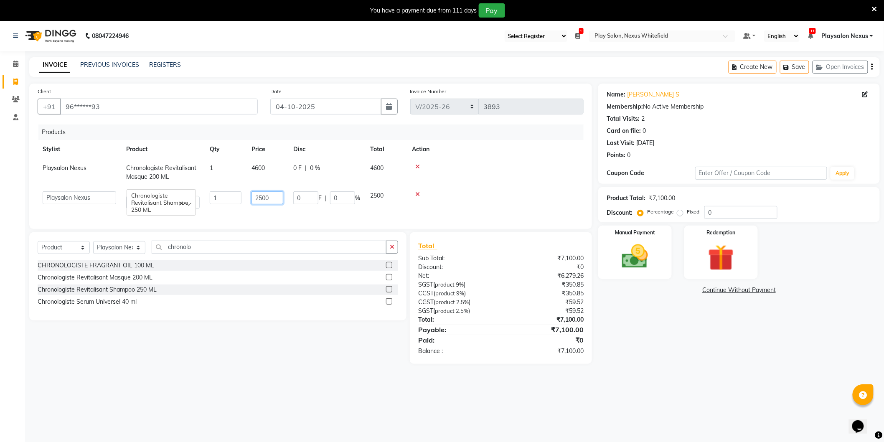
click at [221, 201] on tr "Abdulla Md Adil Ali Ambika Rai Asha Thapa Ashim Sapkota Bhargavi H Dawa Tamang …" at bounding box center [311, 200] width 546 height 28
type input "3400"
click at [511, 173] on td at bounding box center [488, 173] width 191 height 28
click at [642, 256] on img at bounding box center [635, 256] width 44 height 31
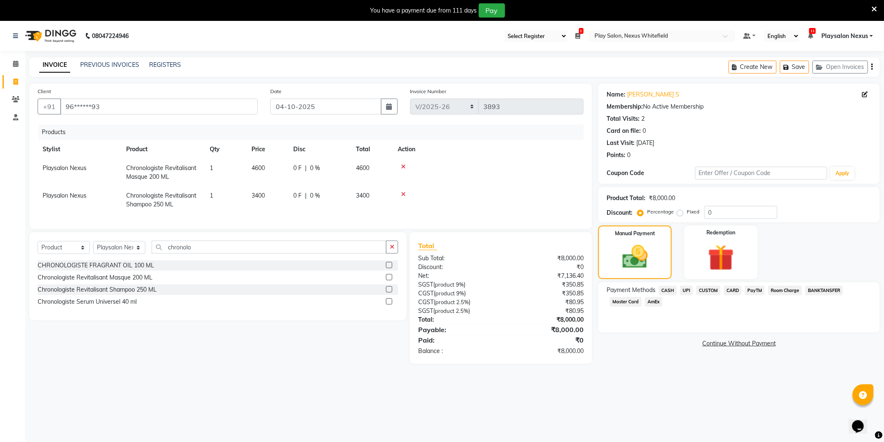
click at [734, 291] on span "CARD" at bounding box center [733, 291] width 18 height 10
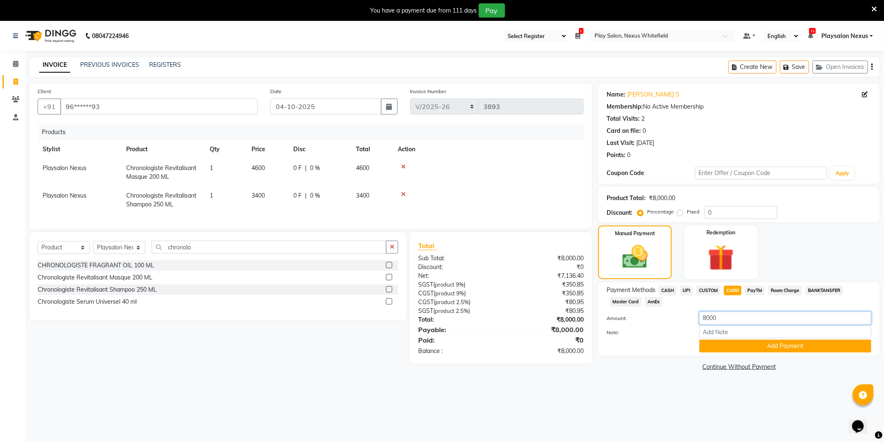
drag, startPoint x: 724, startPoint y: 322, endPoint x: 688, endPoint y: 322, distance: 35.5
click at [688, 322] on div "Amount: 8000" at bounding box center [738, 319] width 277 height 14
type input "5000"
click at [774, 344] on button "Add Payment" at bounding box center [785, 346] width 172 height 13
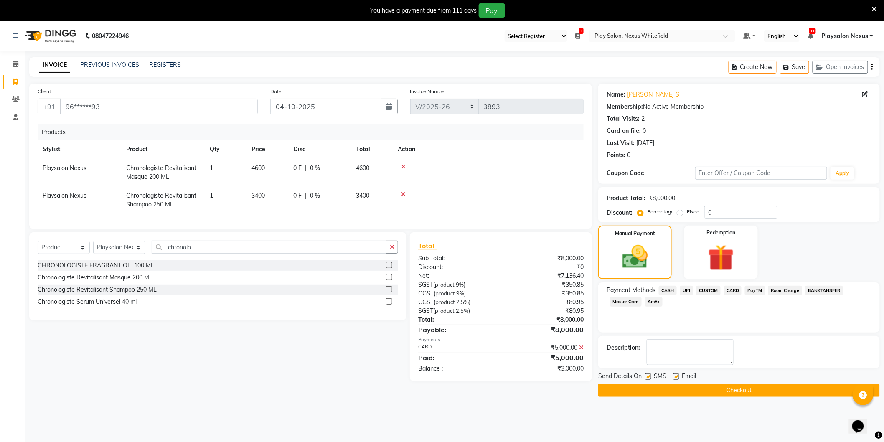
click at [668, 290] on span "CASH" at bounding box center [668, 291] width 18 height 10
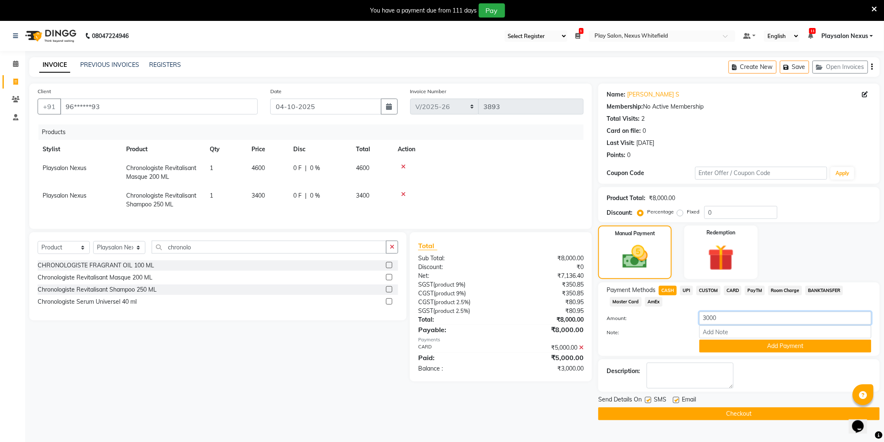
drag, startPoint x: 730, startPoint y: 316, endPoint x: 724, endPoint y: 316, distance: 5.4
click at [724, 316] on input "3000" at bounding box center [785, 318] width 172 height 13
drag, startPoint x: 784, startPoint y: 347, endPoint x: 784, endPoint y: 342, distance: 5.0
click at [784, 344] on button "Add Payment" at bounding box center [785, 346] width 172 height 13
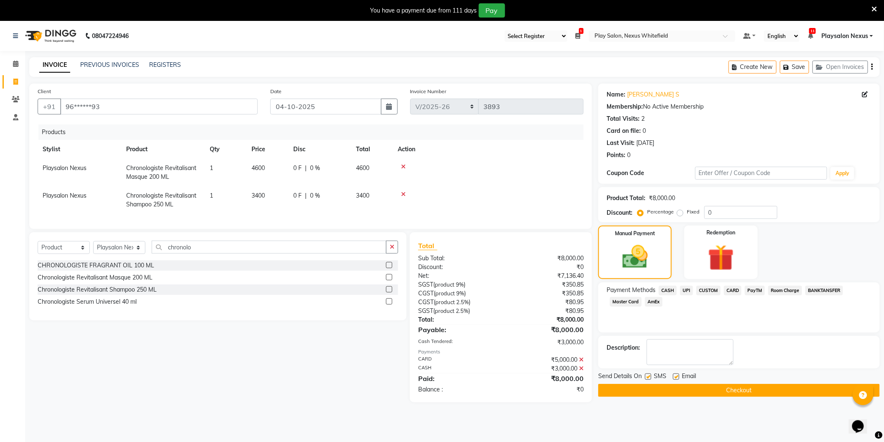
click at [737, 390] on button "Checkout" at bounding box center [739, 390] width 282 height 13
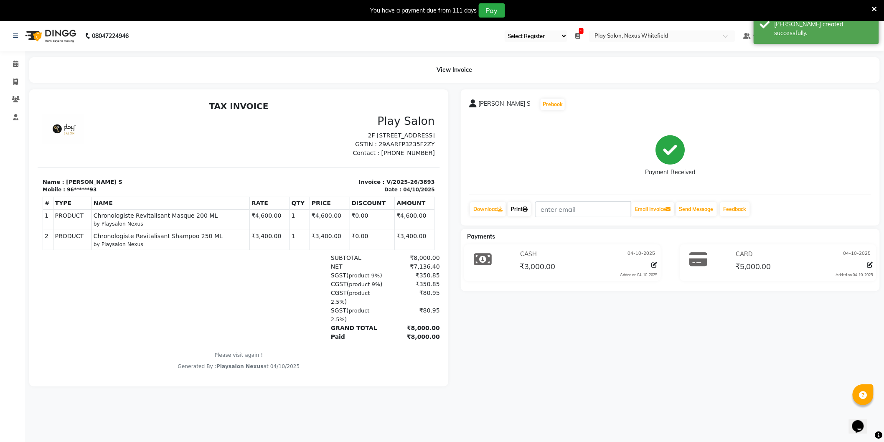
click at [523, 210] on link "Print" at bounding box center [519, 209] width 23 height 14
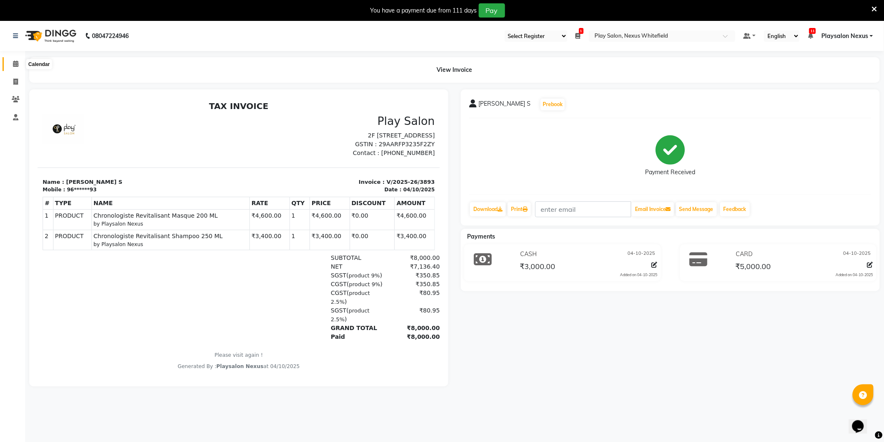
click at [14, 64] on icon at bounding box center [15, 64] width 5 height 6
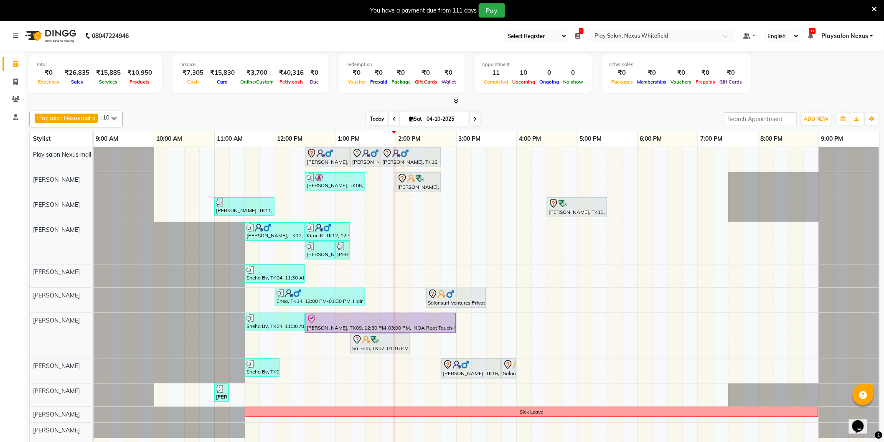
click at [378, 120] on span "Today" at bounding box center [377, 118] width 21 height 13
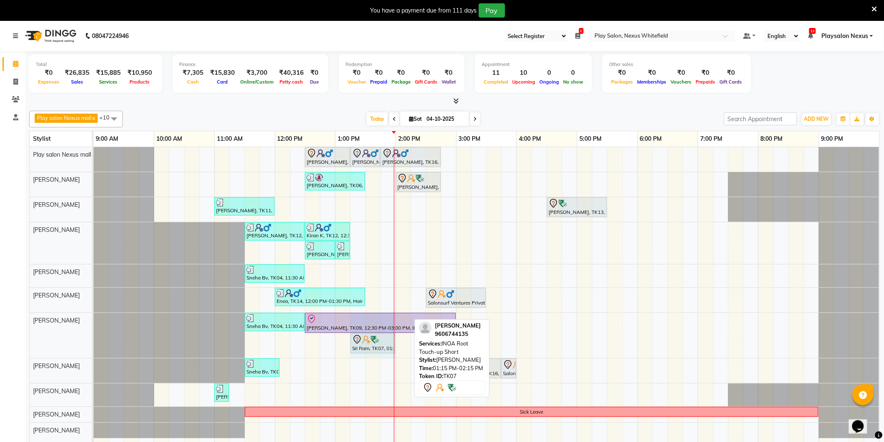
drag, startPoint x: 409, startPoint y: 338, endPoint x: 378, endPoint y: 339, distance: 30.5
click at [94, 338] on div "Sneha Bv, TK04, 11:30 AM-12:30 PM, Hair Cut Lady (Head Stylist) Malvika Sharma,…" at bounding box center [94, 335] width 0 height 45
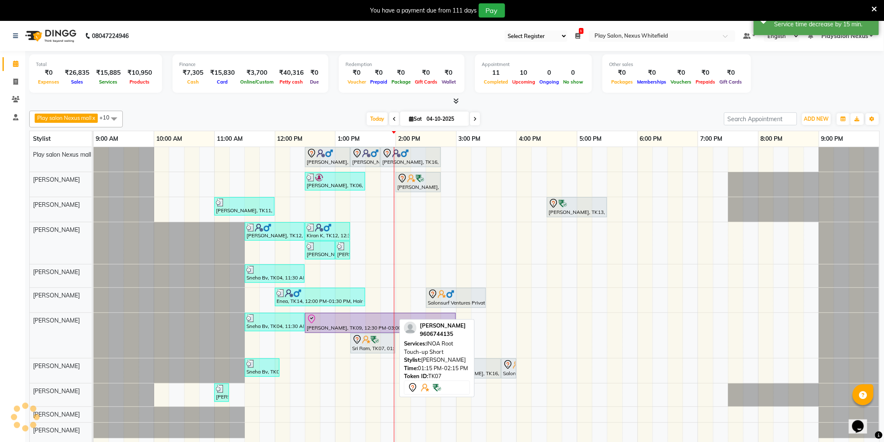
click at [374, 341] on img at bounding box center [375, 340] width 8 height 8
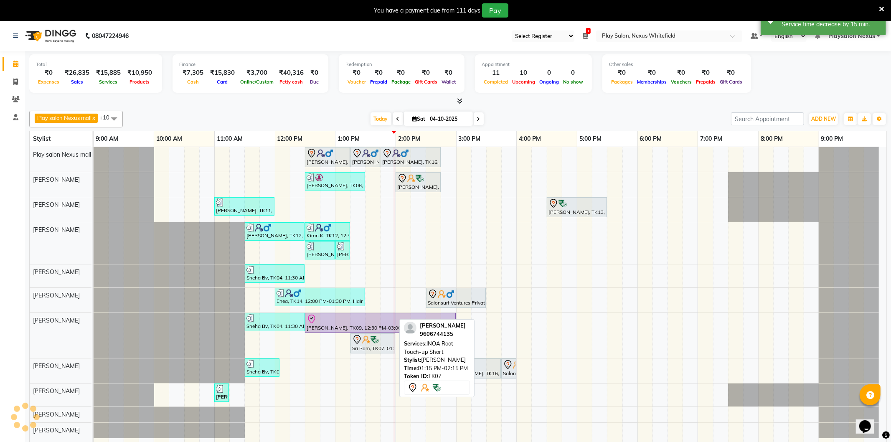
select select "7"
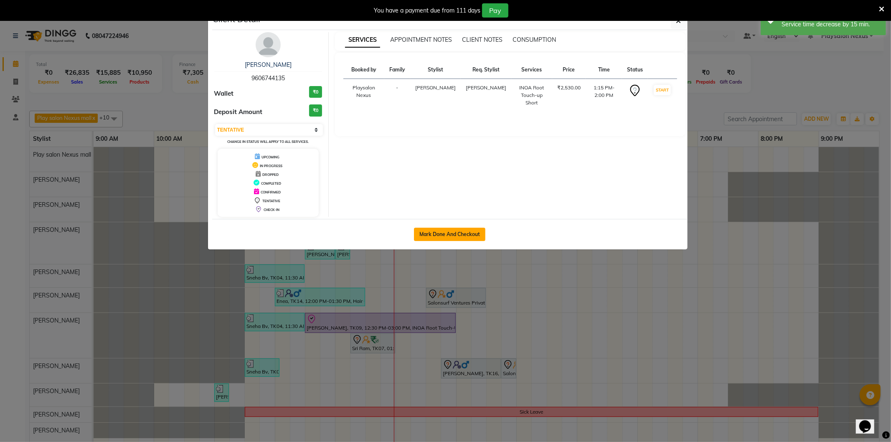
click at [455, 238] on button "Mark Done And Checkout" at bounding box center [449, 234] width 71 height 13
select select "service"
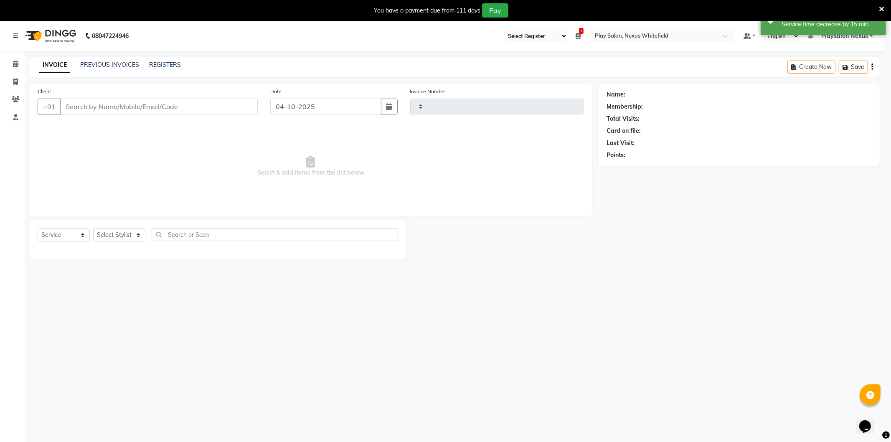
type input "3894"
select select "8356"
type input "96******35"
select select "81395"
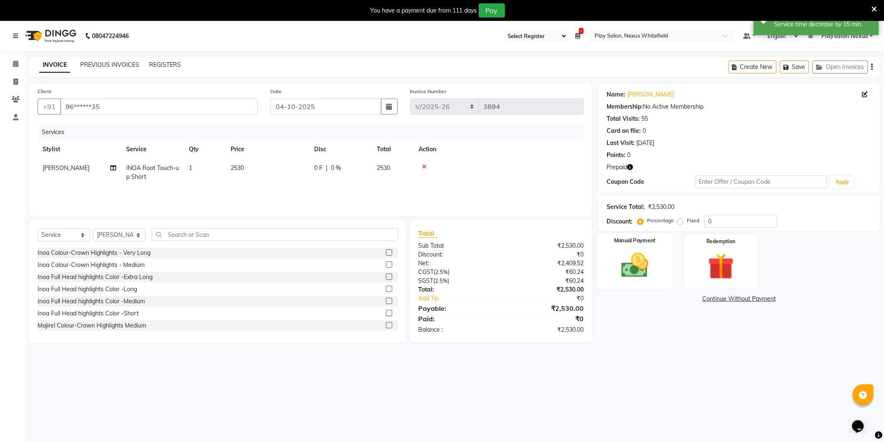
click at [638, 270] on img at bounding box center [635, 265] width 44 height 31
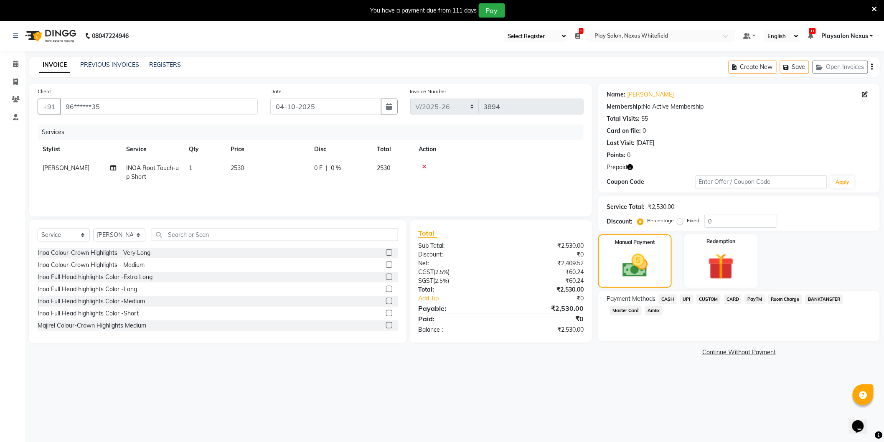
click at [149, 168] on span "INOA Root Touch-up Short" at bounding box center [152, 172] width 53 height 16
select select "81395"
click at [169, 176] on span "INOA Root Touch-up Short x" at bounding box center [169, 176] width 74 height 18
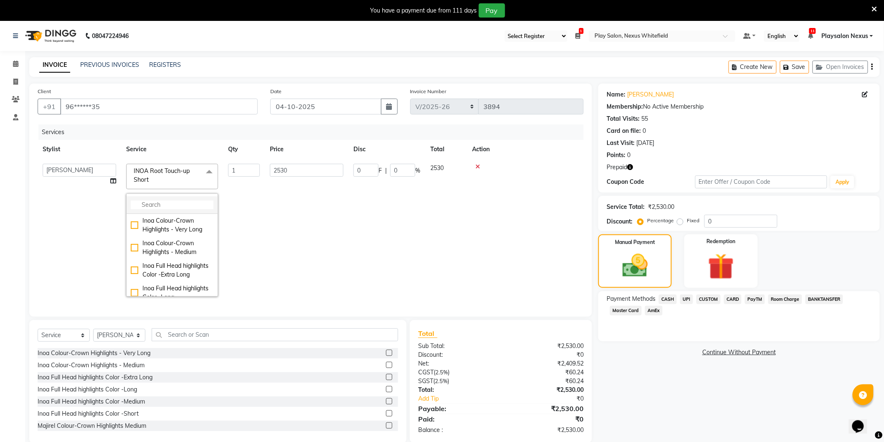
click at [152, 201] on input "multiselect-search" at bounding box center [172, 205] width 83 height 9
type input "m"
type input "global"
click at [136, 283] on div "[PERSON_NAME] MEN'S GLOBAL COLOR" at bounding box center [172, 285] width 83 height 18
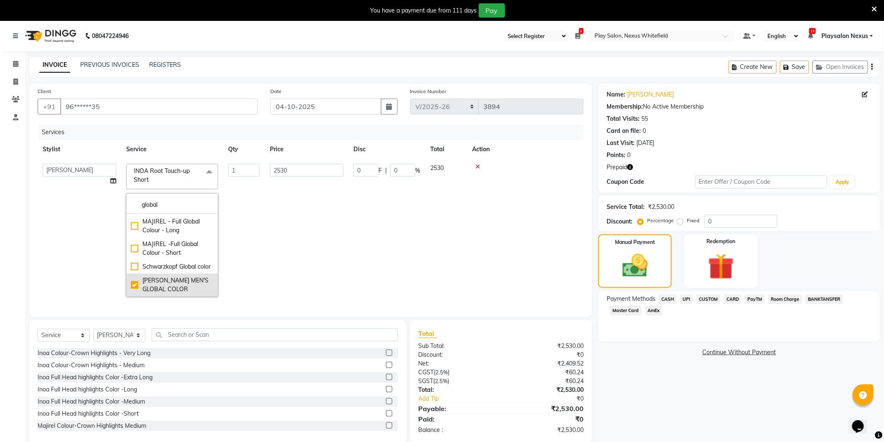
type input "2300"
checkbox input "true"
click at [282, 234] on td "2300" at bounding box center [307, 230] width 84 height 143
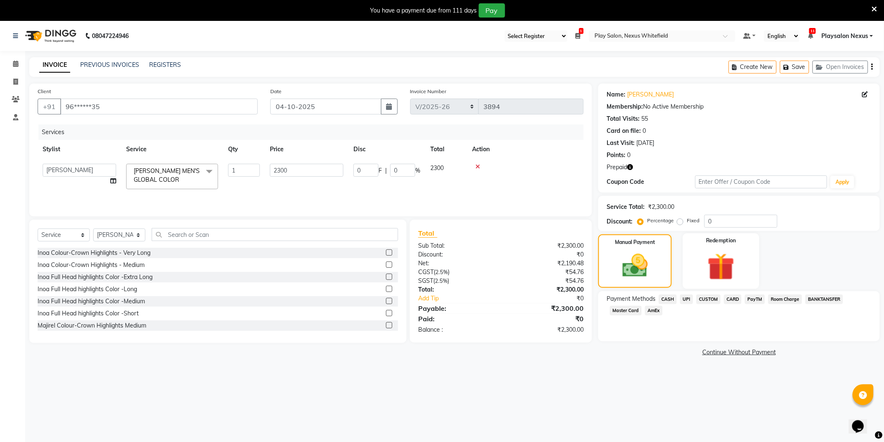
click at [704, 266] on img at bounding box center [721, 267] width 44 height 34
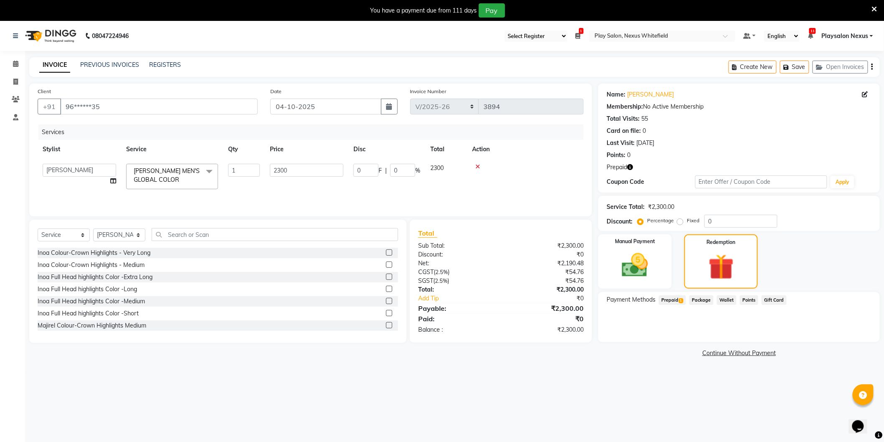
click at [672, 301] on span "Prepaid 1" at bounding box center [672, 300] width 27 height 10
click at [847, 332] on button "Add" at bounding box center [852, 334] width 31 height 14
click at [617, 323] on button "Send OTP" at bounding box center [630, 327] width 44 height 14
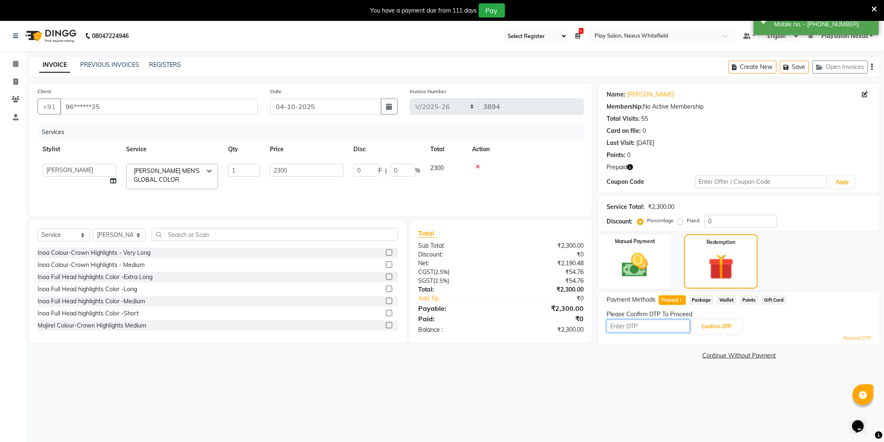
click at [635, 326] on input "text" at bounding box center [649, 326] width 84 height 13
type input "6221"
click at [710, 325] on button "Confirm OTP" at bounding box center [716, 327] width 51 height 14
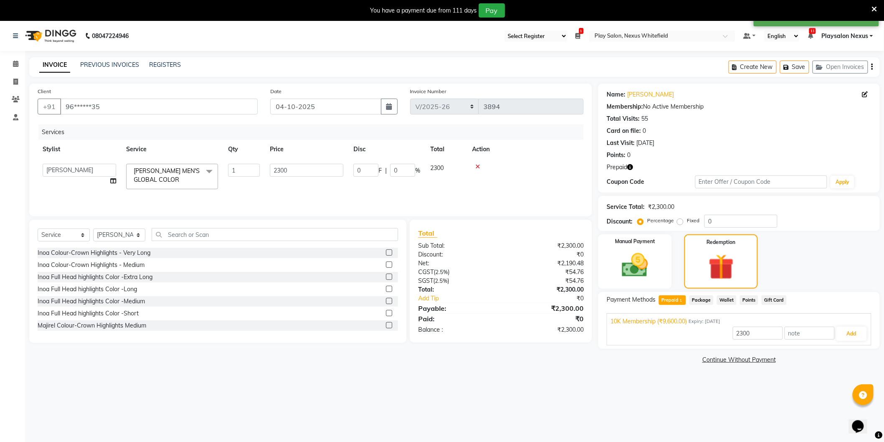
click at [677, 298] on span "Prepaid 1" at bounding box center [672, 300] width 27 height 10
click at [677, 297] on span "Prepaid 1" at bounding box center [672, 300] width 27 height 10
drag, startPoint x: 851, startPoint y: 332, endPoint x: 843, endPoint y: 329, distance: 8.3
click at [851, 331] on button "Add" at bounding box center [852, 334] width 31 height 14
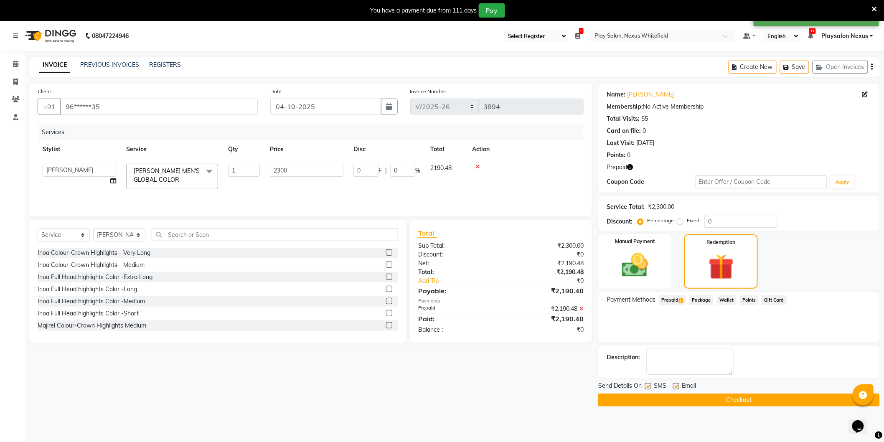
click at [671, 298] on span "Prepaid 1" at bounding box center [672, 300] width 27 height 10
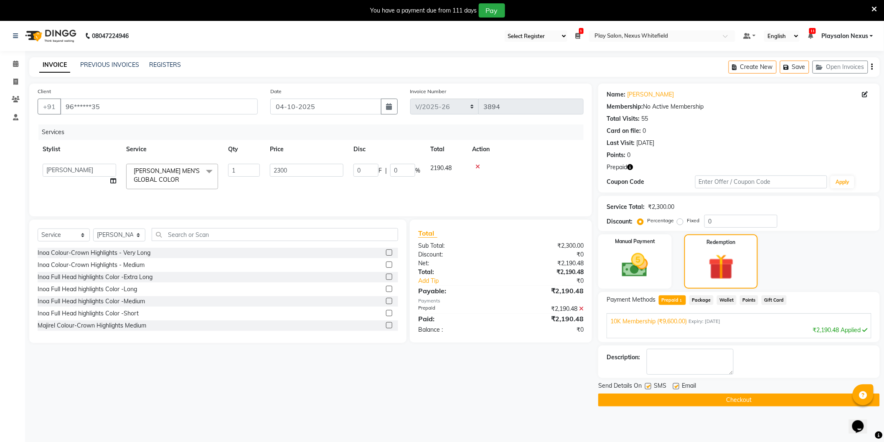
click at [715, 396] on button "Checkout" at bounding box center [739, 400] width 282 height 13
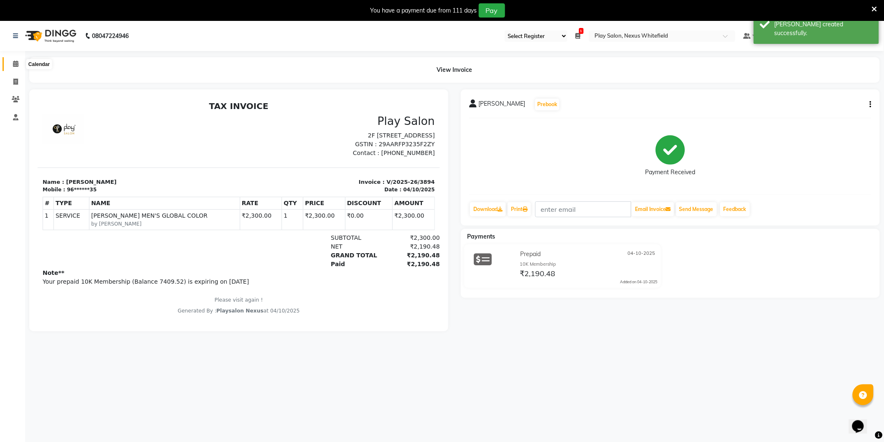
click at [11, 64] on span at bounding box center [15, 64] width 15 height 10
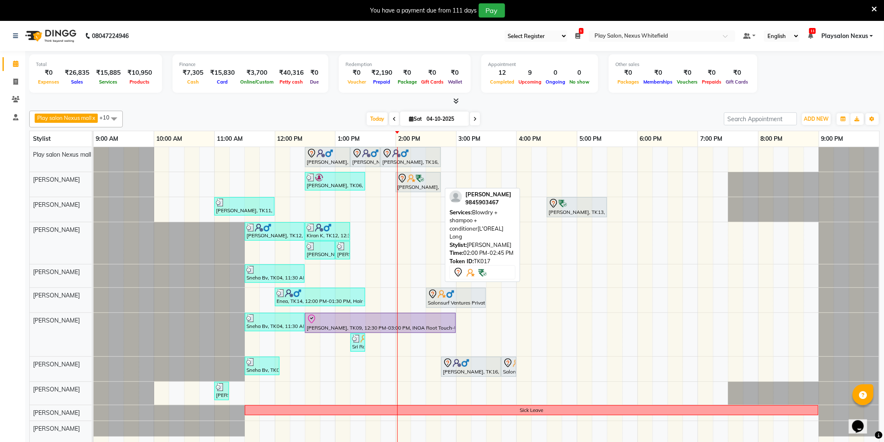
click at [418, 186] on div "Sashi Rajamani, TK17, 02:00 PM-02:45 PM, Blowdry + shampoo + conditioner[L'OREA…" at bounding box center [418, 182] width 43 height 18
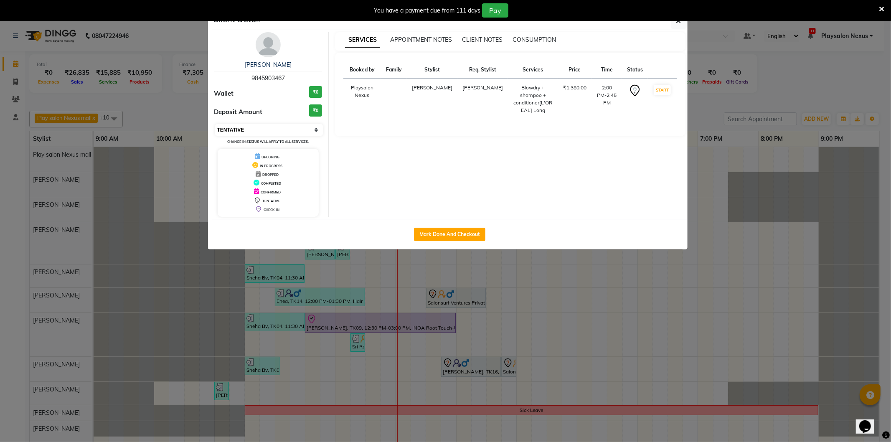
click at [270, 128] on select "Select IN SERVICE CONFIRMED TENTATIVE CHECK IN MARK DONE DROPPED UPCOMING" at bounding box center [269, 130] width 108 height 12
select select "8"
click at [215, 124] on select "Select IN SERVICE CONFIRMED TENTATIVE CHECK IN MARK DONE DROPPED UPCOMING" at bounding box center [269, 130] width 108 height 12
click at [679, 23] on icon "button" at bounding box center [679, 21] width 5 height 7
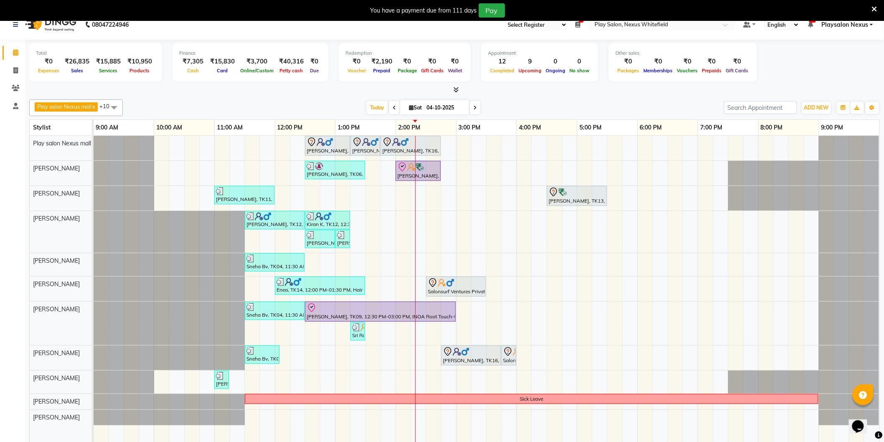
scroll to position [21, 0]
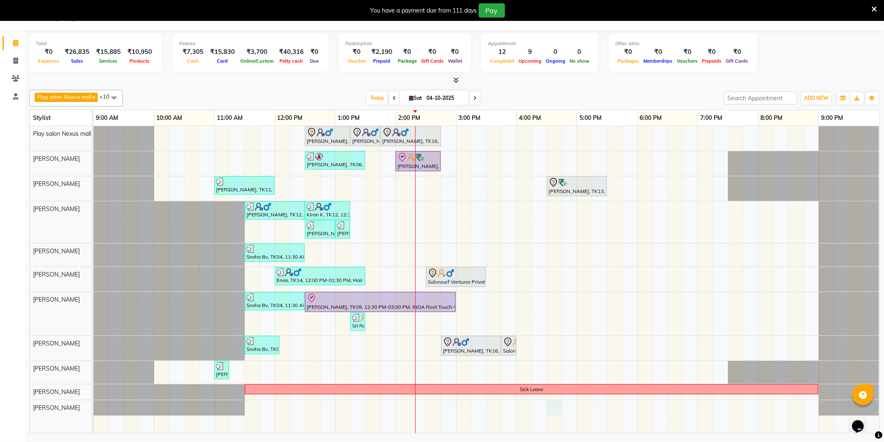
click at [554, 406] on div "Shiva, TK16, 12:30 PM-01:15 PM, Hair Cut Men (Stylist) Shiva, TK16, 01:15 PM-01…" at bounding box center [487, 279] width 786 height 307
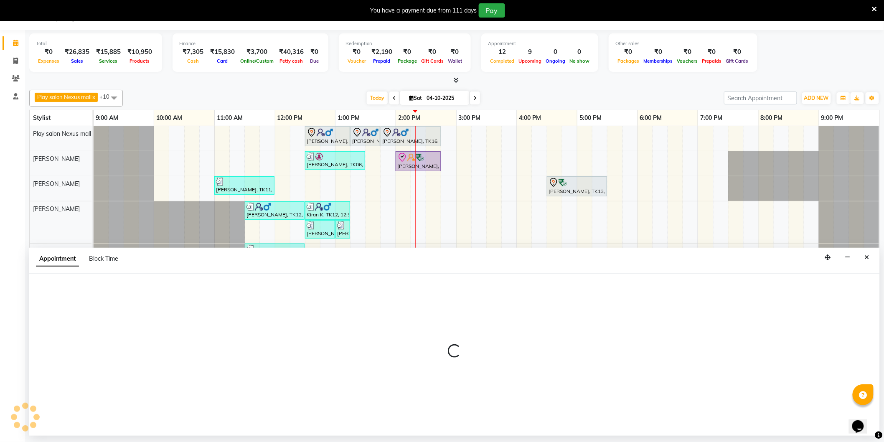
select select "81397"
select select "990"
select select "tentative"
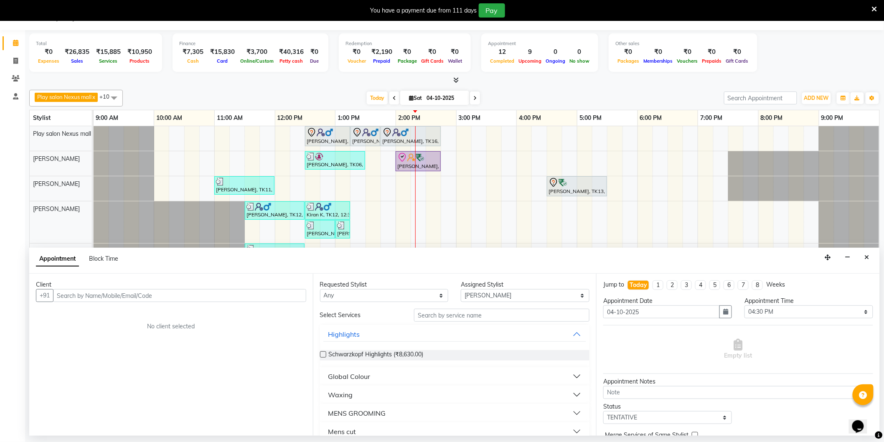
click at [140, 296] on input "text" at bounding box center [179, 295] width 253 height 13
click at [870, 258] on icon "Close" at bounding box center [867, 257] width 5 height 6
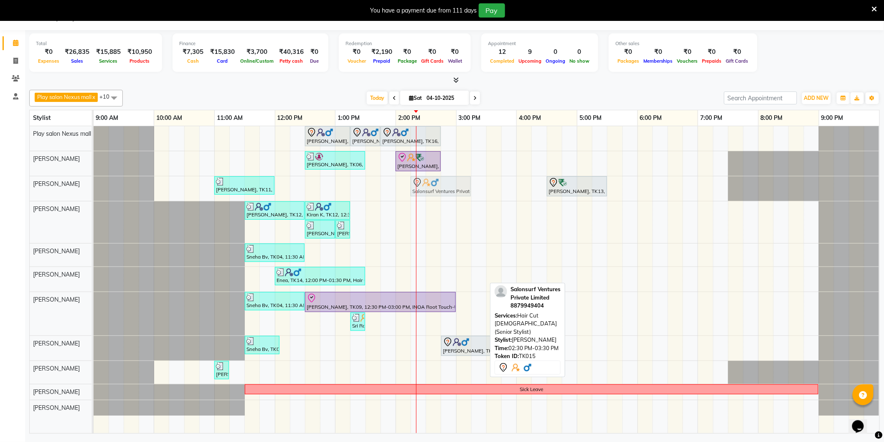
drag, startPoint x: 445, startPoint y: 274, endPoint x: 436, endPoint y: 191, distance: 83.7
click at [436, 191] on tbody "Shiva, TK16, 12:30 PM-01:15 PM, Hair Cut Men (Stylist) Shiva, TK16, 01:15 PM-01…" at bounding box center [487, 271] width 786 height 290
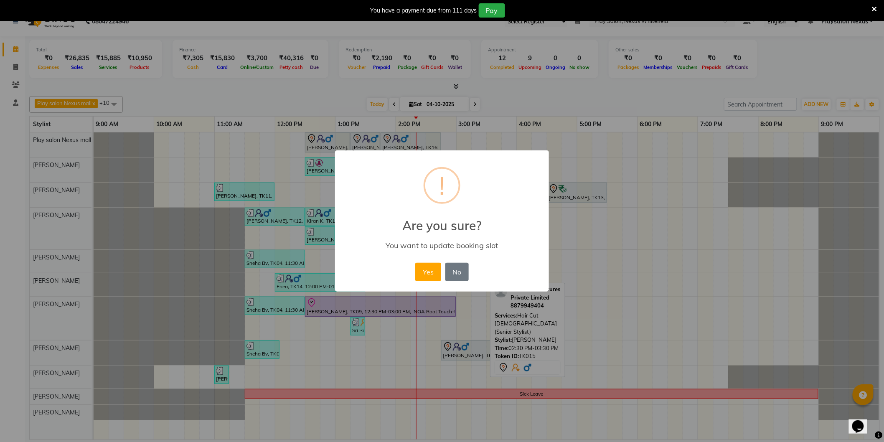
scroll to position [14, 0]
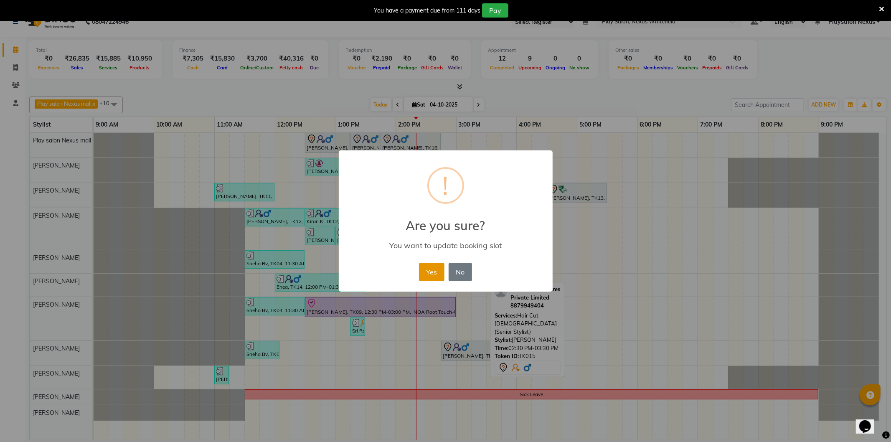
click at [425, 272] on button "Yes" at bounding box center [431, 272] width 25 height 18
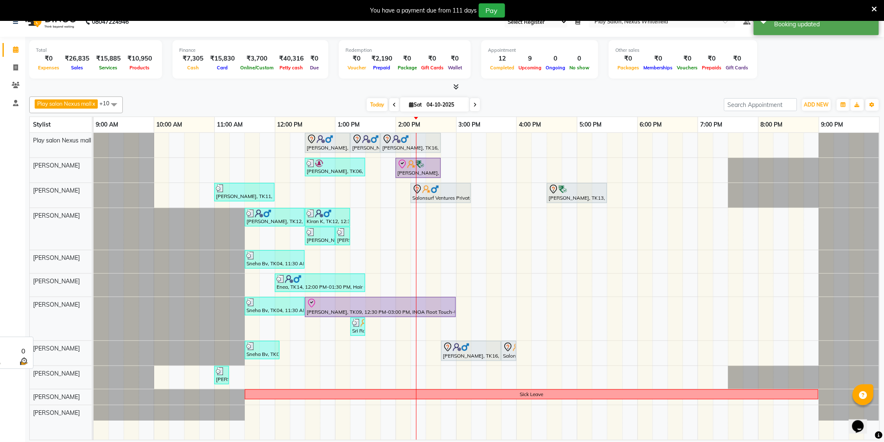
scroll to position [21, 0]
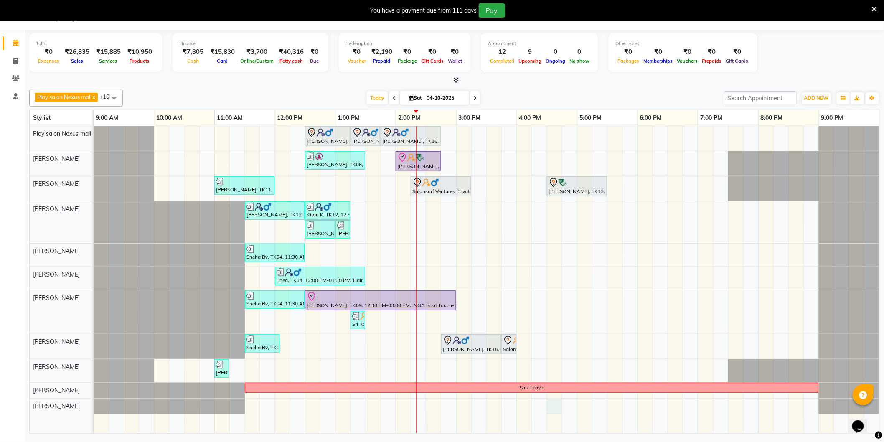
click at [550, 402] on div "Shiva, TK16, 12:30 PM-01:15 PM, Hair Cut Men (Stylist) Shiva, TK16, 01:15 PM-01…" at bounding box center [487, 279] width 786 height 307
select select "81397"
select select "990"
select select "tentative"
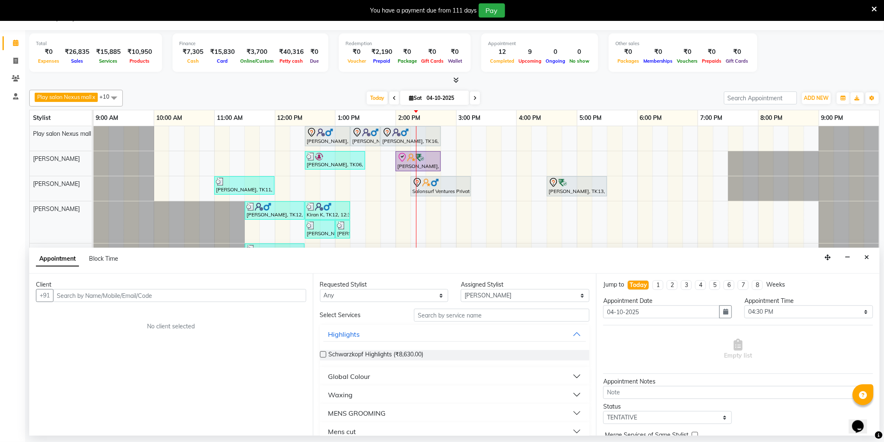
click at [151, 298] on input "text" at bounding box center [179, 295] width 253 height 13
type input "0"
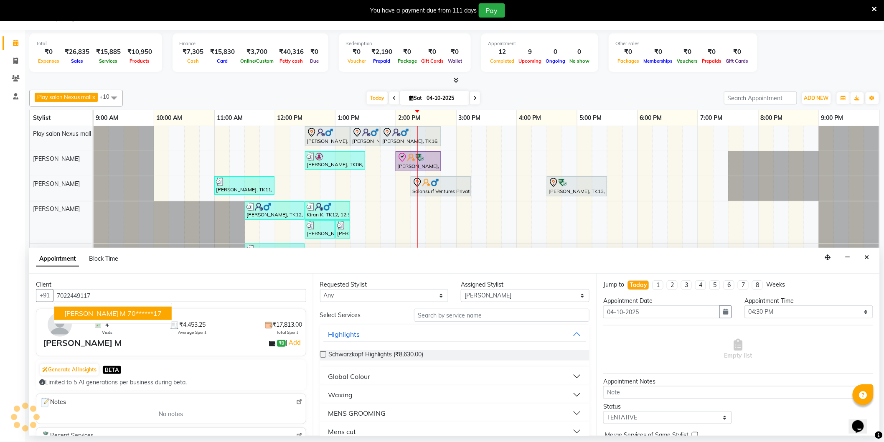
click at [91, 310] on span "[PERSON_NAME] M" at bounding box center [94, 313] width 61 height 8
type input "70******17"
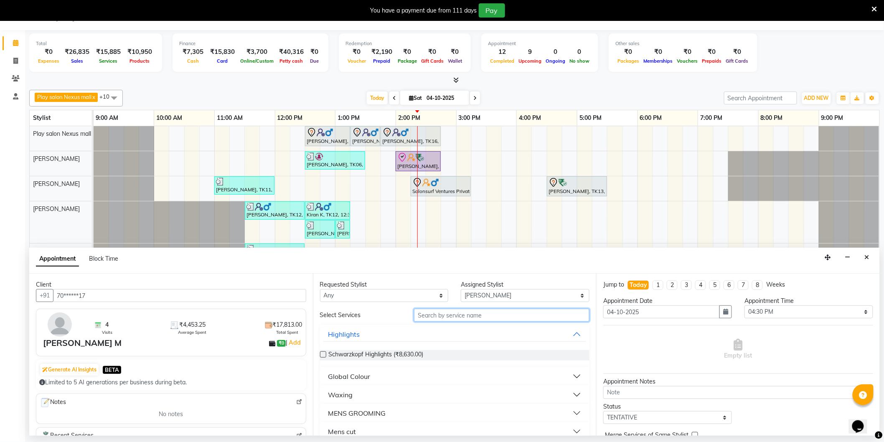
click at [448, 314] on input "text" at bounding box center [502, 315] width 176 height 13
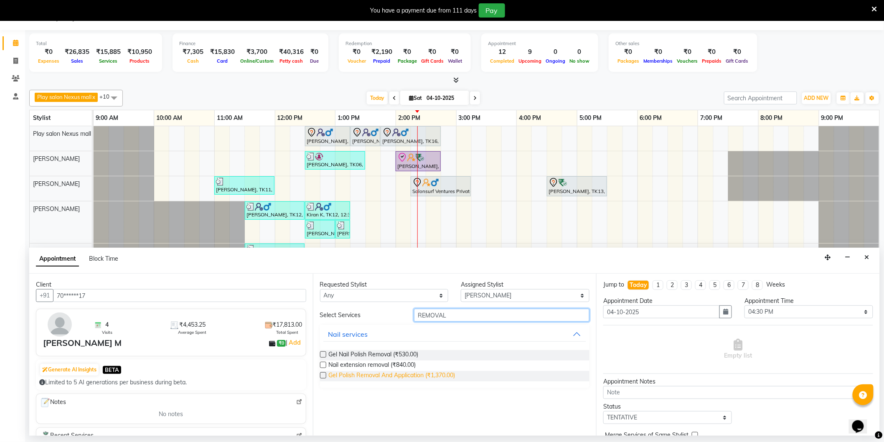
type input "REMOVAL"
click at [403, 376] on span "Gel Polish Removal And Application (₹1,370.00)" at bounding box center [392, 376] width 127 height 10
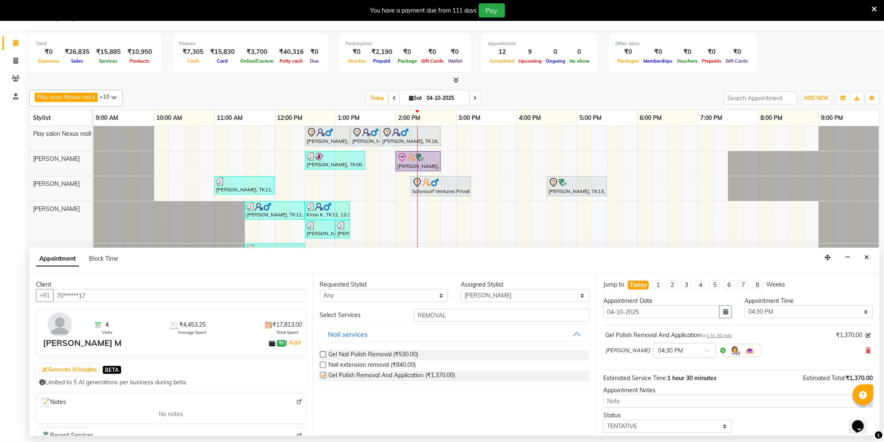
checkbox input "false"
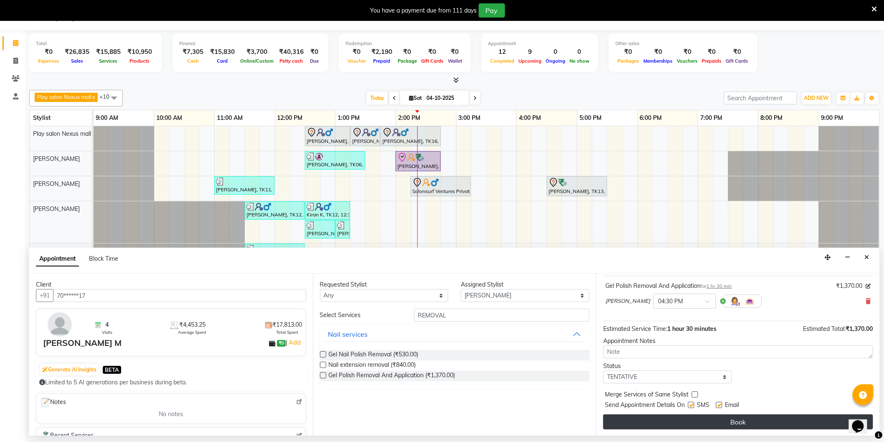
click at [733, 418] on button "Book" at bounding box center [738, 422] width 270 height 15
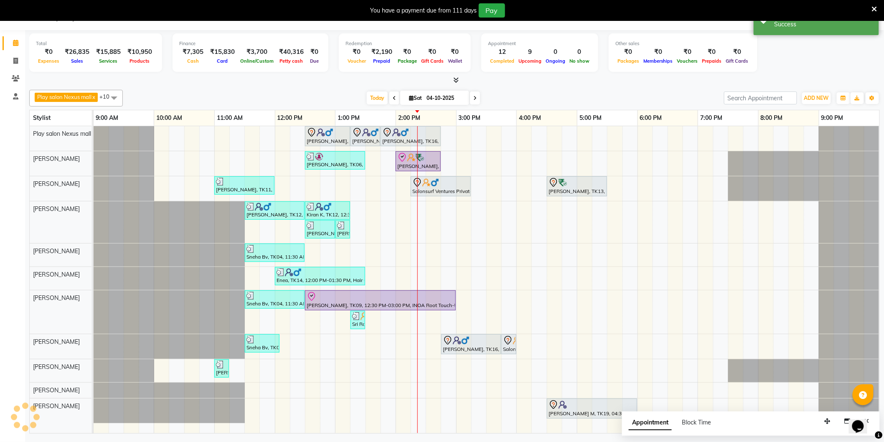
scroll to position [0, 0]
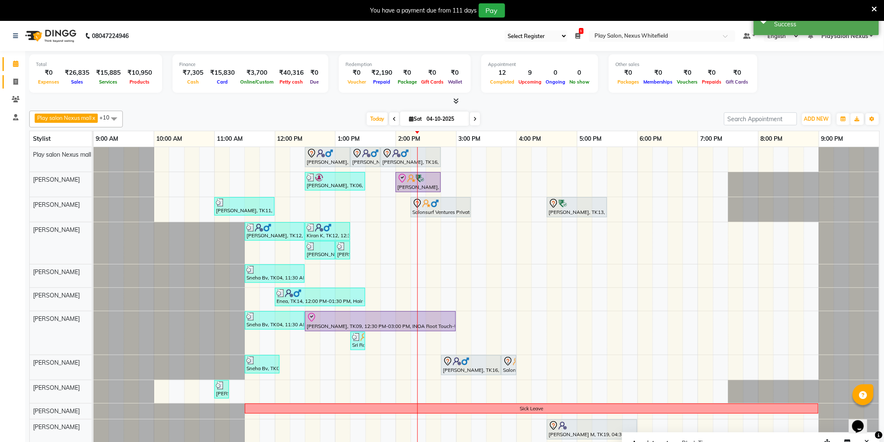
click at [17, 86] on link "Invoice" at bounding box center [13, 82] width 20 height 14
select select "service"
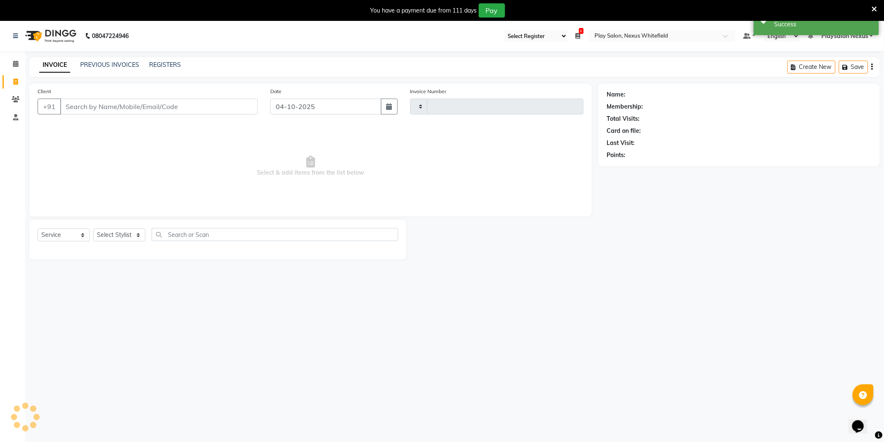
type input "3895"
select select "8356"
click at [15, 83] on icon at bounding box center [15, 82] width 5 height 6
select select "8356"
select select "service"
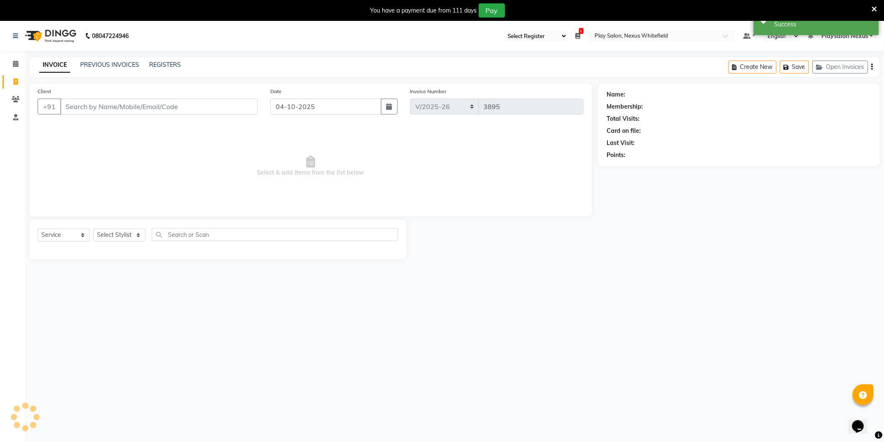
click at [91, 105] on input "Client" at bounding box center [159, 107] width 198 height 16
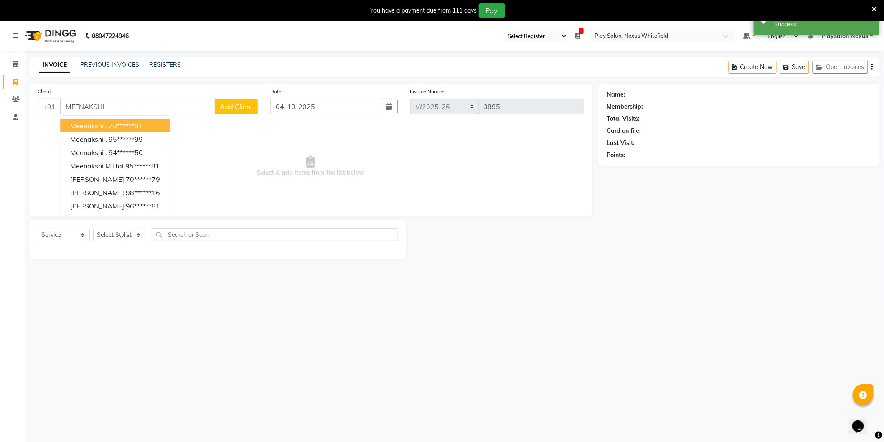
click at [94, 130] on button "Meenakshi . 70******01" at bounding box center [115, 125] width 110 height 13
type input "70******01"
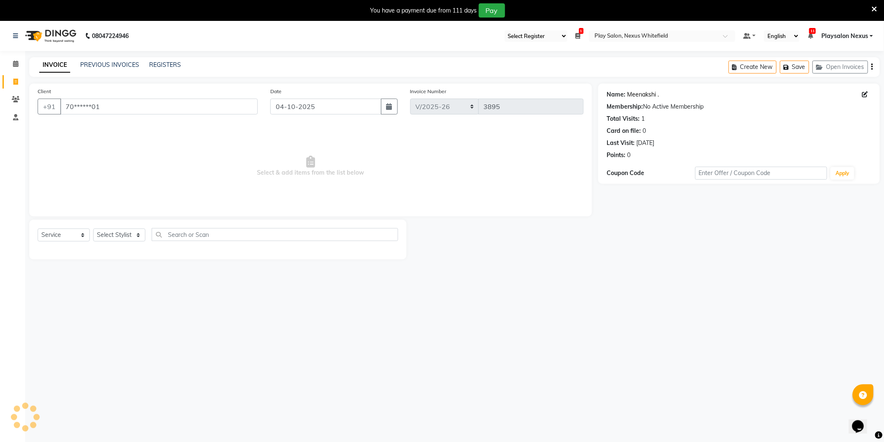
click at [644, 97] on link "Meenakshi ." at bounding box center [643, 94] width 32 height 9
click at [638, 94] on link "Meenakshi ." at bounding box center [643, 94] width 32 height 9
click at [637, 94] on link "Meenakshi ." at bounding box center [643, 94] width 32 height 9
click at [14, 65] on icon at bounding box center [15, 64] width 5 height 6
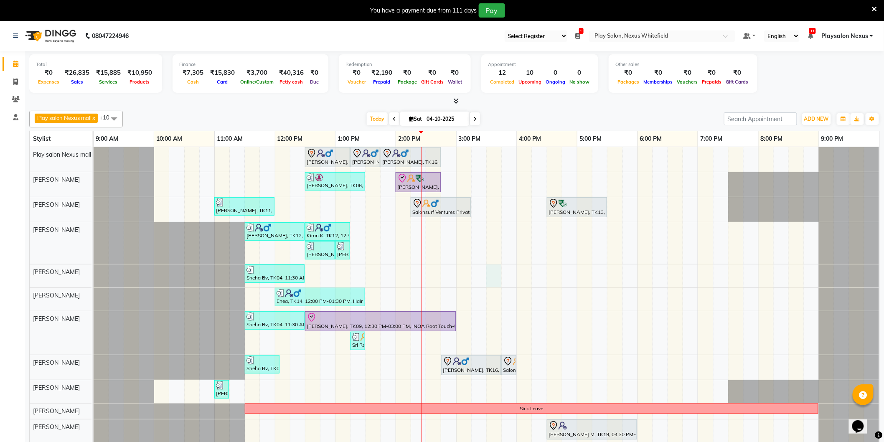
click at [494, 275] on div "Shiva, TK16, 12:30 PM-01:15 PM, Hair Cut Men (Stylist) Shiva, TK16, 01:15 PM-01…" at bounding box center [487, 300] width 786 height 307
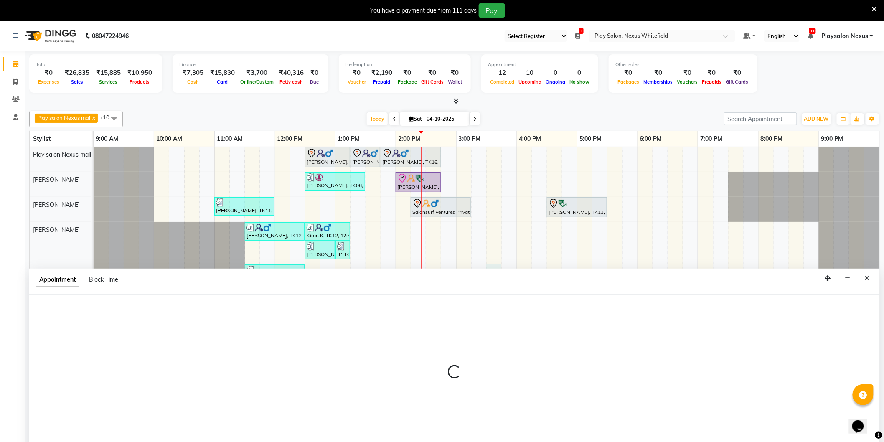
scroll to position [21, 0]
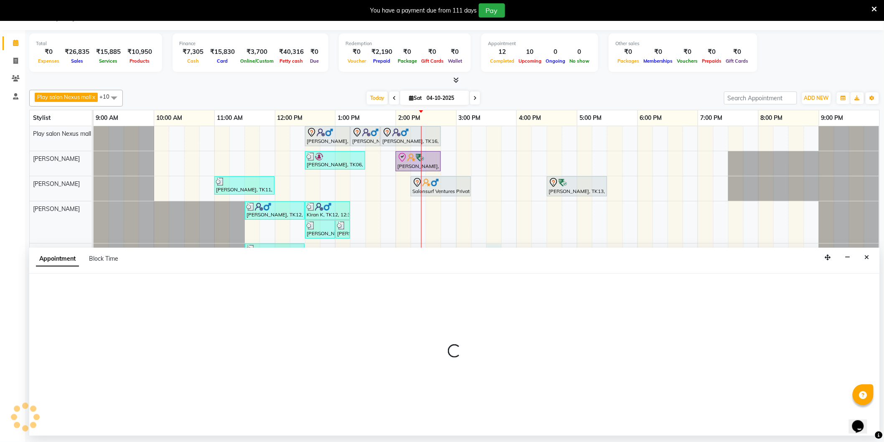
select select "81392"
select select "930"
select select "tentative"
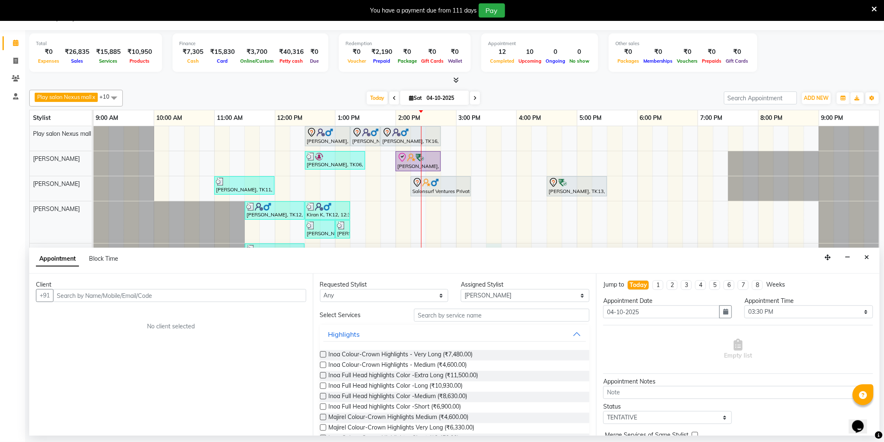
click at [85, 293] on input "text" at bounding box center [179, 295] width 253 height 13
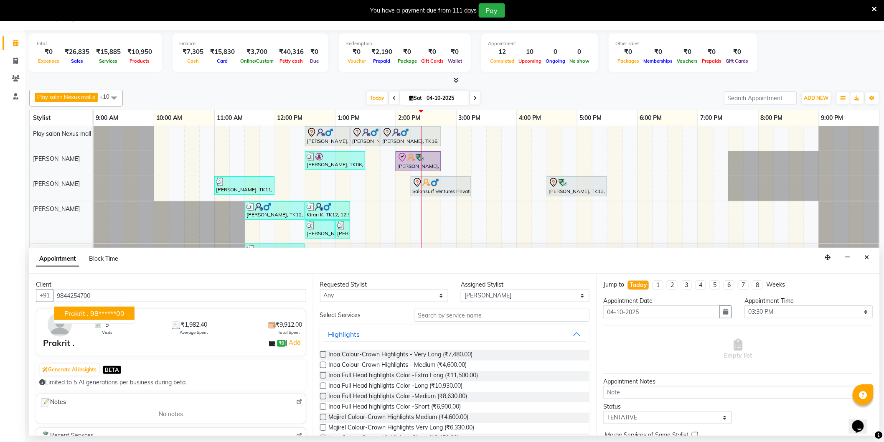
click at [83, 311] on span "Prakrit ." at bounding box center [76, 313] width 24 height 8
type input "98******00"
drag, startPoint x: 382, startPoint y: 294, endPoint x: 377, endPoint y: 294, distance: 4.6
click at [381, 294] on select "Any Abdulla Md Adil Ali Ambika Rai Asha Thapa Ashim Sapkota Dawa Tamang Mohd Aa…" at bounding box center [384, 295] width 129 height 13
select select "81395"
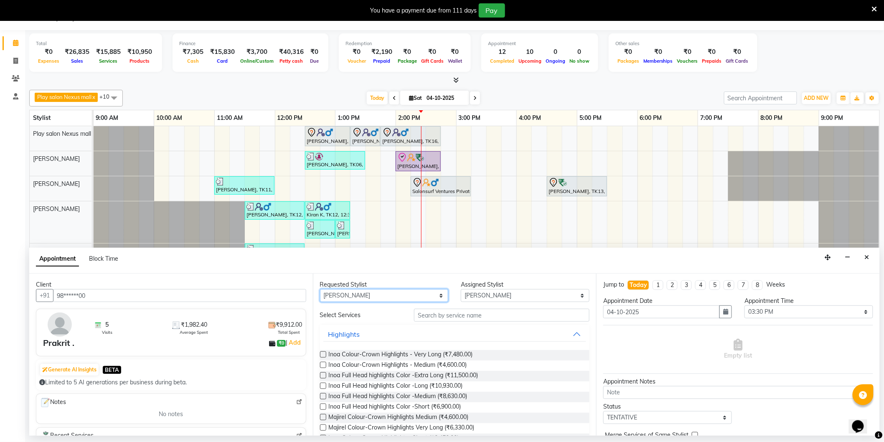
click at [320, 289] on select "Any Abdulla Md Adil Ali Ambika Rai Asha Thapa Ashim Sapkota Dawa Tamang Mohd Aa…" at bounding box center [384, 295] width 129 height 13
select select "81395"
click at [466, 313] on input "text" at bounding box center [502, 315] width 176 height 13
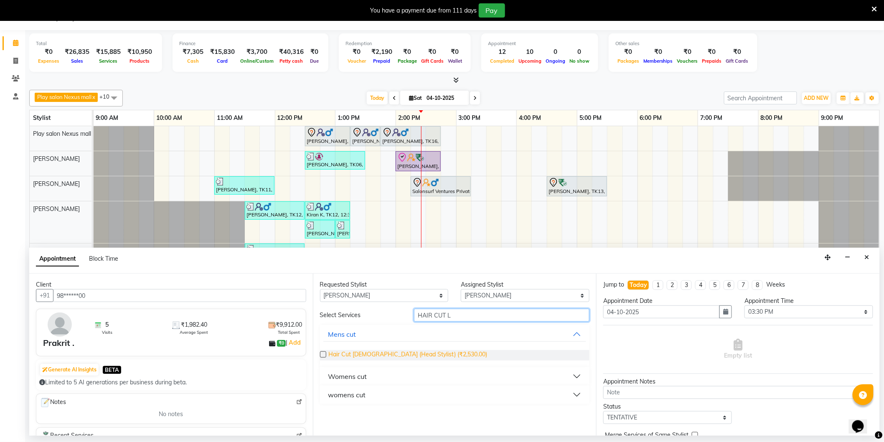
type input "HAIR CUT L"
click at [369, 354] on span "Hair Cut Lady (Head Stylist) (₹2,530.00)" at bounding box center [408, 355] width 159 height 10
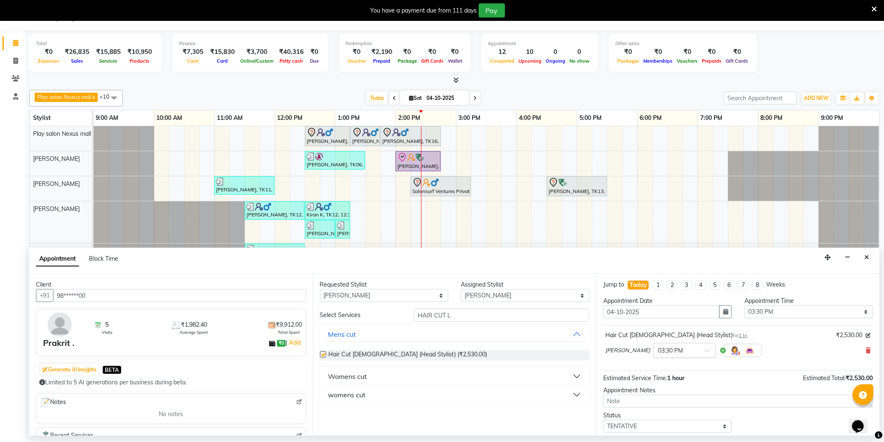
checkbox input "false"
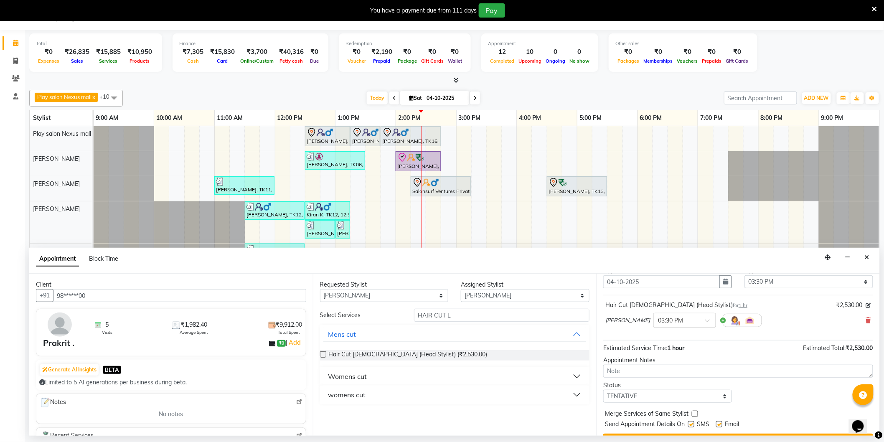
scroll to position [49, 0]
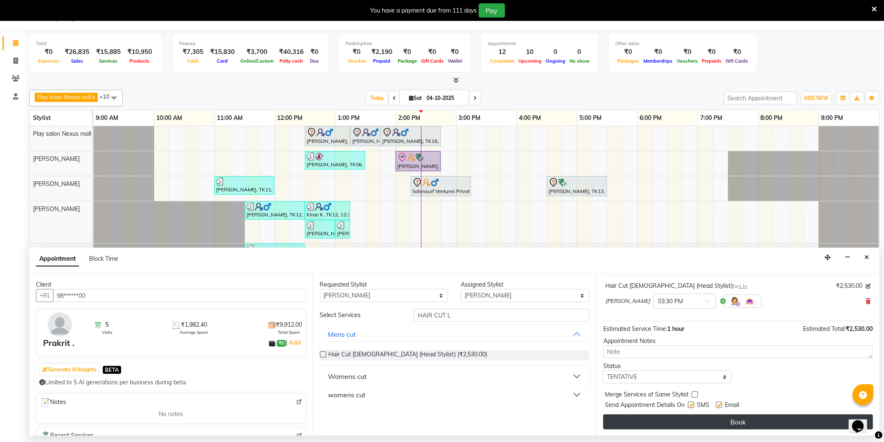
click at [710, 416] on button "Book" at bounding box center [738, 422] width 270 height 15
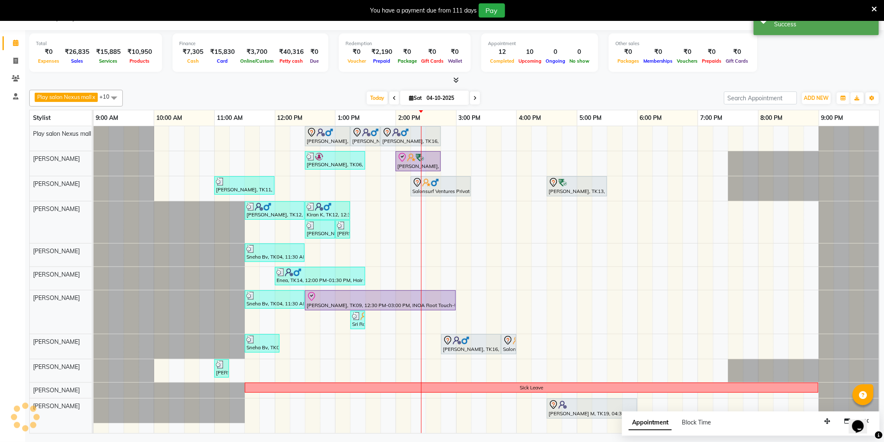
scroll to position [0, 0]
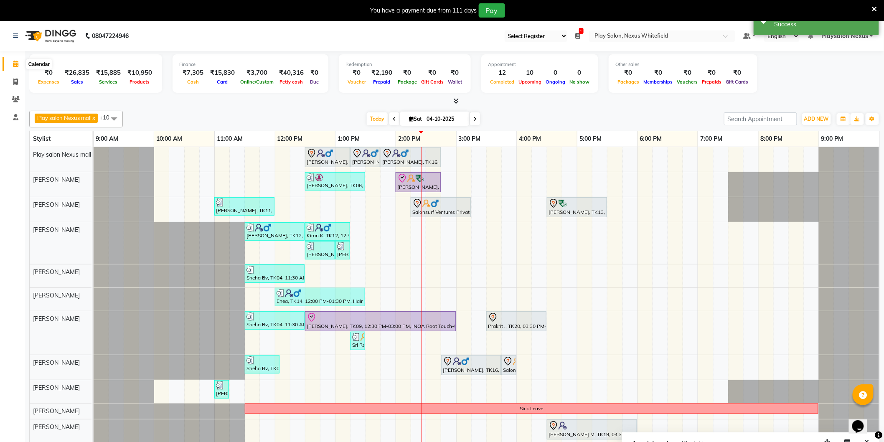
click at [15, 66] on icon at bounding box center [15, 64] width 5 height 6
click at [418, 116] on span "Sat" at bounding box center [415, 119] width 17 height 6
select select "10"
select select "2025"
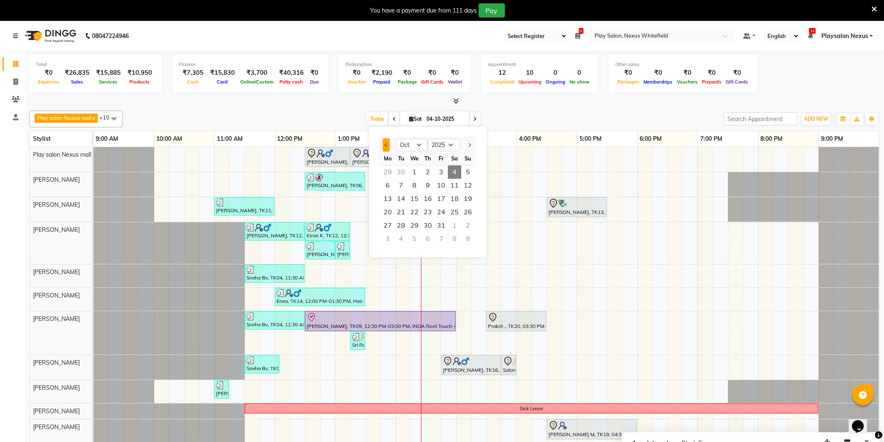
click at [387, 145] on span "Previous month" at bounding box center [386, 144] width 3 height 3
select select "9"
click at [456, 199] on span "20" at bounding box center [454, 198] width 13 height 13
type input "20-09-2025"
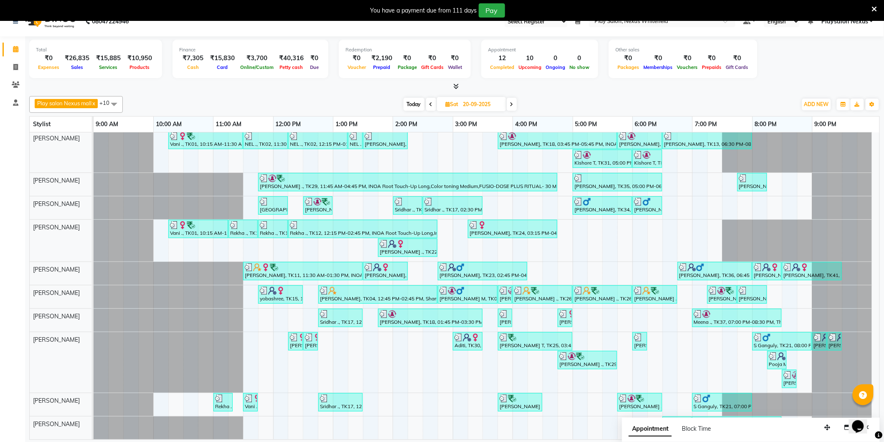
scroll to position [21, 0]
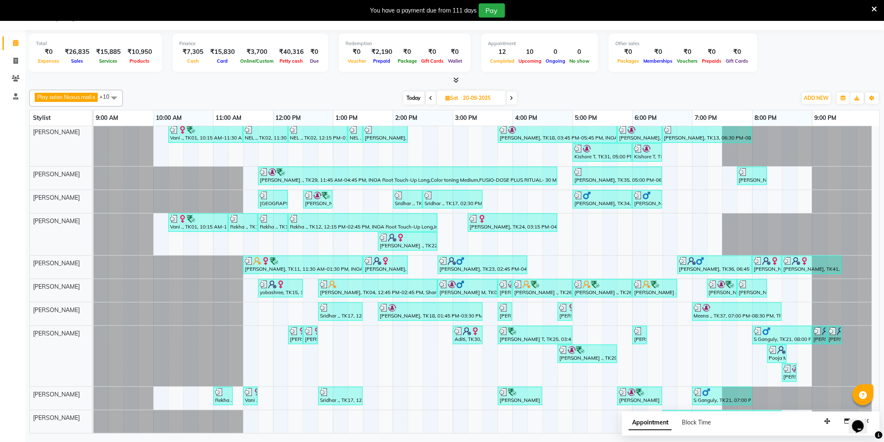
click at [94, 399] on div at bounding box center [94, 398] width 0 height 23
select select "81398"
select select "tentative"
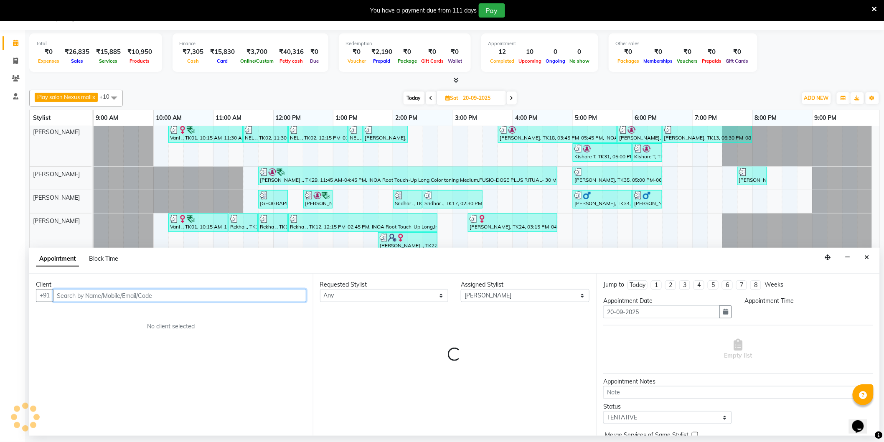
select select "1245"
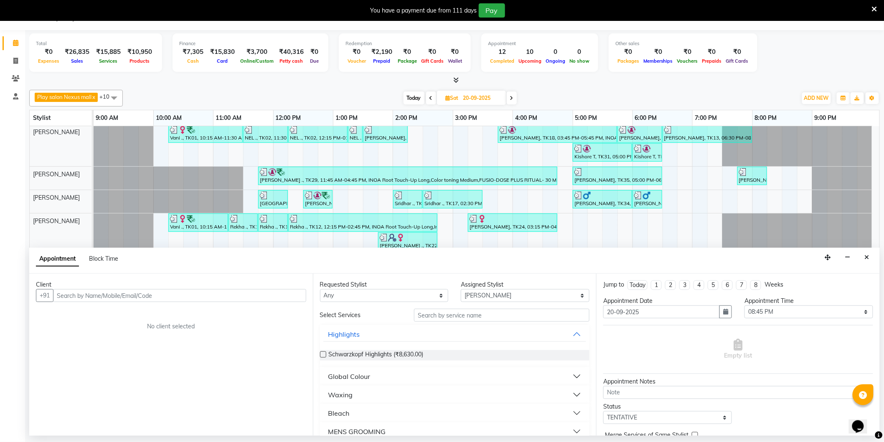
click at [867, 258] on icon "Close" at bounding box center [867, 257] width 5 height 6
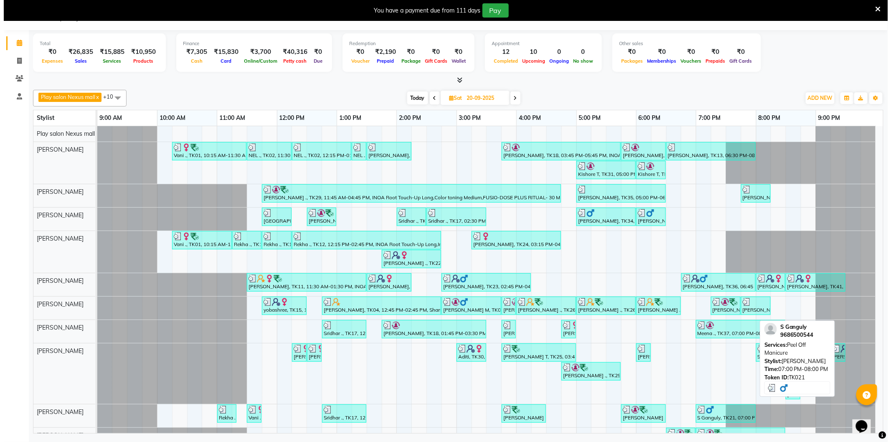
scroll to position [18, 0]
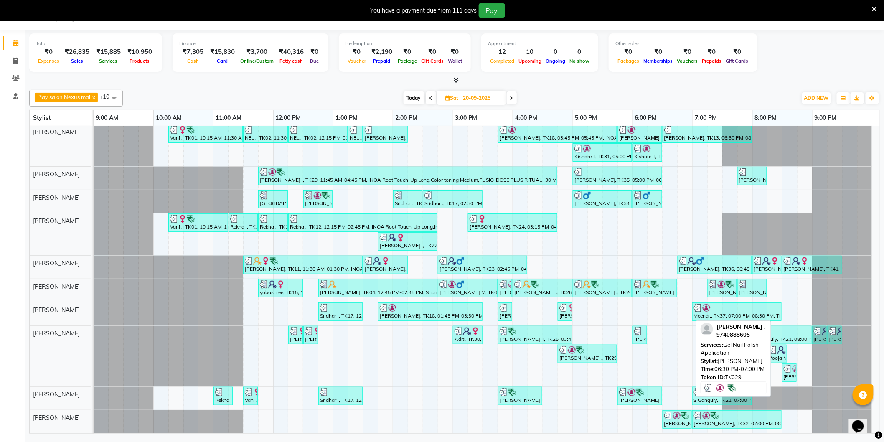
click at [673, 420] on div "Minakshi ., TK29, 06:30 PM-07:00 PM, Gel Nail Polish Application" at bounding box center [678, 420] width 28 height 16
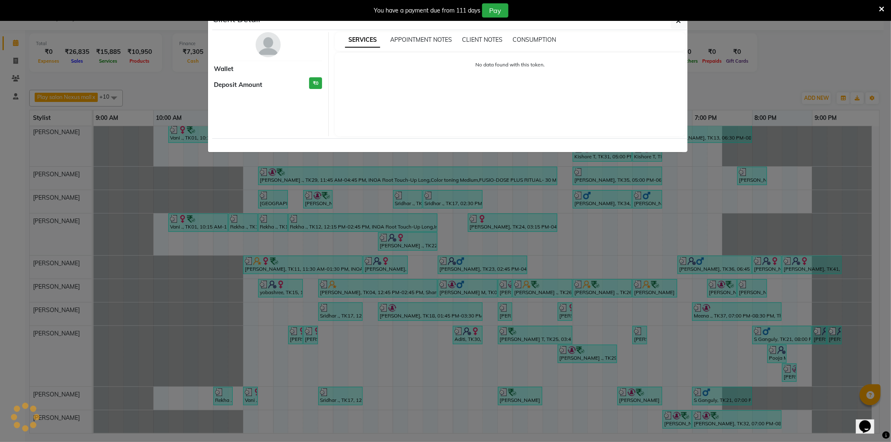
select select "3"
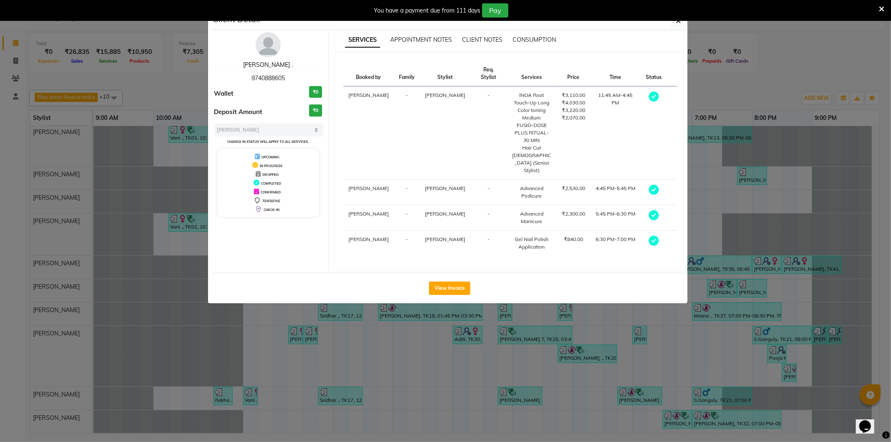
click at [273, 62] on link "Minakshi ." at bounding box center [268, 65] width 50 height 8
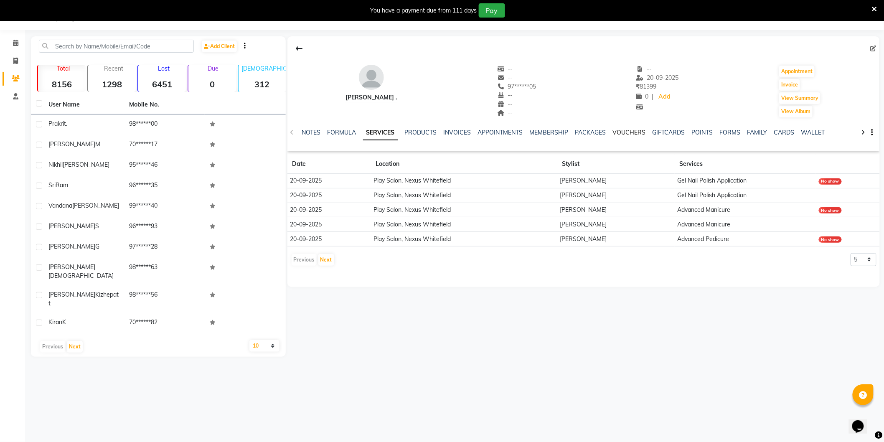
click at [619, 133] on link "VOUCHERS" at bounding box center [629, 133] width 33 height 8
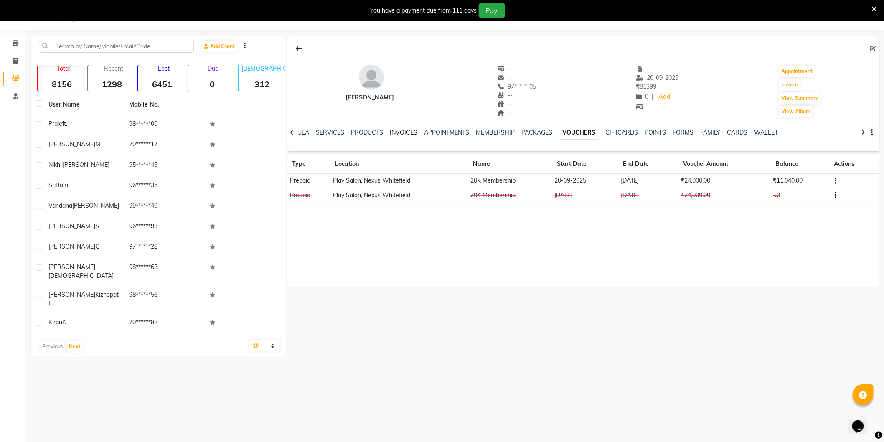
click at [405, 130] on link "INVOICES" at bounding box center [404, 133] width 28 height 8
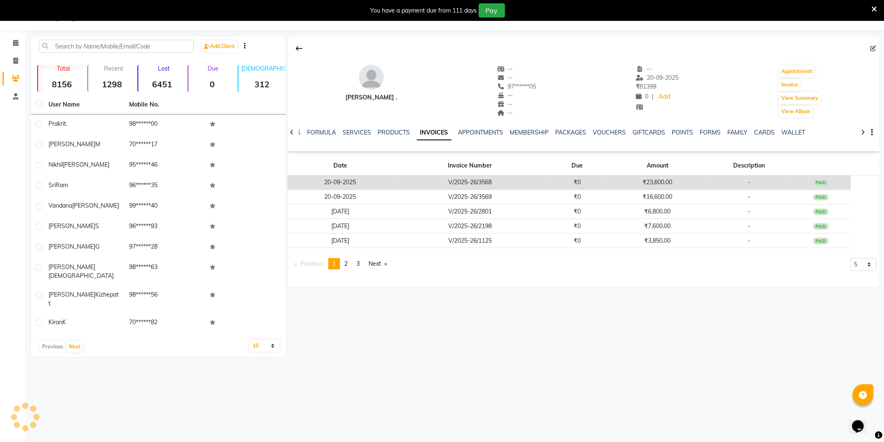
click at [674, 182] on td "₹23,600.00" at bounding box center [658, 183] width 100 height 15
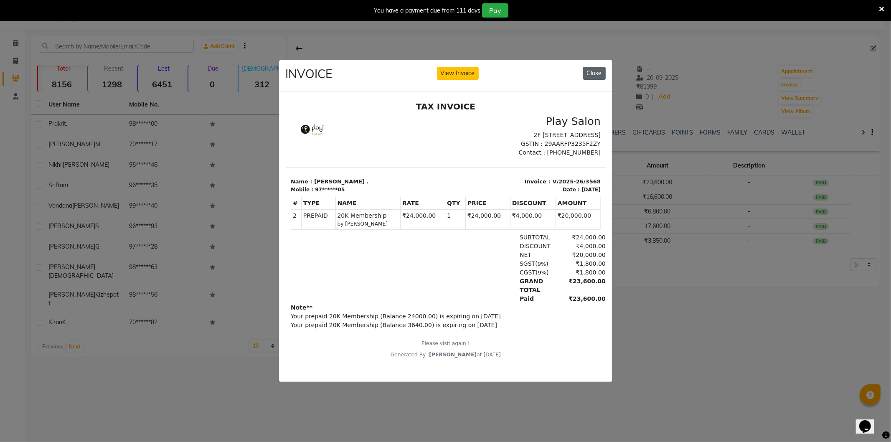
click at [595, 68] on button "Close" at bounding box center [594, 73] width 23 height 13
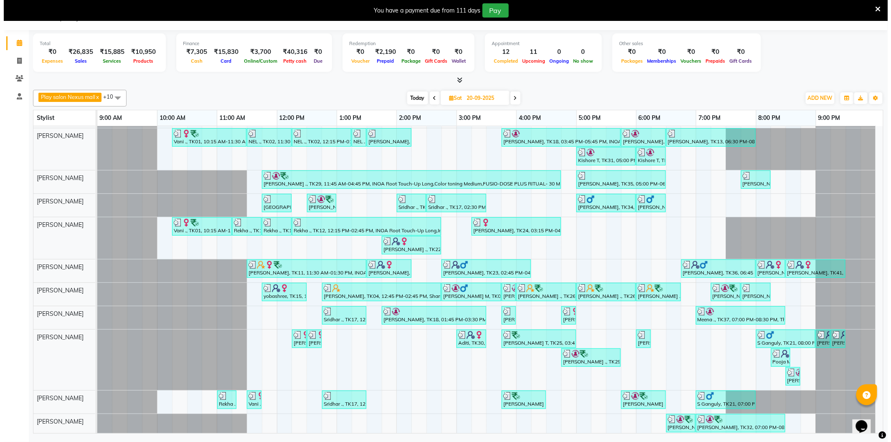
scroll to position [18, 0]
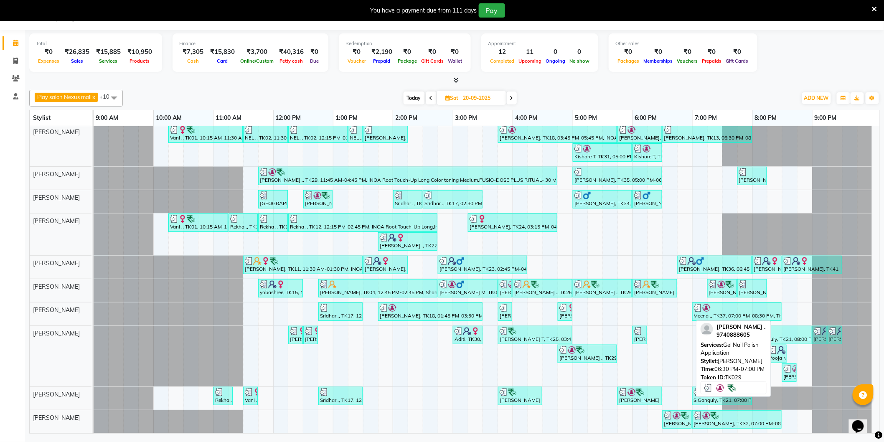
click at [672, 421] on div "Minakshi ., TK29, 06:30 PM-07:00 PM, Gel Nail Polish Application" at bounding box center [678, 420] width 28 height 16
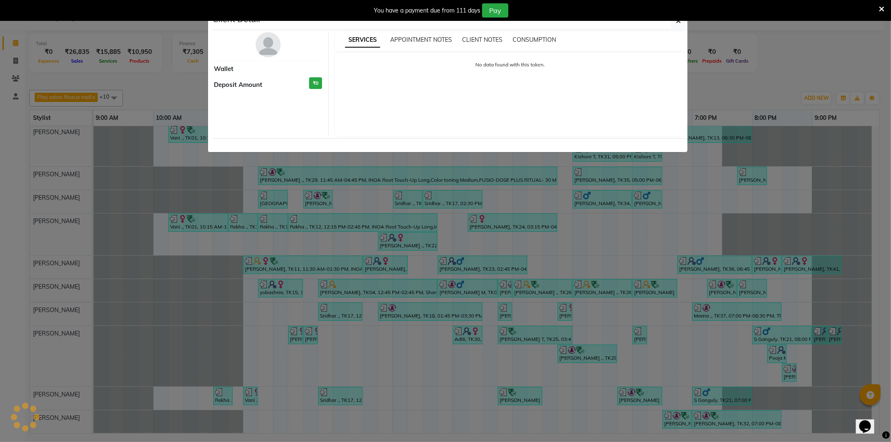
select select "3"
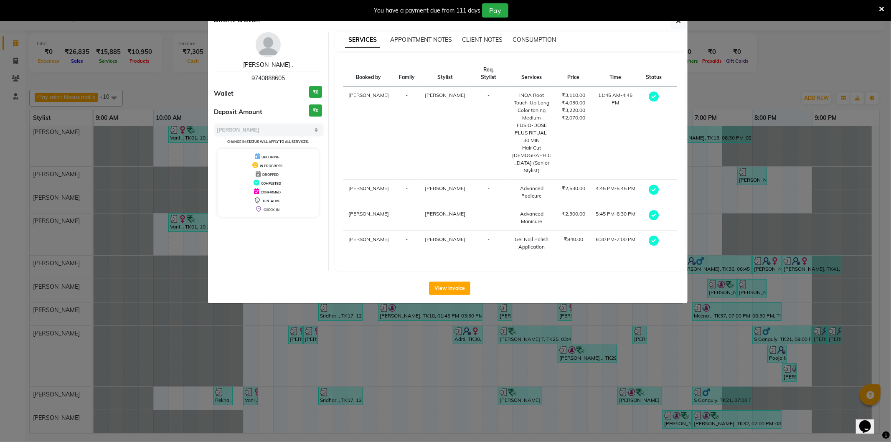
click at [270, 67] on link "Minakshi ." at bounding box center [268, 65] width 50 height 8
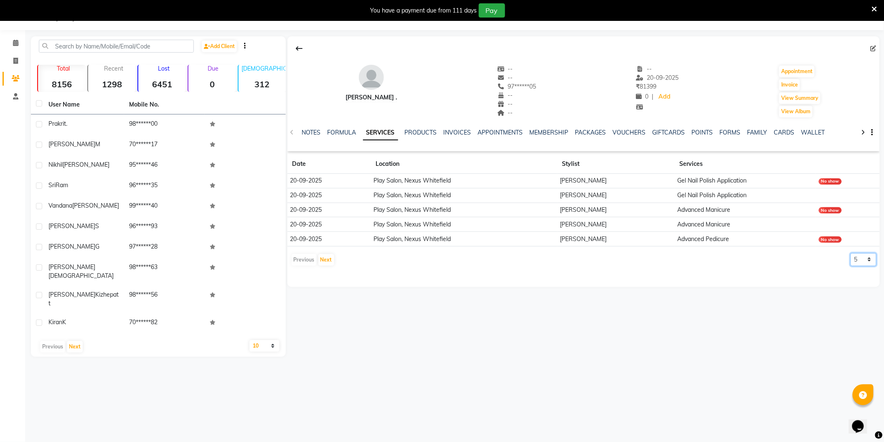
click at [867, 258] on select "5 10 50 100 500" at bounding box center [864, 259] width 26 height 13
select select "50"
click at [851, 253] on select "5 10 50 100 500" at bounding box center [864, 259] width 26 height 13
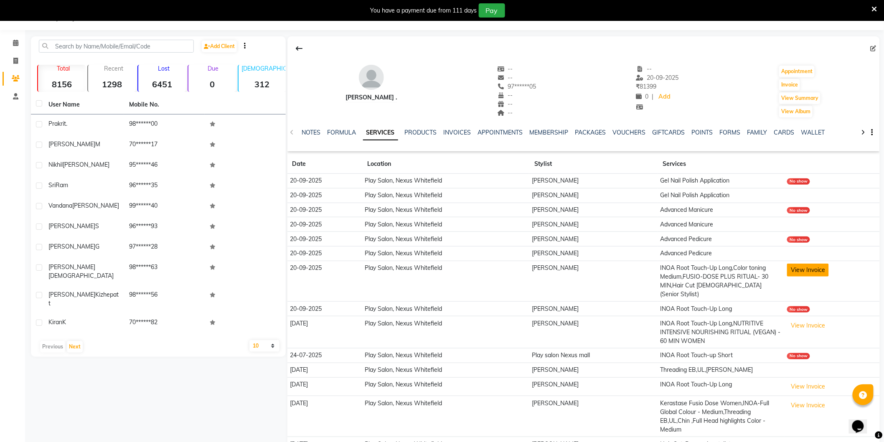
click at [813, 270] on button "View Invoice" at bounding box center [808, 270] width 42 height 13
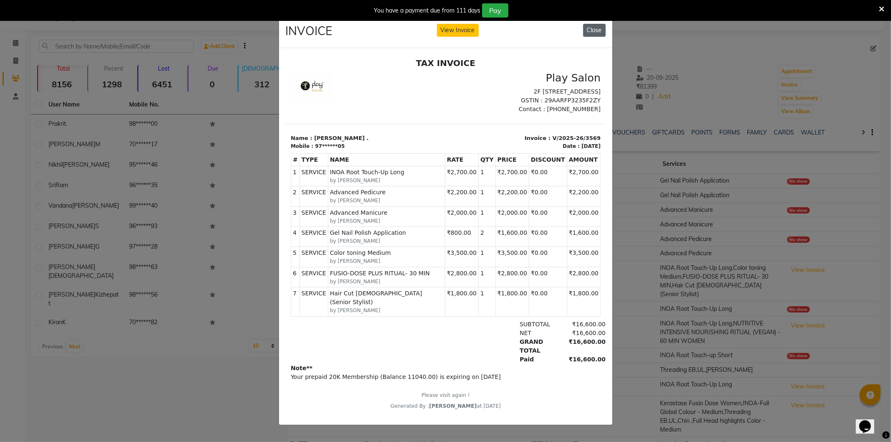
drag, startPoint x: 600, startPoint y: 28, endPoint x: 587, endPoint y: 27, distance: 13.4
click at [600, 27] on button "Close" at bounding box center [594, 30] width 23 height 13
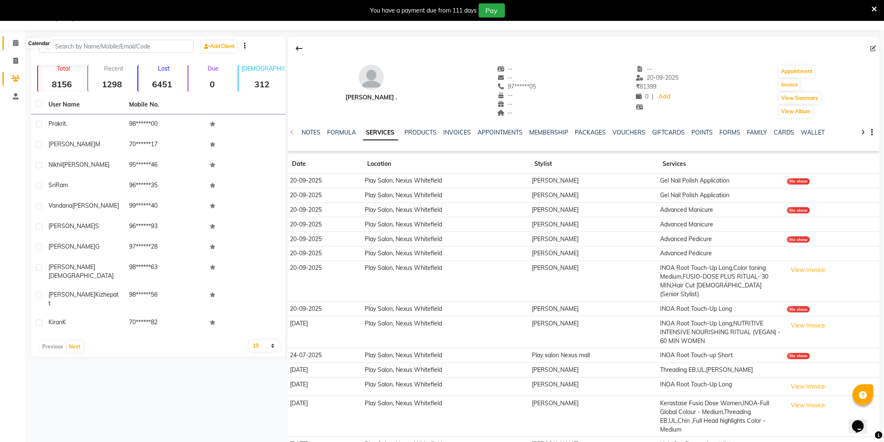
click at [18, 45] on icon at bounding box center [15, 43] width 5 height 6
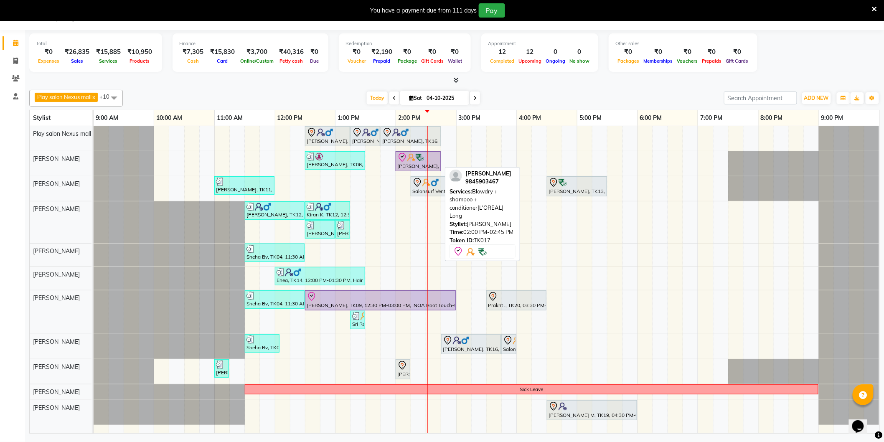
click at [404, 165] on div "Sashi Rajamani, TK17, 02:00 PM-02:45 PM, Blowdry + shampoo + conditioner[L'OREA…" at bounding box center [418, 162] width 43 height 18
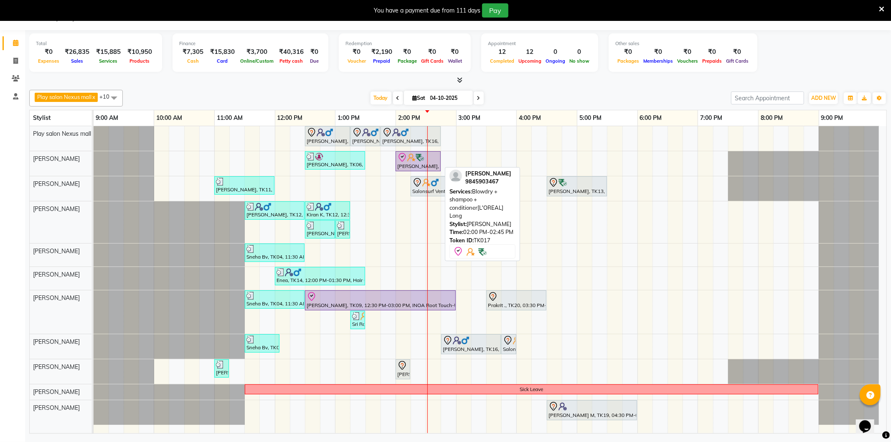
select select "8"
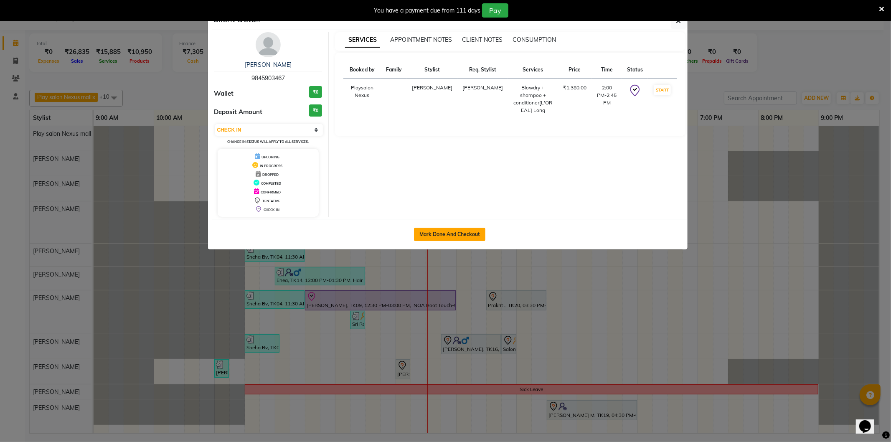
click at [445, 233] on button "Mark Done And Checkout" at bounding box center [449, 234] width 71 height 13
select select "8356"
select select "service"
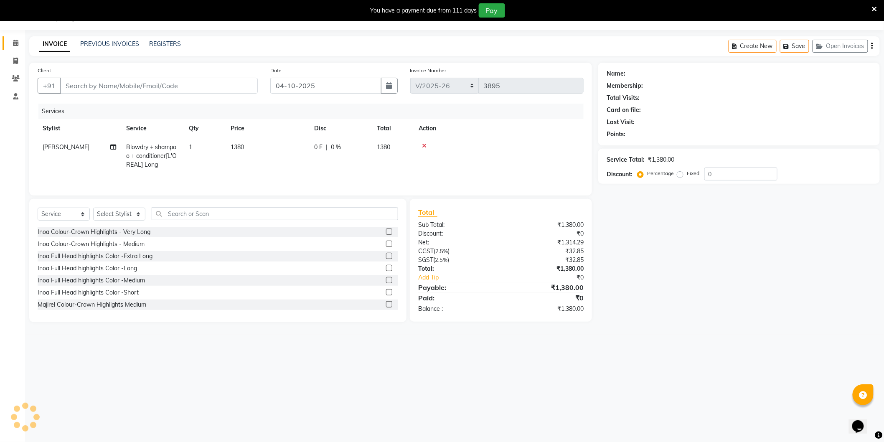
type input "98******67"
select select "81391"
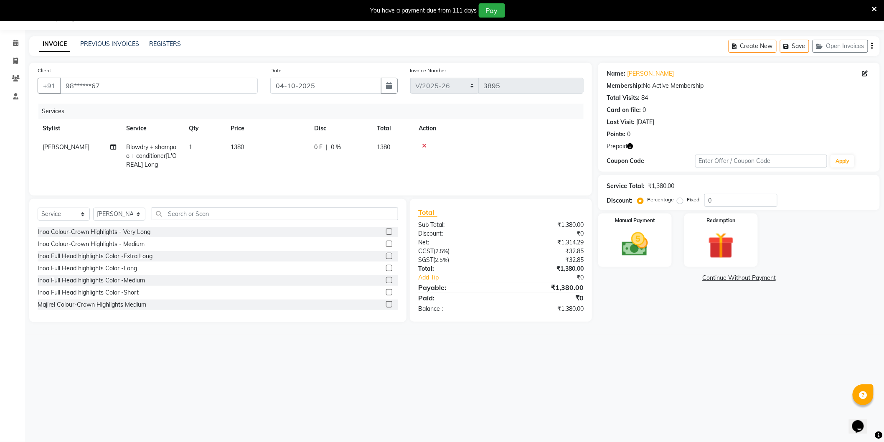
click at [144, 149] on span "Blowdry + shampoo + conditioner[L'OREAL] Long" at bounding box center [151, 155] width 51 height 25
select select "81391"
click at [157, 152] on span "Blowdry + shampoo + conditioner[L'OREAL] Long" at bounding box center [163, 158] width 59 height 25
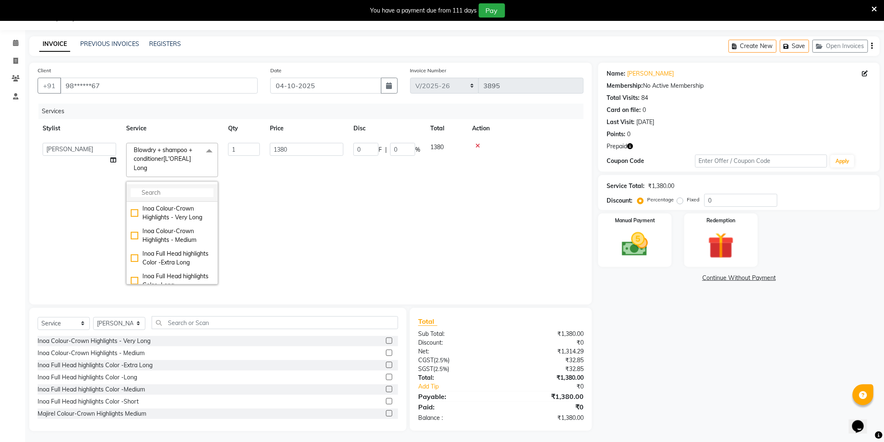
click at [162, 197] on input "multiselect-search" at bounding box center [172, 192] width 83 height 9
type input "SHAMPOO"
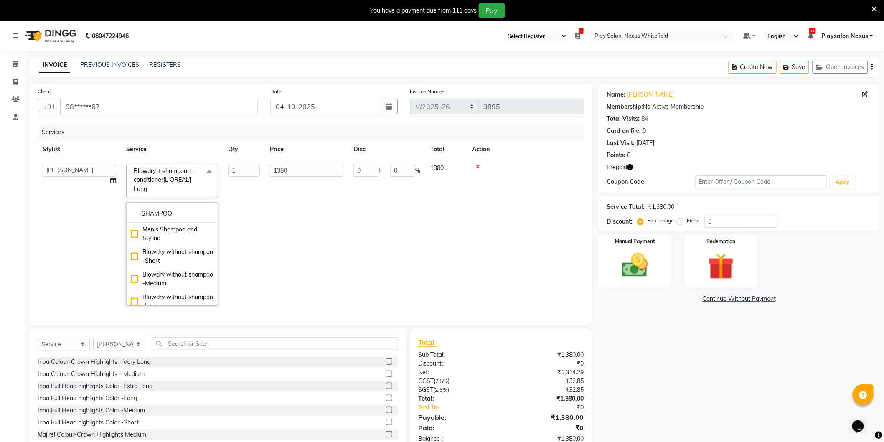
drag, startPoint x: 178, startPoint y: 213, endPoint x: 110, endPoint y: 223, distance: 69.2
click at [123, 215] on td "Blowdry + shampoo + conditioner[L'OREAL] Long x SHAMPOO Men's Shampoo and Styli…" at bounding box center [172, 235] width 102 height 152
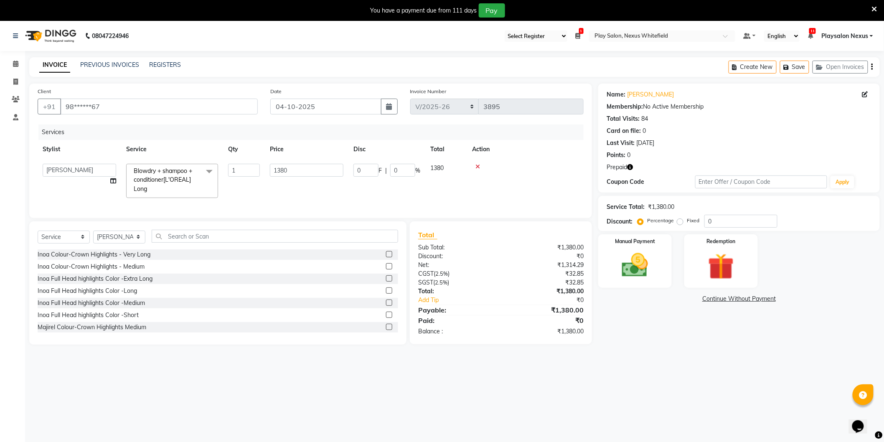
click at [181, 174] on span "Blowdry + shampoo + conditioner[L'OREAL] Long" at bounding box center [163, 179] width 59 height 25
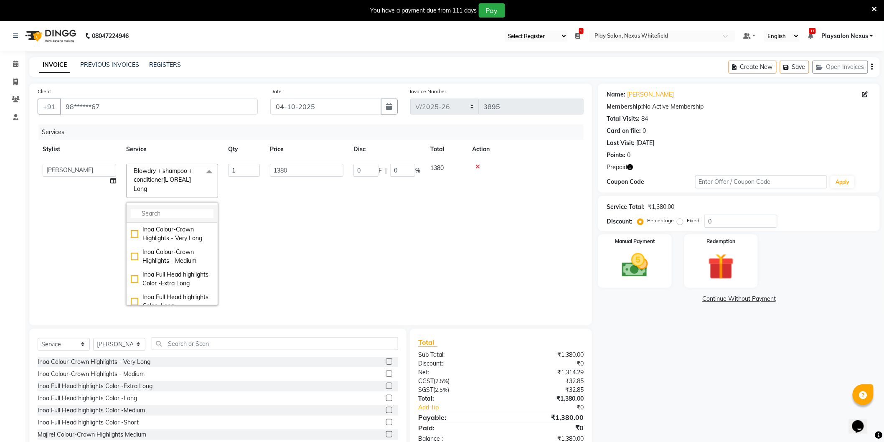
click at [155, 211] on input "multiselect-search" at bounding box center [172, 213] width 83 height 9
type input "SHAMPOO"
click at [132, 264] on div "Shampoo and conditioner [KERASTASE] Short" at bounding box center [172, 256] width 83 height 18
checkbox Long"] "false"
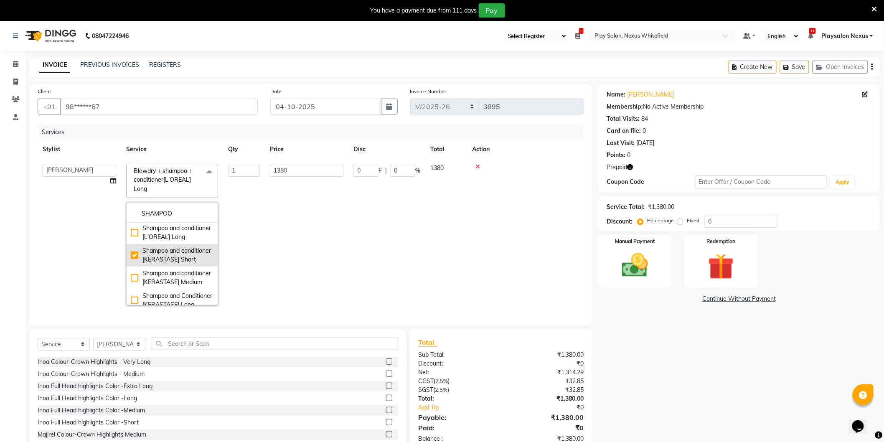
checkbox Short"] "true"
type input "1270"
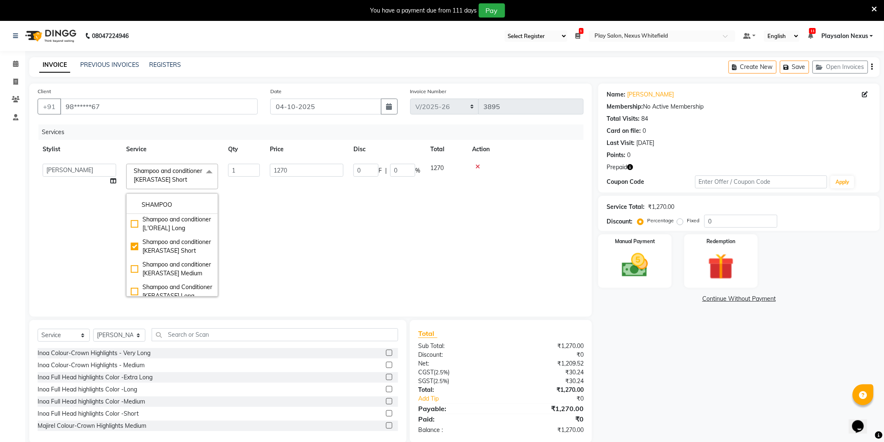
click at [297, 241] on td "1270" at bounding box center [307, 230] width 84 height 143
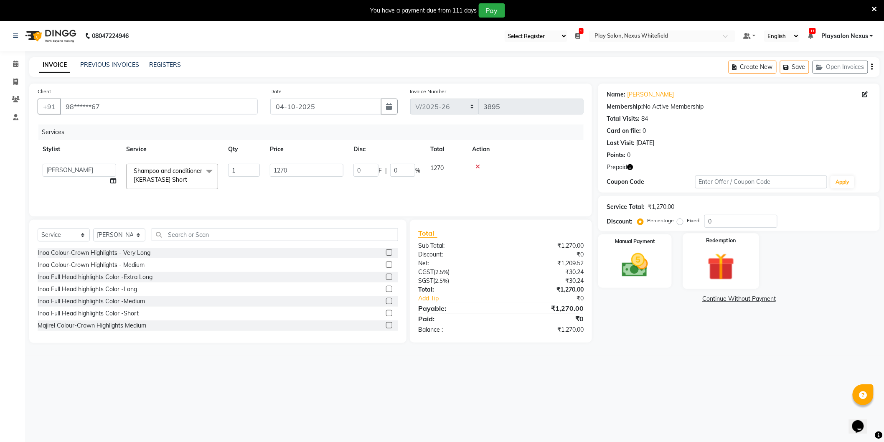
click at [724, 270] on img at bounding box center [721, 267] width 44 height 34
click at [675, 298] on span "Prepaid 1" at bounding box center [672, 300] width 27 height 10
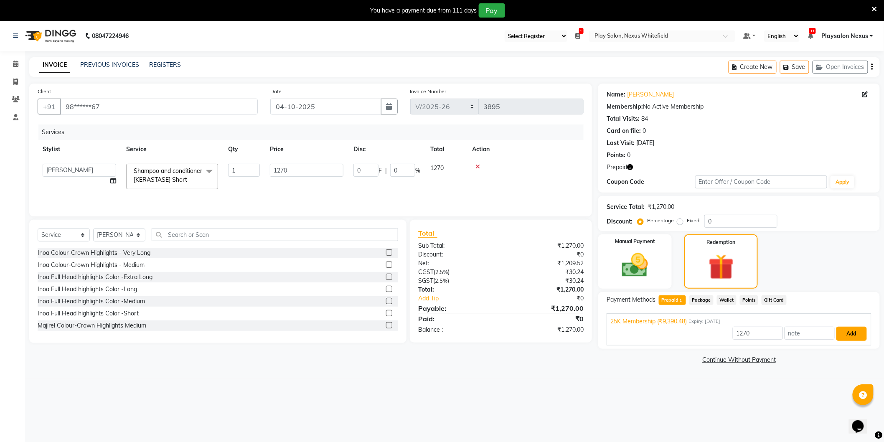
click at [852, 334] on button "Add" at bounding box center [852, 334] width 31 height 14
click at [641, 326] on button "Send OTP" at bounding box center [630, 327] width 44 height 14
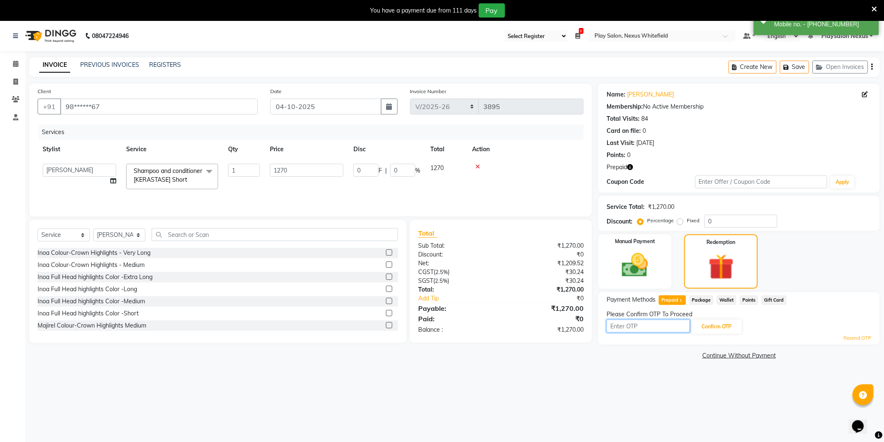
click at [629, 328] on input "text" at bounding box center [649, 326] width 84 height 13
type input "3484"
click at [717, 325] on button "Confirm OTP" at bounding box center [716, 327] width 51 height 14
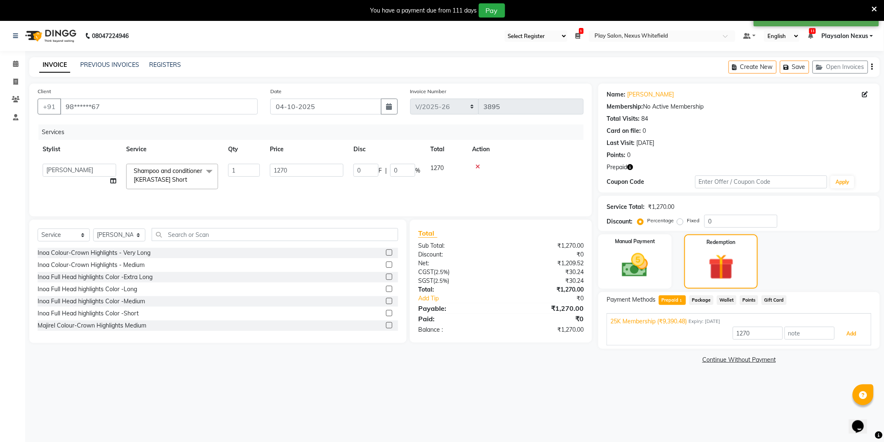
click at [849, 330] on button "Add" at bounding box center [852, 334] width 31 height 14
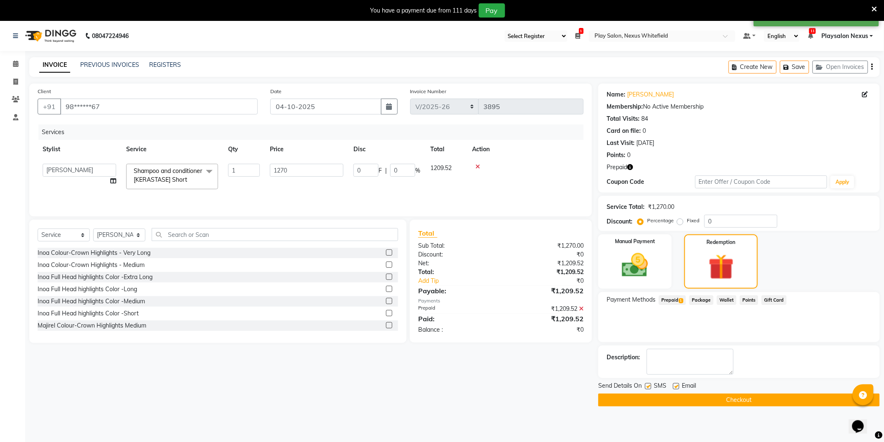
drag, startPoint x: 732, startPoint y: 399, endPoint x: 694, endPoint y: 301, distance: 104.9
click at [751, 328] on div "Name: Sashi Rajamani Membership: No Active Membership Total Visits: 84 Card on …" at bounding box center [742, 245] width 288 height 323
click at [673, 298] on span "Prepaid 1" at bounding box center [672, 300] width 27 height 10
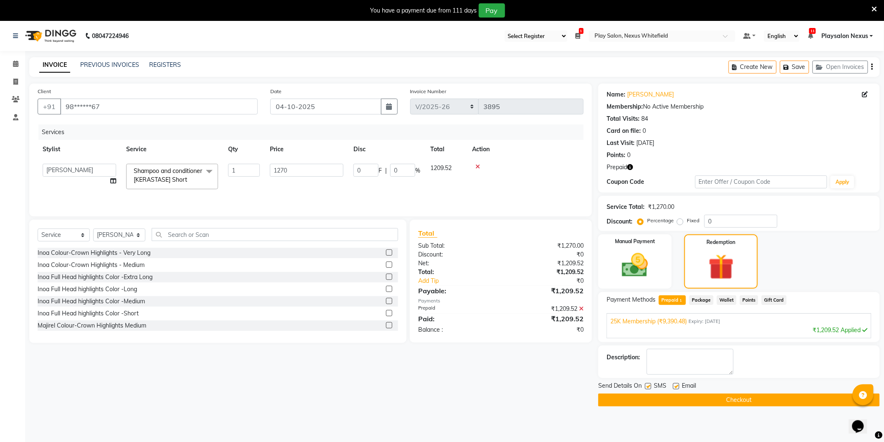
drag, startPoint x: 745, startPoint y: 398, endPoint x: 732, endPoint y: 406, distance: 15.7
click at [745, 398] on button "Checkout" at bounding box center [739, 400] width 282 height 13
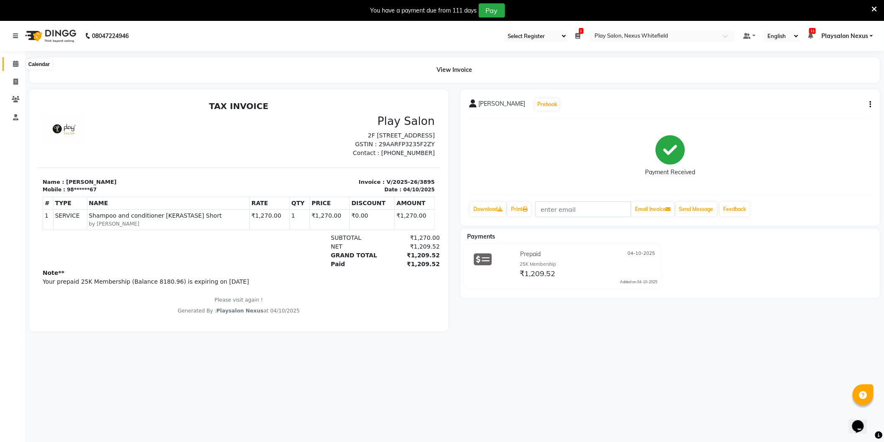
click at [14, 65] on icon at bounding box center [15, 64] width 5 height 6
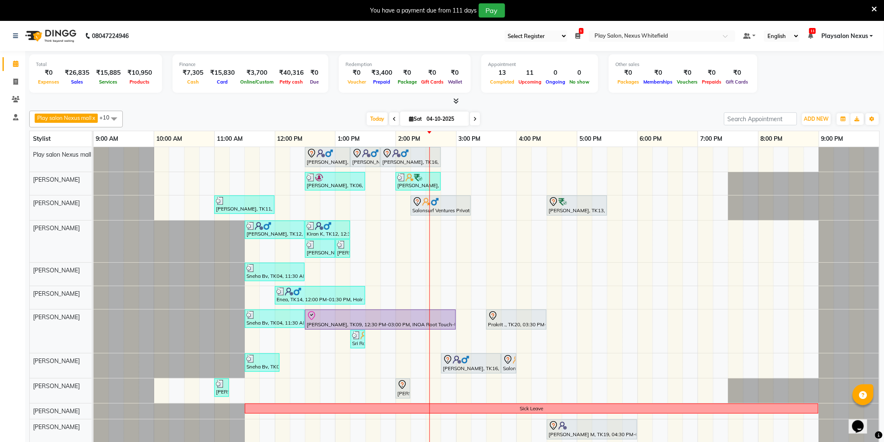
click at [393, 118] on icon at bounding box center [394, 119] width 3 height 5
type input "03-10-2025"
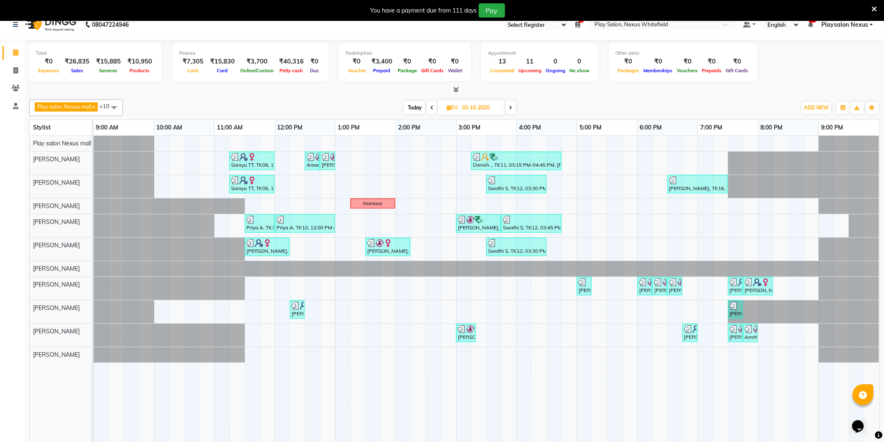
scroll to position [21, 0]
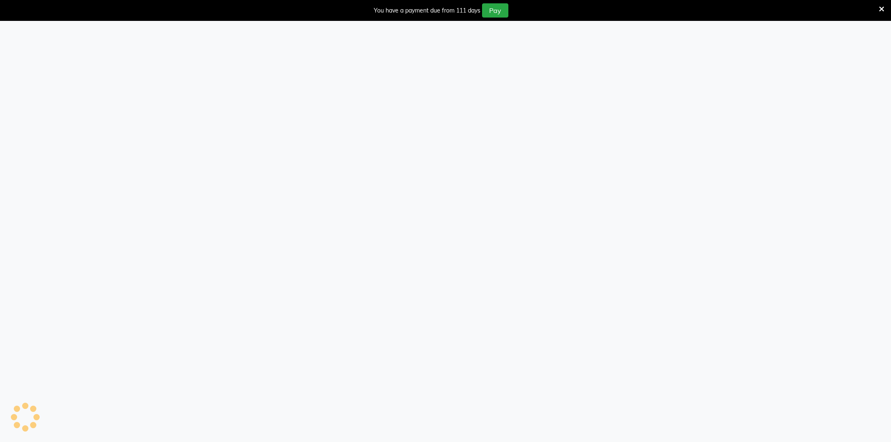
select select "106"
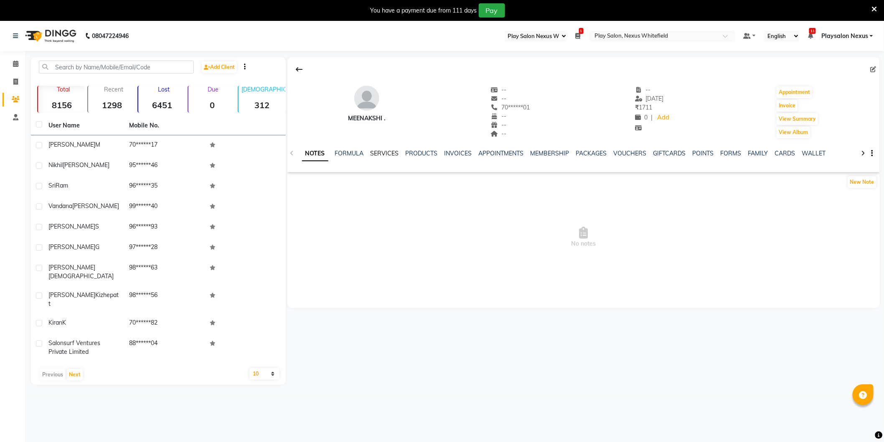
click at [392, 154] on link "SERVICES" at bounding box center [385, 154] width 28 height 8
click at [91, 68] on input "text" at bounding box center [116, 67] width 155 height 13
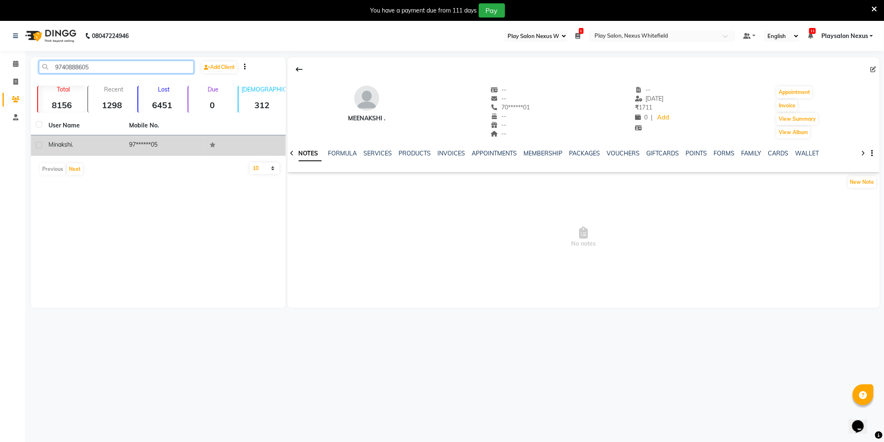
type input "9740888605"
click at [68, 147] on span "Minakshi" at bounding box center [59, 145] width 23 height 8
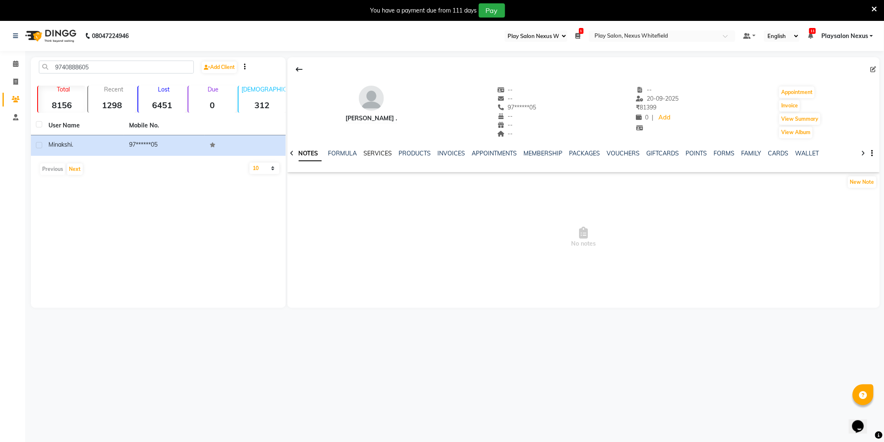
click at [385, 152] on link "SERVICES" at bounding box center [378, 154] width 28 height 8
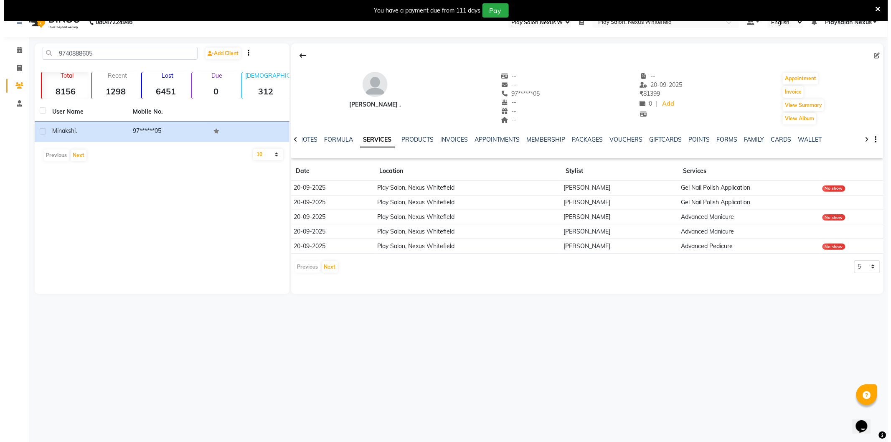
scroll to position [21, 0]
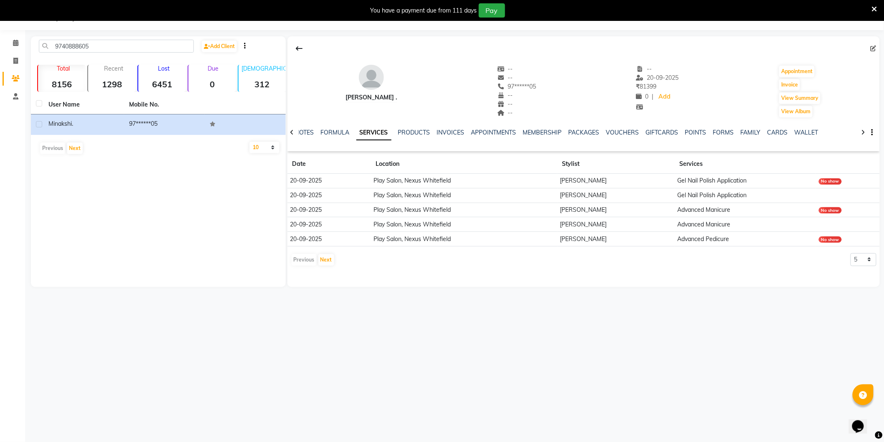
click at [690, 195] on td "Gel Nail Polish Application" at bounding box center [745, 195] width 141 height 15
click at [719, 192] on td "Gel Nail Polish Application" at bounding box center [745, 195] width 141 height 15
click at [720, 192] on td "Gel Nail Polish Application" at bounding box center [745, 195] width 141 height 15
click at [869, 258] on select "5 10 50 100 500" at bounding box center [864, 259] width 26 height 13
select select "10"
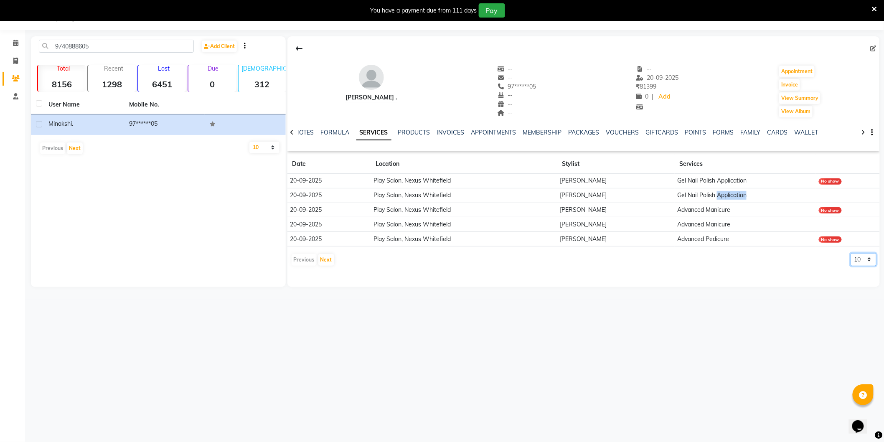
click at [851, 253] on select "5 10 50 100 500" at bounding box center [864, 259] width 26 height 13
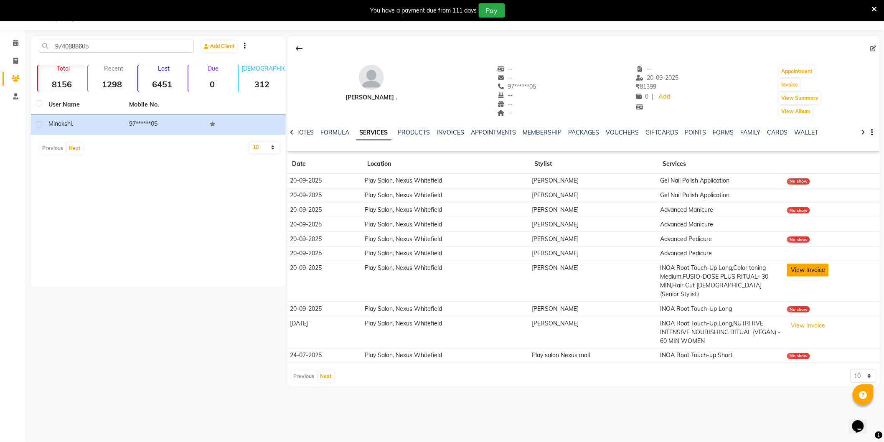
click at [799, 272] on button "View Invoice" at bounding box center [808, 270] width 42 height 13
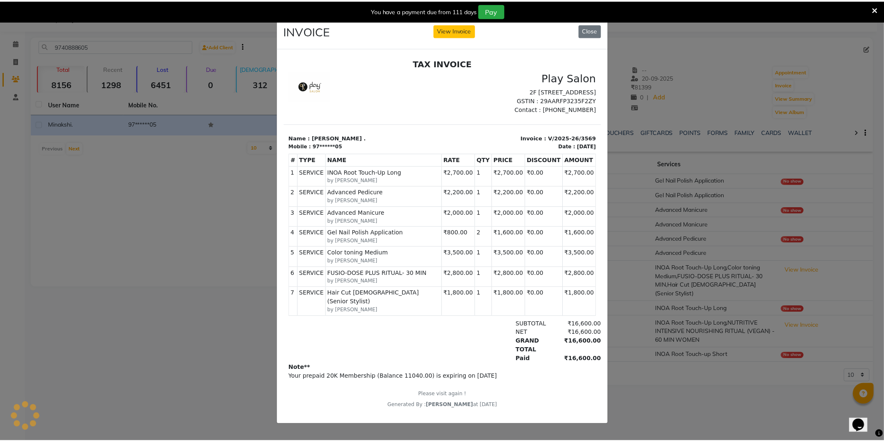
scroll to position [0, 0]
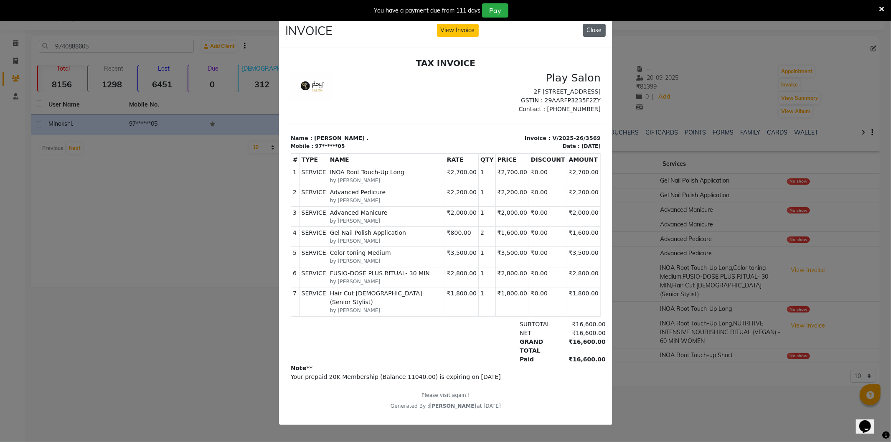
click at [592, 28] on button "Close" at bounding box center [594, 30] width 23 height 13
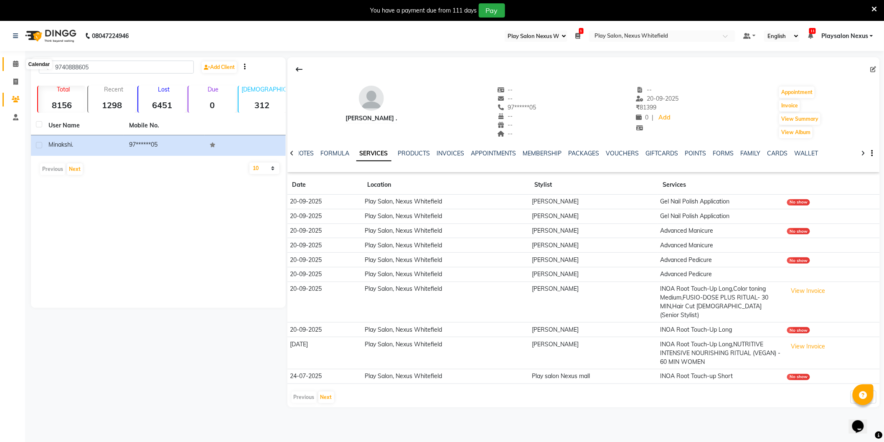
click at [16, 64] on icon at bounding box center [15, 64] width 5 height 6
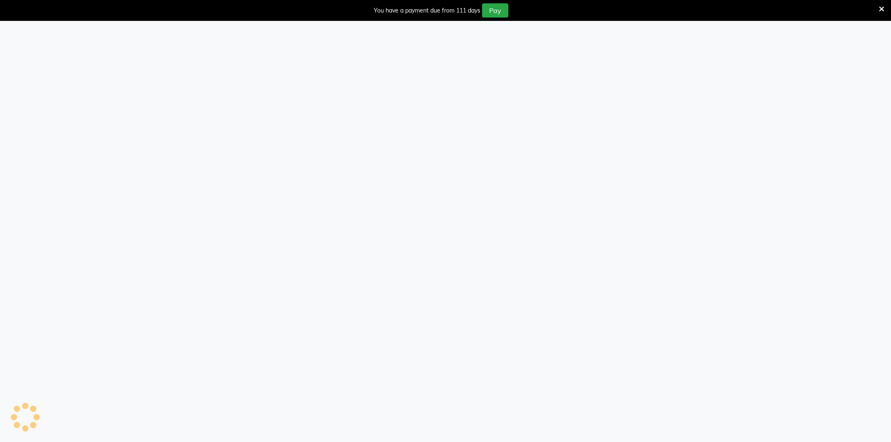
select select "106"
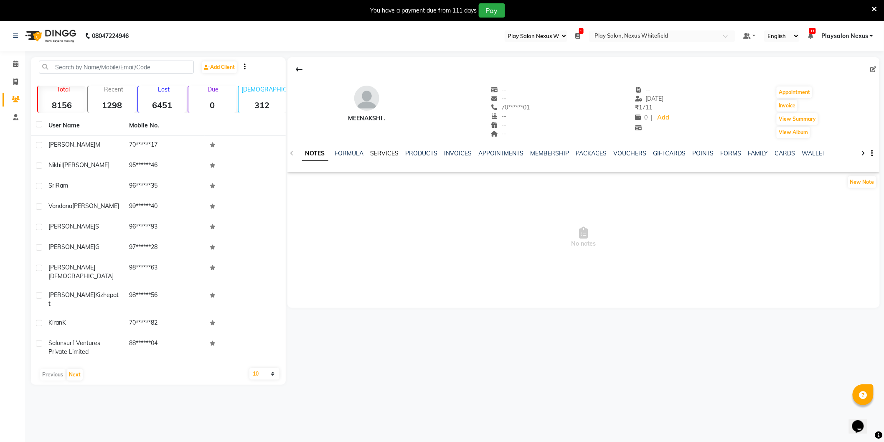
click at [387, 156] on link "SERVICES" at bounding box center [385, 154] width 28 height 8
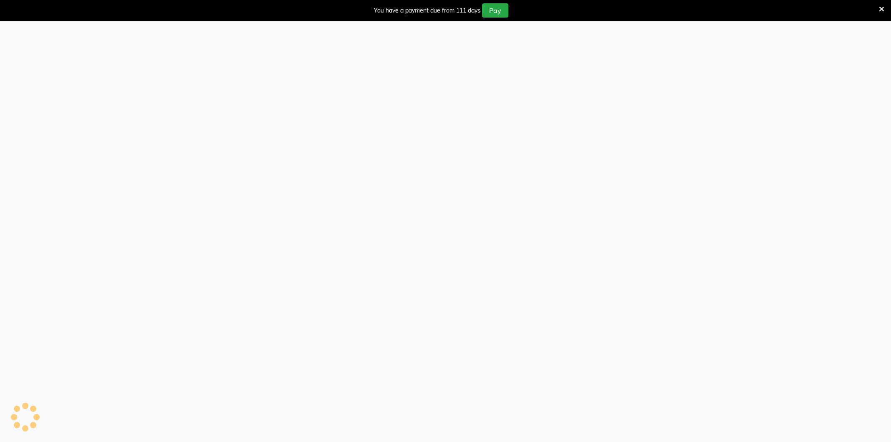
select select "106"
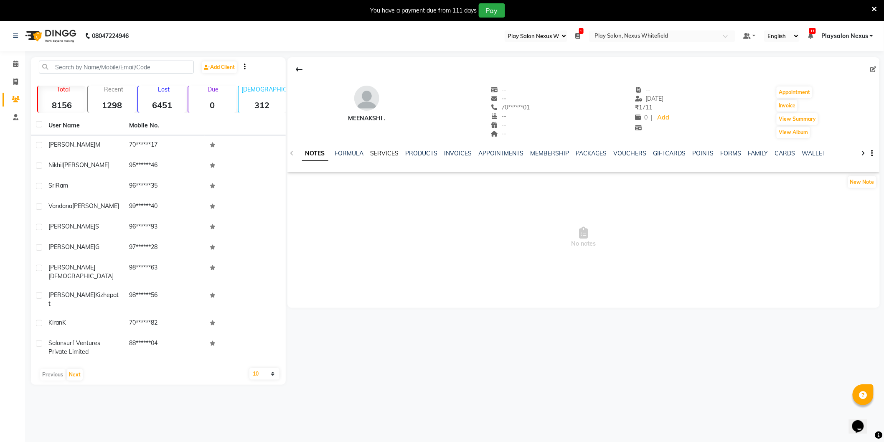
click at [390, 152] on link "SERVICES" at bounding box center [385, 154] width 28 height 8
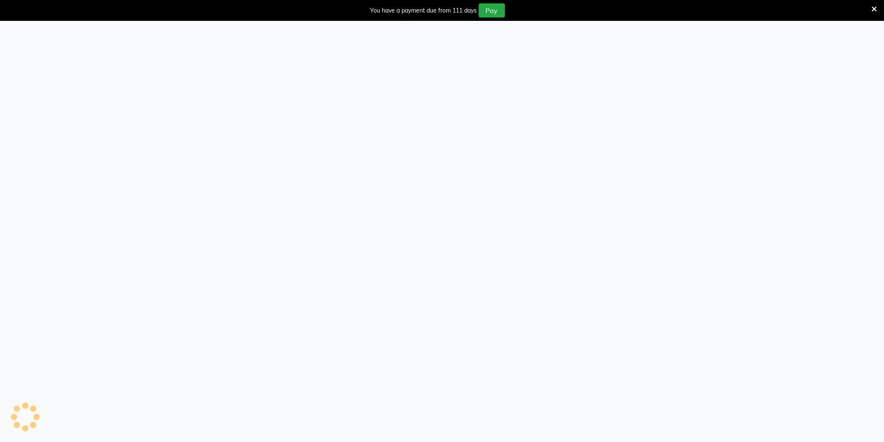
select select "106"
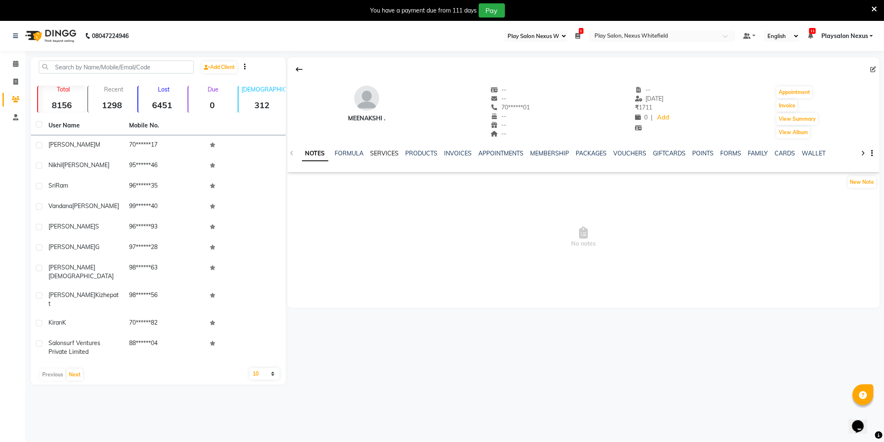
click at [385, 152] on link "SERVICES" at bounding box center [385, 154] width 28 height 8
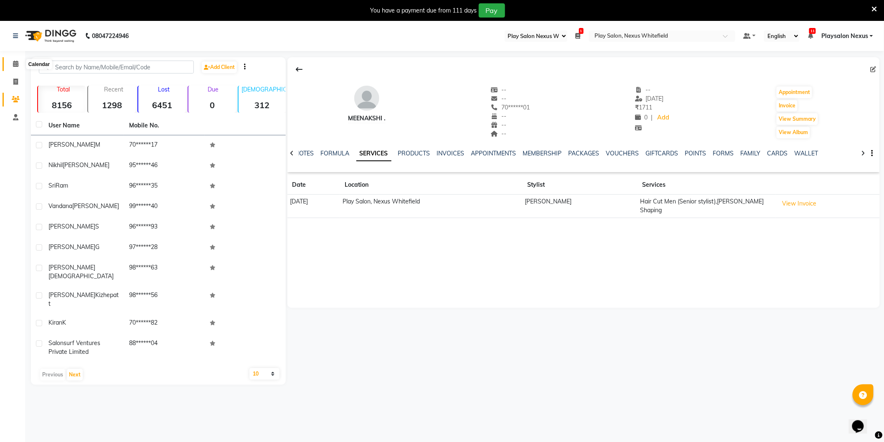
click at [13, 62] on icon at bounding box center [15, 64] width 5 height 6
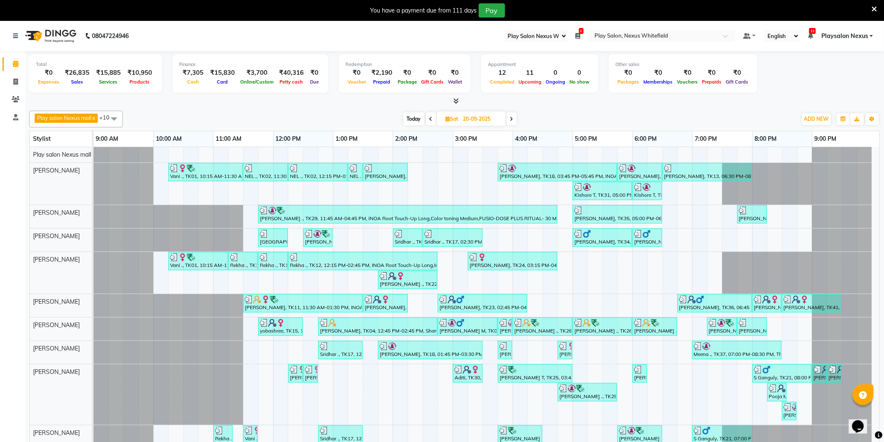
click at [412, 118] on span "Today" at bounding box center [414, 118] width 21 height 13
type input "04-10-2025"
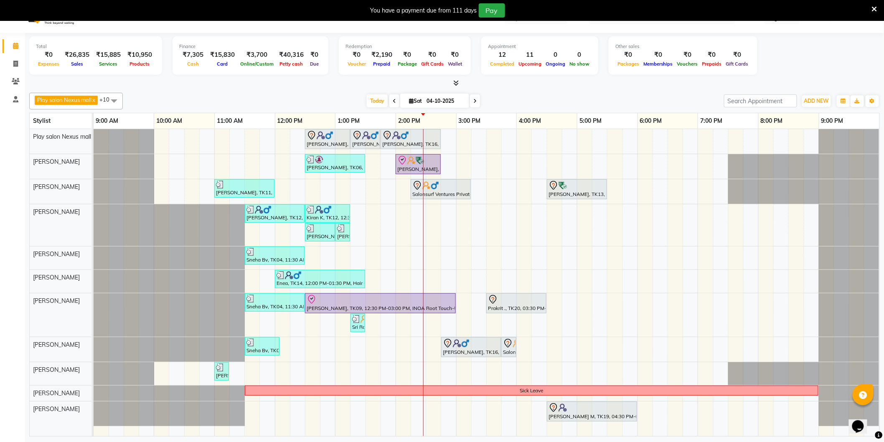
scroll to position [21, 0]
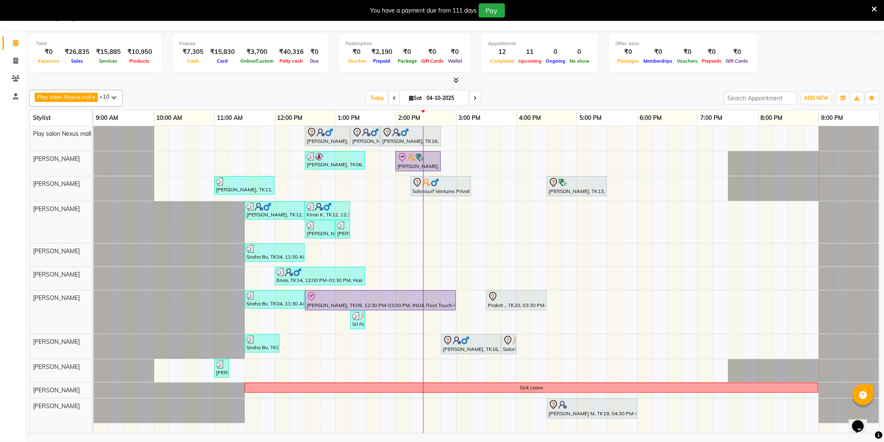
click at [404, 370] on div "Shiva, TK16, 12:30 PM-01:15 PM, Hair Cut Men (Stylist) Shiva, TK16, 01:15 PM-01…" at bounding box center [487, 279] width 786 height 307
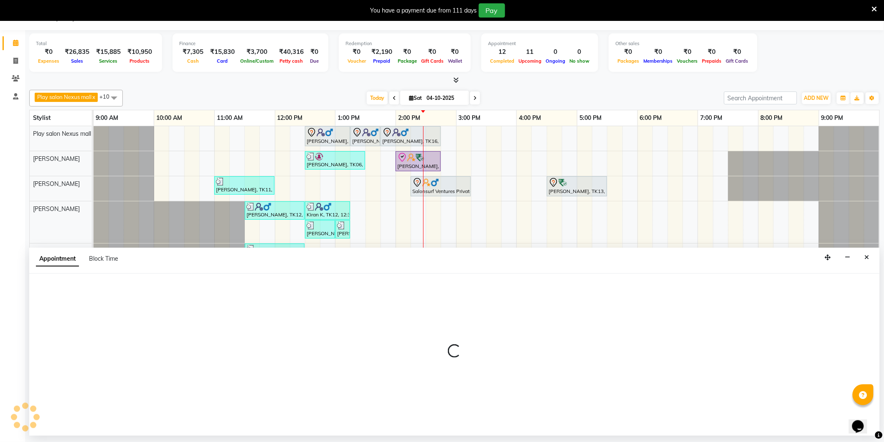
select select "81404"
select select "840"
select select "tentative"
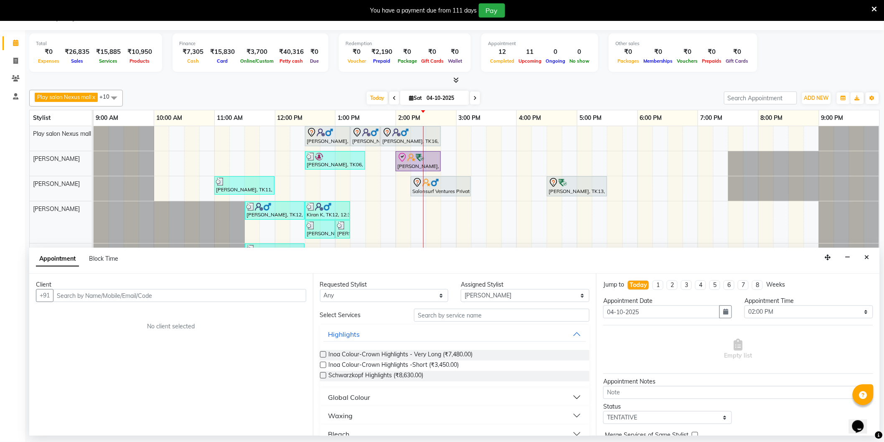
click at [116, 292] on input "text" at bounding box center [179, 295] width 253 height 13
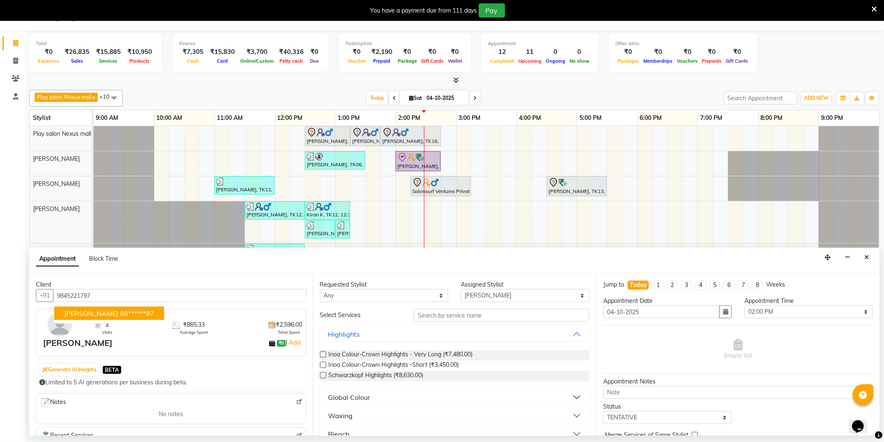
click at [132, 311] on ngb-highlight "98******97" at bounding box center [137, 313] width 34 height 8
type input "98******97"
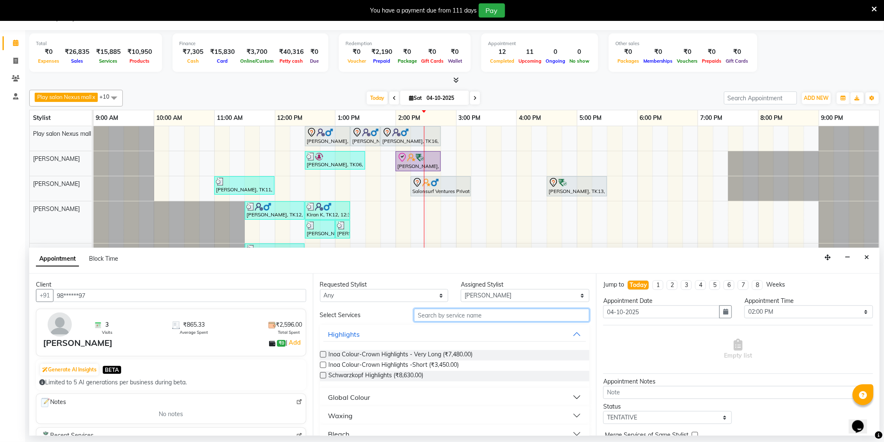
click at [449, 318] on input "text" at bounding box center [502, 315] width 176 height 13
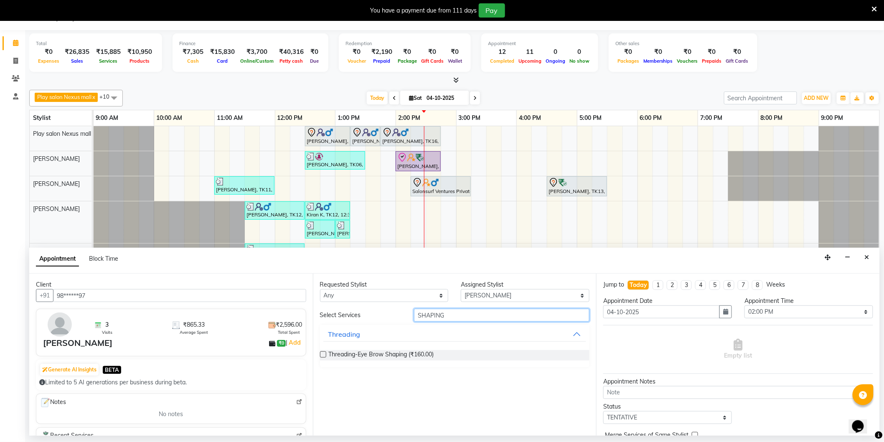
type input "SHAPING"
click at [327, 352] on div "Threading-Eye Brow Shaping (₹160.00)" at bounding box center [455, 355] width 270 height 10
click at [320, 354] on label at bounding box center [323, 354] width 6 height 6
click at [320, 354] on input "checkbox" at bounding box center [322, 355] width 5 height 5
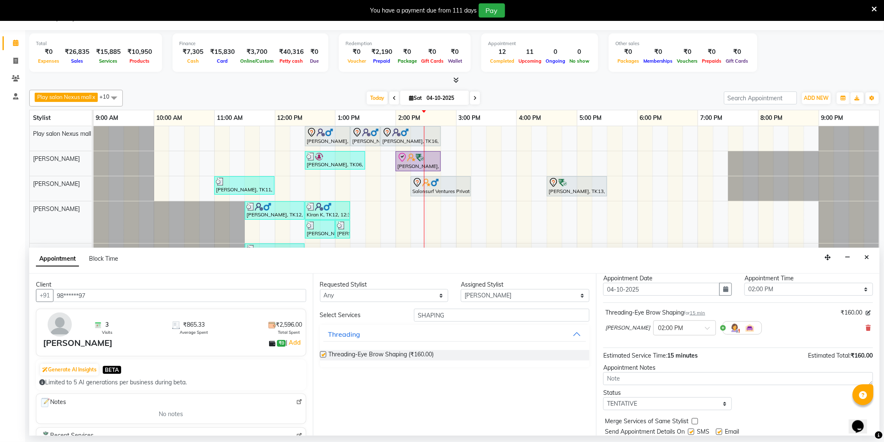
checkbox input "false"
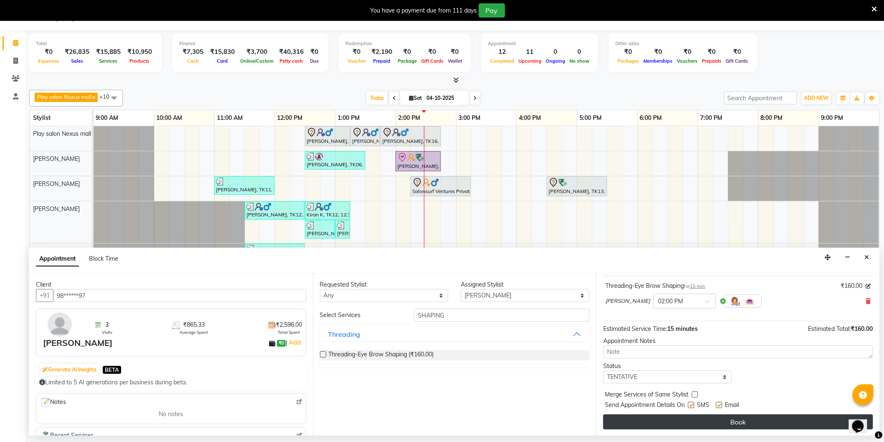
click at [732, 421] on button "Book" at bounding box center [738, 422] width 270 height 15
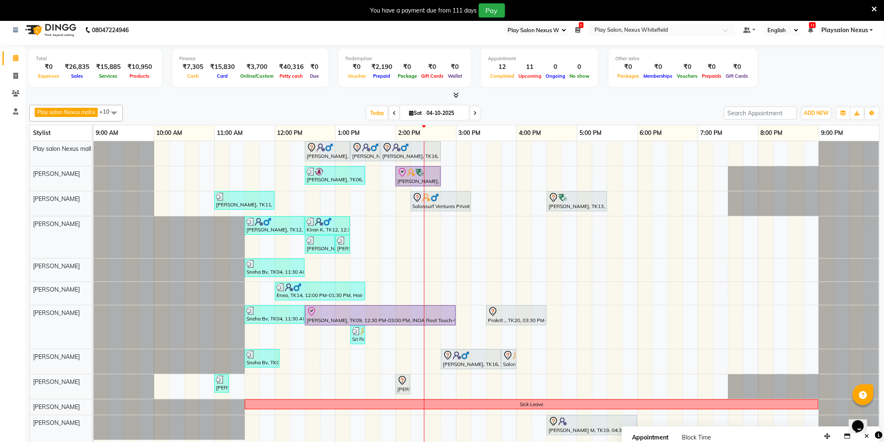
scroll to position [21, 0]
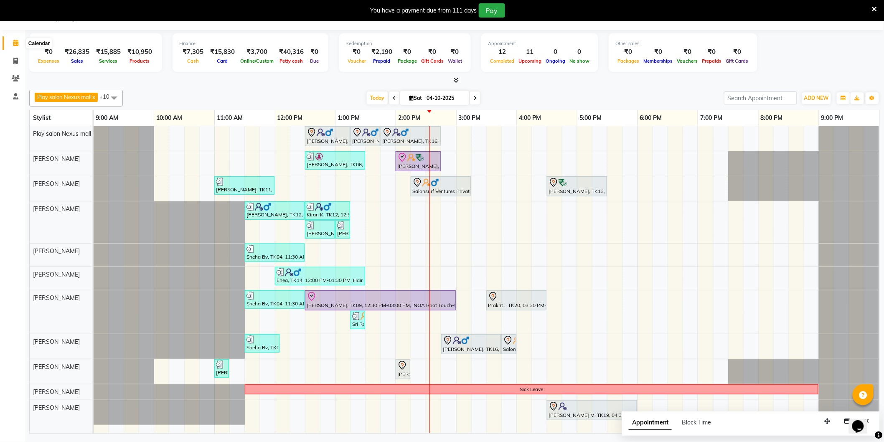
click at [20, 43] on span at bounding box center [15, 43] width 15 height 10
click at [556, 298] on div "Shiva, TK16, 12:30 PM-01:15 PM, Hair Cut Men (Stylist) Shiva, TK16, 01:15 PM-01…" at bounding box center [487, 279] width 786 height 307
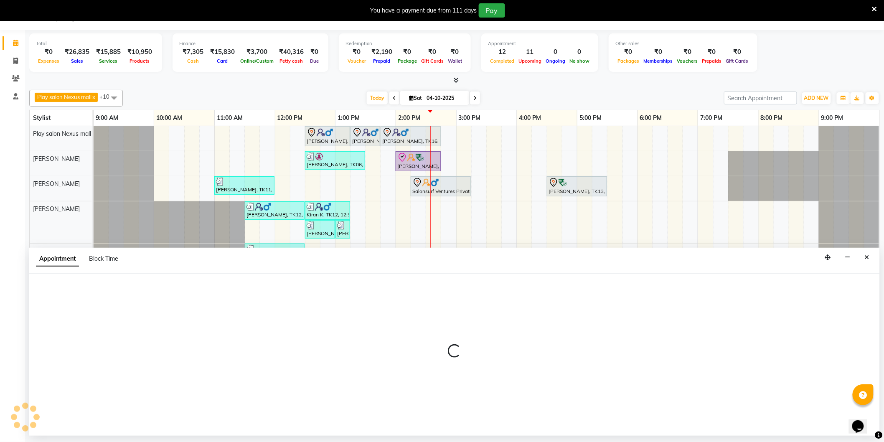
select select "81395"
select select "tentative"
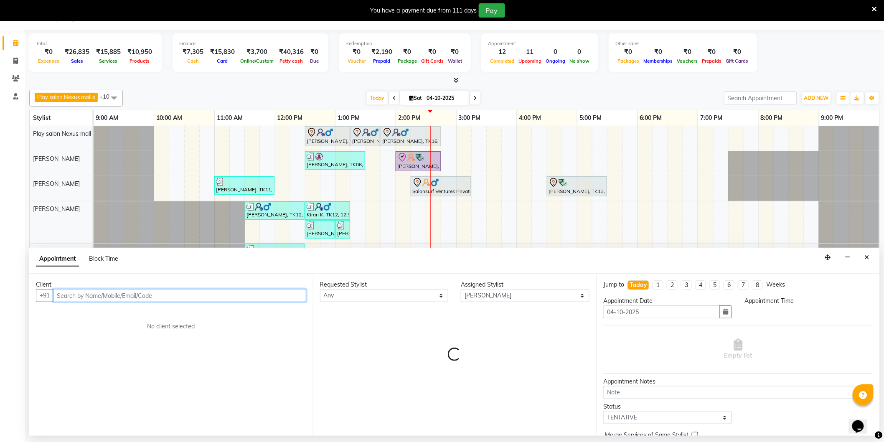
select select "990"
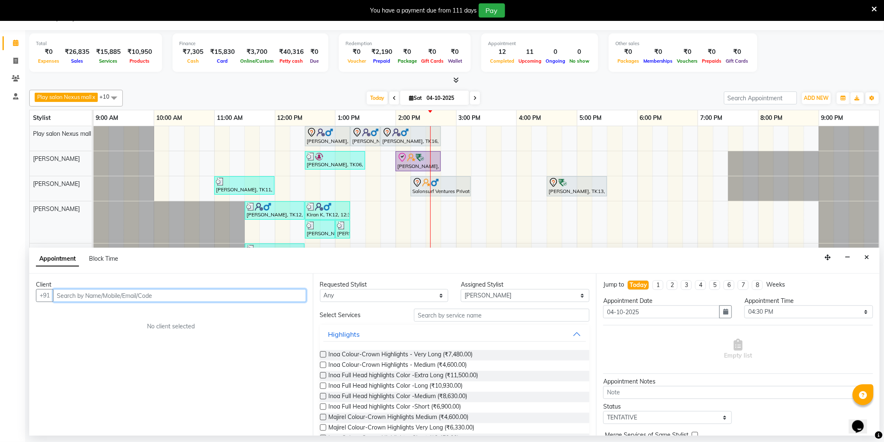
drag, startPoint x: 255, startPoint y: 295, endPoint x: 255, endPoint y: 290, distance: 5.0
click at [255, 293] on input "text" at bounding box center [179, 295] width 253 height 13
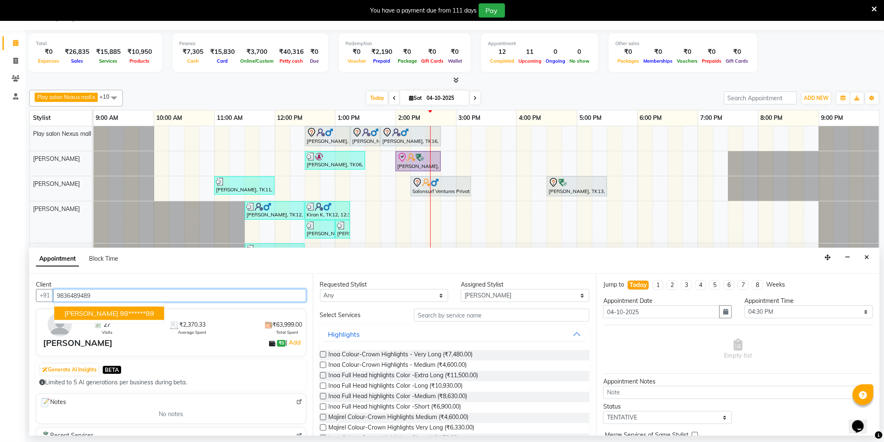
click at [120, 310] on ngb-highlight "98******89" at bounding box center [137, 313] width 34 height 8
type input "98******89"
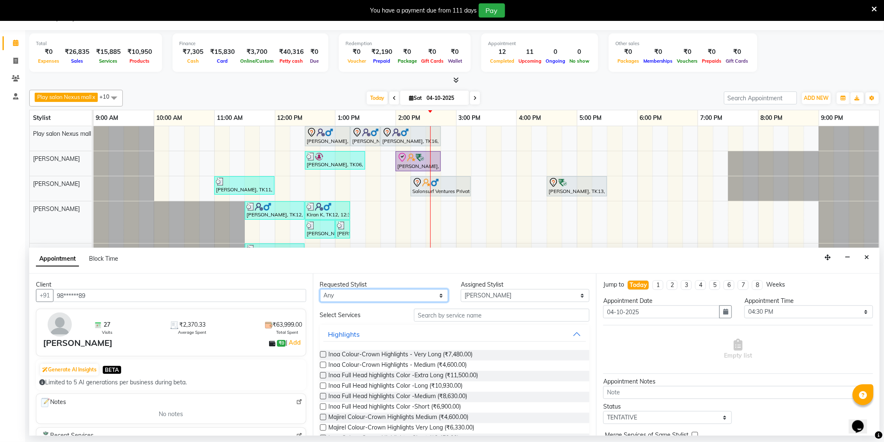
click at [425, 295] on select "Any Abdulla Md Adil Ali Ambika Rai Asha Thapa Ashim Sapkota Dawa Tamang Mohd Aa…" at bounding box center [384, 295] width 129 height 13
select select "81395"
click at [320, 289] on select "Any Abdulla Md Adil Ali Ambika Rai Asha Thapa Ashim Sapkota Dawa Tamang Mohd Aa…" at bounding box center [384, 295] width 129 height 13
click at [483, 319] on input "text" at bounding box center [502, 315] width 176 height 13
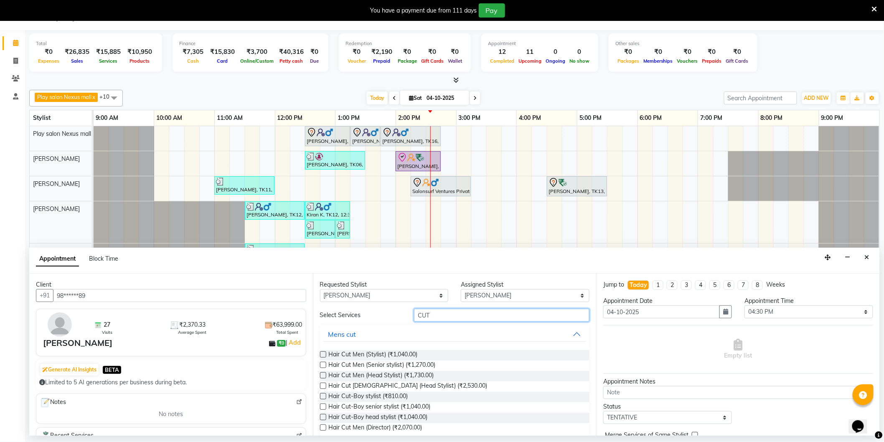
type input "CUT"
click at [325, 374] on label at bounding box center [323, 375] width 6 height 6
click at [325, 374] on input "checkbox" at bounding box center [322, 376] width 5 height 5
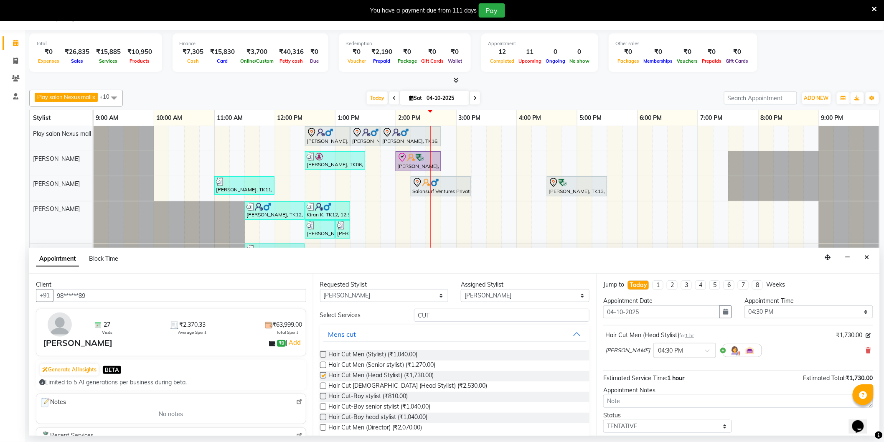
checkbox input "false"
drag, startPoint x: 435, startPoint y: 316, endPoint x: 381, endPoint y: 315, distance: 54.3
click at [381, 315] on div "Select Services CUT" at bounding box center [455, 315] width 282 height 13
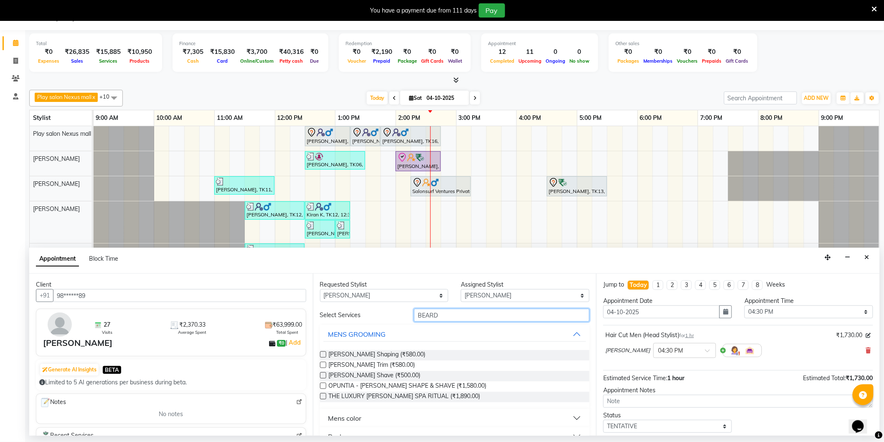
type input "BEARD"
click at [324, 353] on label at bounding box center [323, 354] width 6 height 6
click at [324, 353] on input "checkbox" at bounding box center [322, 355] width 5 height 5
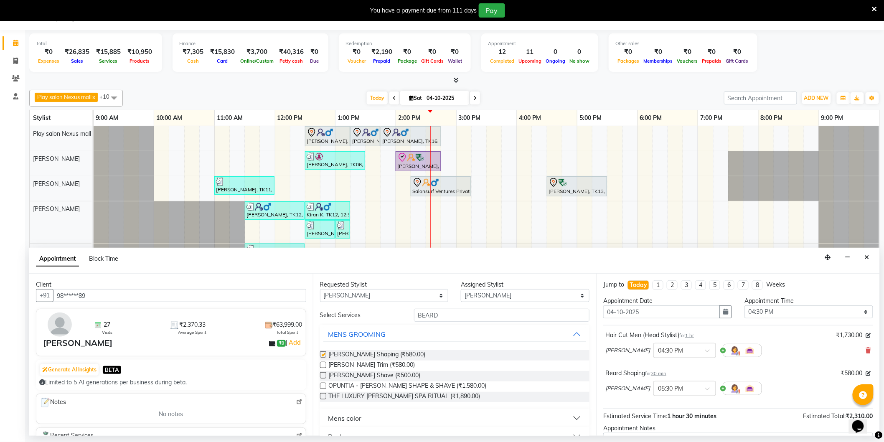
checkbox input "false"
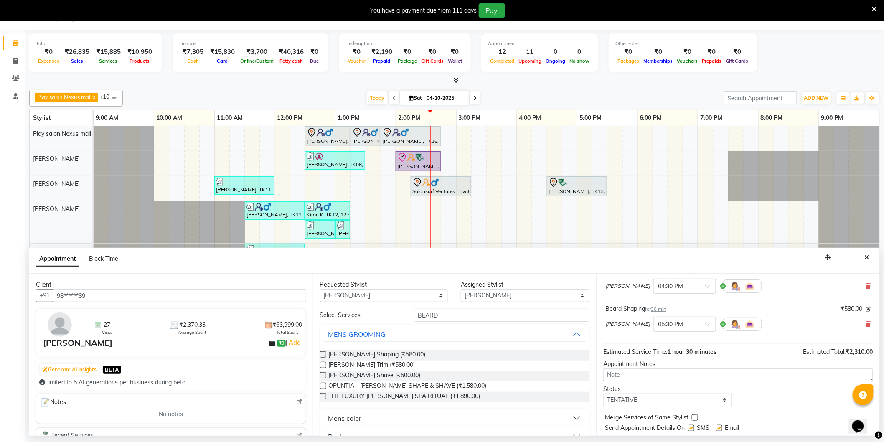
scroll to position [88, 0]
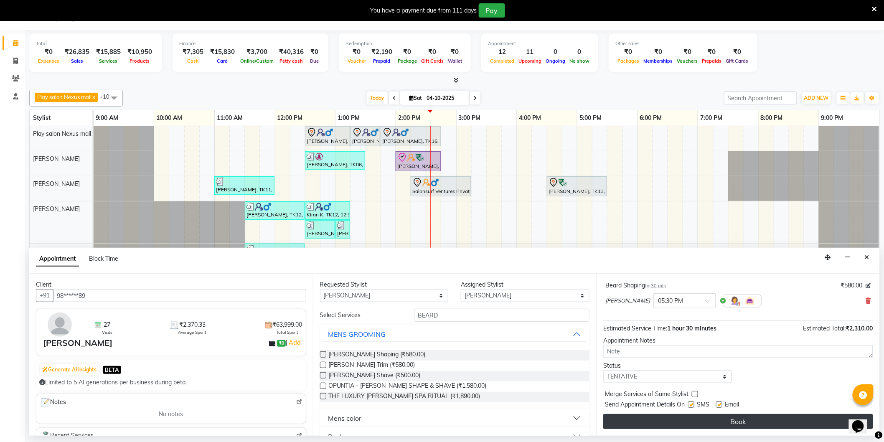
click at [742, 419] on div "Jump to Today 1 2 3 4 5 6 7 8 Weeks Appointment Date 04-10-2025 Appointment Tim…" at bounding box center [738, 355] width 284 height 162
click at [742, 418] on button "Book" at bounding box center [738, 421] width 270 height 15
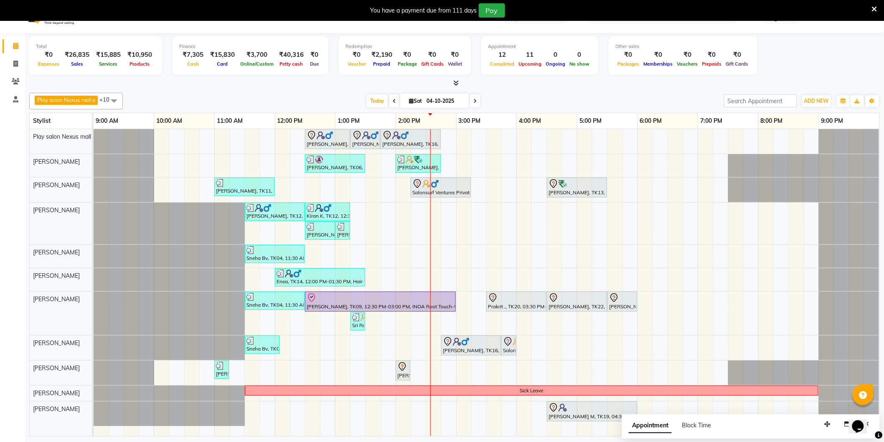
scroll to position [0, 0]
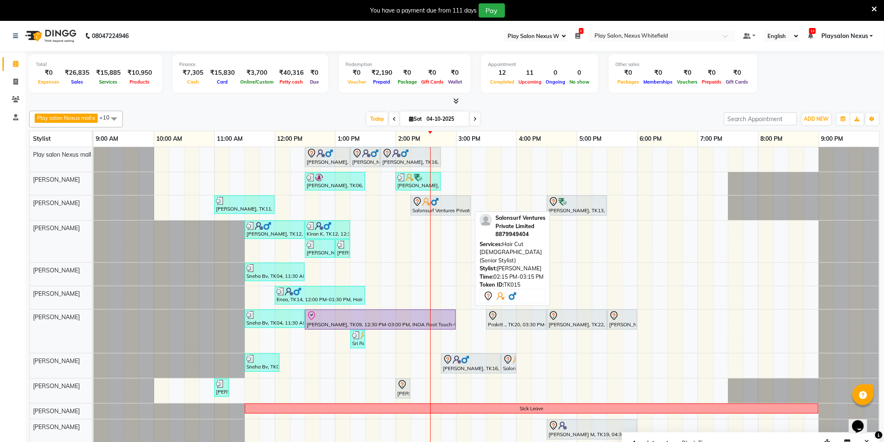
click at [457, 207] on div "Salonsurf Ventures Private Limited, TK15, 02:15 PM-03:15 PM, Hair Cut [DEMOGRAP…" at bounding box center [441, 206] width 59 height 18
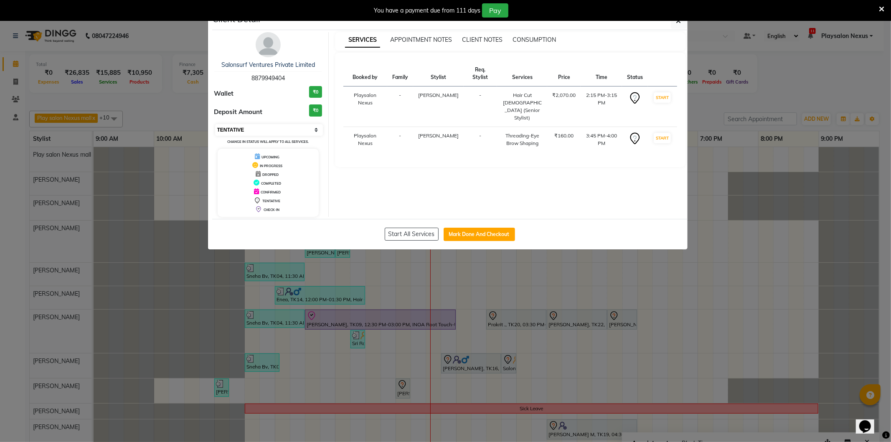
click at [314, 131] on select "Select IN SERVICE CONFIRMED TENTATIVE CHECK IN MARK DONE DROPPED UPCOMING" at bounding box center [269, 130] width 108 height 12
select select "8"
click at [215, 124] on select "Select IN SERVICE CONFIRMED TENTATIVE CHECK IN MARK DONE DROPPED UPCOMING" at bounding box center [269, 130] width 108 height 12
click at [680, 23] on icon "button" at bounding box center [679, 21] width 5 height 7
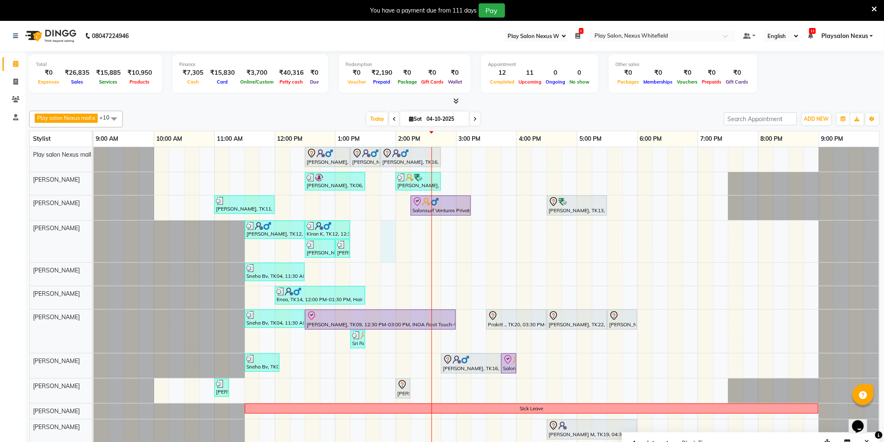
drag, startPoint x: 387, startPoint y: 230, endPoint x: 403, endPoint y: 244, distance: 21.3
click at [387, 230] on div "Shiva, TK16, 12:30 PM-01:15 PM, Hair Cut Men (Stylist) Shiva, TK16, 01:15 PM-01…" at bounding box center [487, 300] width 786 height 307
select select "81400"
select select "825"
select select "tentative"
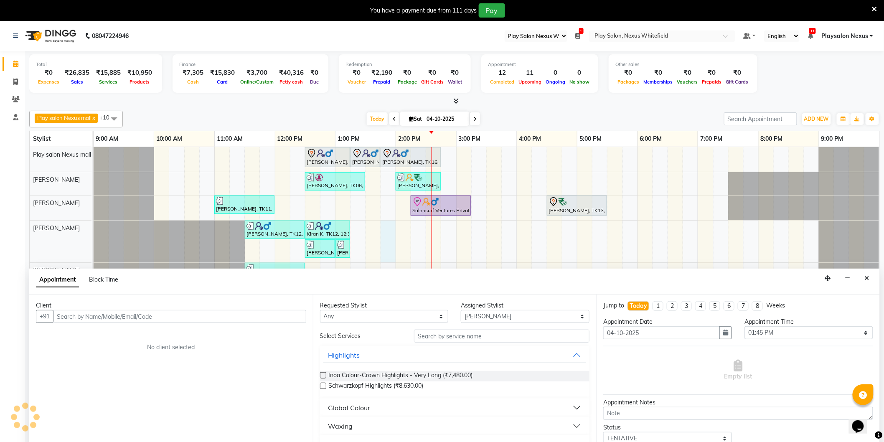
scroll to position [21, 0]
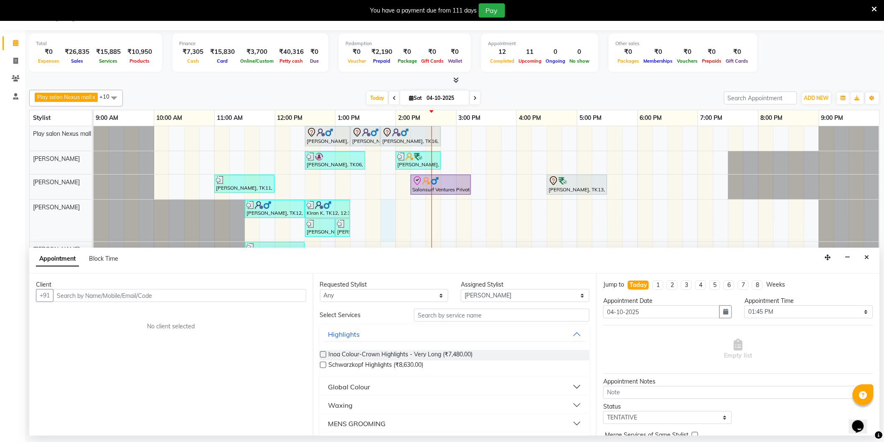
click at [229, 297] on input "text" at bounding box center [179, 295] width 253 height 13
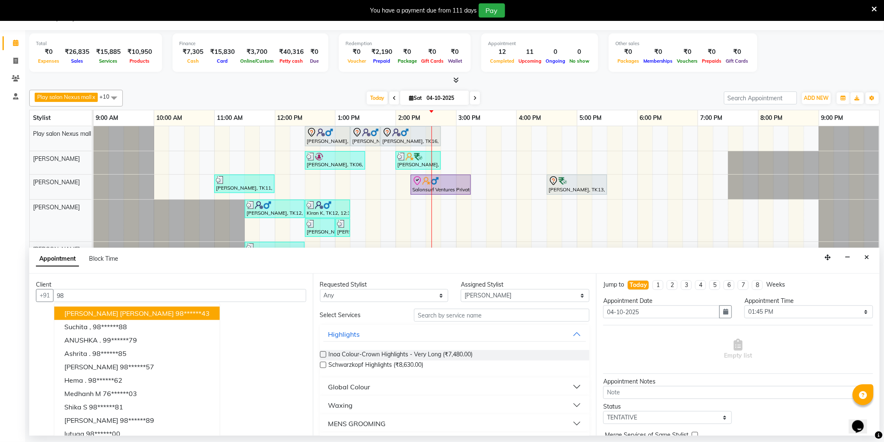
type input "9"
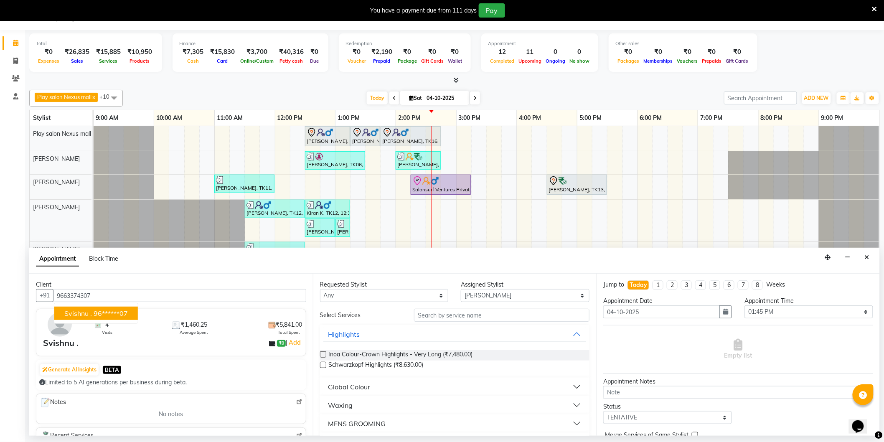
click at [117, 311] on ngb-highlight "96******07" at bounding box center [111, 313] width 34 height 8
type input "96******07"
click at [464, 318] on input "text" at bounding box center [502, 315] width 176 height 13
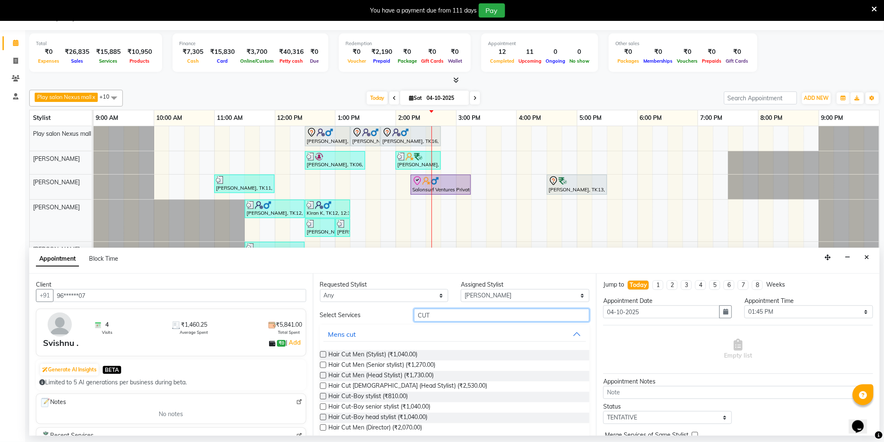
type input "CUT"
click at [324, 357] on label at bounding box center [323, 354] width 6 height 6
click at [324, 357] on input "checkbox" at bounding box center [322, 355] width 5 height 5
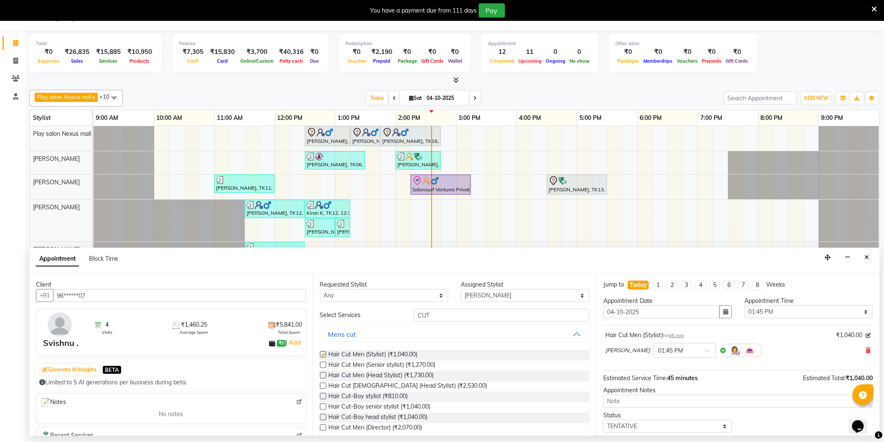
checkbox input "false"
click at [845, 317] on select "Select 10:00 AM 10:15 AM 10:30 AM 10:45 AM 11:00 AM 11:15 AM 11:30 AM 11:45 AM …" at bounding box center [809, 311] width 129 height 13
click at [745, 305] on select "Select 10:00 AM 10:15 AM 10:30 AM 10:45 AM 11:00 AM 11:15 AM 11:30 AM 11:45 AM …" at bounding box center [809, 311] width 129 height 13
click at [858, 299] on div "Appointment Time" at bounding box center [809, 301] width 129 height 9
click at [860, 312] on select "Select 10:00 AM 10:15 AM 10:30 AM 10:45 AM 11:00 AM 11:15 AM 11:30 AM 11:45 AM …" at bounding box center [809, 311] width 129 height 13
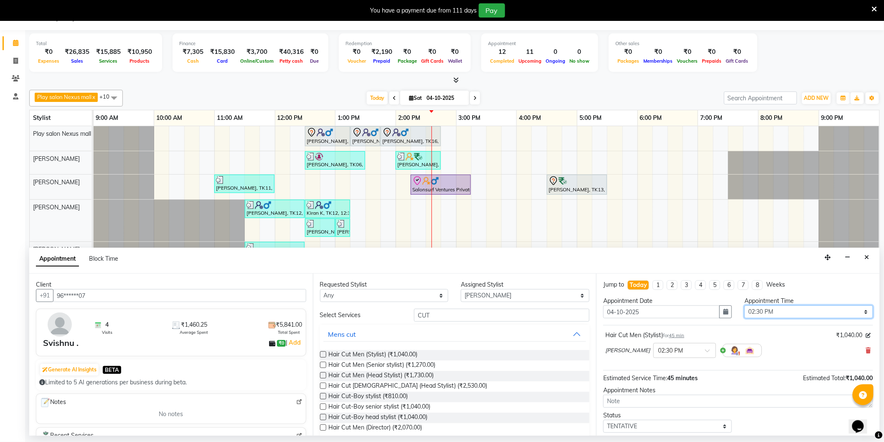
select select "885"
click at [745, 305] on select "Select 10:00 AM 10:15 AM 10:30 AM 10:45 AM 11:00 AM 11:15 AM 11:30 AM 11:45 AM …" at bounding box center [809, 311] width 129 height 13
click at [480, 296] on select "Select Abdulla Md Adil Ali Ambika Rai Asha Thapa Ashim Sapkota Dawa Tamang Mohd…" at bounding box center [525, 295] width 129 height 13
click at [461, 289] on select "Select Abdulla Md Adil Ali Ambika Rai Asha Thapa Ashim Sapkota Dawa Tamang Mohd…" at bounding box center [525, 295] width 129 height 13
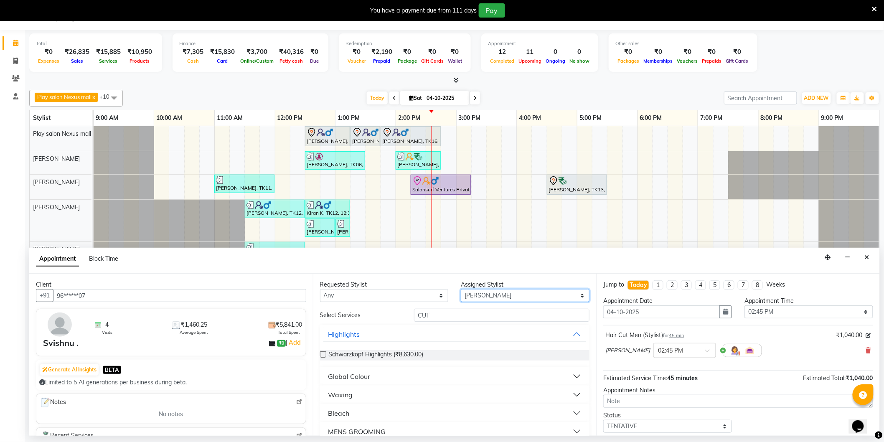
click at [488, 295] on select "Select Abdulla Md Adil Ali Ambika Rai Asha Thapa Ashim Sapkota Dawa Tamang Mohd…" at bounding box center [525, 295] width 129 height 13
select select "81392"
click at [461, 289] on select "Select Abdulla Md Adil Ali Ambika Rai Asha Thapa Ashim Sapkota Dawa Tamang Mohd…" at bounding box center [525, 295] width 129 height 13
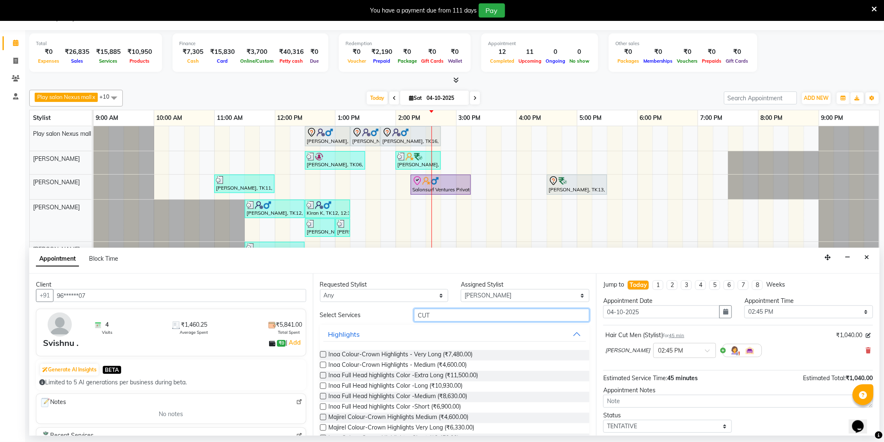
click at [440, 312] on input "CUT" at bounding box center [502, 315] width 176 height 13
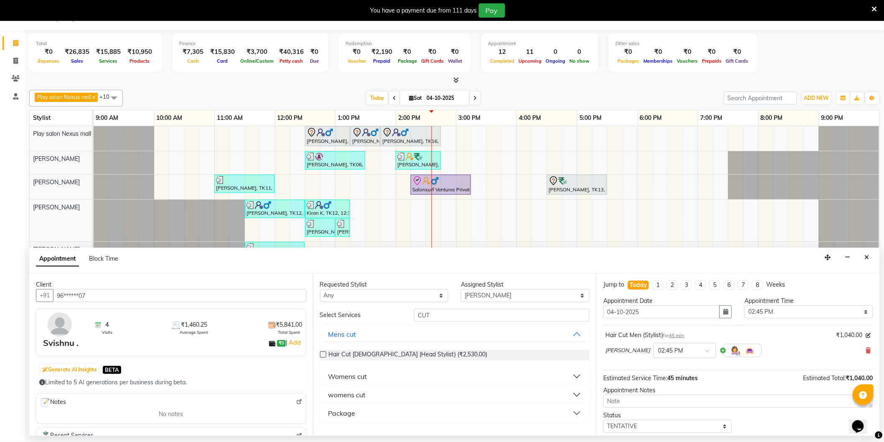
click at [384, 376] on button "Womens cut" at bounding box center [454, 376] width 263 height 15
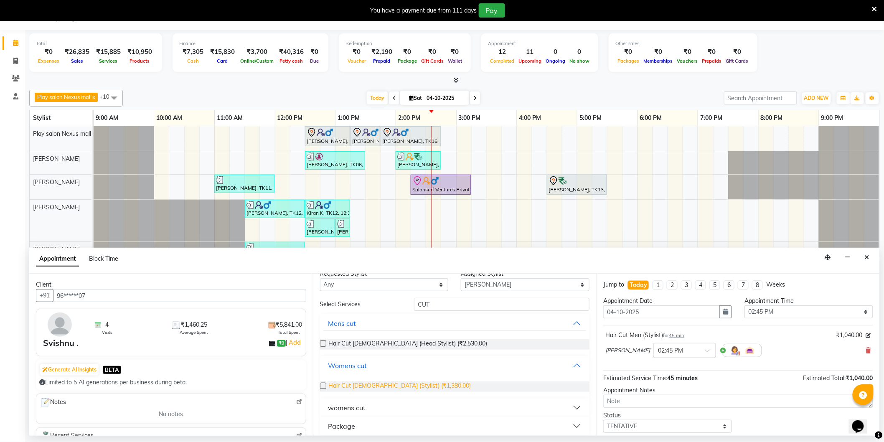
scroll to position [17, 0]
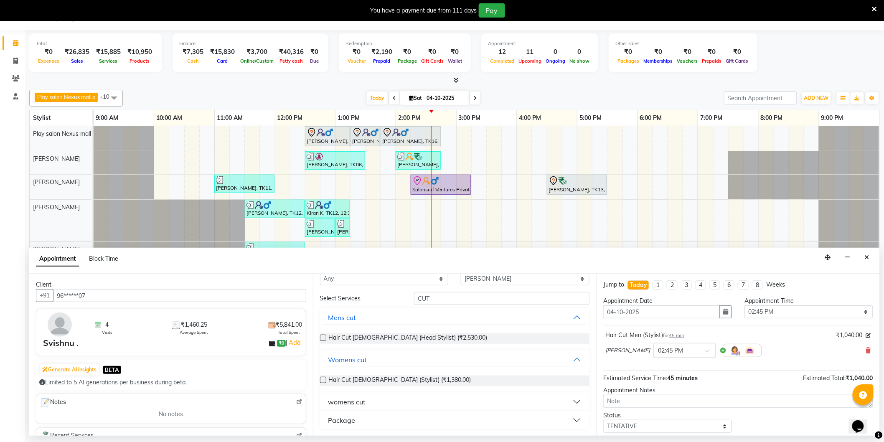
click at [375, 402] on button "womens cut" at bounding box center [454, 401] width 263 height 15
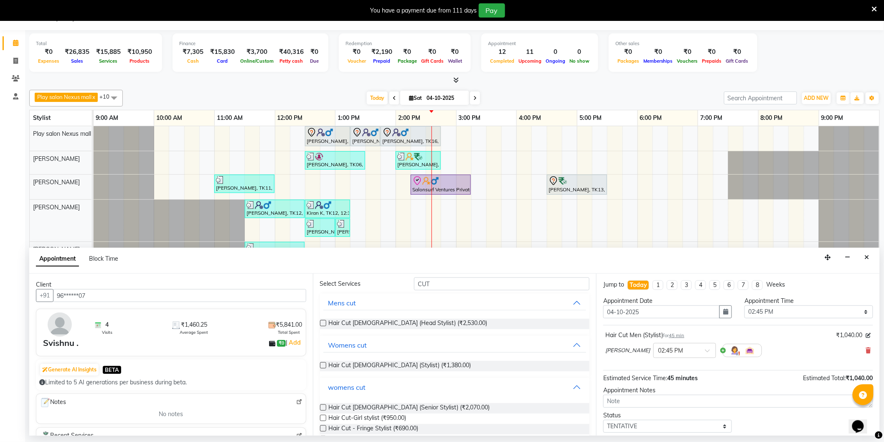
scroll to position [124, 0]
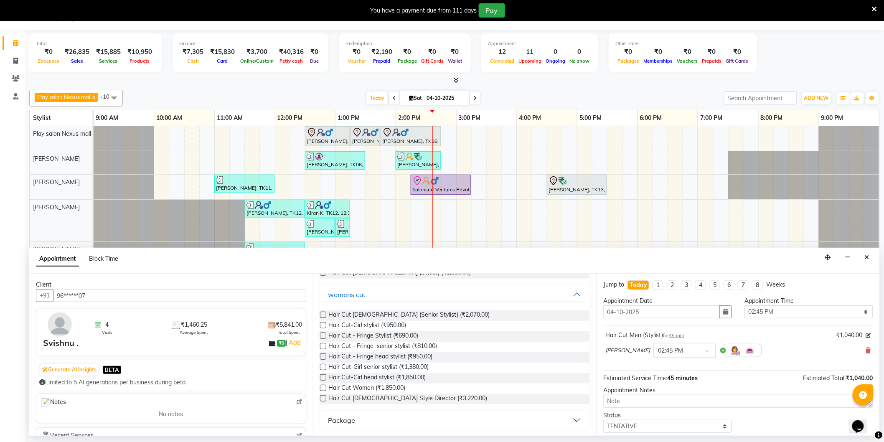
click at [325, 313] on label at bounding box center [323, 315] width 6 height 6
click at [325, 313] on input "checkbox" at bounding box center [322, 315] width 5 height 5
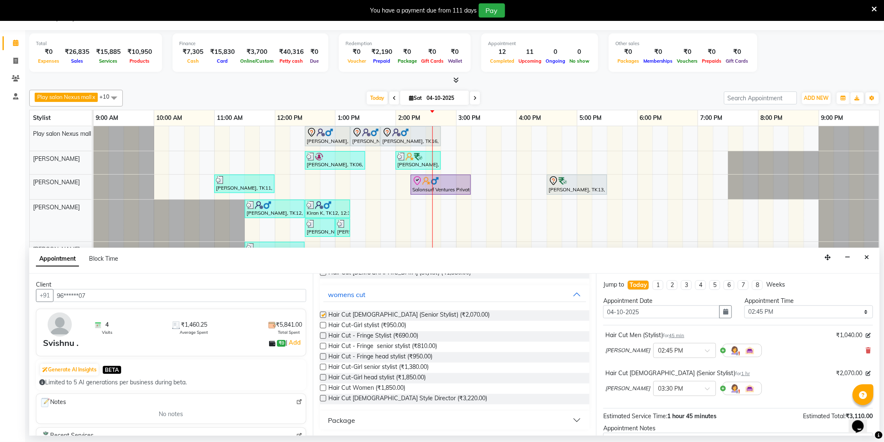
checkbox input "false"
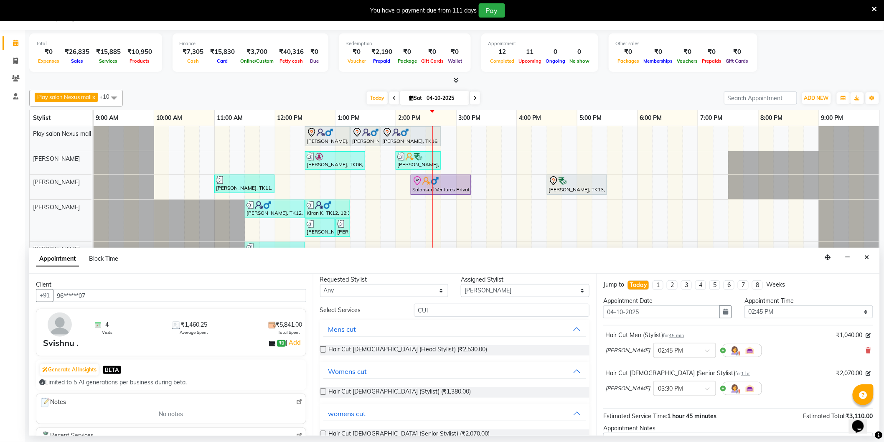
scroll to position [0, 0]
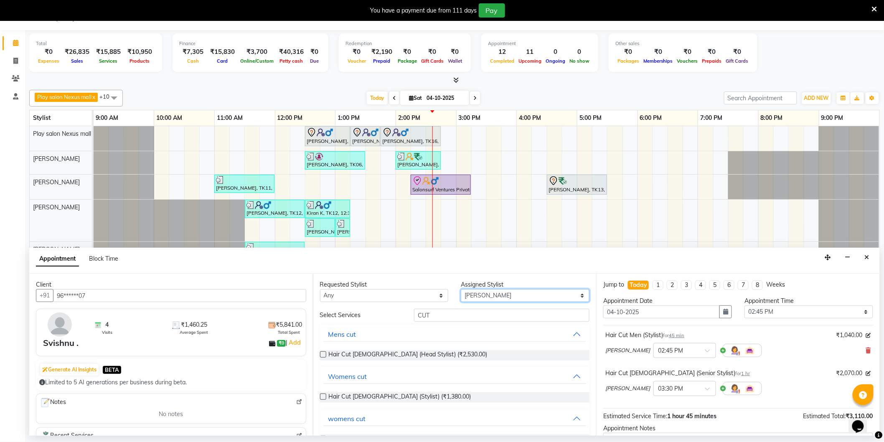
click at [486, 295] on select "Select Abdulla Md Adil Ali Ambika Rai Asha Thapa Ashim Sapkota Dawa Tamang Mohd…" at bounding box center [525, 295] width 129 height 13
click at [461, 289] on select "Select Abdulla Md Adil Ali Ambika Rai Asha Thapa Ashim Sapkota Dawa Tamang Mohd…" at bounding box center [525, 295] width 129 height 13
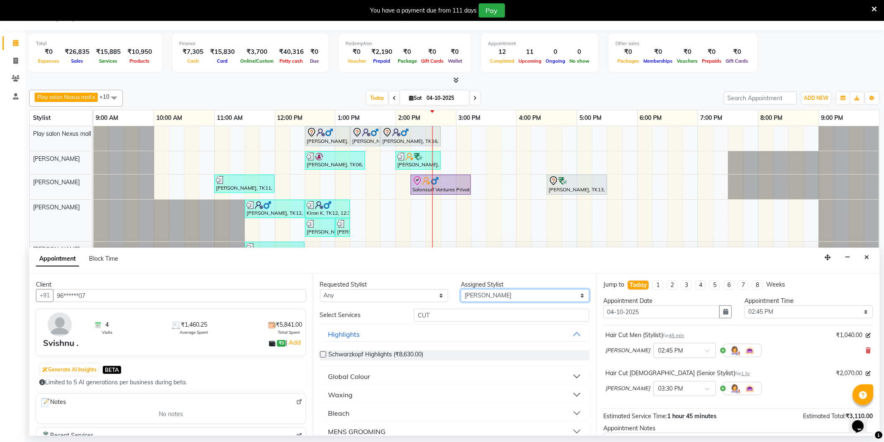
click at [481, 293] on select "Select Abdulla Md Adil Ali Ambika Rai Asha Thapa Ashim Sapkota Dawa Tamang Mohd…" at bounding box center [525, 295] width 129 height 13
select select "81403"
click at [461, 289] on select "Select Abdulla Md Adil Ali Ambika Rai Asha Thapa Ashim Sapkota Dawa Tamang Mohd…" at bounding box center [525, 295] width 129 height 13
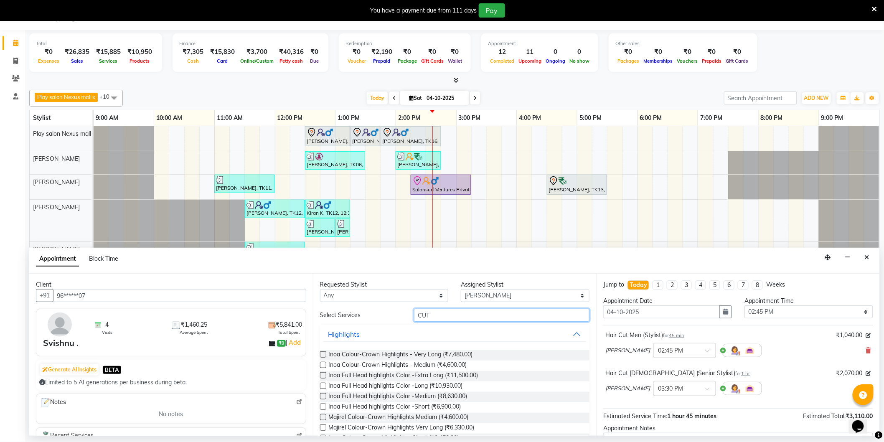
click at [445, 316] on input "CUT" at bounding box center [502, 315] width 176 height 13
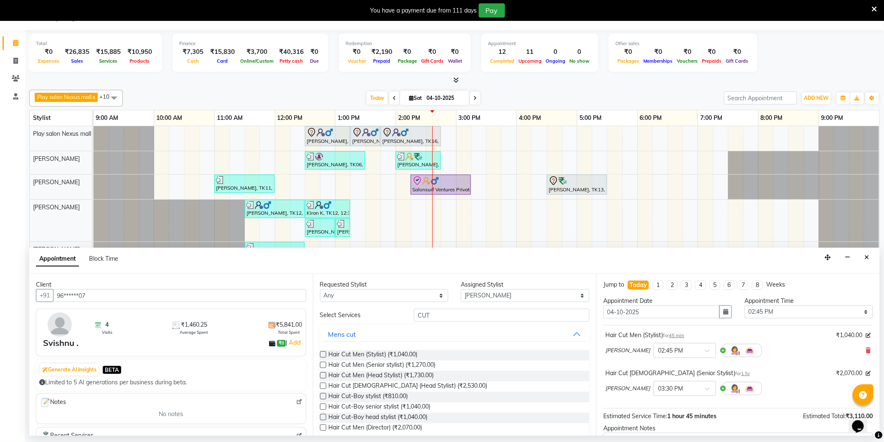
click at [323, 364] on label at bounding box center [323, 365] width 6 height 6
click at [323, 364] on input "checkbox" at bounding box center [322, 365] width 5 height 5
checkbox input "false"
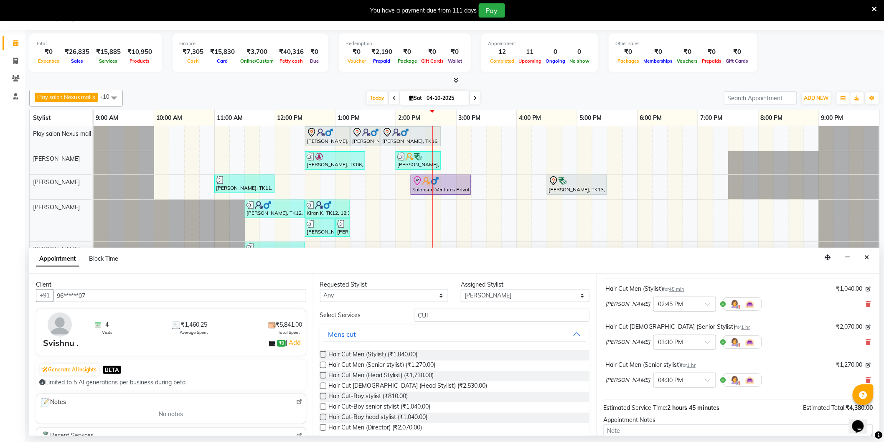
scroll to position [126, 0]
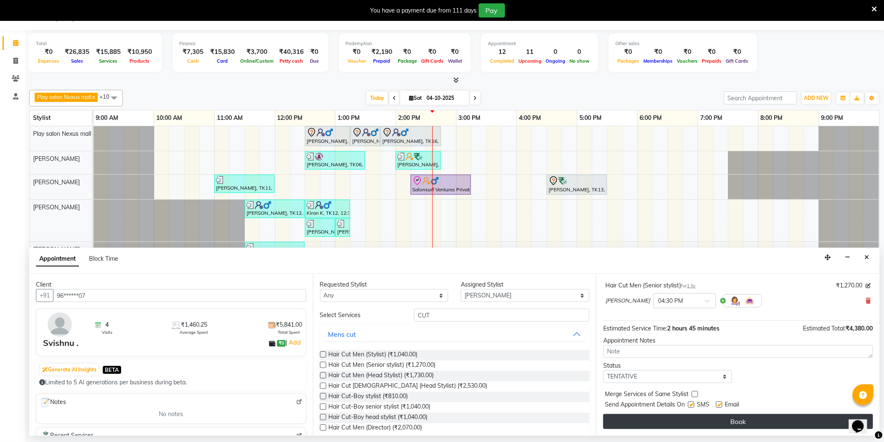
click at [746, 425] on button "Book" at bounding box center [738, 421] width 270 height 15
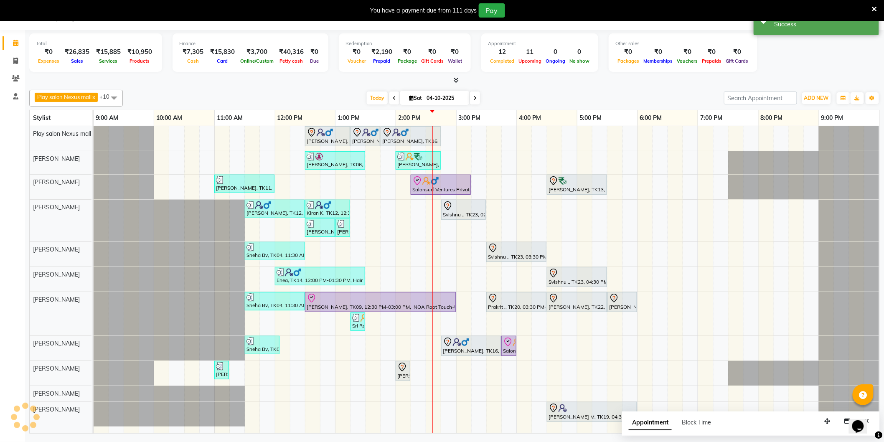
scroll to position [0, 0]
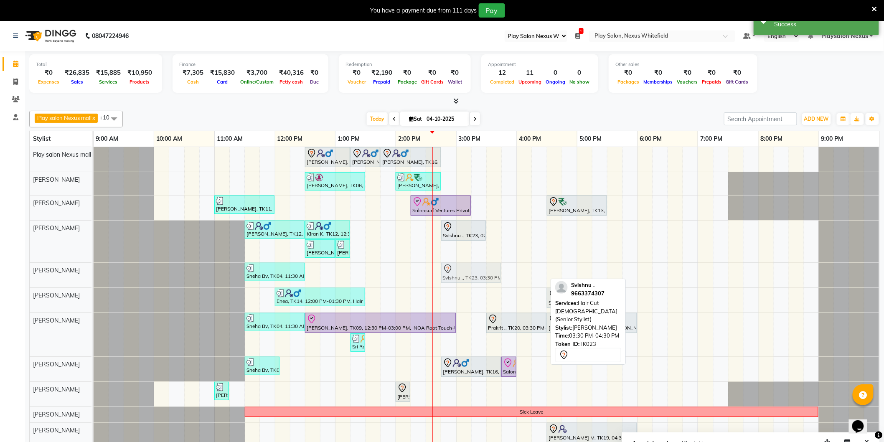
drag, startPoint x: 519, startPoint y: 272, endPoint x: 470, endPoint y: 277, distance: 48.8
click at [94, 277] on div "Sneha Bv, TK04, 11:30 AM-12:30 PM, Hair Cut-Girl senior stylist Svishnu ., TK23…" at bounding box center [94, 275] width 0 height 25
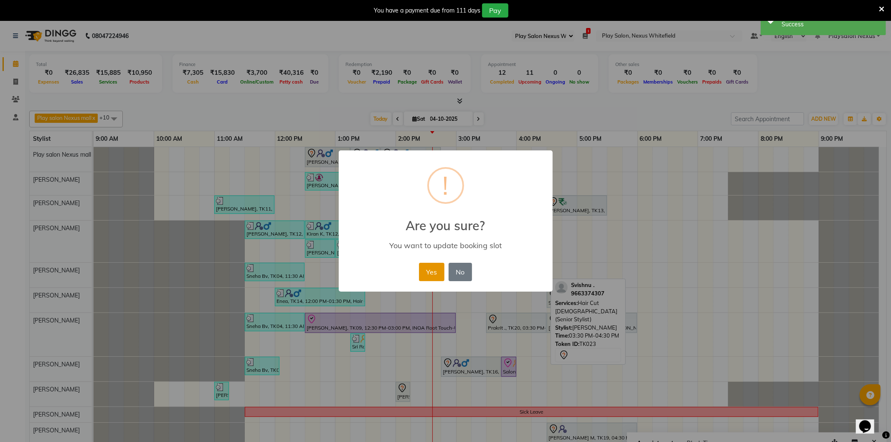
click at [430, 271] on button "Yes" at bounding box center [431, 272] width 25 height 18
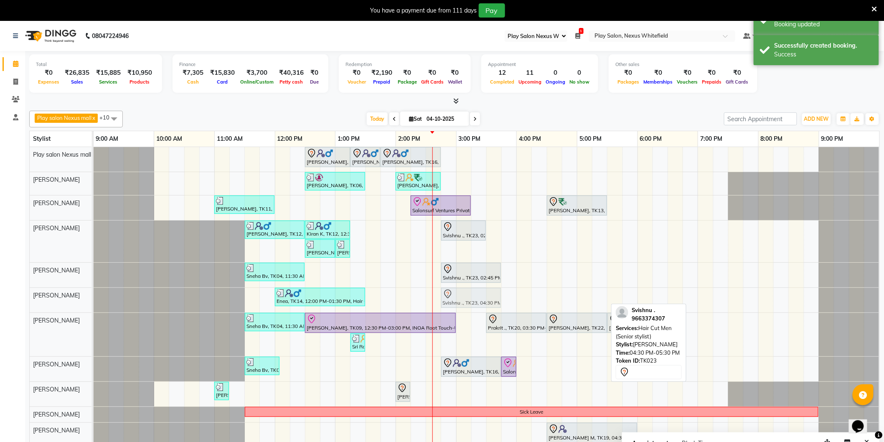
drag, startPoint x: 577, startPoint y: 301, endPoint x: 469, endPoint y: 308, distance: 108.8
click at [94, 308] on div "Enea, TK14, 12:00 PM-01:30 PM, Hair Cut Men (Senior stylist),Beard Shaping Svis…" at bounding box center [94, 300] width 0 height 25
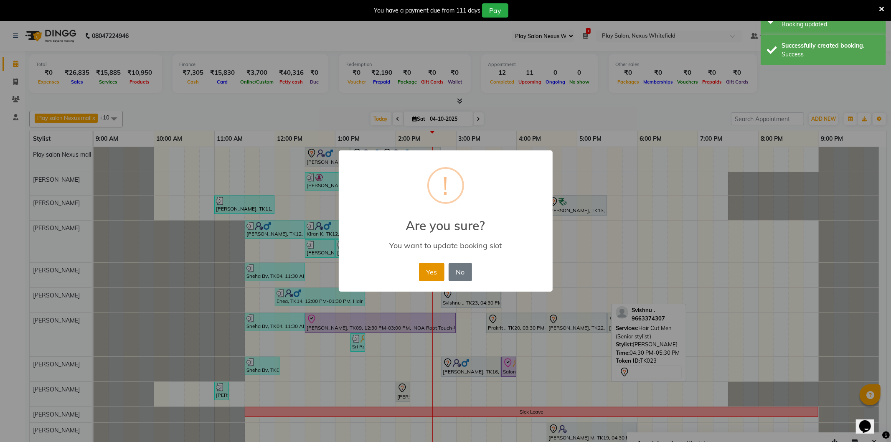
click at [438, 274] on button "Yes" at bounding box center [431, 272] width 25 height 18
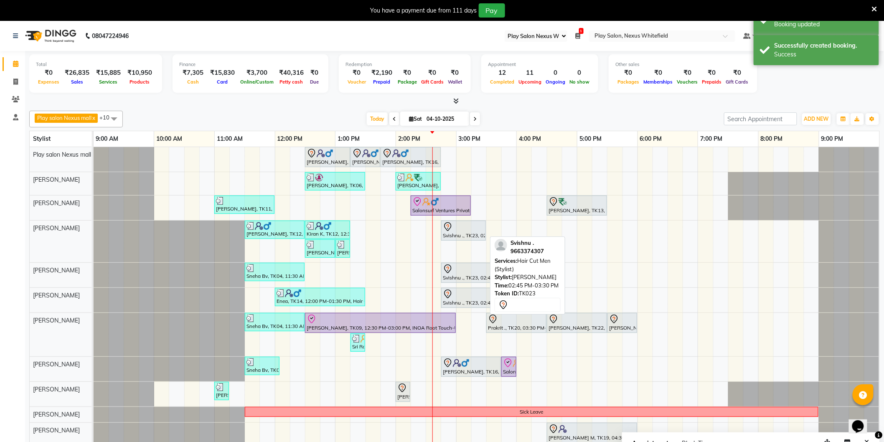
click at [459, 228] on div at bounding box center [463, 227] width 41 height 10
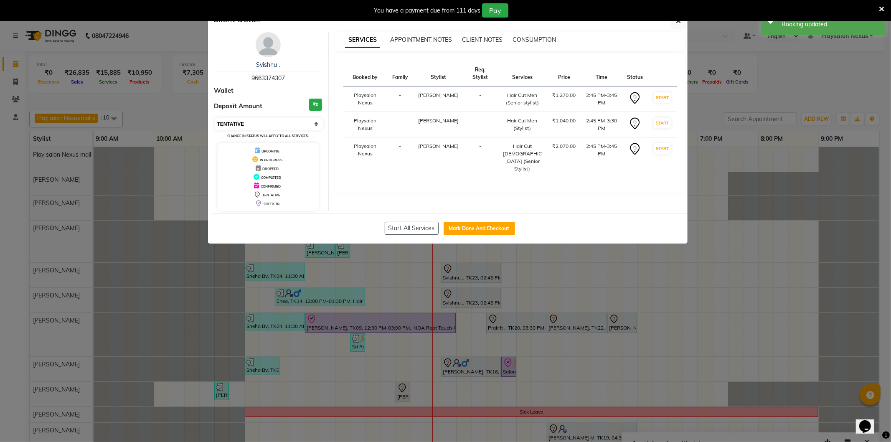
click at [316, 124] on select "Select IN SERVICE CONFIRMED TENTATIVE CHECK IN MARK DONE DROPPED UPCOMING" at bounding box center [269, 124] width 108 height 12
select select "8"
click at [215, 118] on select "Select IN SERVICE CONFIRMED TENTATIVE CHECK IN MARK DONE DROPPED UPCOMING" at bounding box center [269, 124] width 108 height 12
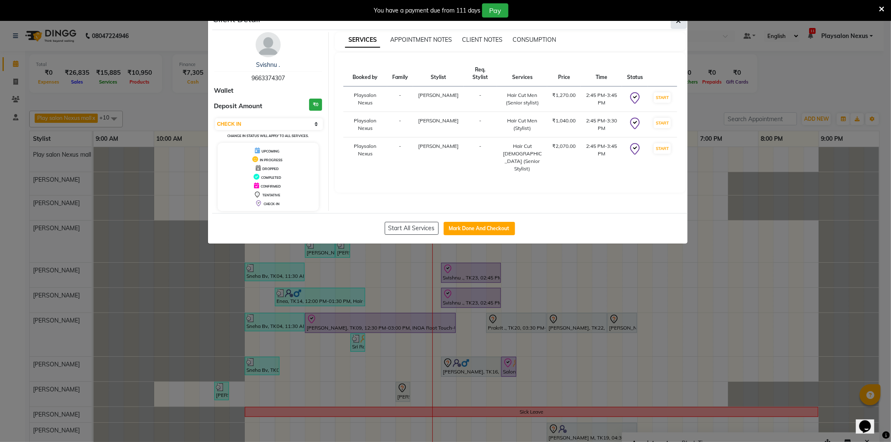
click at [681, 26] on button "button" at bounding box center [679, 21] width 16 height 16
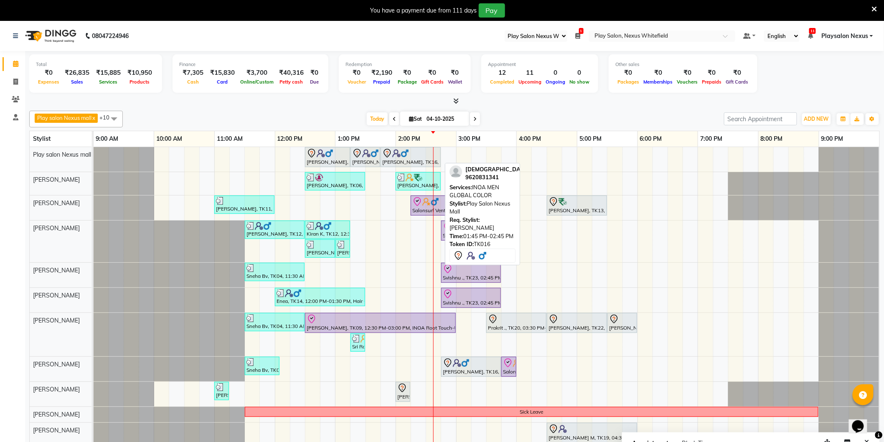
click at [407, 157] on img at bounding box center [405, 153] width 8 height 8
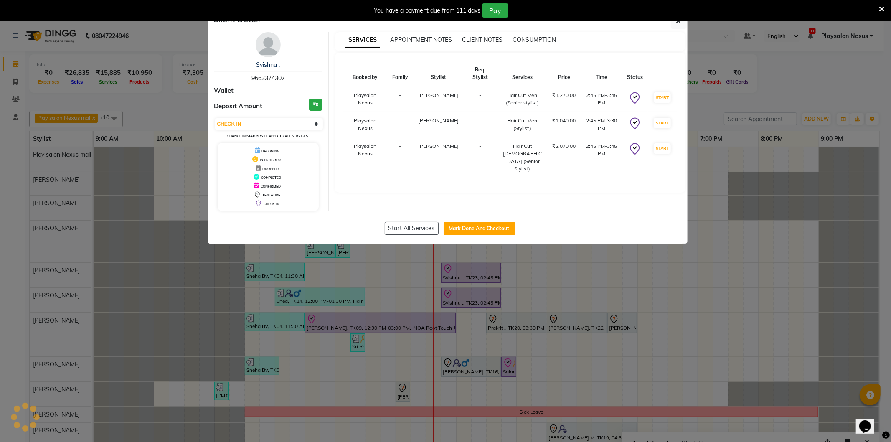
select select "7"
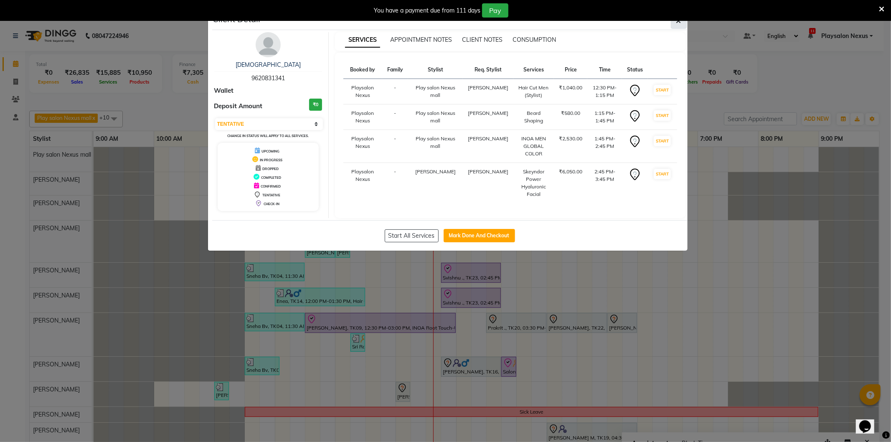
click at [679, 24] on button "button" at bounding box center [679, 21] width 16 height 16
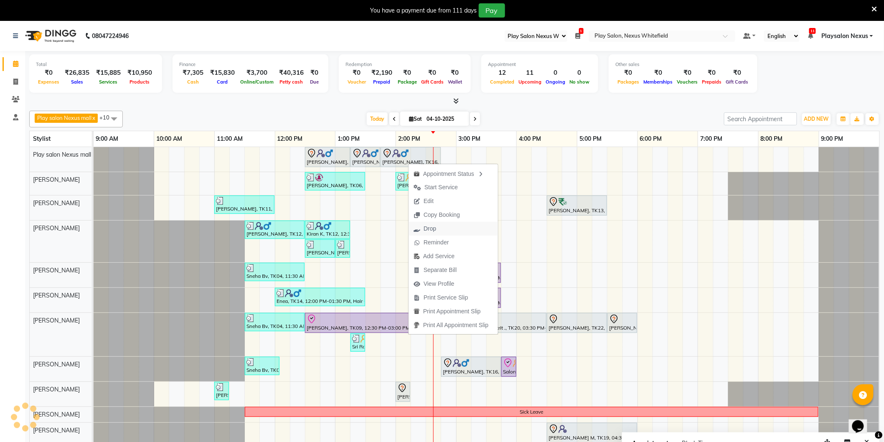
click at [447, 225] on button "Drop" at bounding box center [453, 229] width 89 height 14
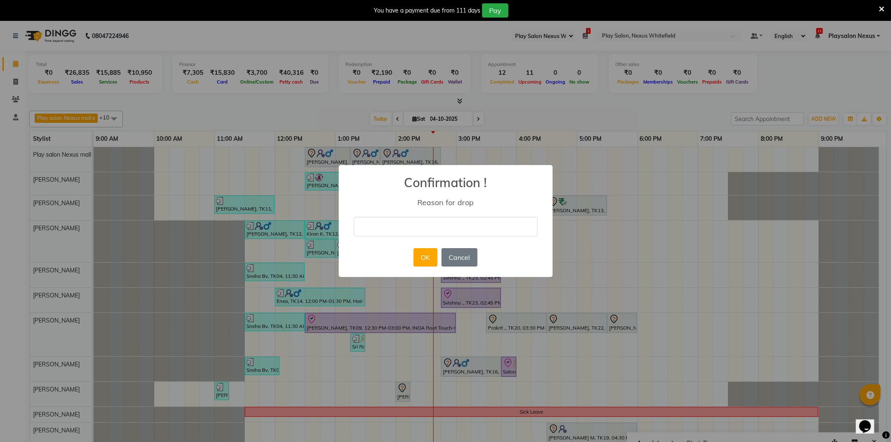
click at [458, 225] on input "text" at bounding box center [446, 227] width 184 height 20
type input "No show"
click at [426, 249] on button "OK" at bounding box center [426, 257] width 24 height 18
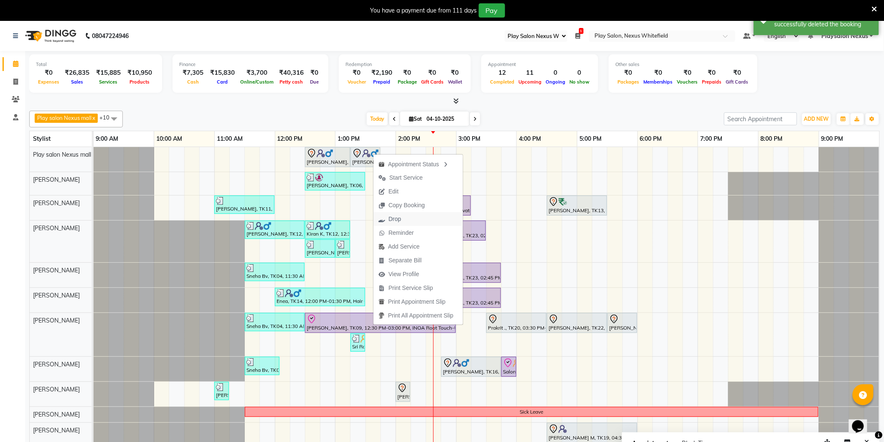
click at [399, 219] on span "Drop" at bounding box center [395, 219] width 13 height 9
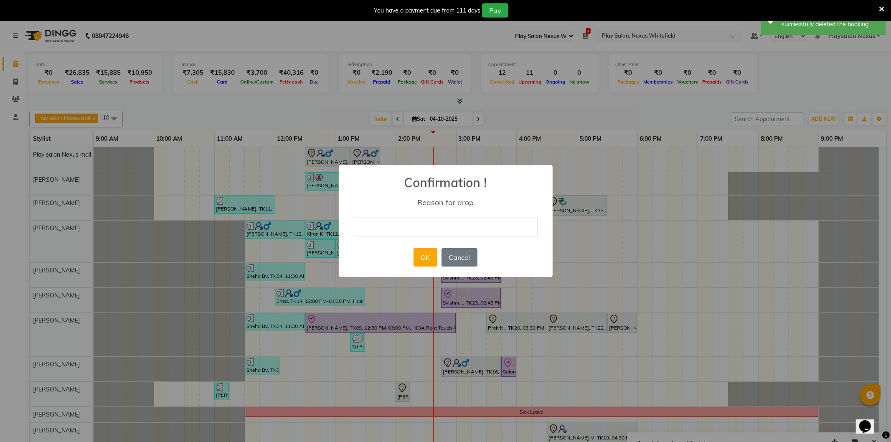
click at [412, 224] on input "text" at bounding box center [446, 227] width 184 height 20
type input "No show"
click at [427, 256] on button "OK" at bounding box center [426, 257] width 24 height 18
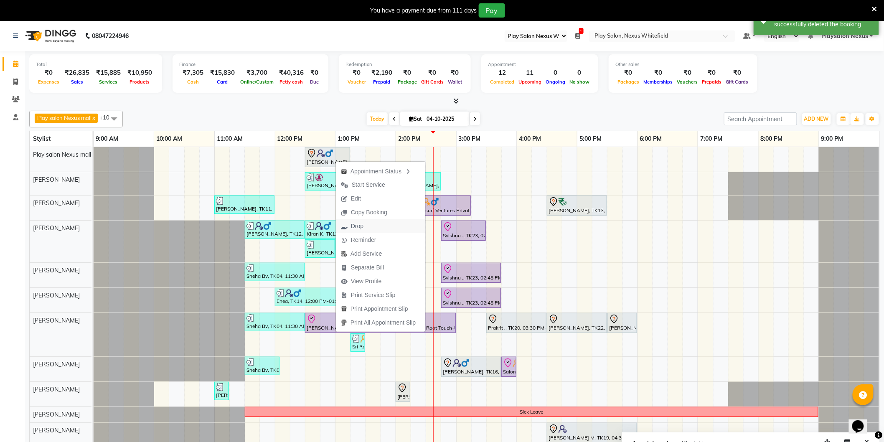
click at [373, 225] on button "Drop" at bounding box center [380, 226] width 89 height 14
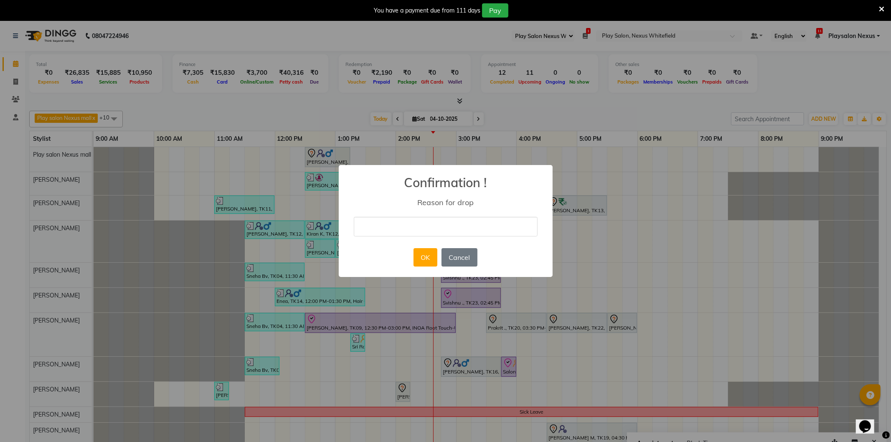
click at [411, 228] on input "text" at bounding box center [446, 227] width 184 height 20
type input "No show"
click at [428, 252] on button "OK" at bounding box center [426, 257] width 24 height 18
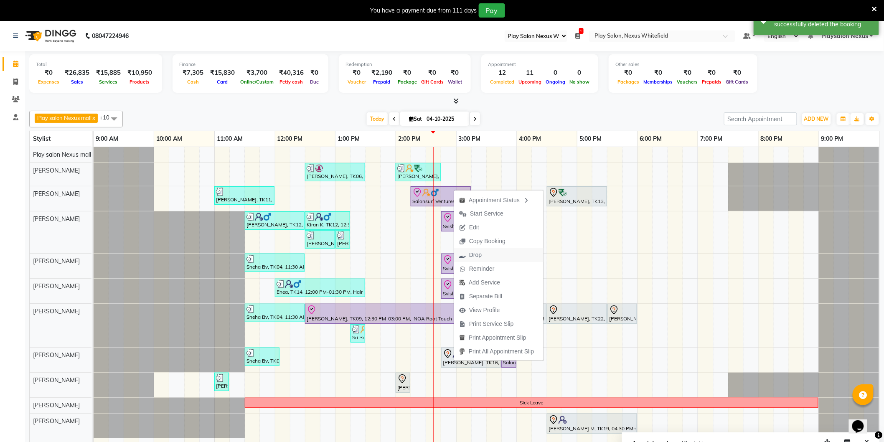
click at [482, 256] on span "Drop" at bounding box center [470, 255] width 33 height 14
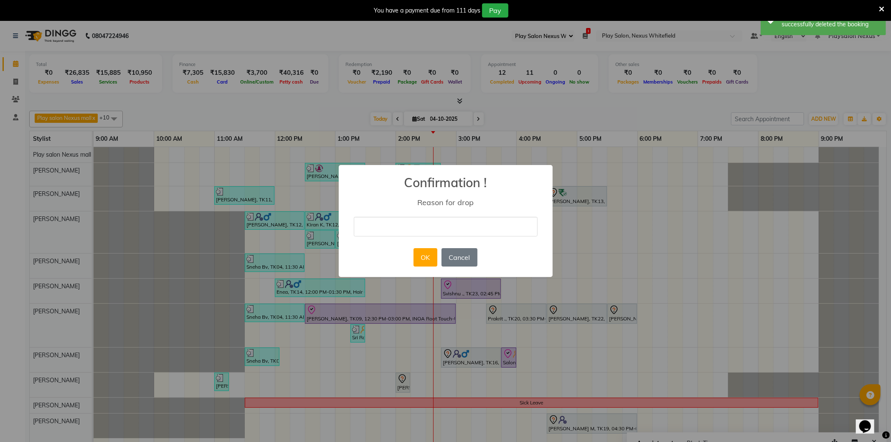
click at [431, 224] on input "text" at bounding box center [446, 227] width 184 height 20
type input "No show"
click at [424, 254] on button "OK" at bounding box center [426, 257] width 24 height 18
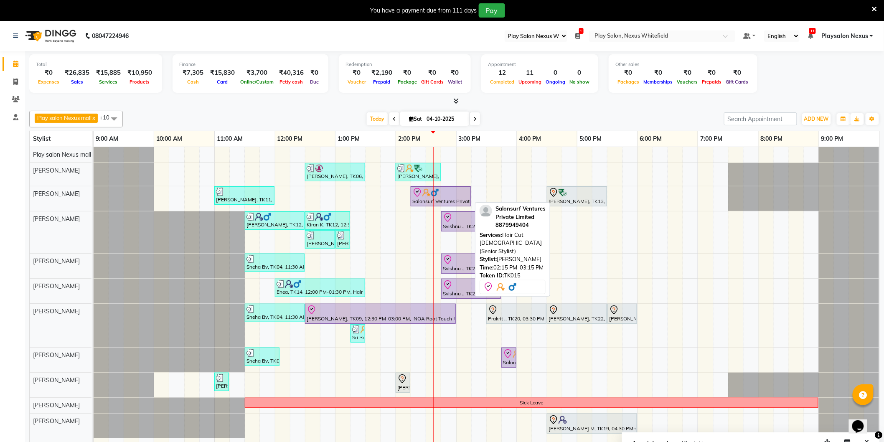
click at [450, 194] on div at bounding box center [440, 193] width 57 height 10
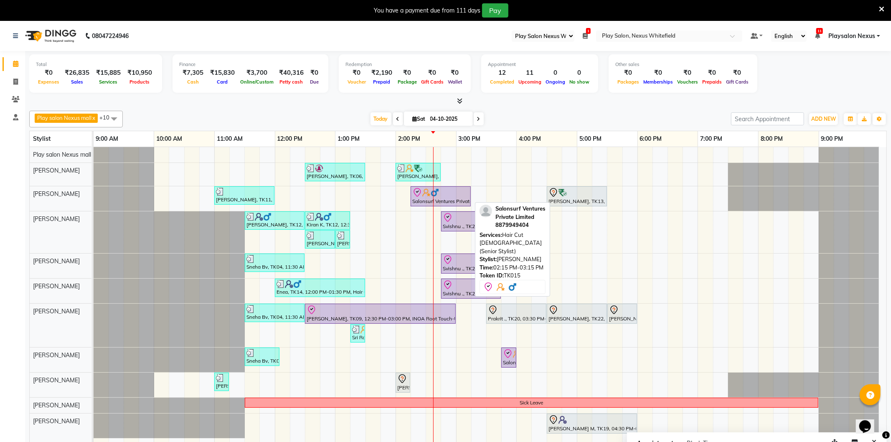
select select "8"
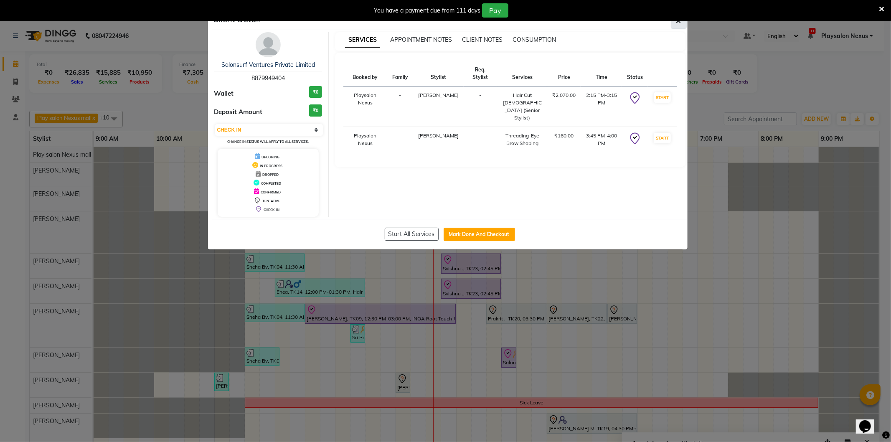
click at [682, 22] on button "button" at bounding box center [679, 21] width 16 height 16
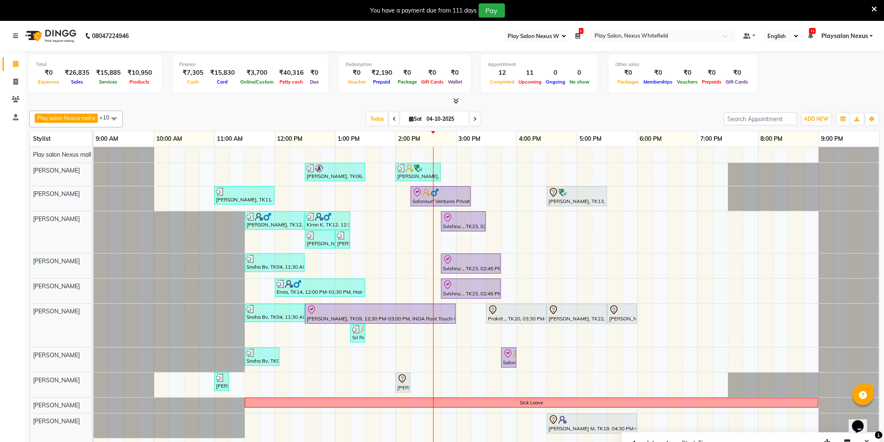
click at [466, 165] on div "Jayanth Kizhepatt, TK06, 12:30 PM-01:30 PM, Beard Shave,Hair Cut Men (Senior st…" at bounding box center [487, 300] width 786 height 307
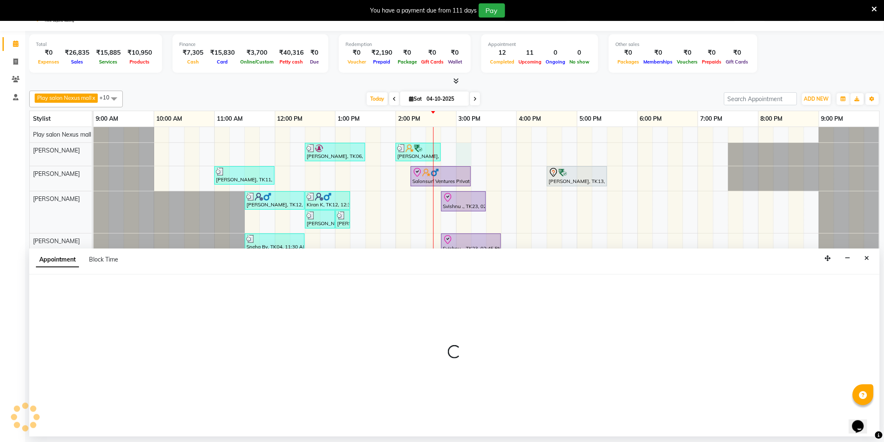
select select "81391"
select select "900"
select select "tentative"
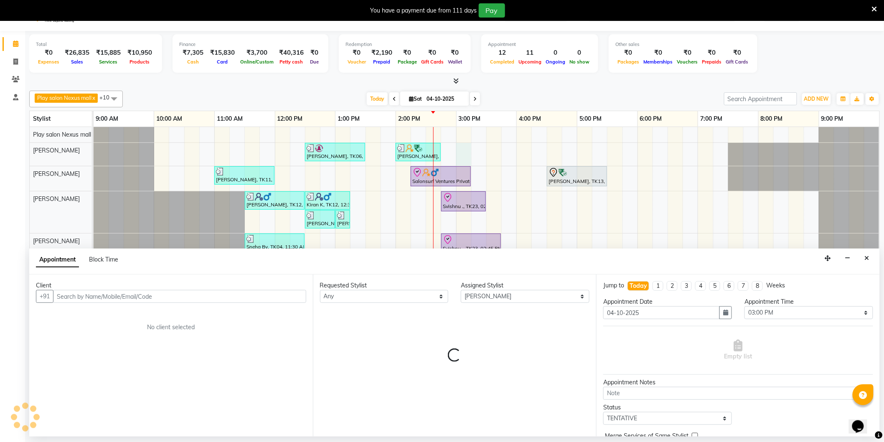
scroll to position [21, 0]
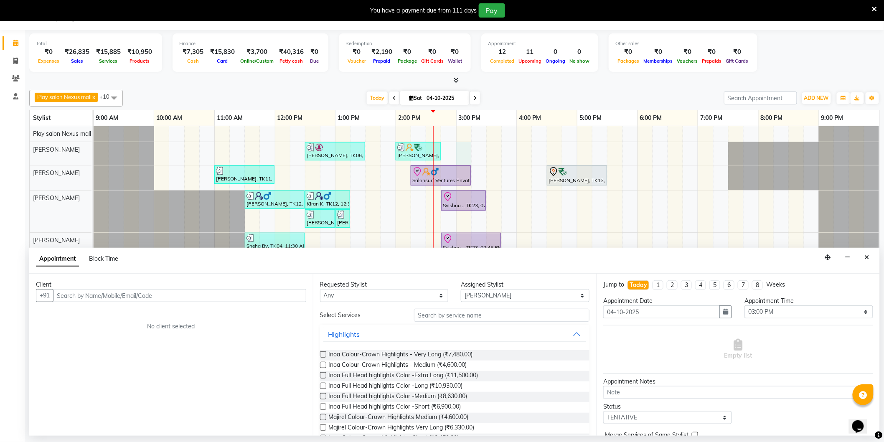
click at [168, 295] on input "text" at bounding box center [179, 295] width 253 height 13
click at [412, 295] on select "Any Abdulla Md Adil Ali Ambika Rai Asha Thapa Ashim Sapkota Dawa Tamang Mohd Aa…" at bounding box center [384, 295] width 129 height 13
select select "81391"
click at [320, 289] on select "Any Abdulla Md Adil Ali Ambika Rai Asha Thapa Ashim Sapkota Dawa Tamang Mohd Aa…" at bounding box center [384, 295] width 129 height 13
click at [242, 294] on input "text" at bounding box center [179, 295] width 253 height 13
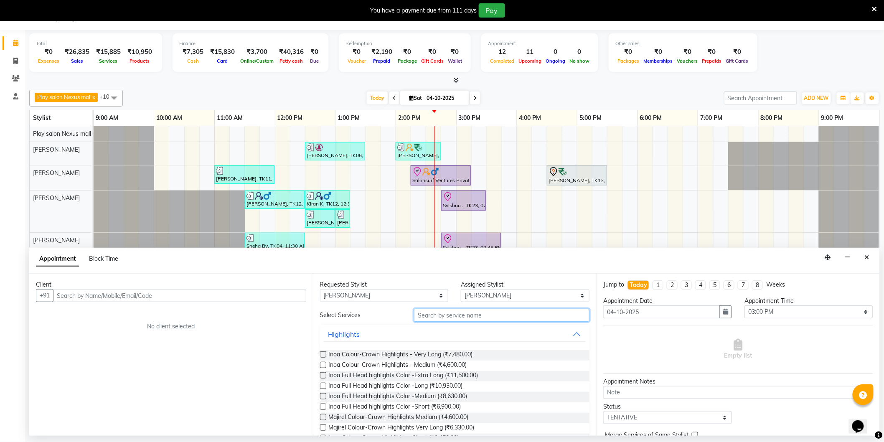
click at [467, 313] on input "text" at bounding box center [502, 315] width 176 height 13
type input "CUT"
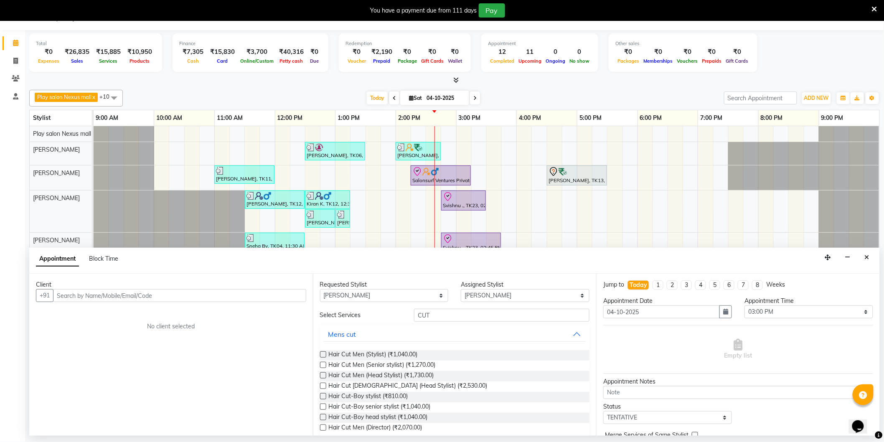
click at [323, 366] on label at bounding box center [323, 365] width 6 height 6
click at [323, 366] on input "checkbox" at bounding box center [322, 365] width 5 height 5
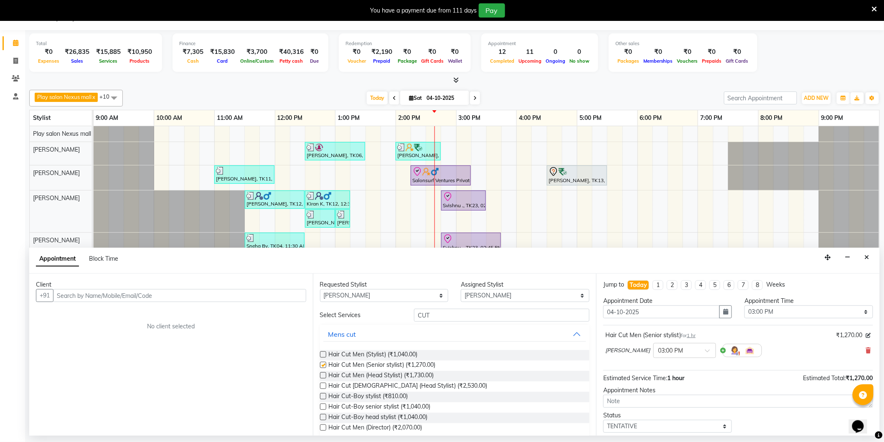
checkbox input "false"
click at [243, 298] on input "text" at bounding box center [179, 295] width 253 height 13
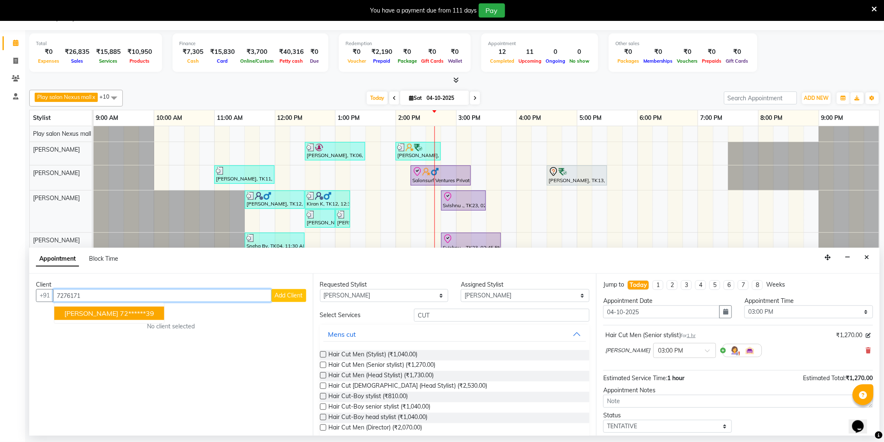
click at [152, 315] on button "Ananth Shastri 72******39" at bounding box center [109, 313] width 110 height 13
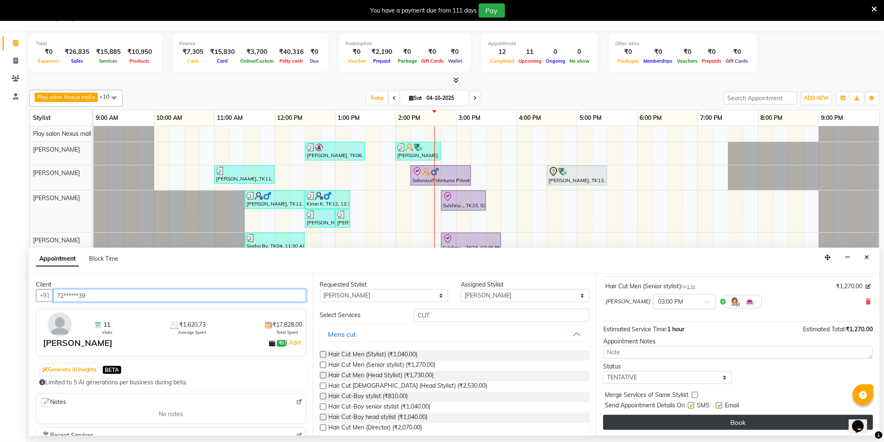
scroll to position [49, 0]
type input "72******39"
click at [741, 421] on button "Book" at bounding box center [738, 422] width 270 height 15
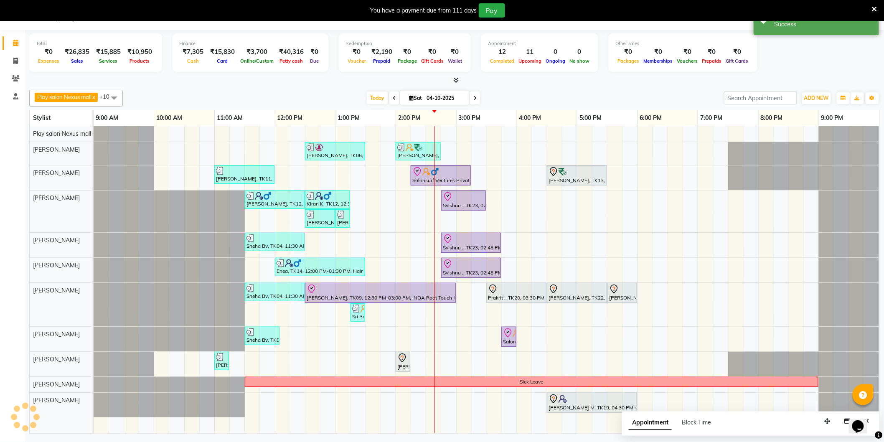
scroll to position [0, 0]
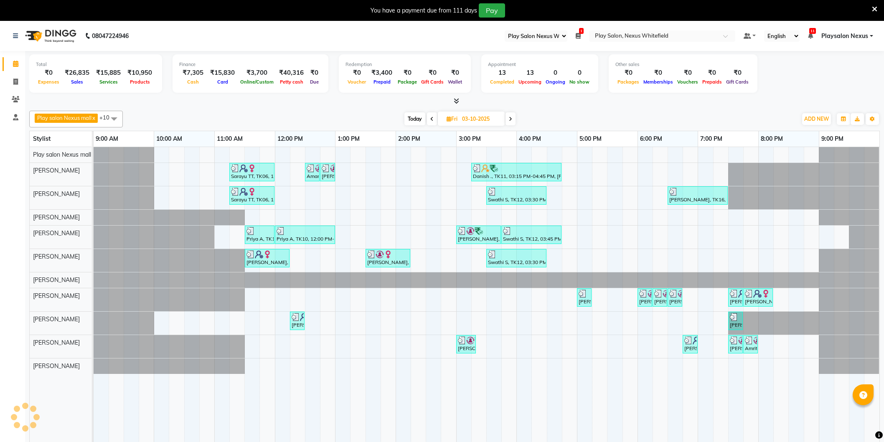
select select "106"
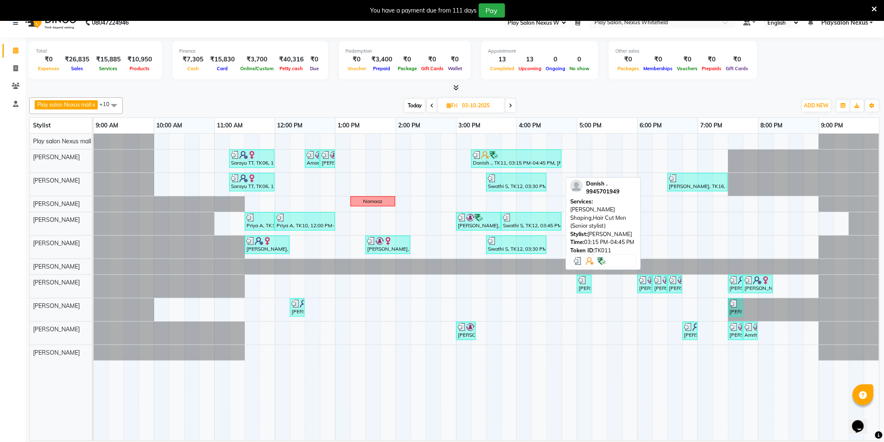
scroll to position [21, 0]
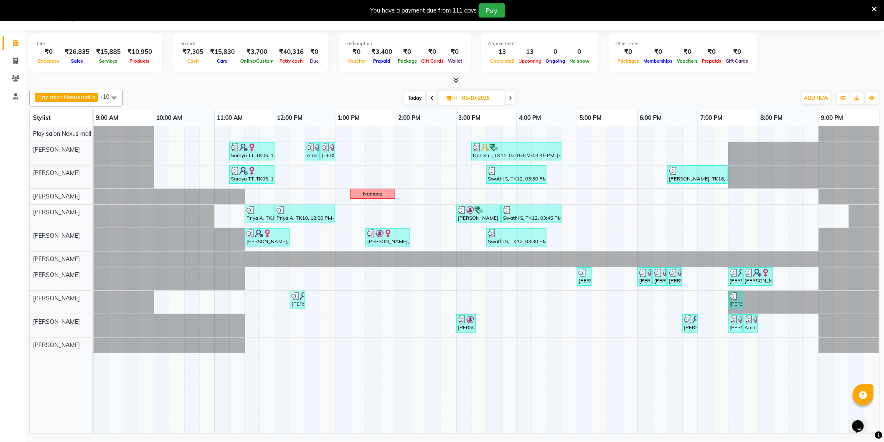
click at [415, 99] on span "Today" at bounding box center [414, 98] width 21 height 13
type input "04-10-2025"
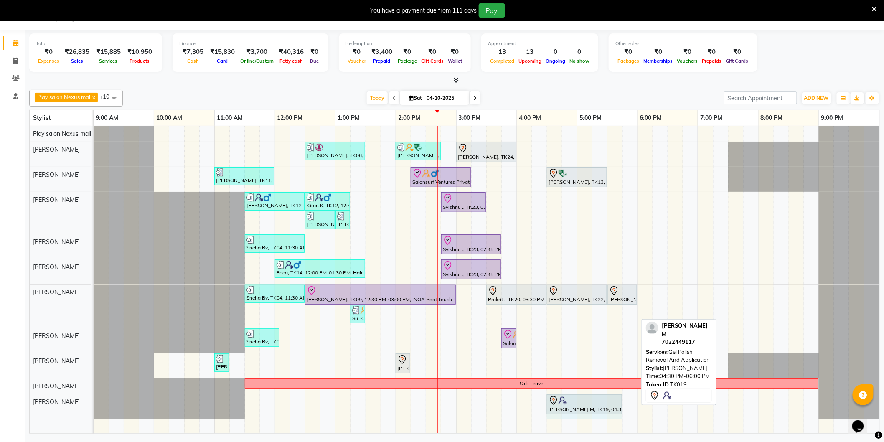
drag, startPoint x: 637, startPoint y: 397, endPoint x: 619, endPoint y: 400, distance: 18.1
click at [94, 400] on div "[PERSON_NAME] M, TK19, 04:30 PM-06:00 PM, Gel Polish Removal And Application [P…" at bounding box center [94, 406] width 0 height 25
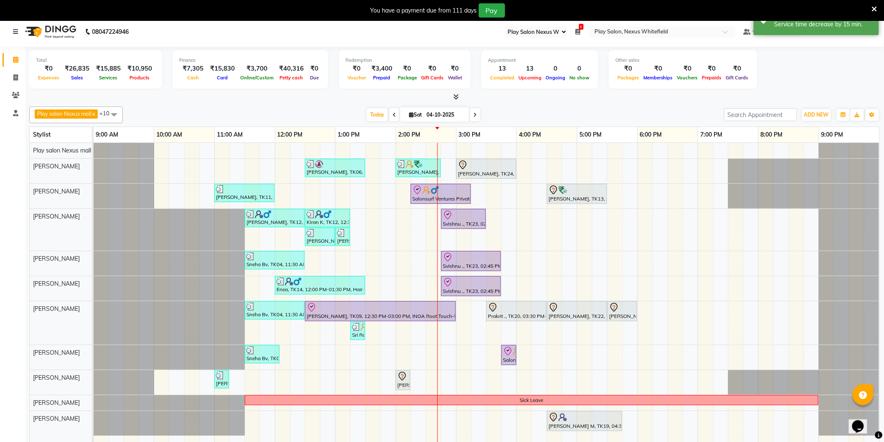
scroll to position [0, 0]
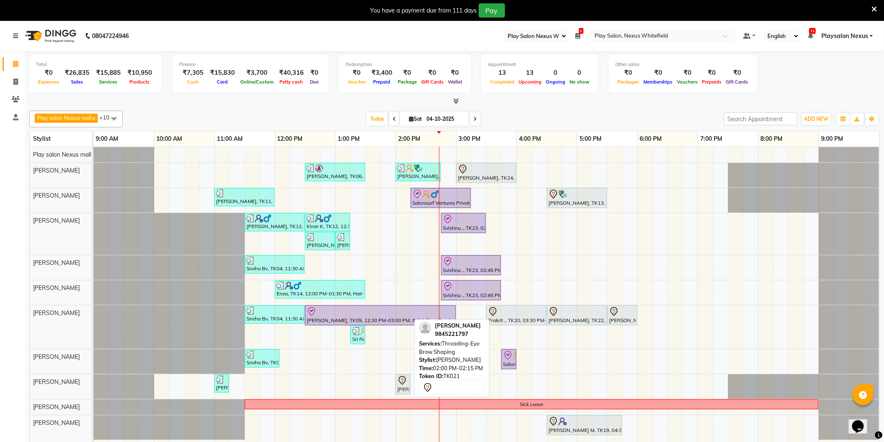
click at [404, 389] on div "[PERSON_NAME], TK21, 02:00 PM-02:15 PM, Threading-Eye Brow Shaping" at bounding box center [403, 385] width 13 height 18
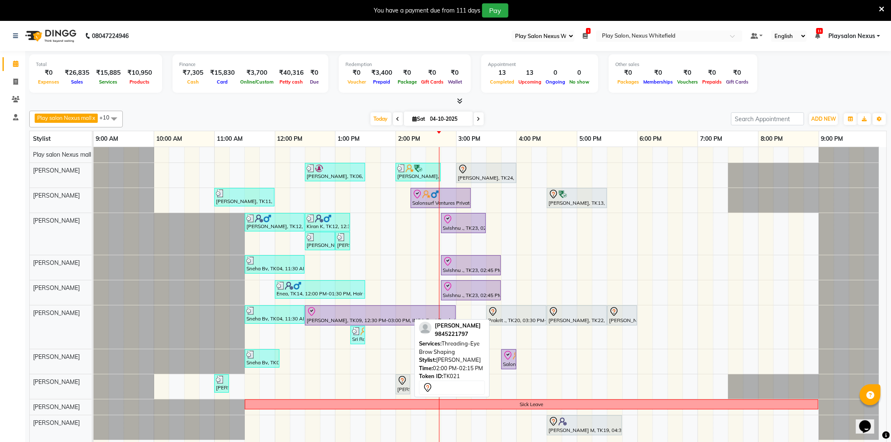
select select "7"
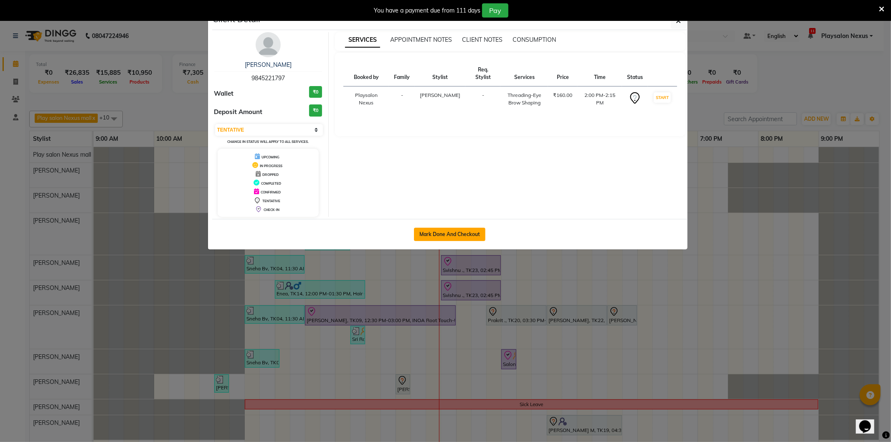
click at [448, 230] on button "Mark Done And Checkout" at bounding box center [449, 234] width 71 height 13
select select "service"
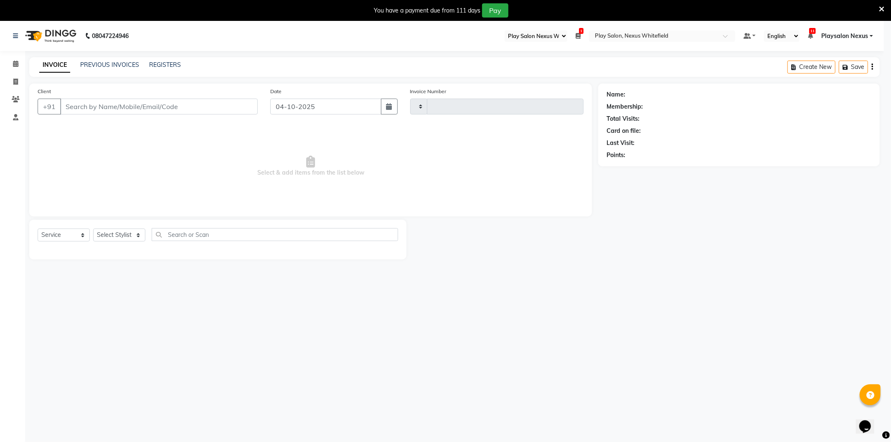
type input "3896"
select select "8356"
type input "98******97"
select select "81404"
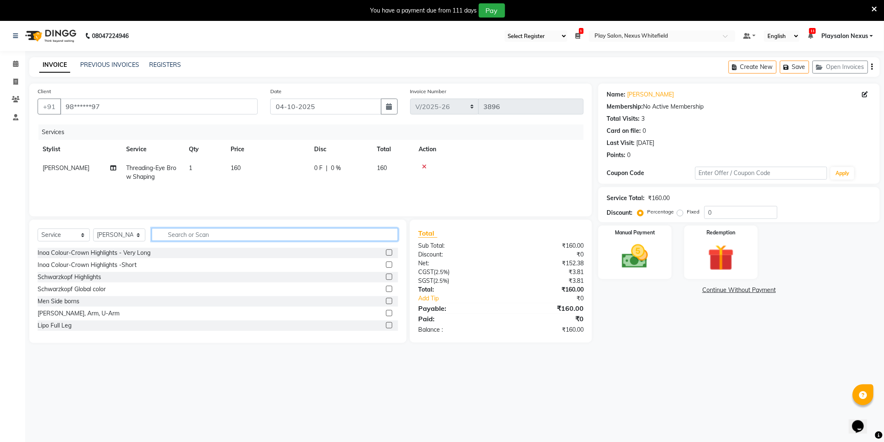
click at [175, 233] on input "text" at bounding box center [275, 234] width 247 height 13
type input "3g u"
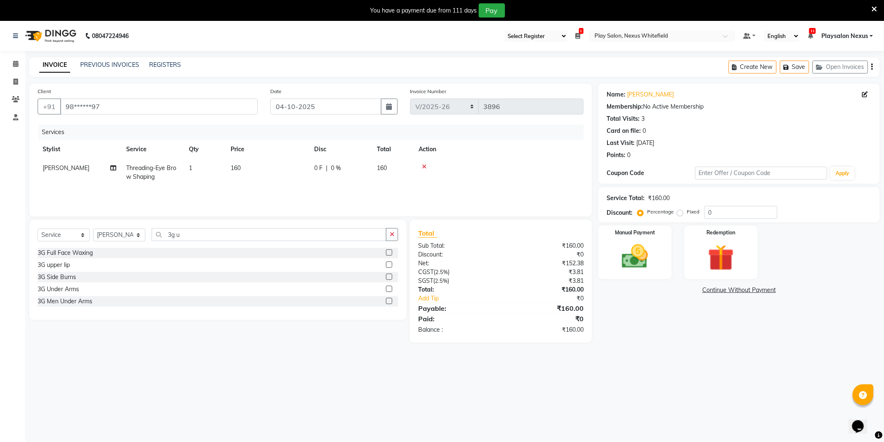
drag, startPoint x: 388, startPoint y: 265, endPoint x: 381, endPoint y: 264, distance: 6.8
click at [387, 265] on label at bounding box center [389, 265] width 6 height 6
click at [387, 265] on input "checkbox" at bounding box center [388, 264] width 5 height 5
checkbox input "false"
click at [584, 359] on main "INVOICE PREVIOUS INVOICES REGISTERS Create New Save Open Invoices Client +91 98…" at bounding box center [454, 208] width 859 height 302
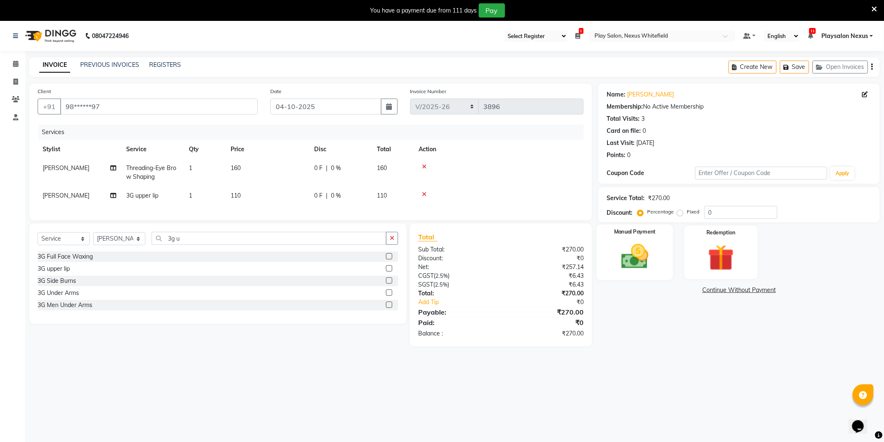
click at [656, 265] on img at bounding box center [635, 256] width 44 height 31
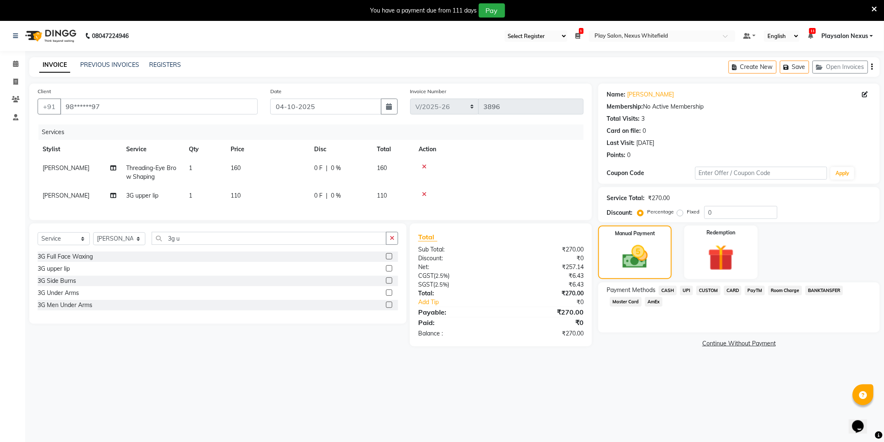
click at [712, 287] on span "CUSTOM" at bounding box center [709, 291] width 24 height 10
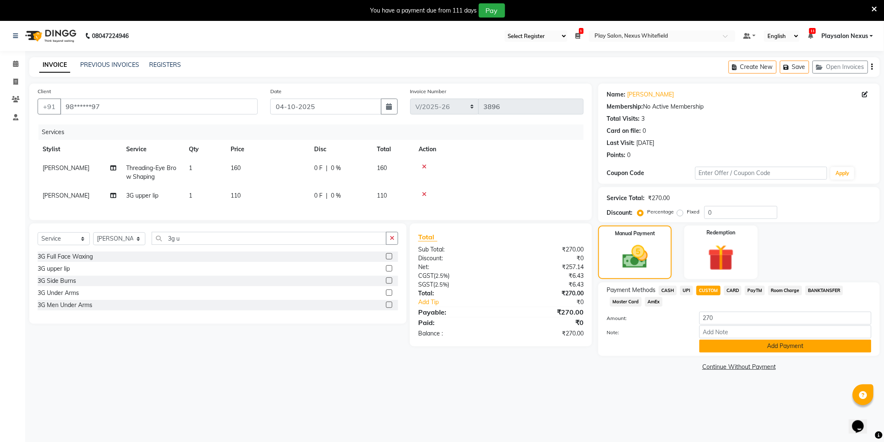
click at [761, 346] on button "Add Payment" at bounding box center [785, 346] width 172 height 13
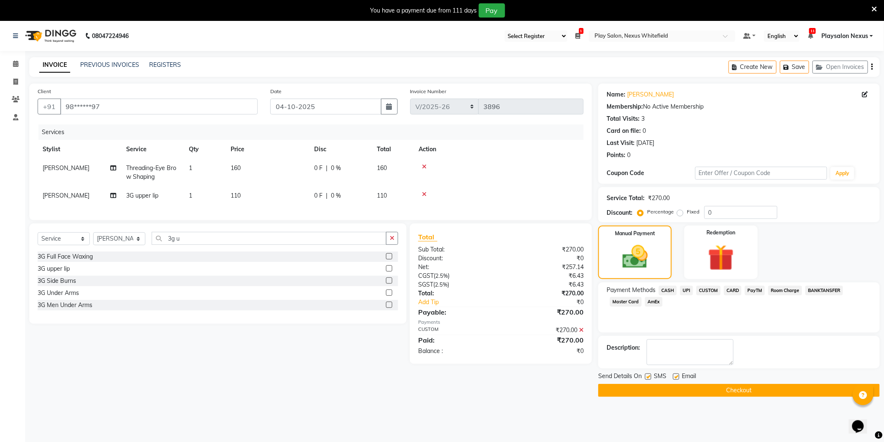
click at [752, 387] on button "Checkout" at bounding box center [739, 390] width 282 height 13
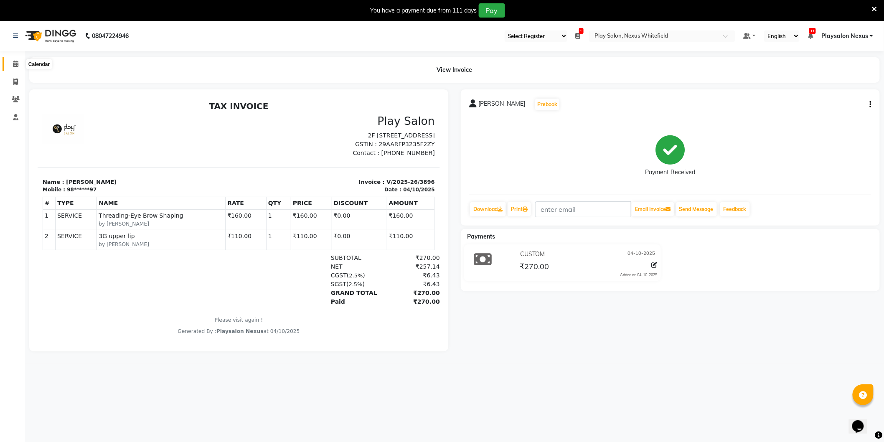
click at [13, 64] on icon at bounding box center [15, 64] width 5 height 6
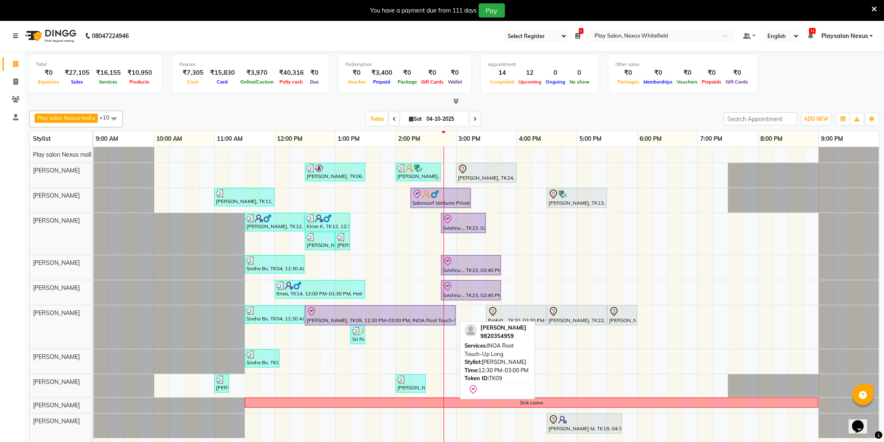
click at [335, 320] on div "[PERSON_NAME], TK09, 12:30 PM-03:00 PM, INOA Root Touch-Up Long" at bounding box center [380, 316] width 149 height 18
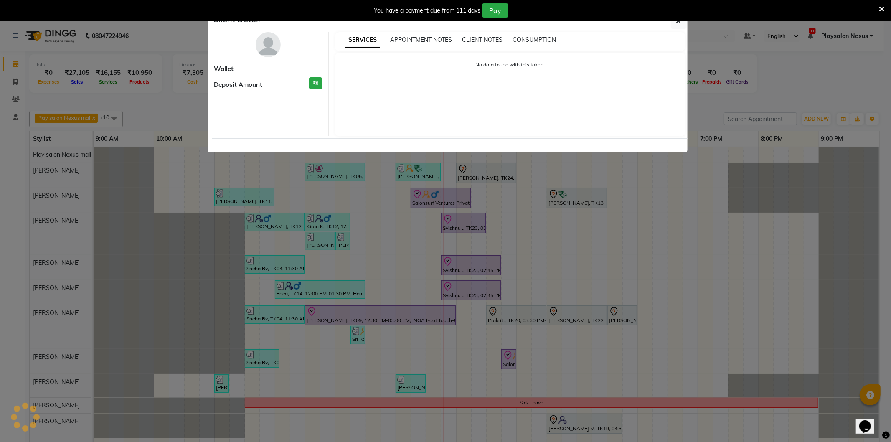
select select "8"
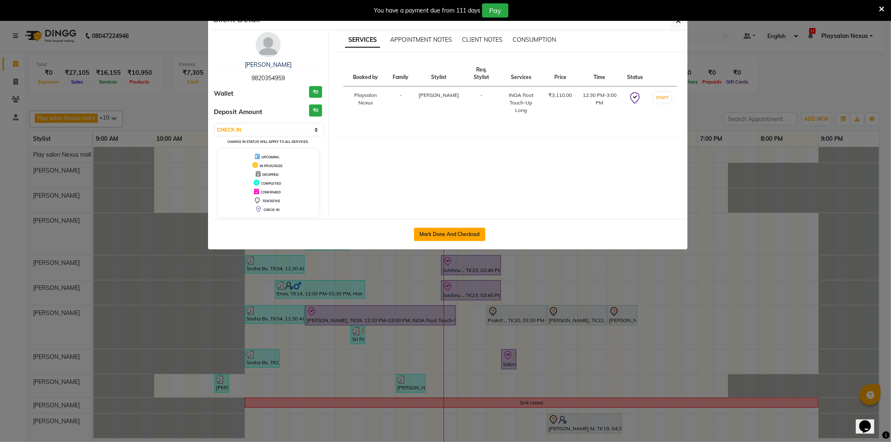
click at [449, 230] on button "Mark Done And Checkout" at bounding box center [449, 234] width 71 height 13
select select "8356"
select select "service"
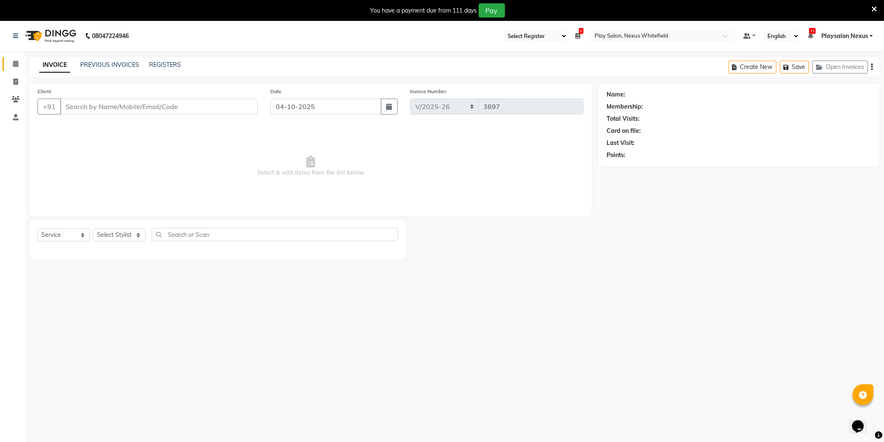
type input "98******59"
select select "81395"
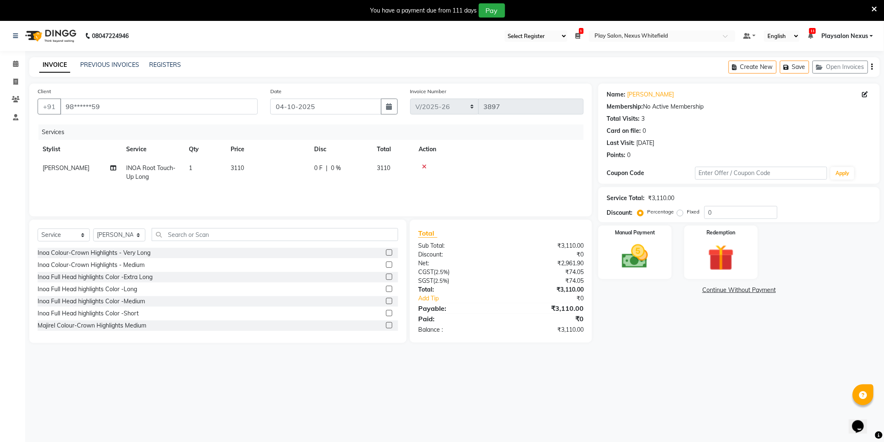
click at [143, 168] on span "INOA Root Touch-Up Long" at bounding box center [150, 172] width 49 height 16
select select "81395"
click at [179, 177] on span "INOA Root Touch-Up Long x" at bounding box center [169, 176] width 74 height 18
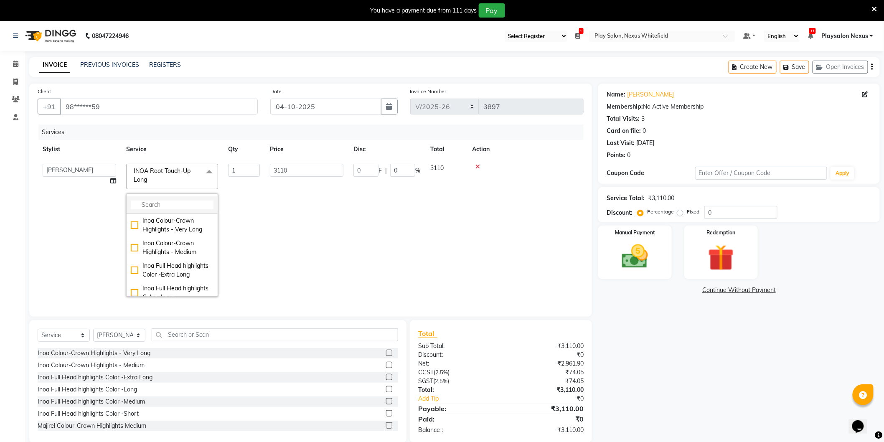
click at [163, 208] on input "multiselect-search" at bounding box center [172, 205] width 83 height 9
type input "global"
click at [135, 270] on div "INOA-Full Global Colour - Long" at bounding box center [172, 271] width 83 height 18
checkbox input "true"
type input "9200"
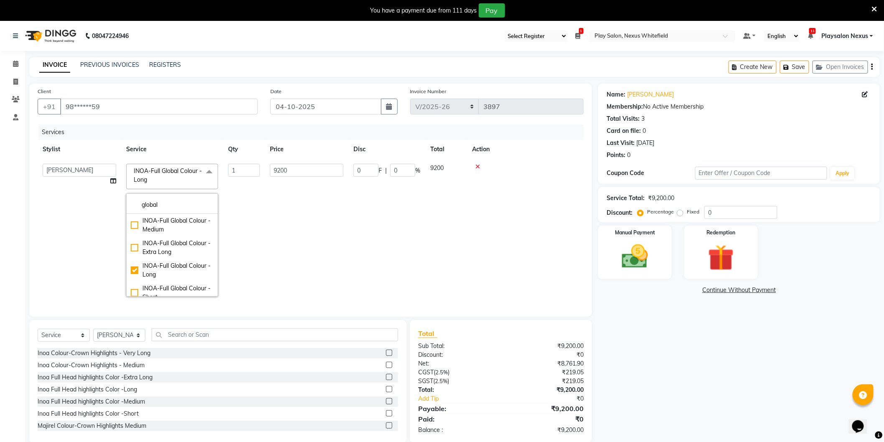
click at [309, 250] on td "9200" at bounding box center [307, 230] width 84 height 143
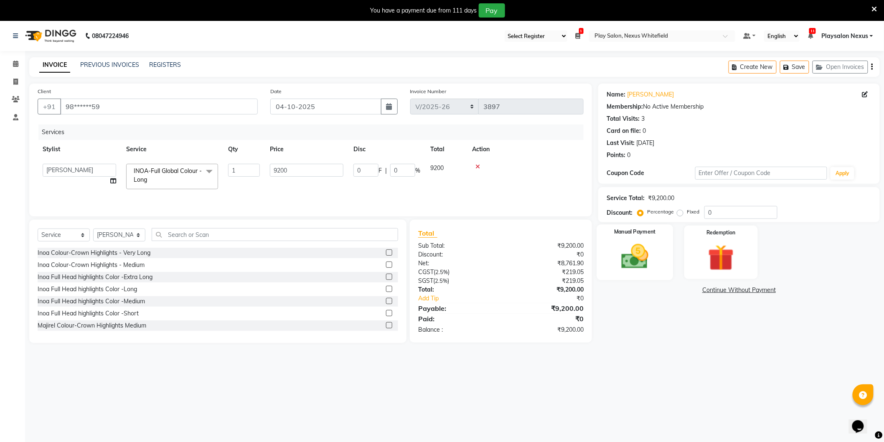
drag, startPoint x: 654, startPoint y: 244, endPoint x: 666, endPoint y: 252, distance: 14.7
click at [653, 244] on img at bounding box center [635, 256] width 44 height 31
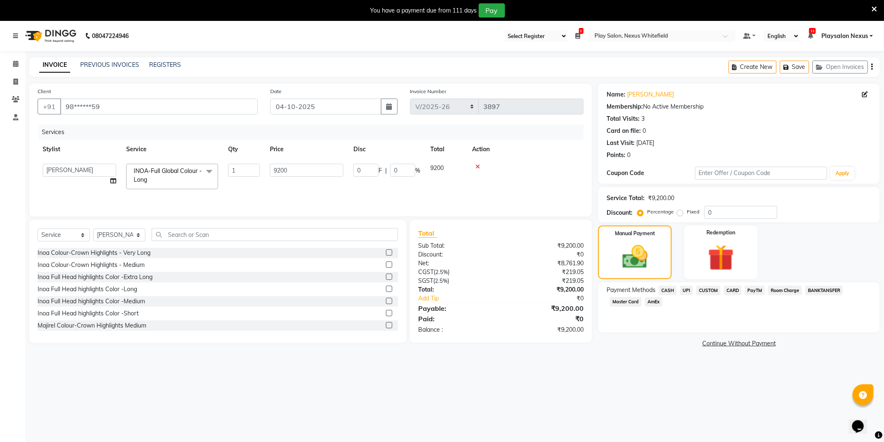
click at [734, 290] on span "CARD" at bounding box center [733, 291] width 18 height 10
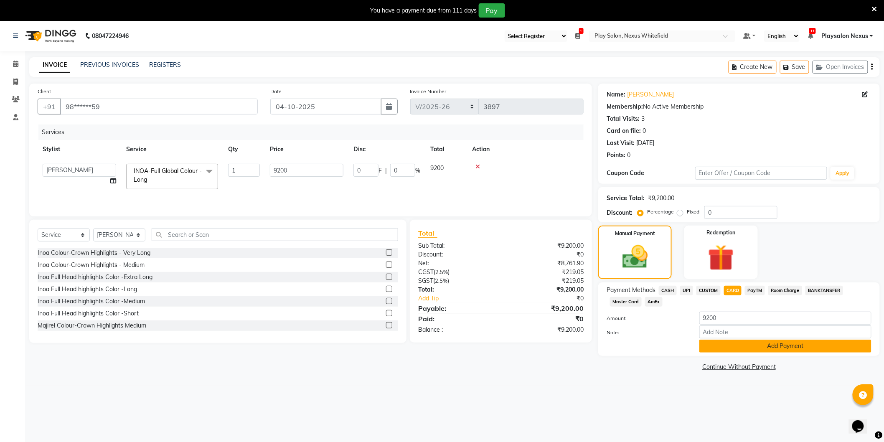
click at [774, 347] on button "Add Payment" at bounding box center [785, 346] width 172 height 13
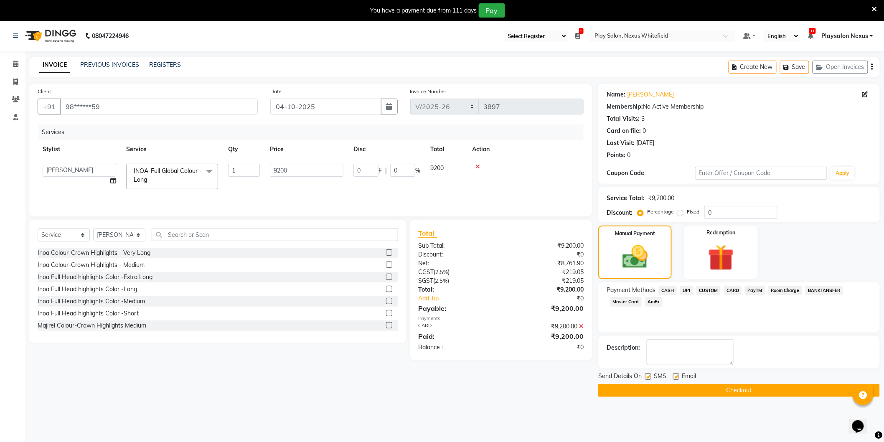
click at [741, 387] on button "Checkout" at bounding box center [739, 390] width 282 height 13
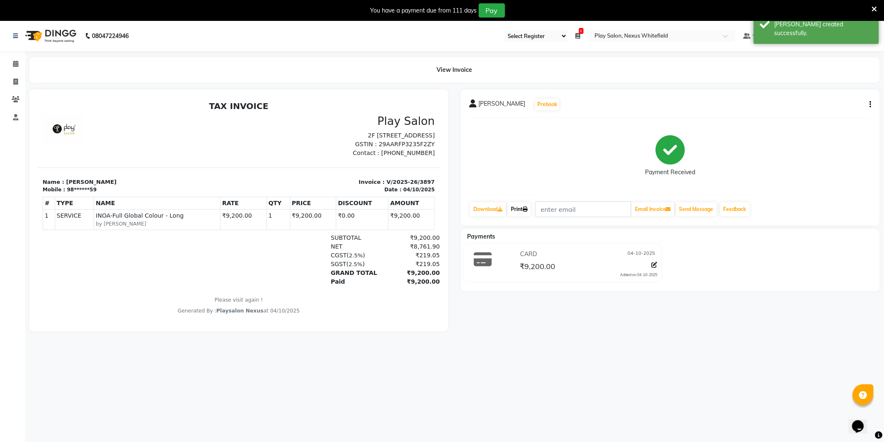
click at [521, 210] on link "Print" at bounding box center [519, 209] width 23 height 14
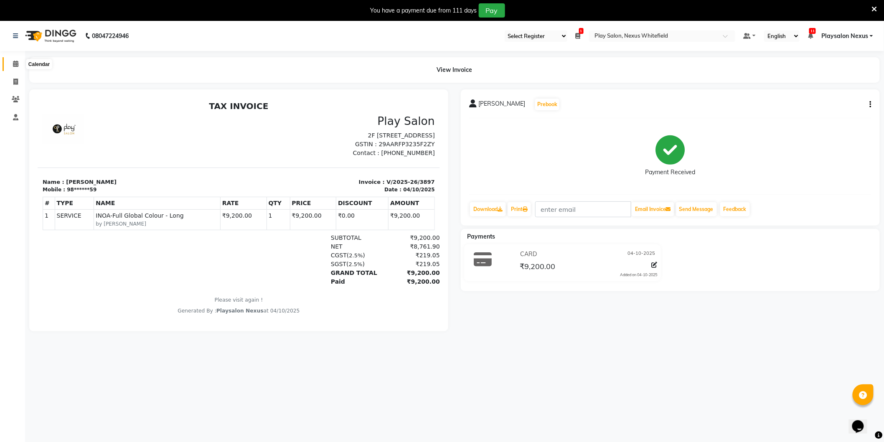
click at [18, 62] on span at bounding box center [15, 64] width 15 height 10
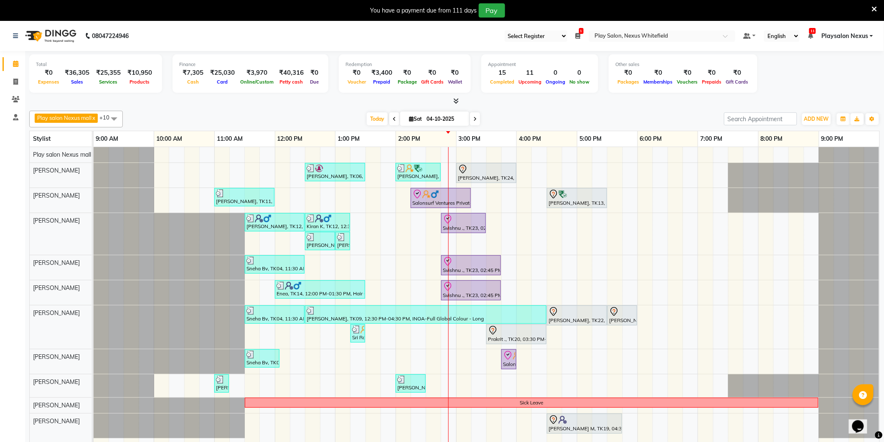
click at [864, 37] on span "Playsalon Nexus" at bounding box center [845, 36] width 47 height 9
click at [837, 79] on link "Sign out" at bounding box center [830, 78] width 76 height 13
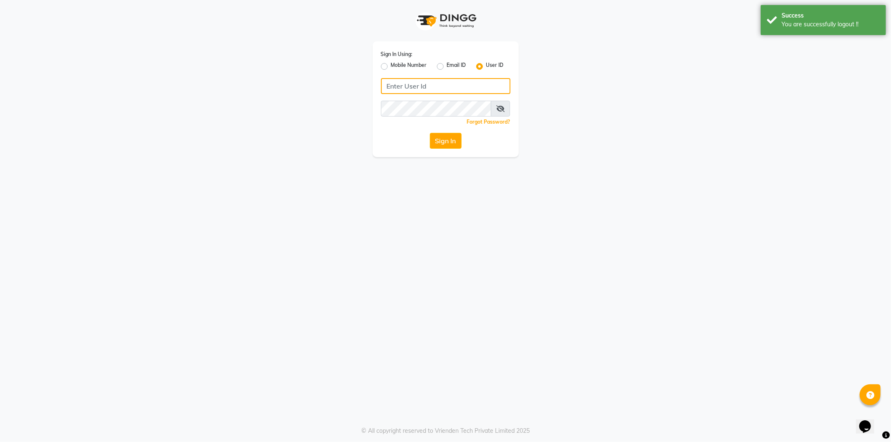
type input "9606078826"
drag, startPoint x: 385, startPoint y: 66, endPoint x: 392, endPoint y: 73, distance: 9.8
click at [391, 66] on label "Mobile Number" at bounding box center [409, 66] width 36 height 10
click at [391, 66] on input "Mobile Number" at bounding box center [393, 63] width 5 height 5
radio input "true"
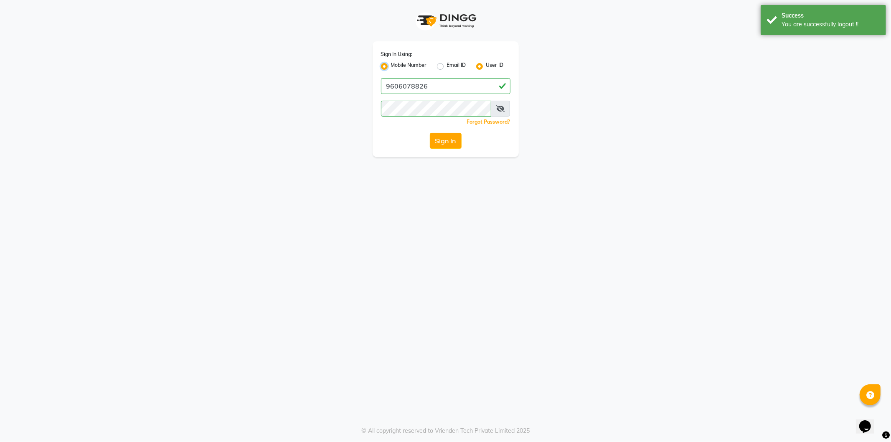
radio input "false"
drag, startPoint x: 437, startPoint y: 85, endPoint x: 441, endPoint y: 80, distance: 6.8
click at [437, 85] on input "Username" at bounding box center [460, 86] width 102 height 16
type input "9035665232"
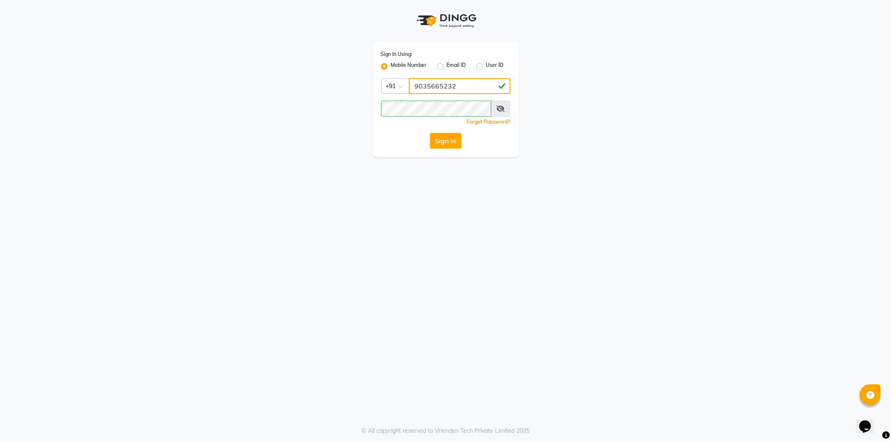
drag, startPoint x: 598, startPoint y: 85, endPoint x: 561, endPoint y: 98, distance: 39.4
click at [595, 84] on div "Sign In Using: Mobile Number Email ID User ID Country Code × [PHONE_NUMBER] Rem…" at bounding box center [446, 78] width 476 height 157
click at [445, 141] on button "Sign In" at bounding box center [446, 141] width 32 height 16
